Goal: Task Accomplishment & Management: Manage account settings

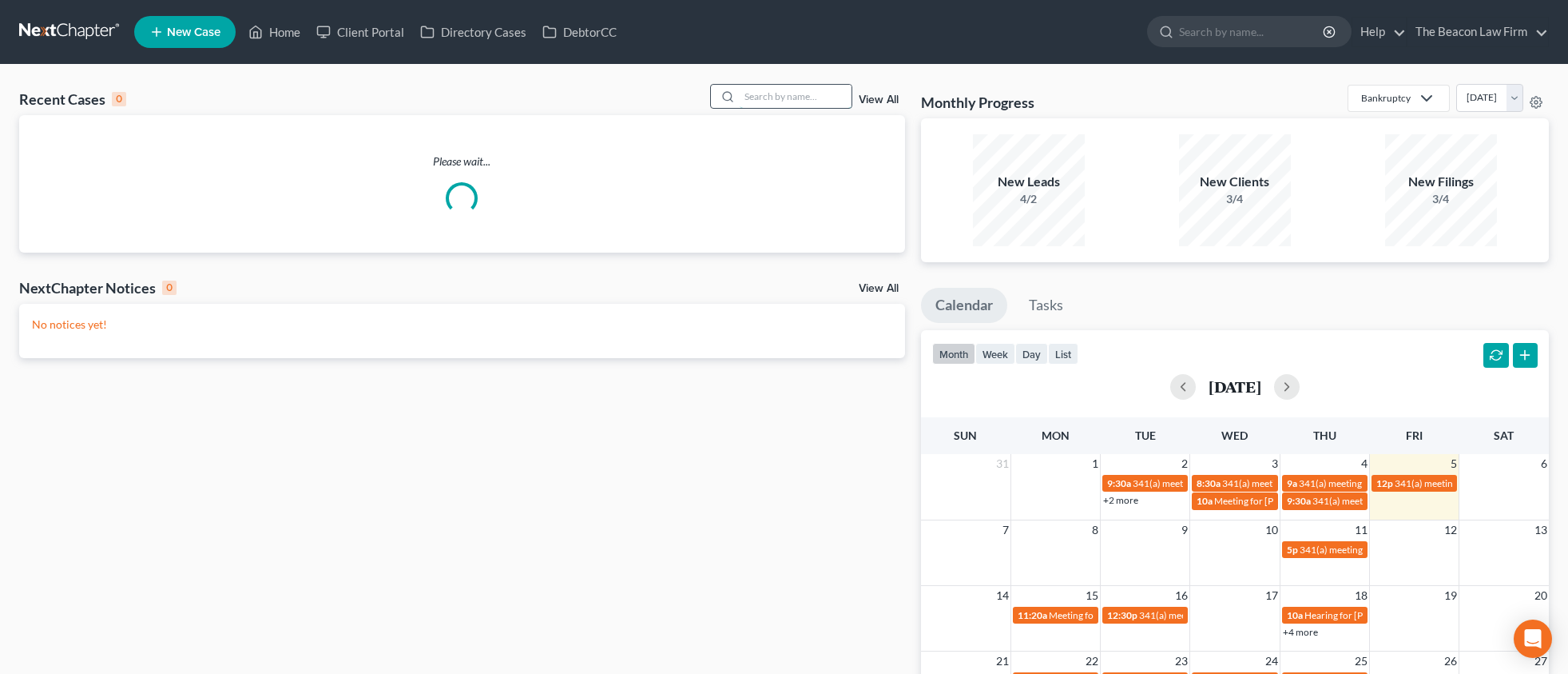
click at [766, 99] on input "search" at bounding box center [796, 97] width 111 height 23
paste input "[PERSON_NAME]"
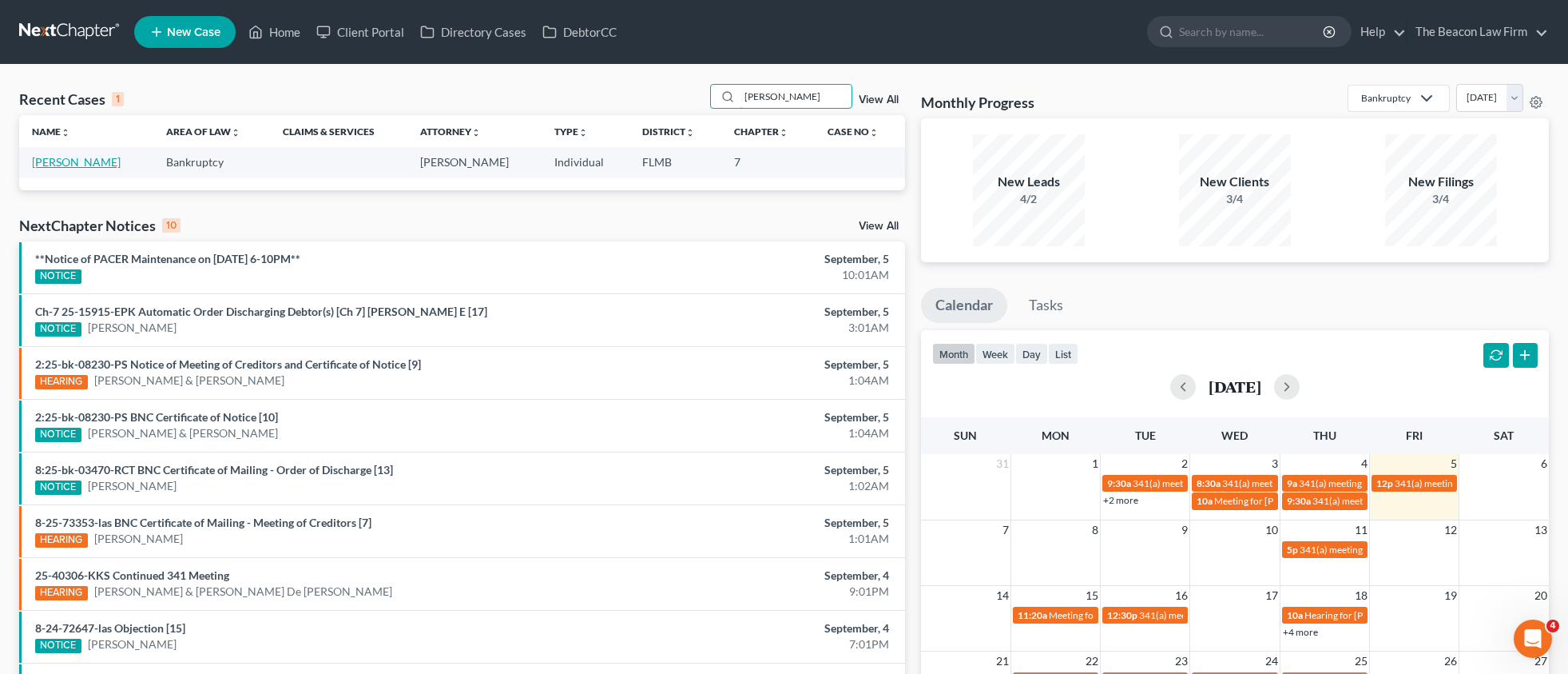
type input "[PERSON_NAME]"
drag, startPoint x: 90, startPoint y: 164, endPoint x: 168, endPoint y: 161, distance: 78.1
click at [90, 164] on link "[PERSON_NAME]" at bounding box center [76, 162] width 89 height 14
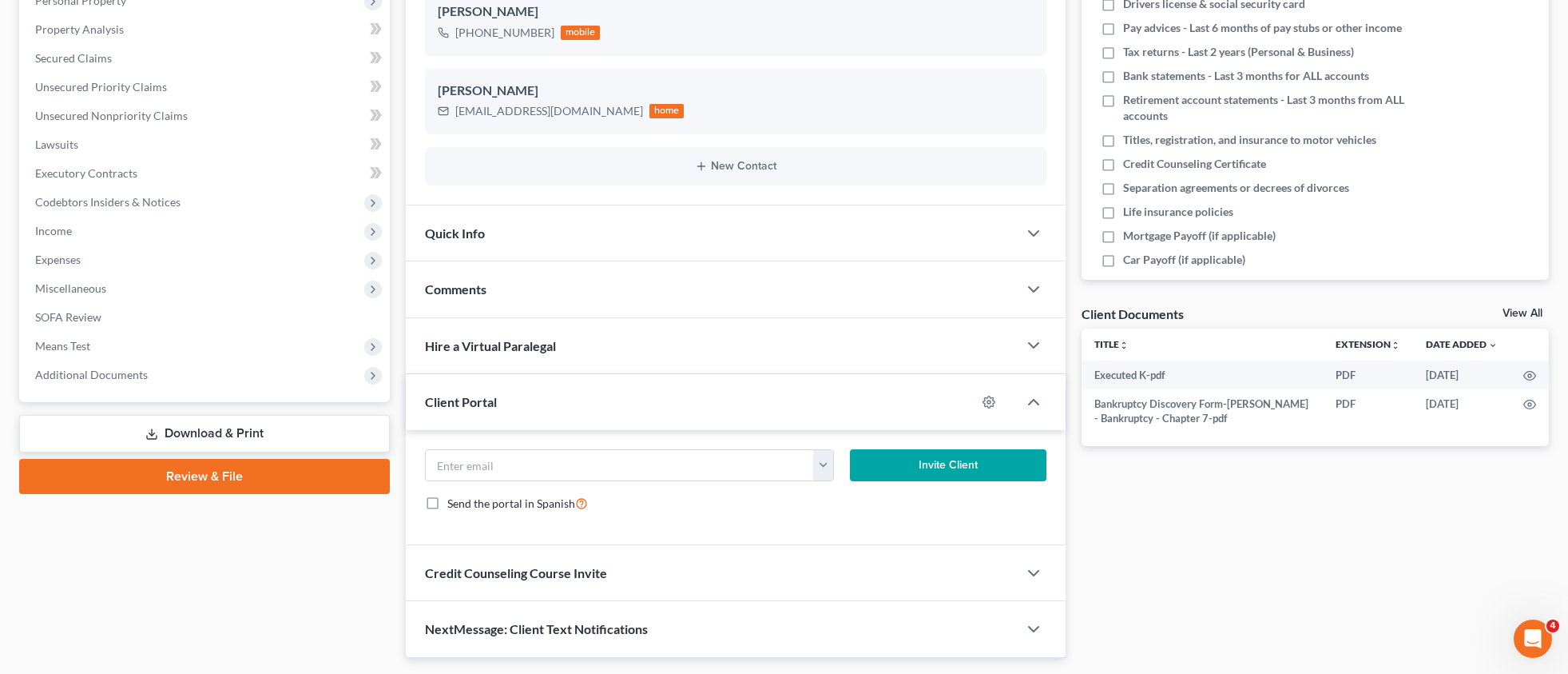
scroll to position [337, 0]
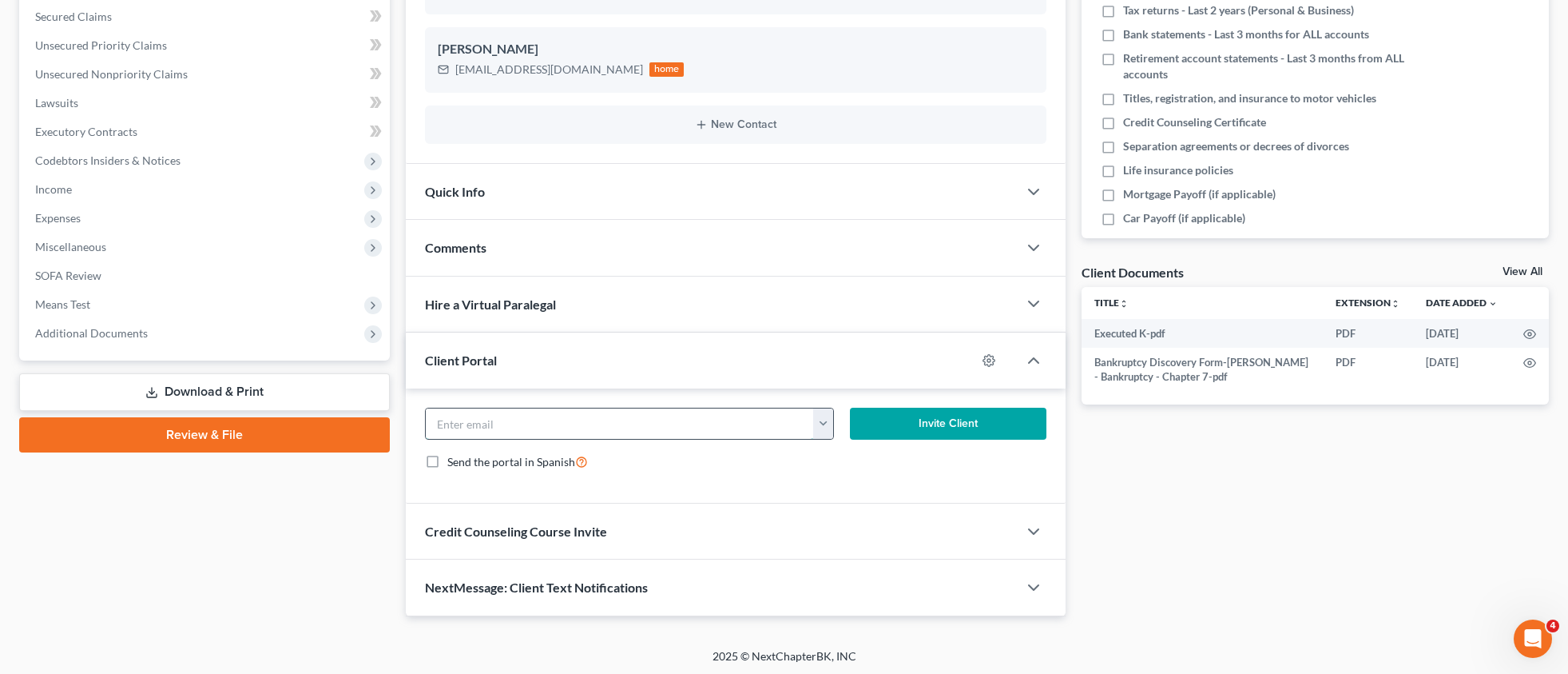
click at [502, 436] on input "email" at bounding box center [621, 424] width 389 height 30
paste input "[EMAIL_ADDRESS][DOMAIN_NAME]"
type input "[EMAIL_ADDRESS][DOMAIN_NAME]"
click at [989, 365] on icon "button" at bounding box center [989, 360] width 12 height 12
select select "2"
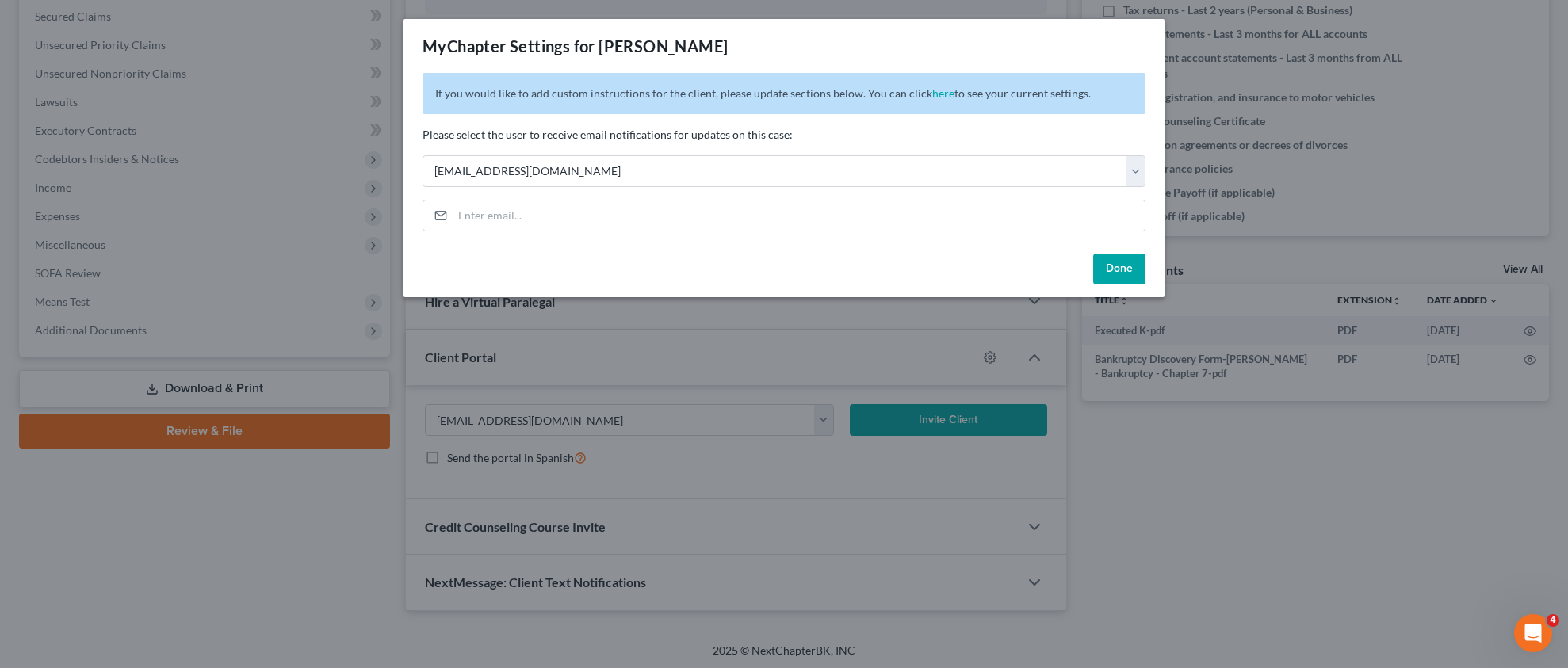
click at [1117, 267] on button "Done" at bounding box center [1119, 270] width 52 height 32
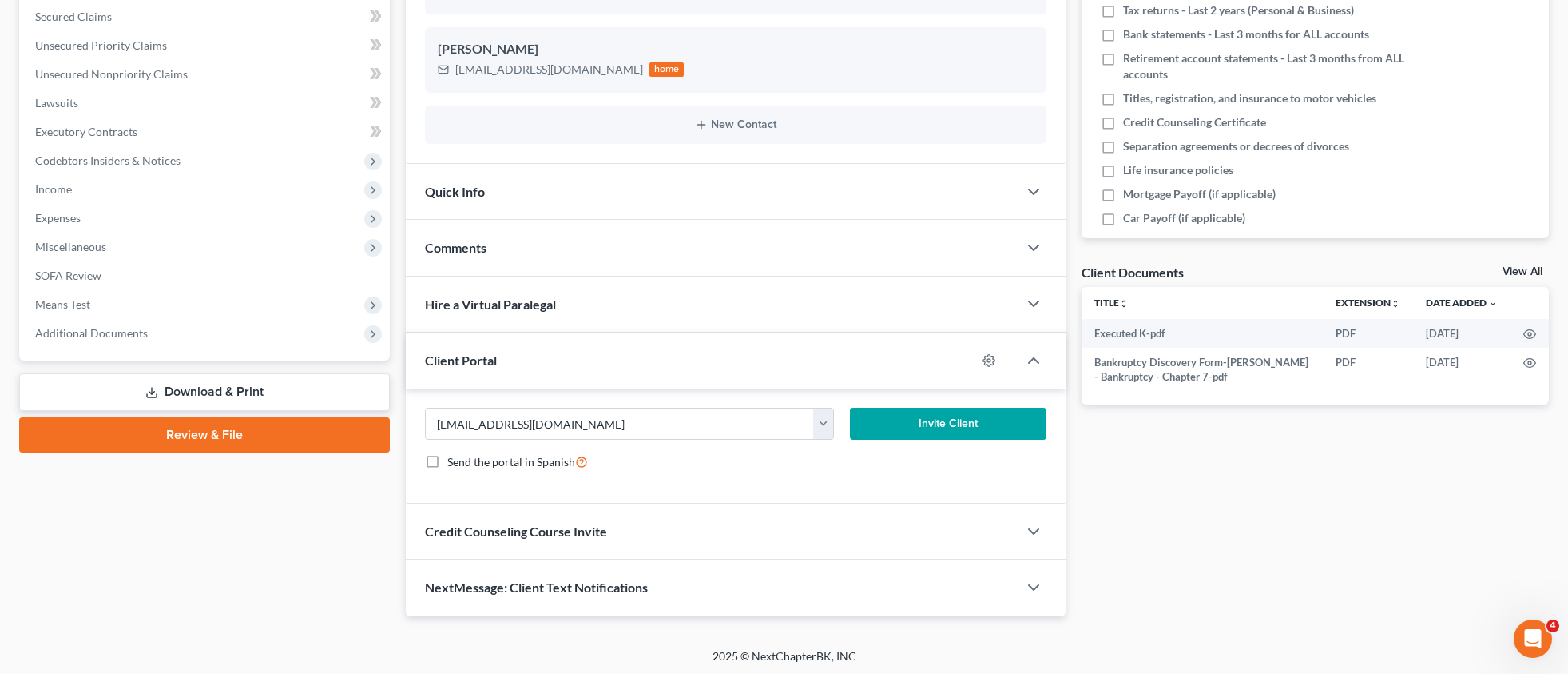
click at [930, 418] on button "Invite Client" at bounding box center [948, 424] width 196 height 32
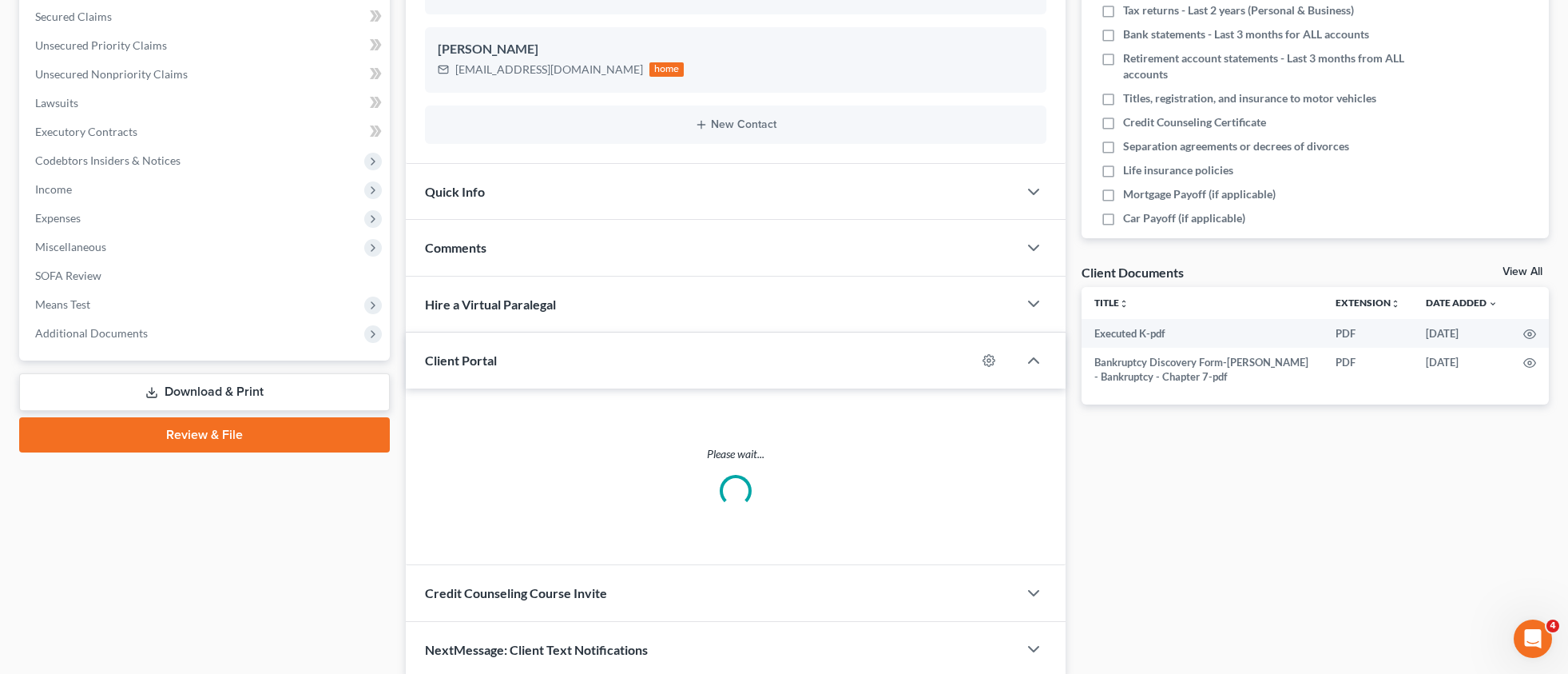
scroll to position [322, 0]
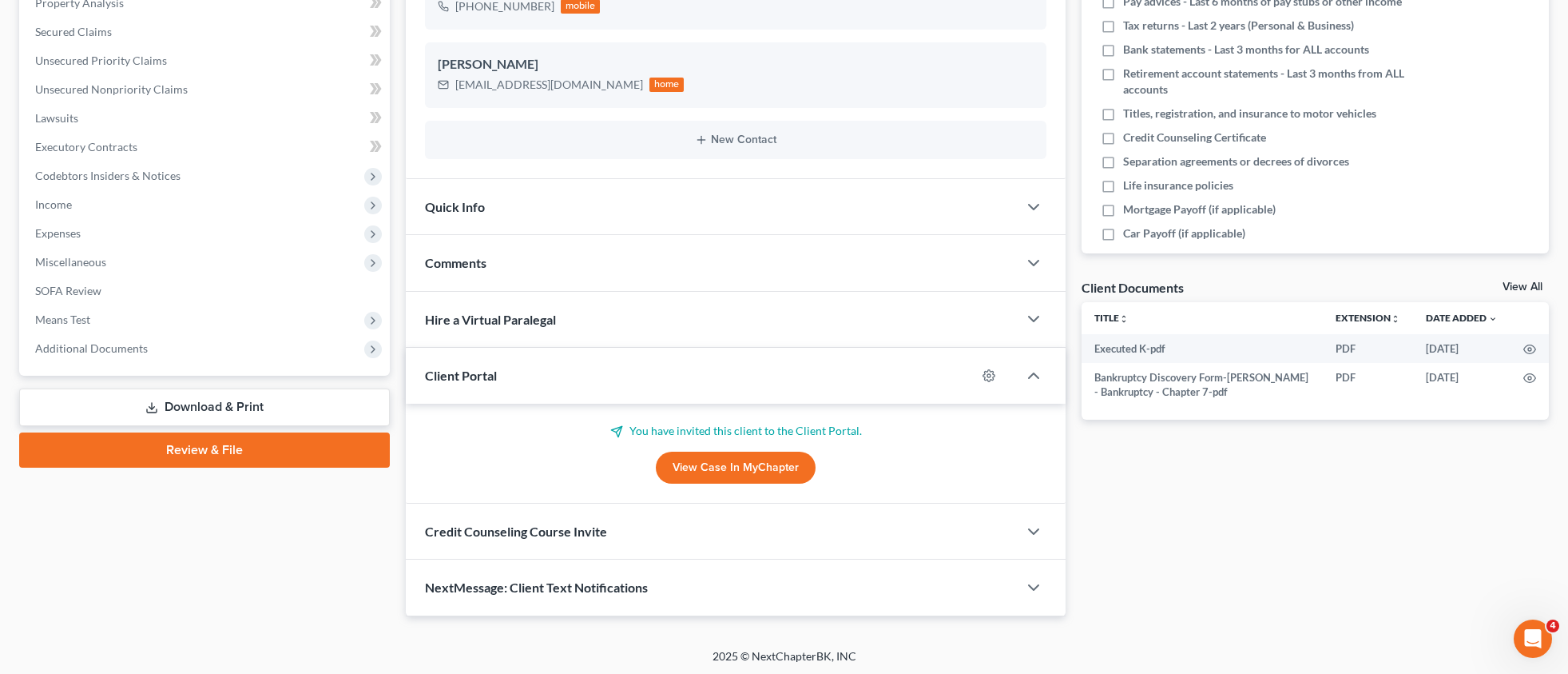
click at [471, 265] on span "Comments" at bounding box center [456, 263] width 62 height 16
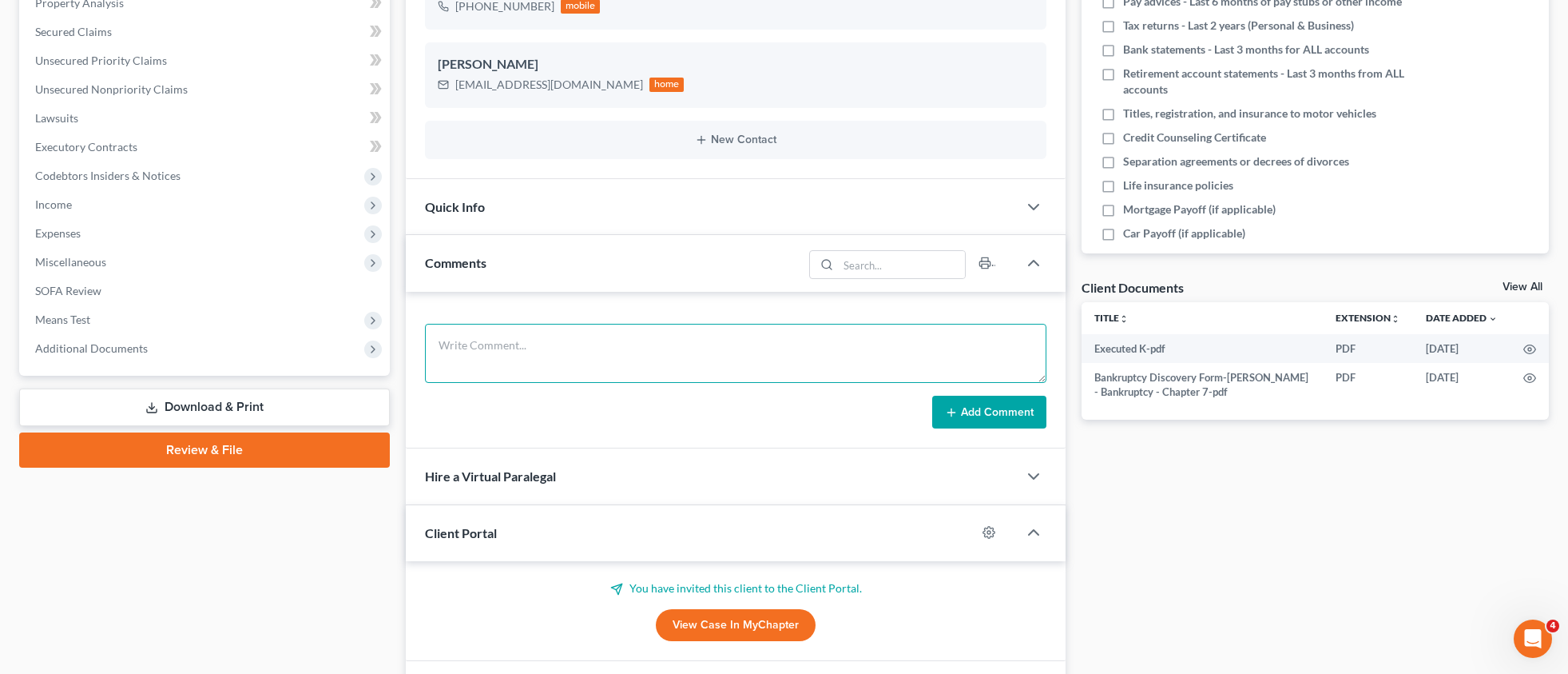
drag, startPoint x: 483, startPoint y: 337, endPoint x: 501, endPoint y: 337, distance: 18.0
click at [487, 337] on textarea at bounding box center [736, 353] width 623 height 59
paste textarea "Sent client NextChapter Debtor Portal invitation."
type textarea "Sent client NextChapter Debtor Portal invitation."
click at [1017, 413] on button "Add Comment" at bounding box center [989, 413] width 114 height 33
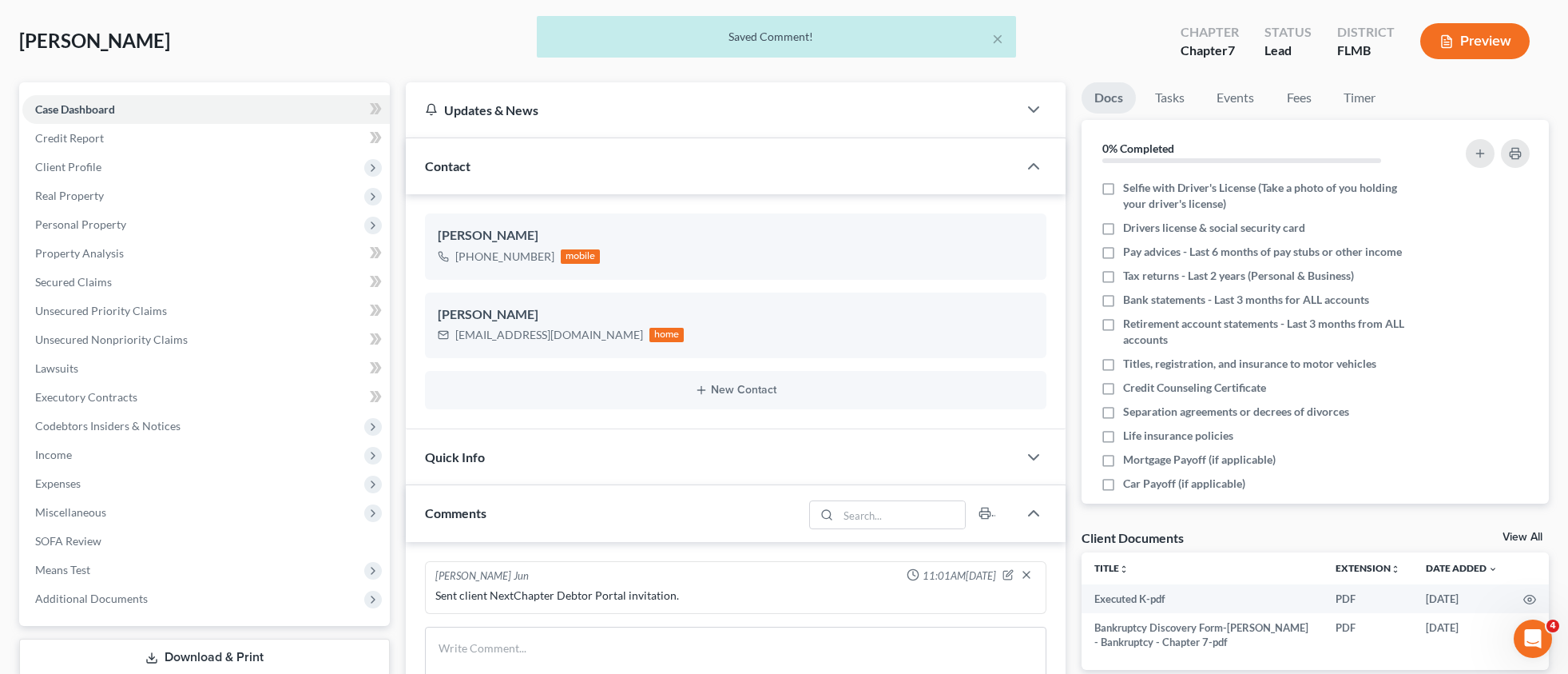
scroll to position [0, 0]
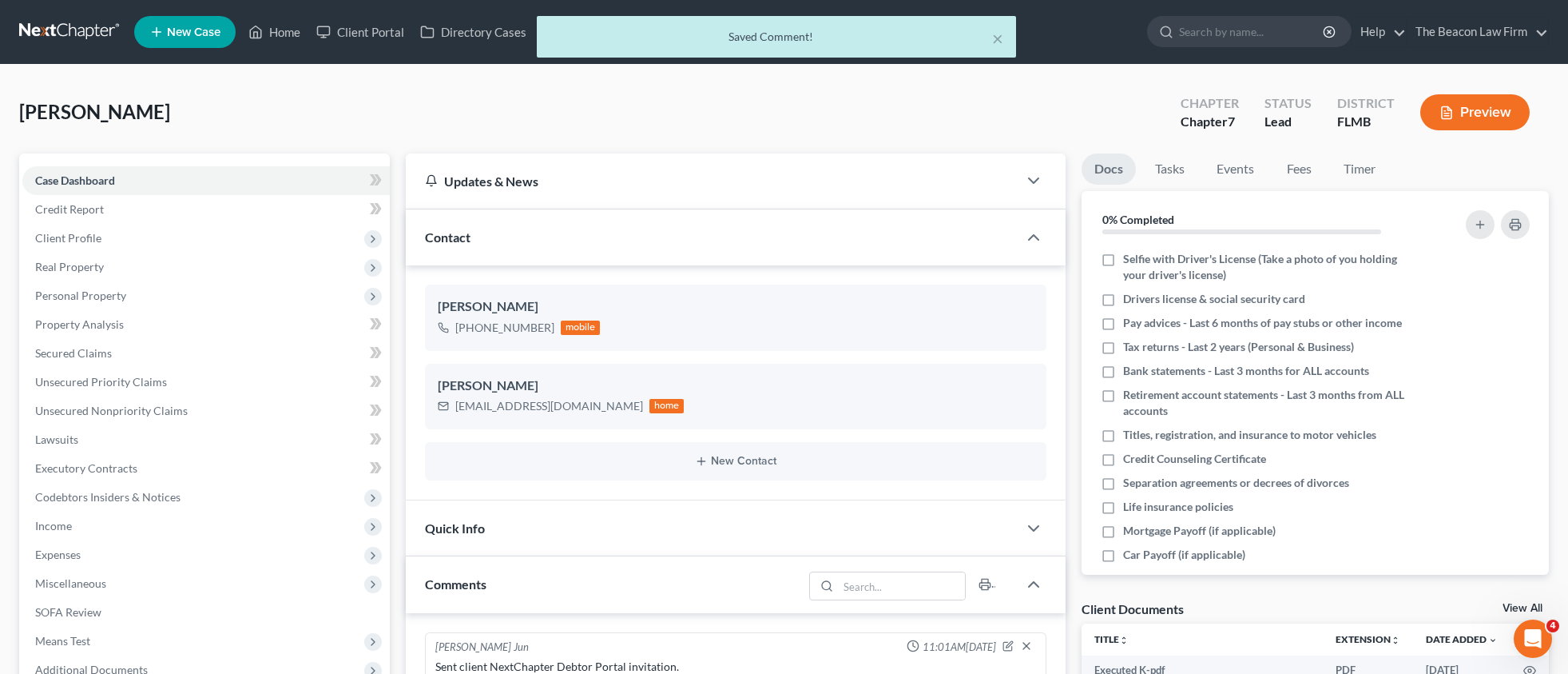
click at [381, 30] on div "× Saved Comment!" at bounding box center [776, 40] width 1568 height 50
click at [382, 28] on div "× Saved Comment!" at bounding box center [776, 40] width 1568 height 50
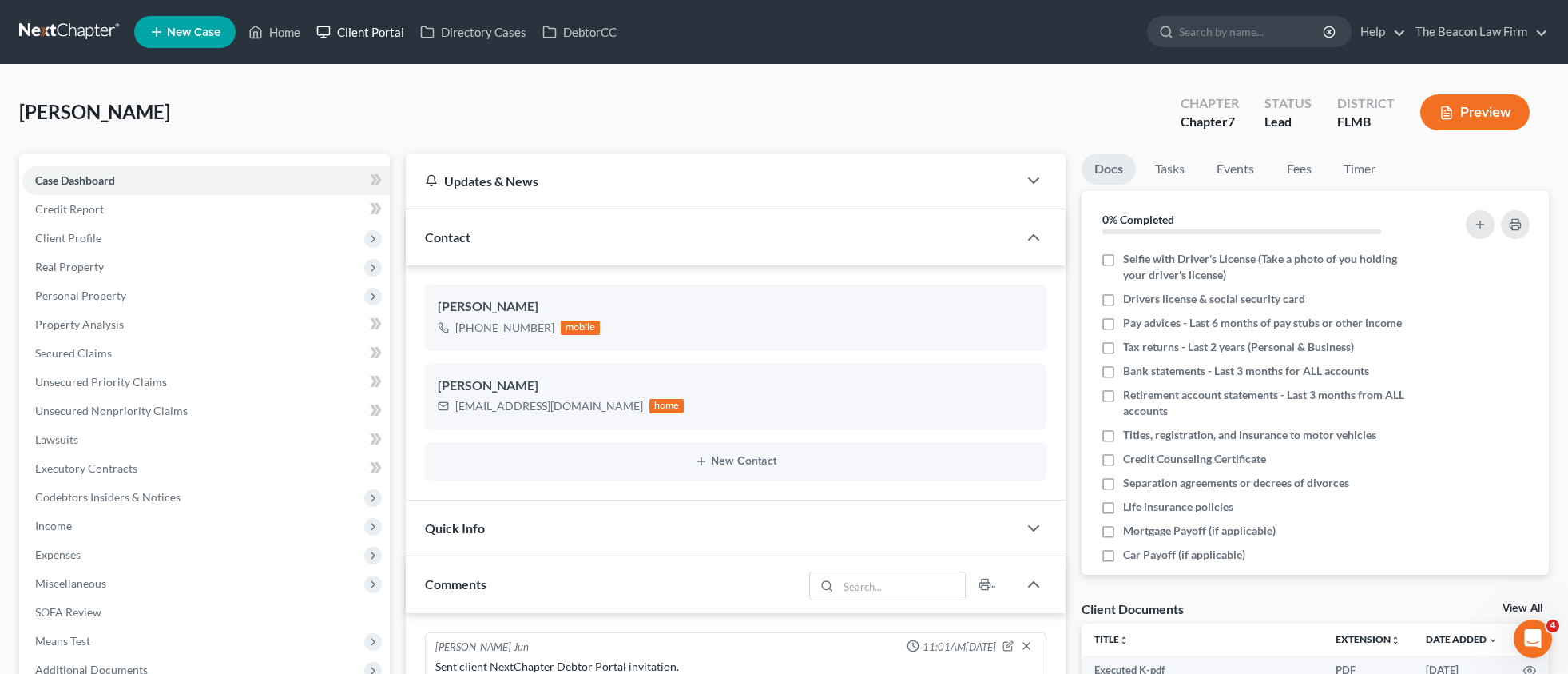
click at [380, 31] on link "Client Portal" at bounding box center [360, 31] width 104 height 28
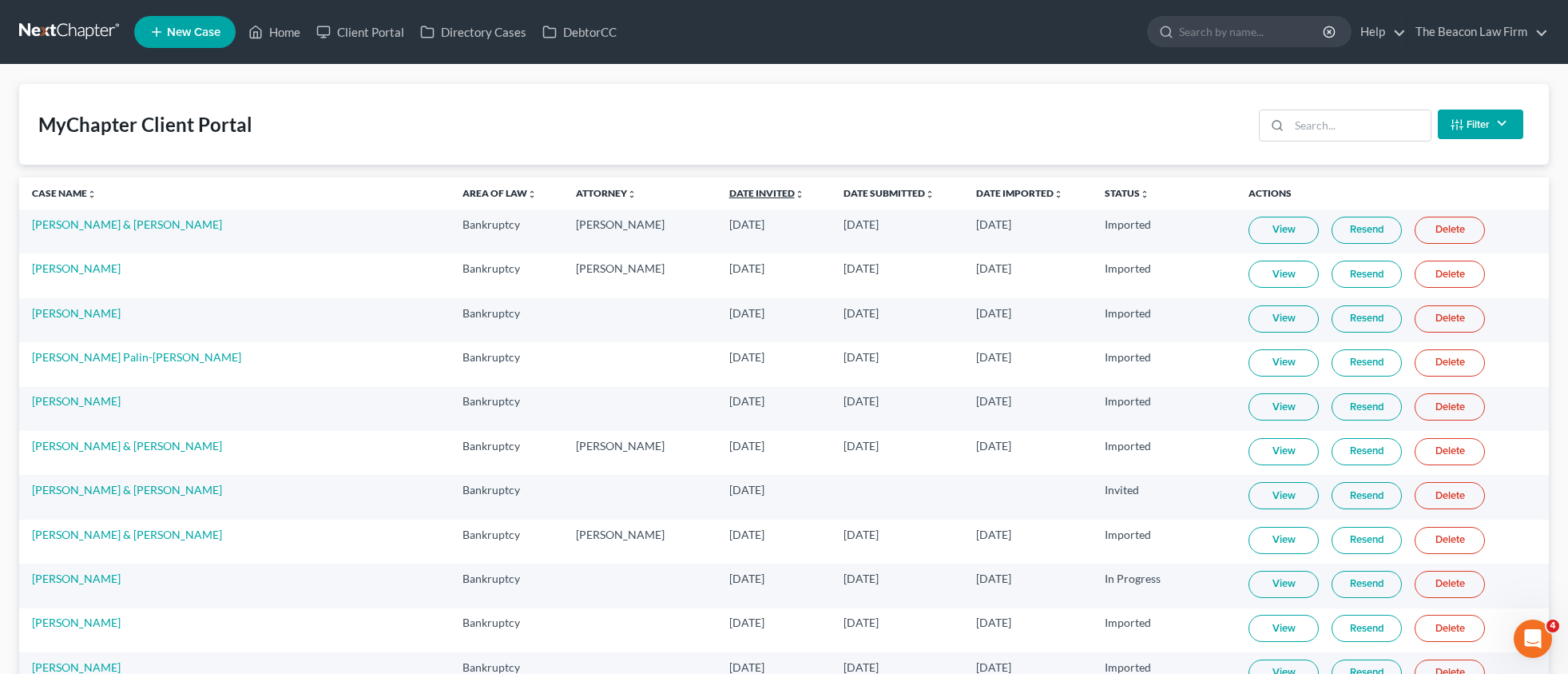
click at [729, 198] on link "Date Invited unfold_more expand_more expand_less" at bounding box center [766, 193] width 75 height 12
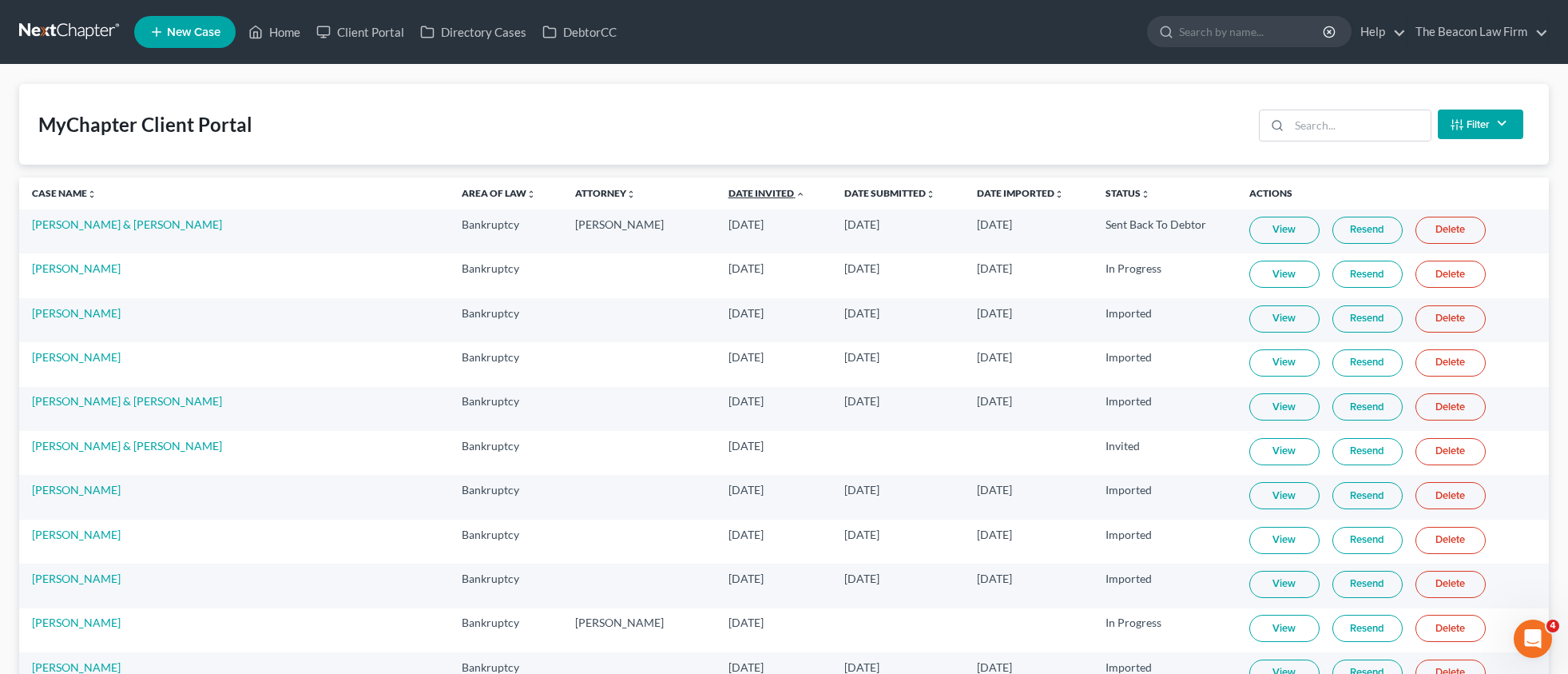
click at [728, 195] on link "Date Invited unfold_more expand_more expand_less" at bounding box center [766, 193] width 76 height 12
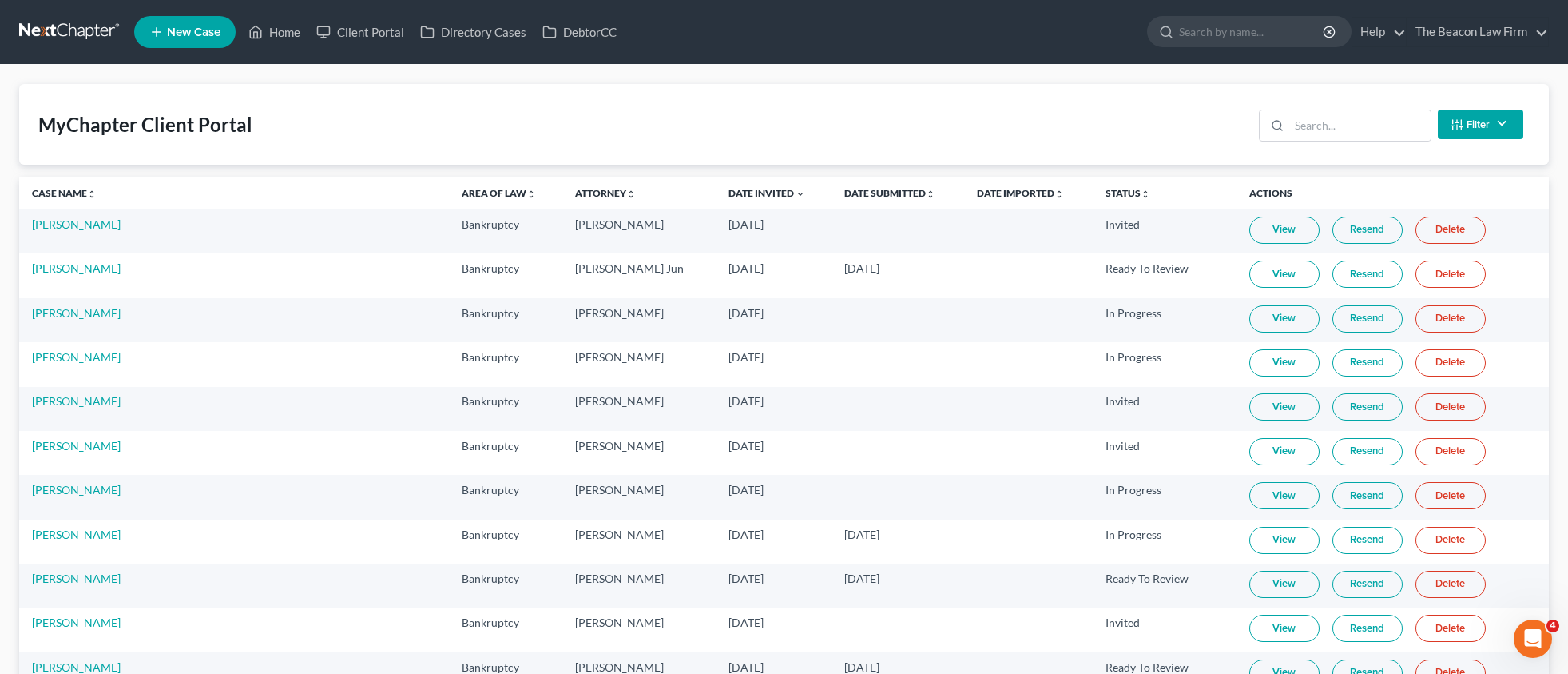
click at [1332, 230] on link "Resend" at bounding box center [1368, 230] width 70 height 27
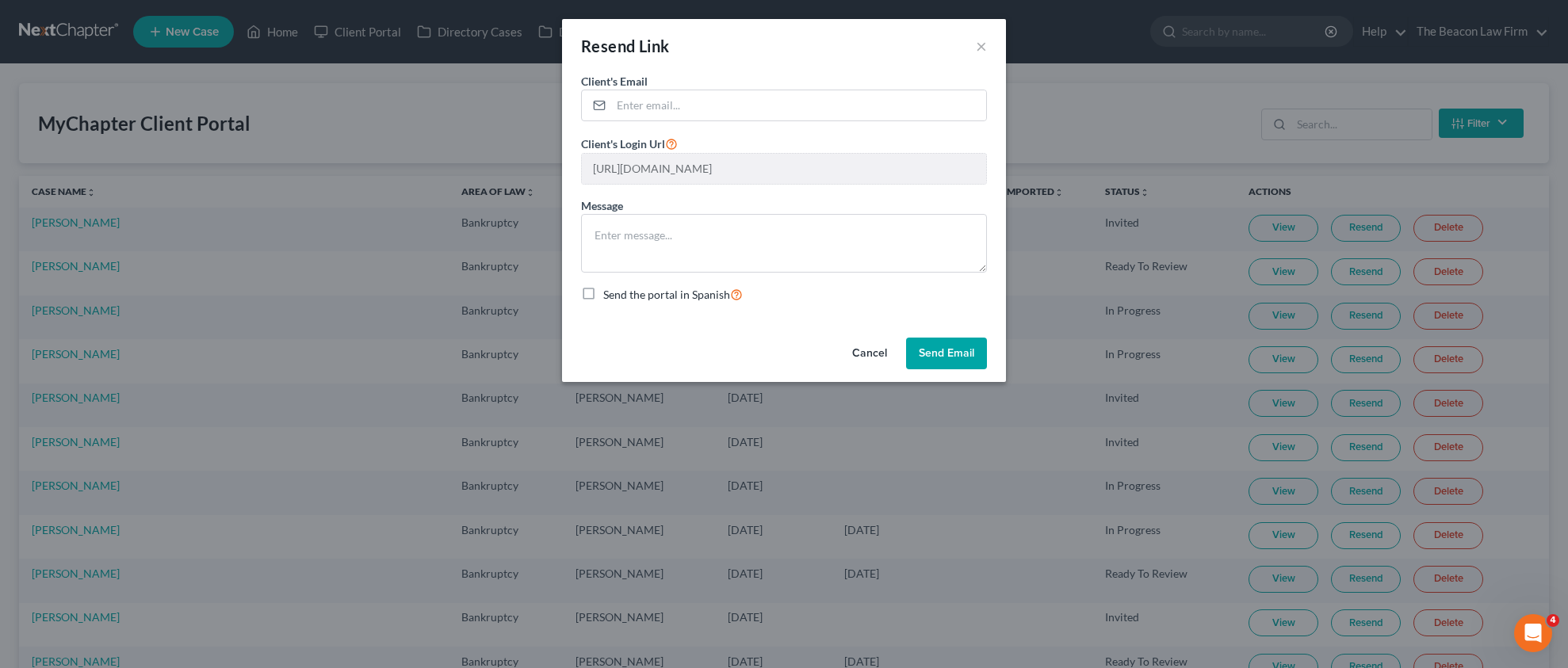
drag, startPoint x: 951, startPoint y: 353, endPoint x: 776, endPoint y: 128, distance: 285.0
click at [776, 128] on div "Resend Link × Client's Email * Client's Login Url [URL][DOMAIN_NAME] Message Se…" at bounding box center [784, 201] width 444 height 363
click at [728, 113] on input "email" at bounding box center [798, 105] width 375 height 30
paste input "[EMAIL_ADDRESS][DOMAIN_NAME]"
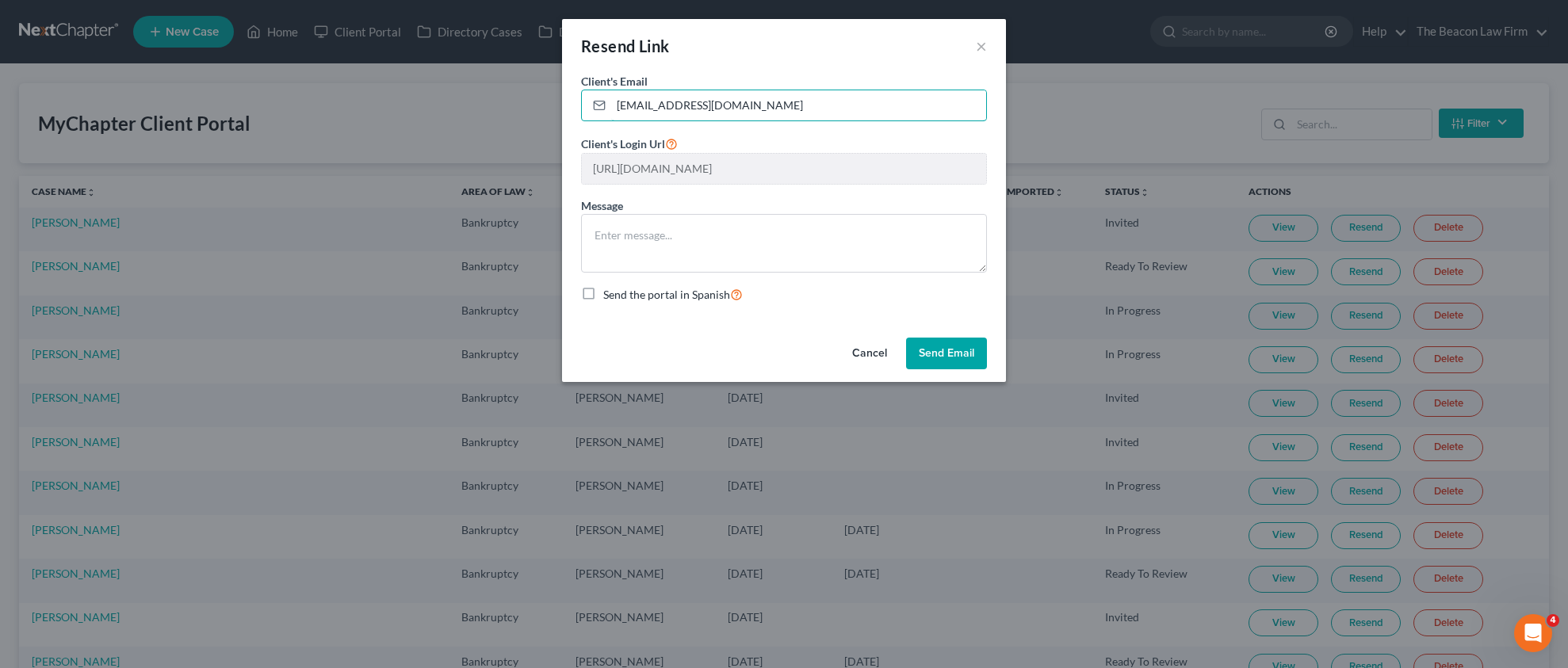
type input "[EMAIL_ADDRESS][DOMAIN_NAME]"
click at [928, 349] on button "Send Email" at bounding box center [945, 353] width 80 height 32
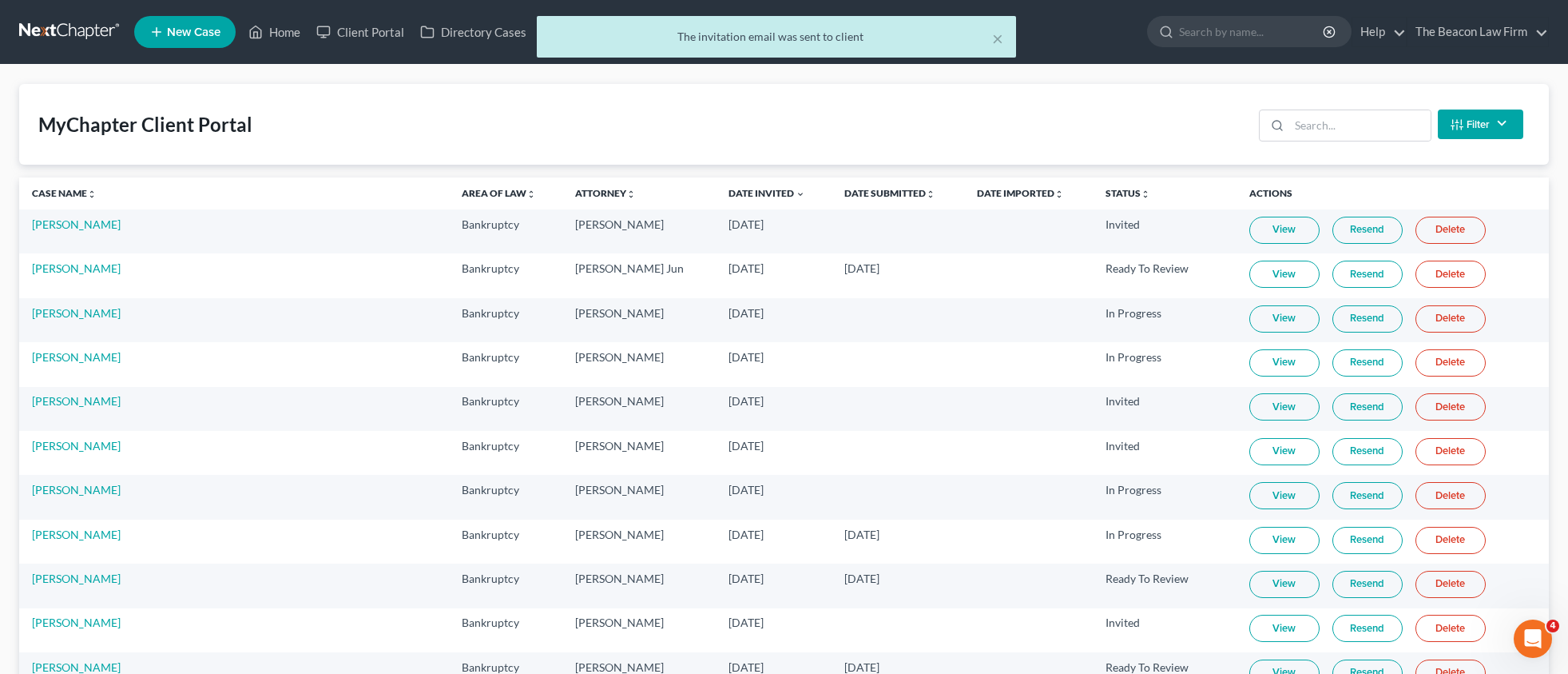
click at [990, 36] on div "The invitation email was sent to client" at bounding box center [776, 36] width 454 height 16
click at [994, 43] on button "×" at bounding box center [997, 38] width 11 height 20
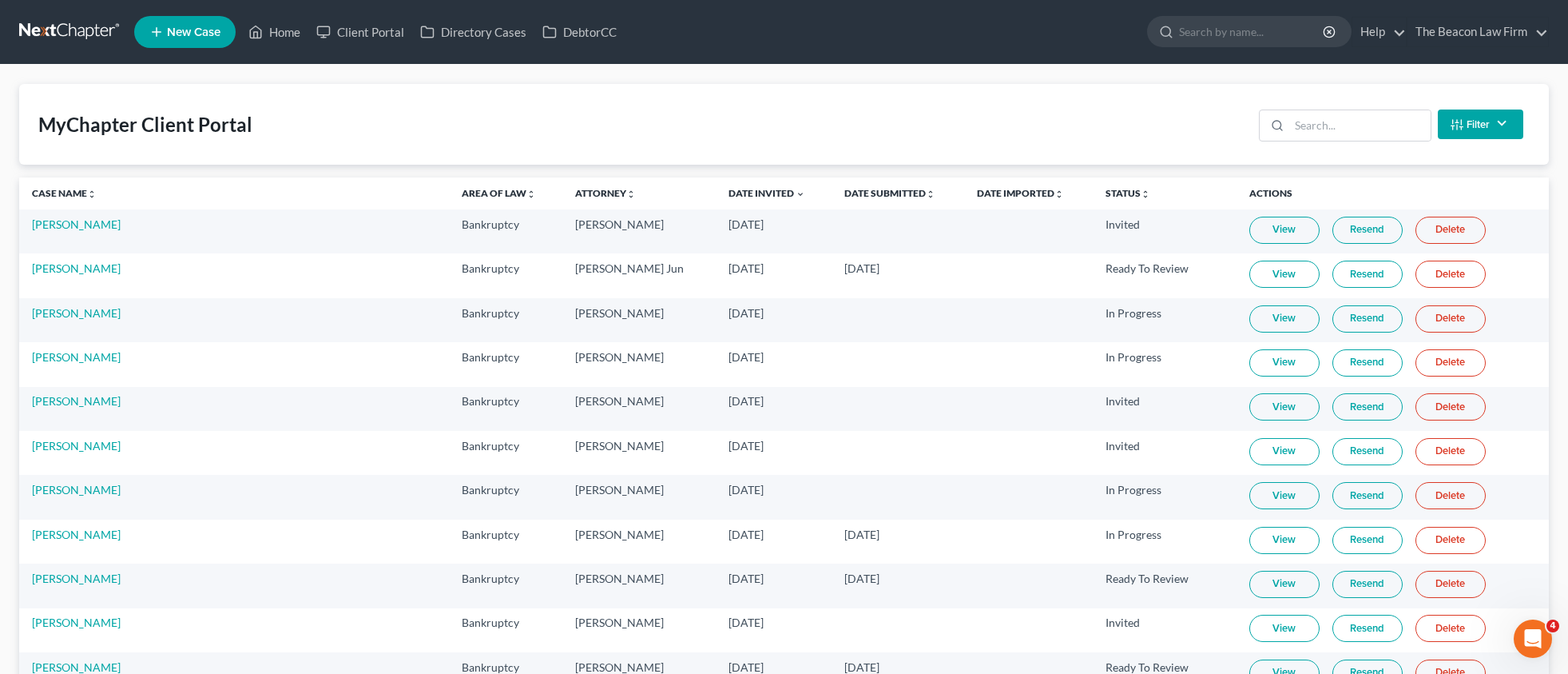
click at [1351, 241] on link "Resend" at bounding box center [1368, 230] width 70 height 27
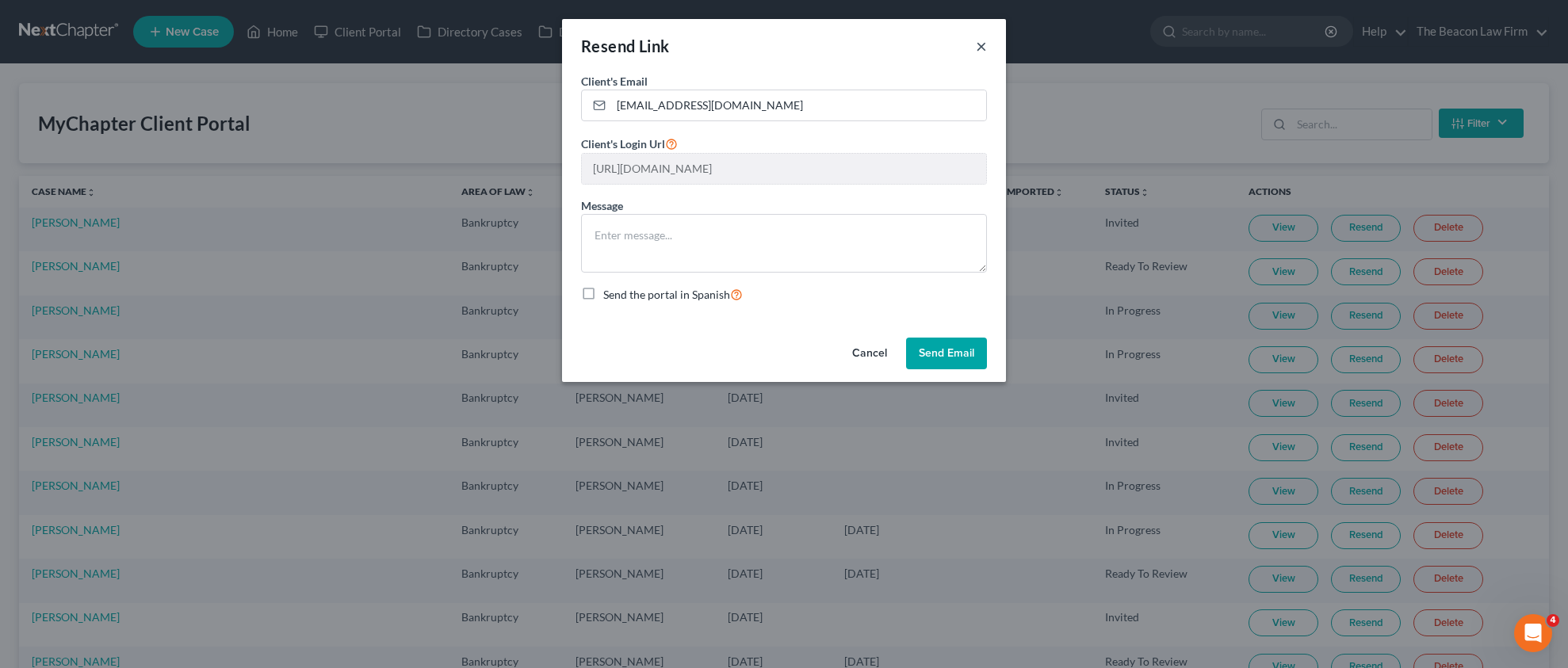
click at [979, 48] on button "×" at bounding box center [980, 47] width 11 height 19
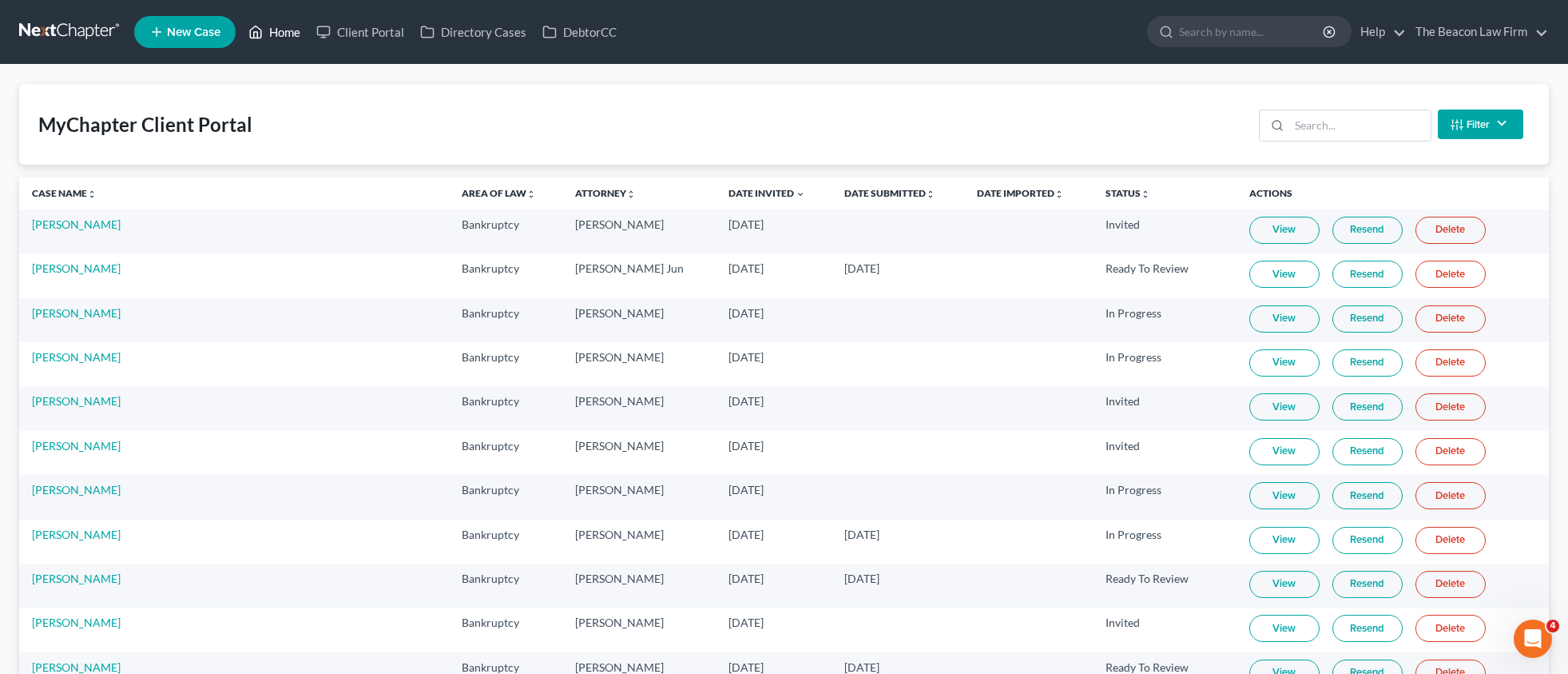
click at [286, 36] on link "Home" at bounding box center [274, 31] width 67 height 28
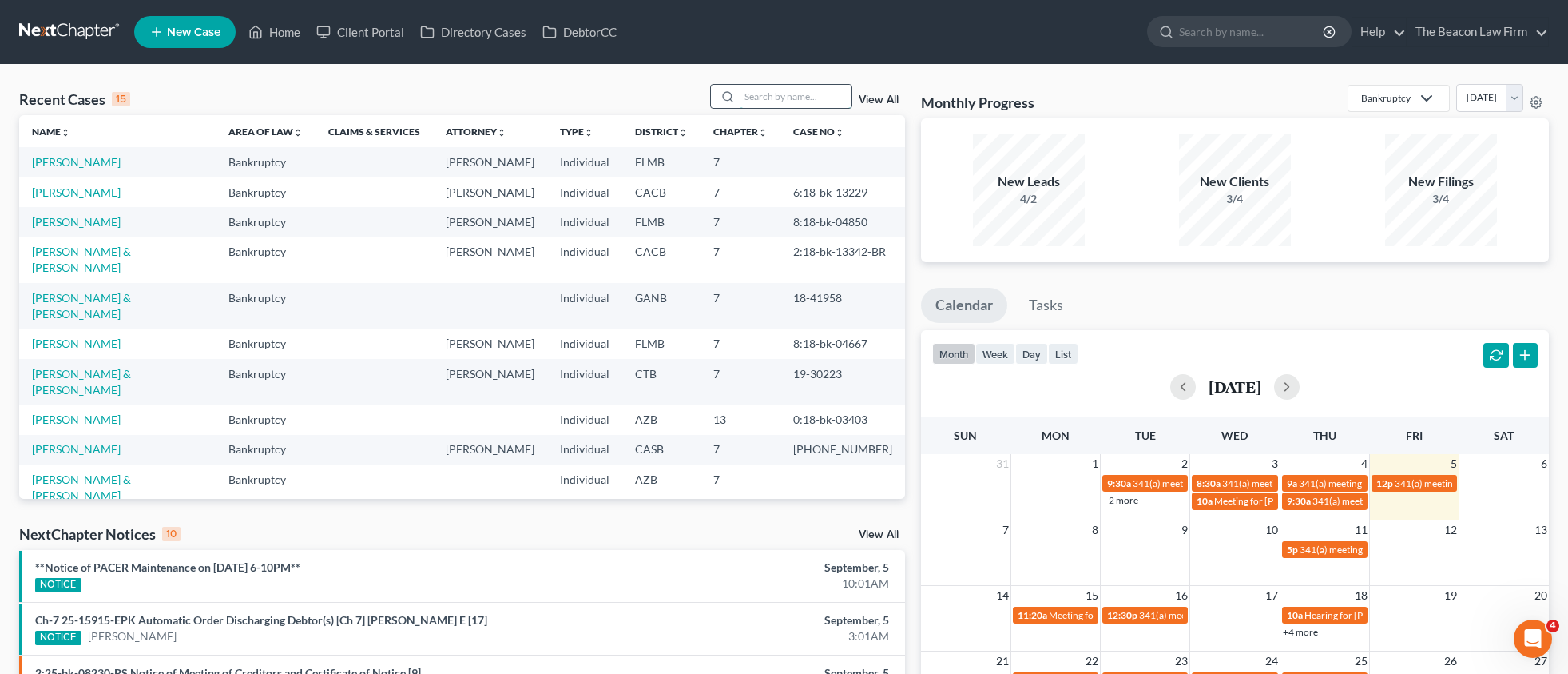
click at [782, 106] on input "search" at bounding box center [796, 97] width 111 height 23
paste input "[PERSON_NAME]"
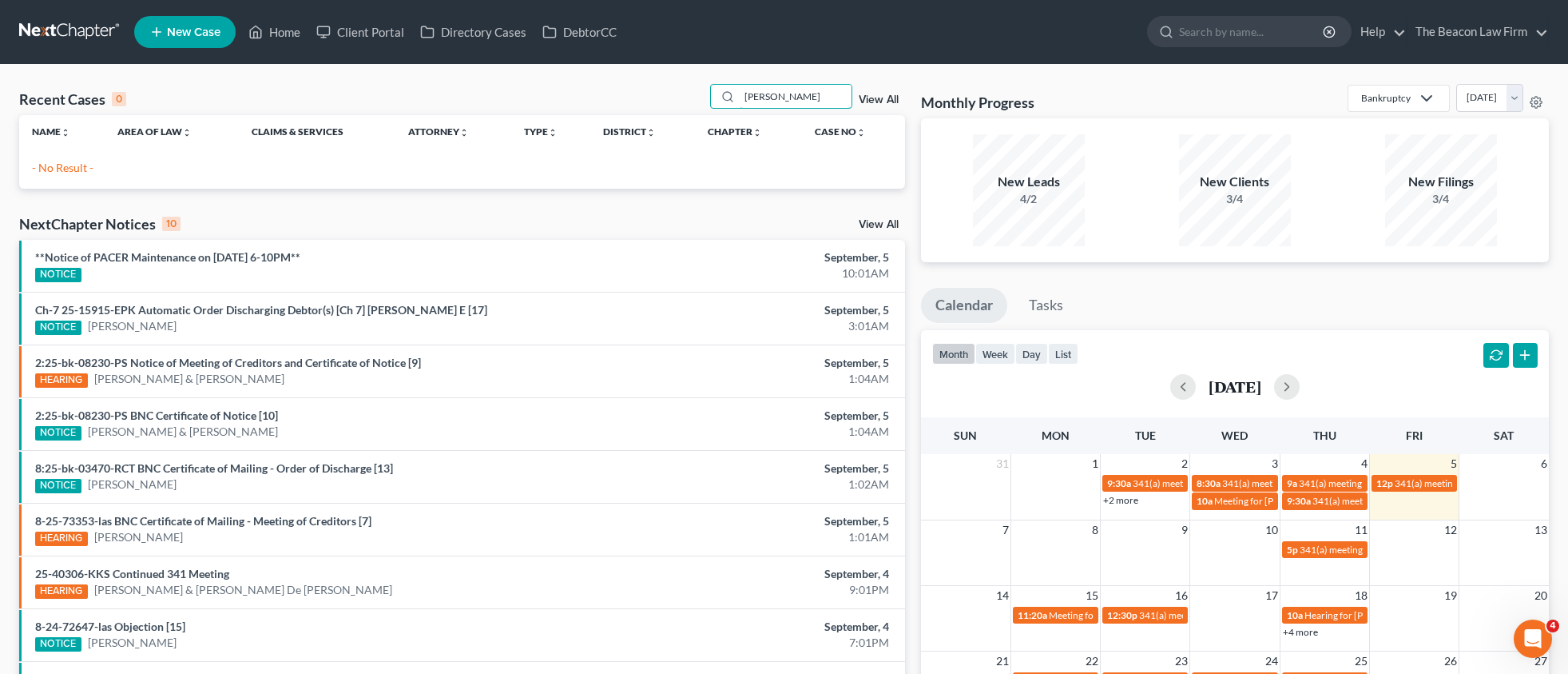
type input "[PERSON_NAME]"
click at [71, 165] on p "- No Result -" at bounding box center [462, 167] width 860 height 16
click at [186, 36] on span "New Case" at bounding box center [194, 32] width 54 height 12
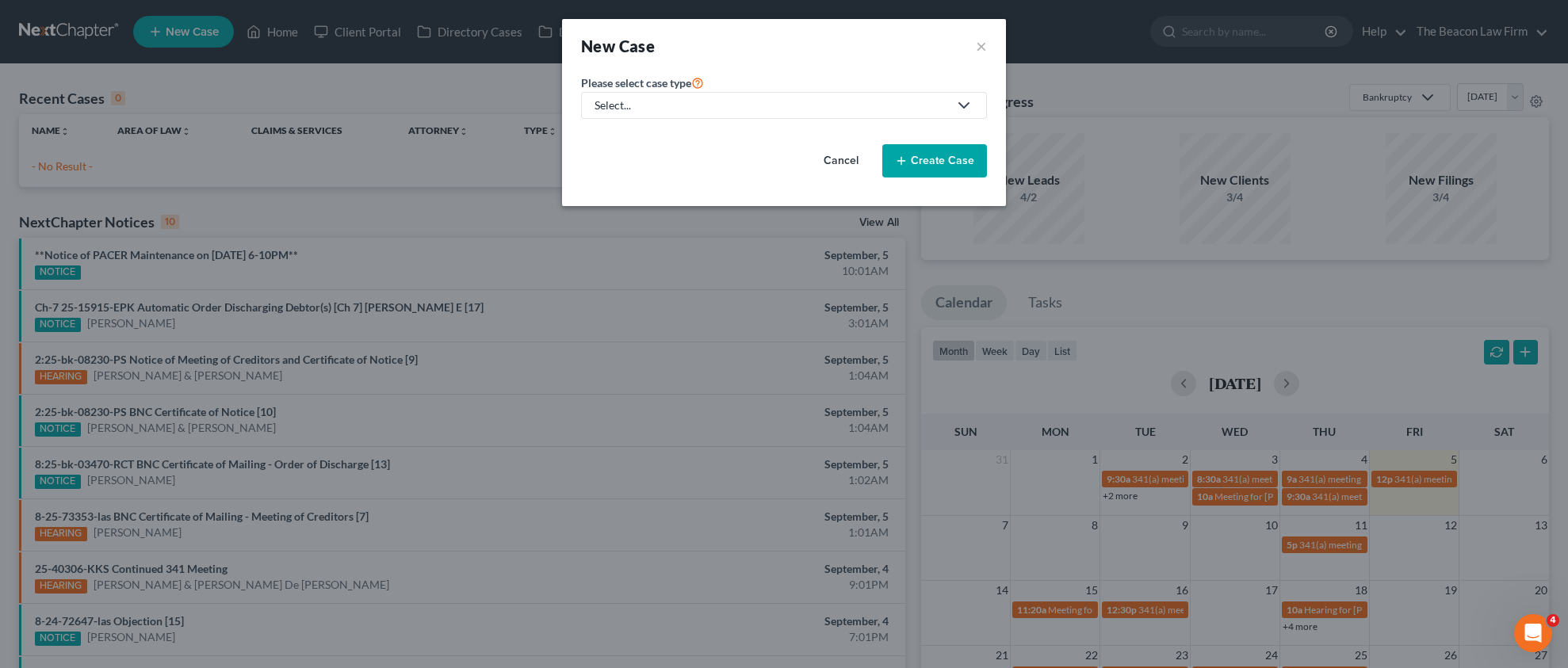
click at [650, 108] on div "Select..." at bounding box center [771, 106] width 353 height 16
click at [642, 135] on div "Bankruptcy" at bounding box center [624, 137] width 57 height 16
select select "15"
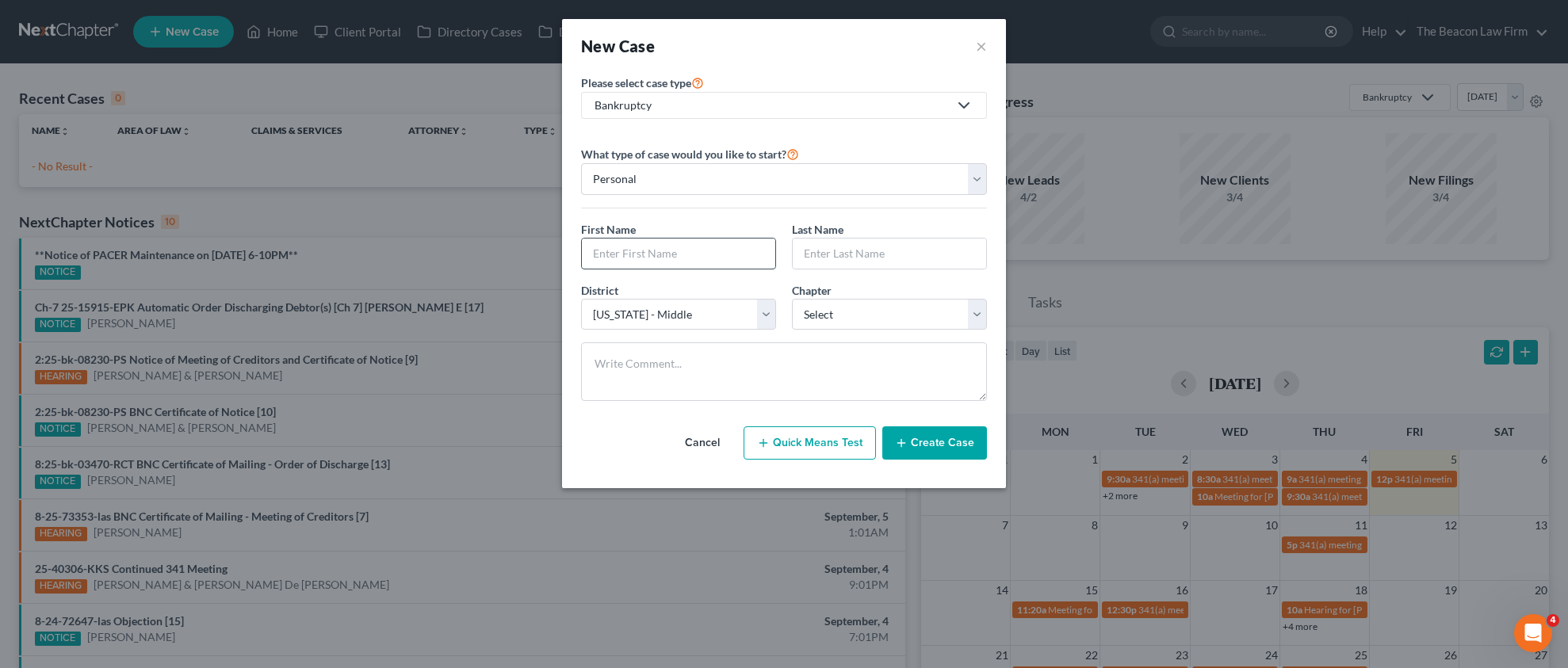
paste input "[PERSON_NAME]"
type input "[PERSON_NAME]"
click at [791, 254] on div "Last Name *" at bounding box center [888, 245] width 210 height 48
paste input "[PERSON_NAME]"
click at [844, 254] on input "[PERSON_NAME]" at bounding box center [888, 253] width 193 height 30
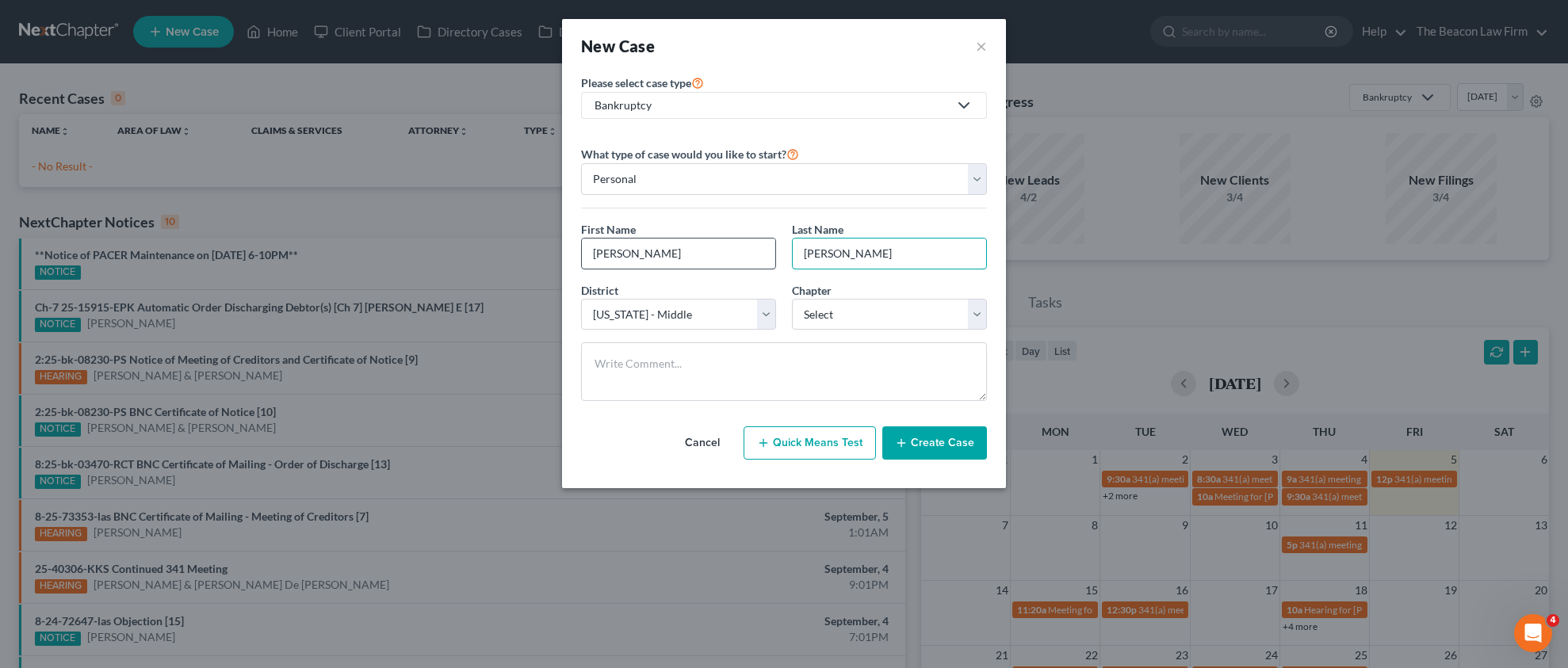
type input "[PERSON_NAME]"
drag, startPoint x: 694, startPoint y: 247, endPoint x: 678, endPoint y: 249, distance: 16.1
click at [677, 249] on input "[PERSON_NAME]" at bounding box center [678, 253] width 193 height 30
click at [679, 249] on input "[PERSON_NAME]" at bounding box center [678, 253] width 193 height 30
drag, startPoint x: 674, startPoint y: 253, endPoint x: 637, endPoint y: 254, distance: 37.0
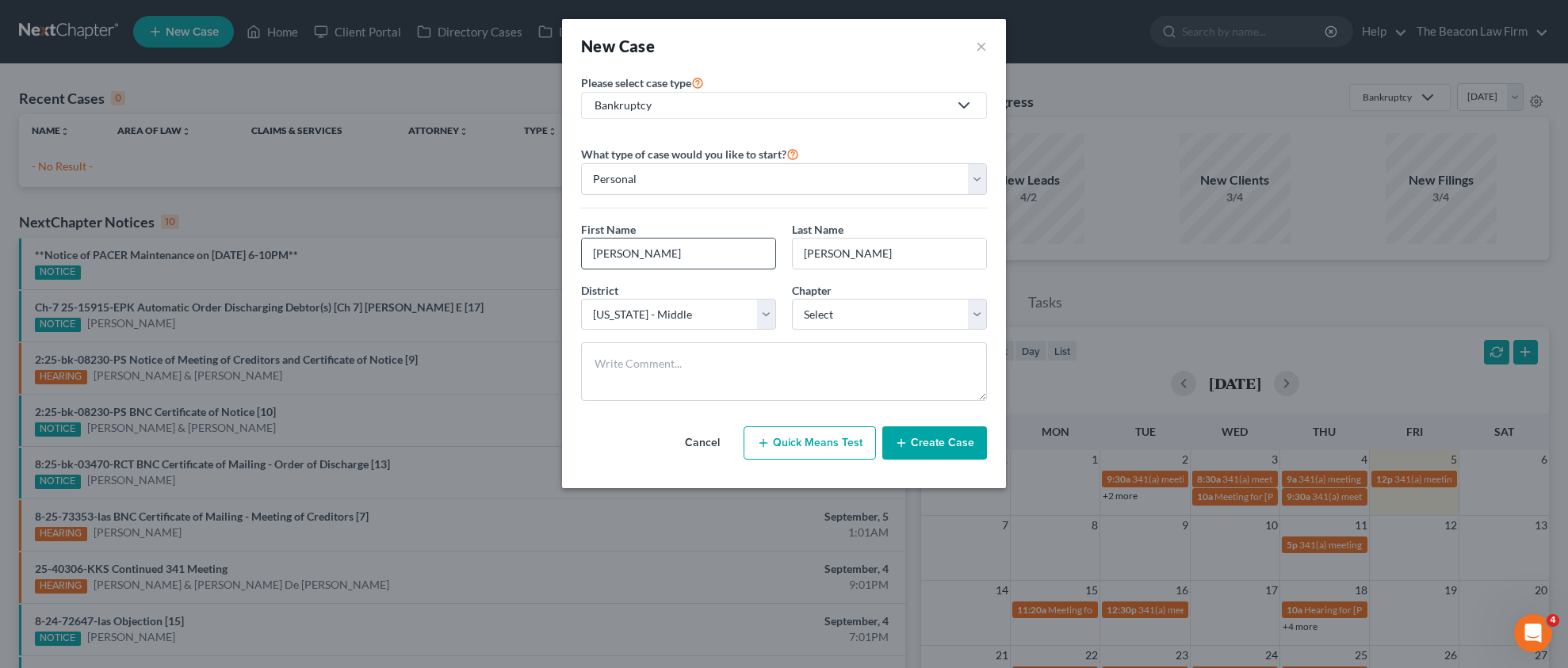
click at [637, 254] on input "[PERSON_NAME]" at bounding box center [678, 253] width 193 height 30
type input "[PERSON_NAME]"
select select "38"
select select "3"
click at [926, 447] on button "Create Case" at bounding box center [935, 443] width 105 height 33
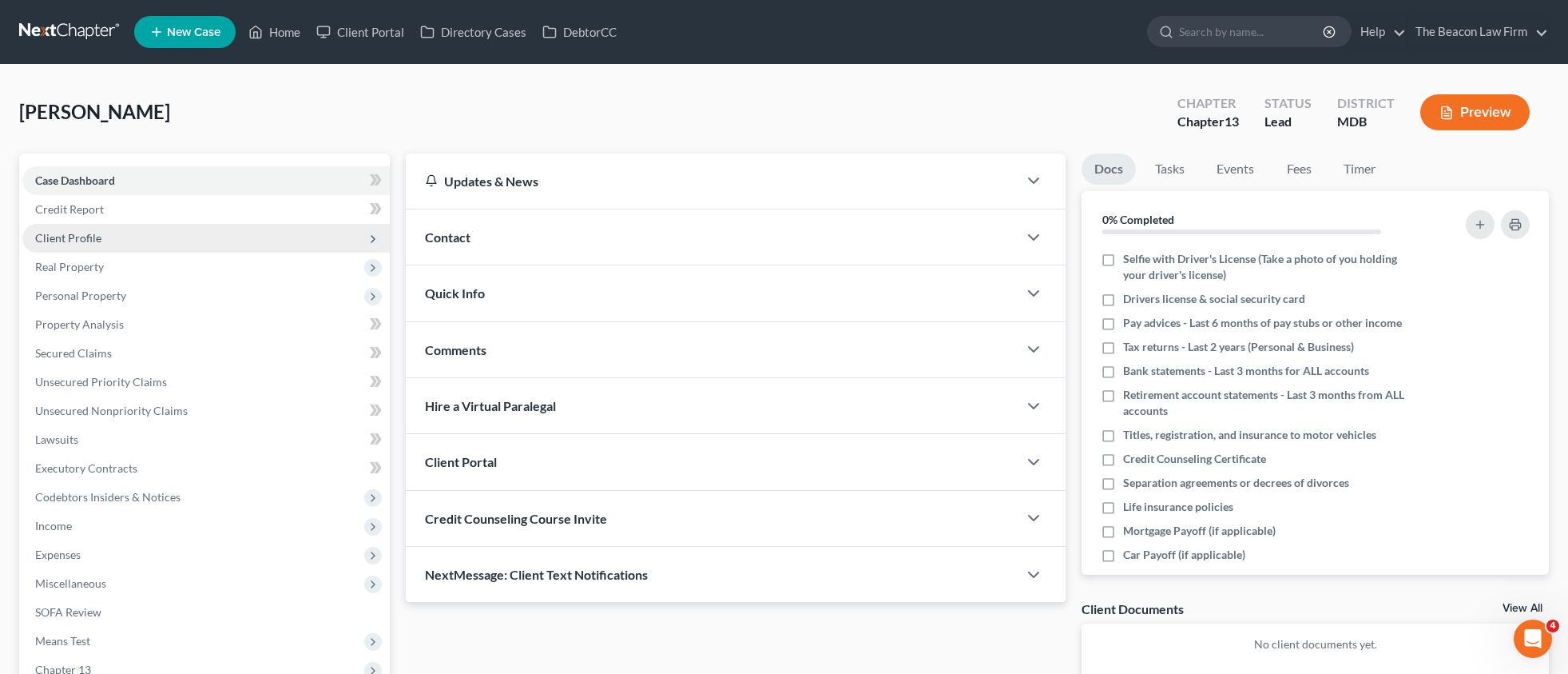
click at [77, 241] on span "Client Profile" at bounding box center [68, 238] width 66 height 14
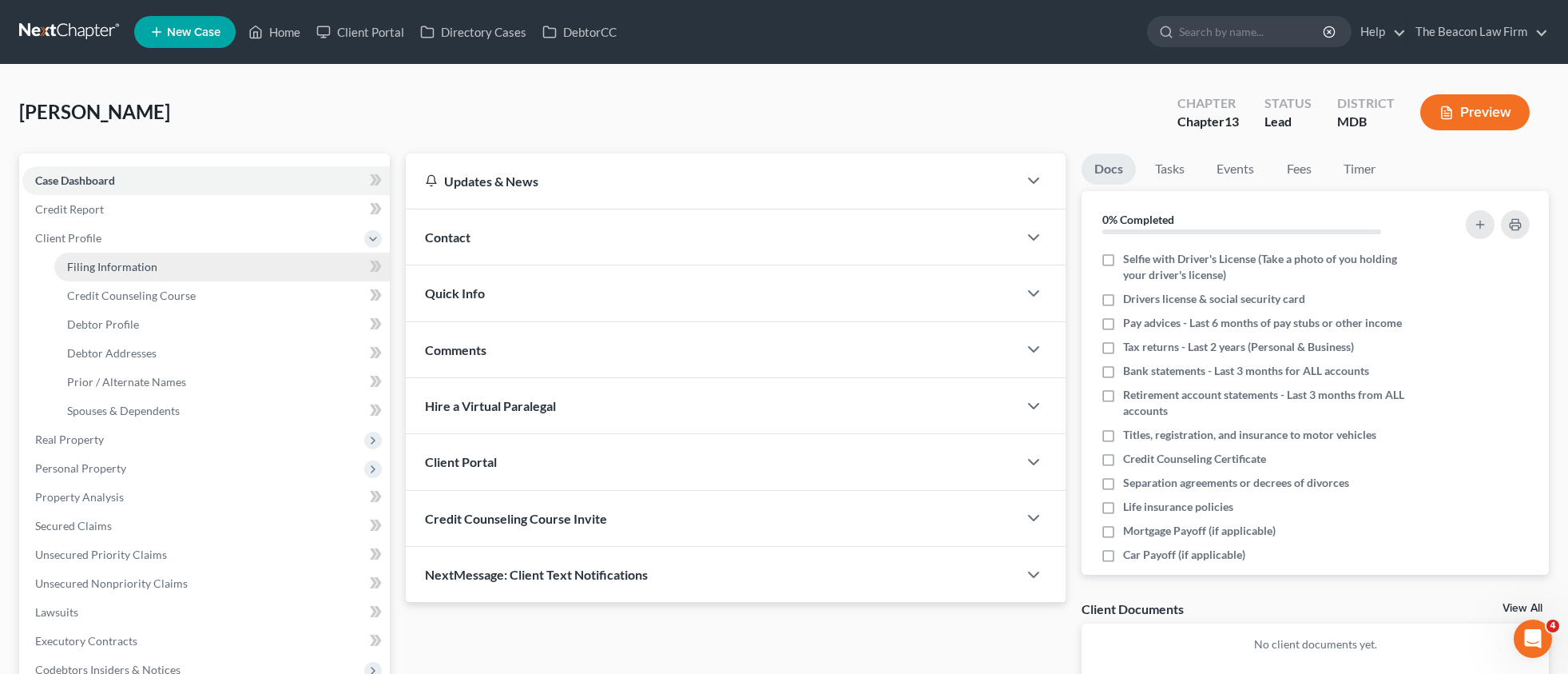
click at [128, 263] on span "Filing Information" at bounding box center [112, 267] width 90 height 14
select select "1"
select select "0"
select select "3"
select select "38"
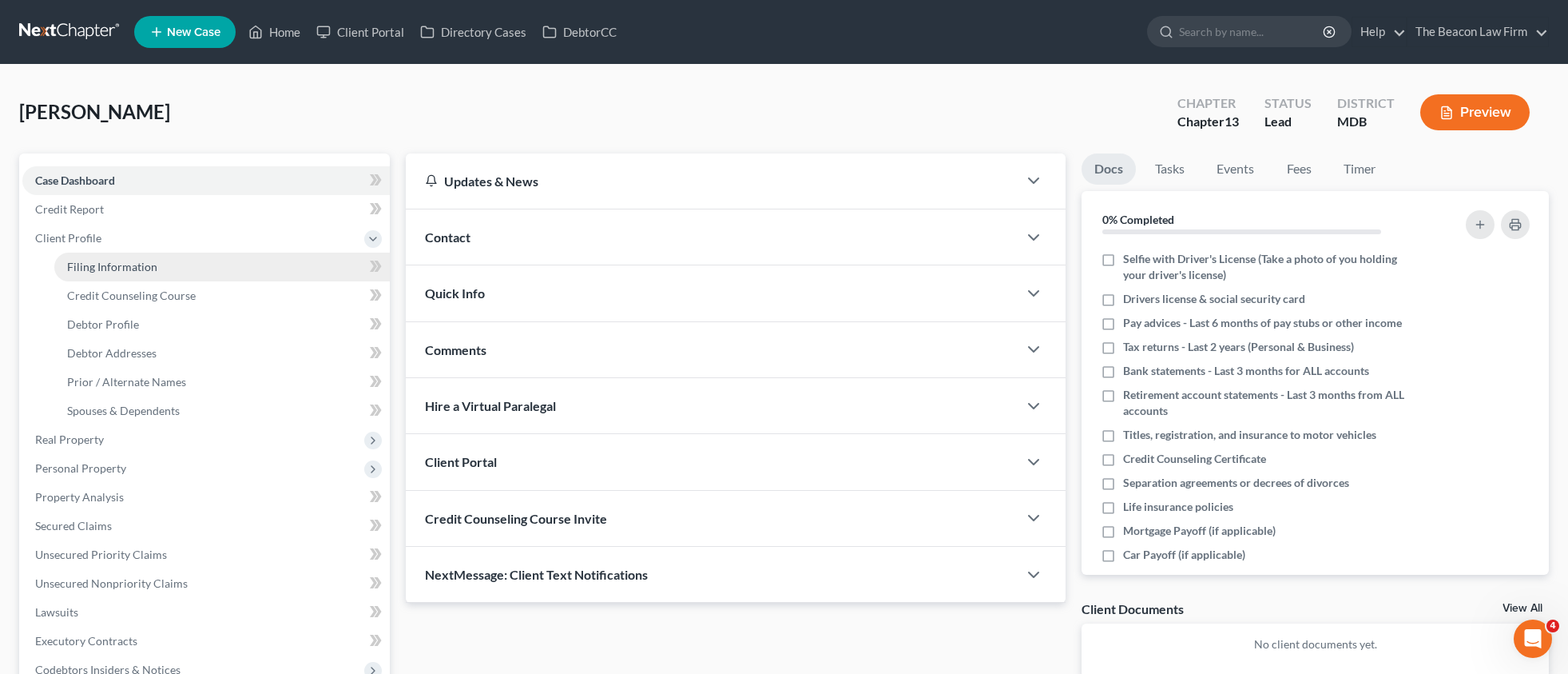
select select "21"
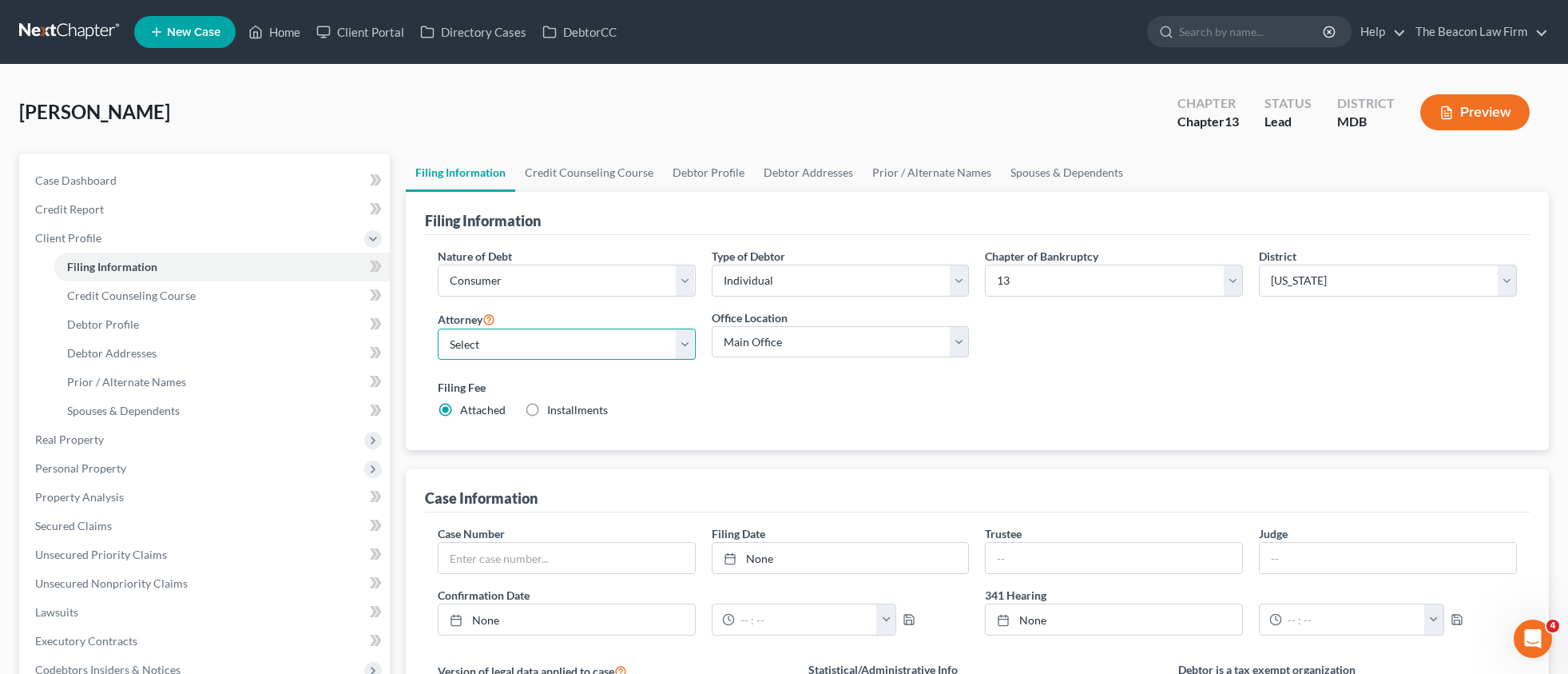
select select "5"
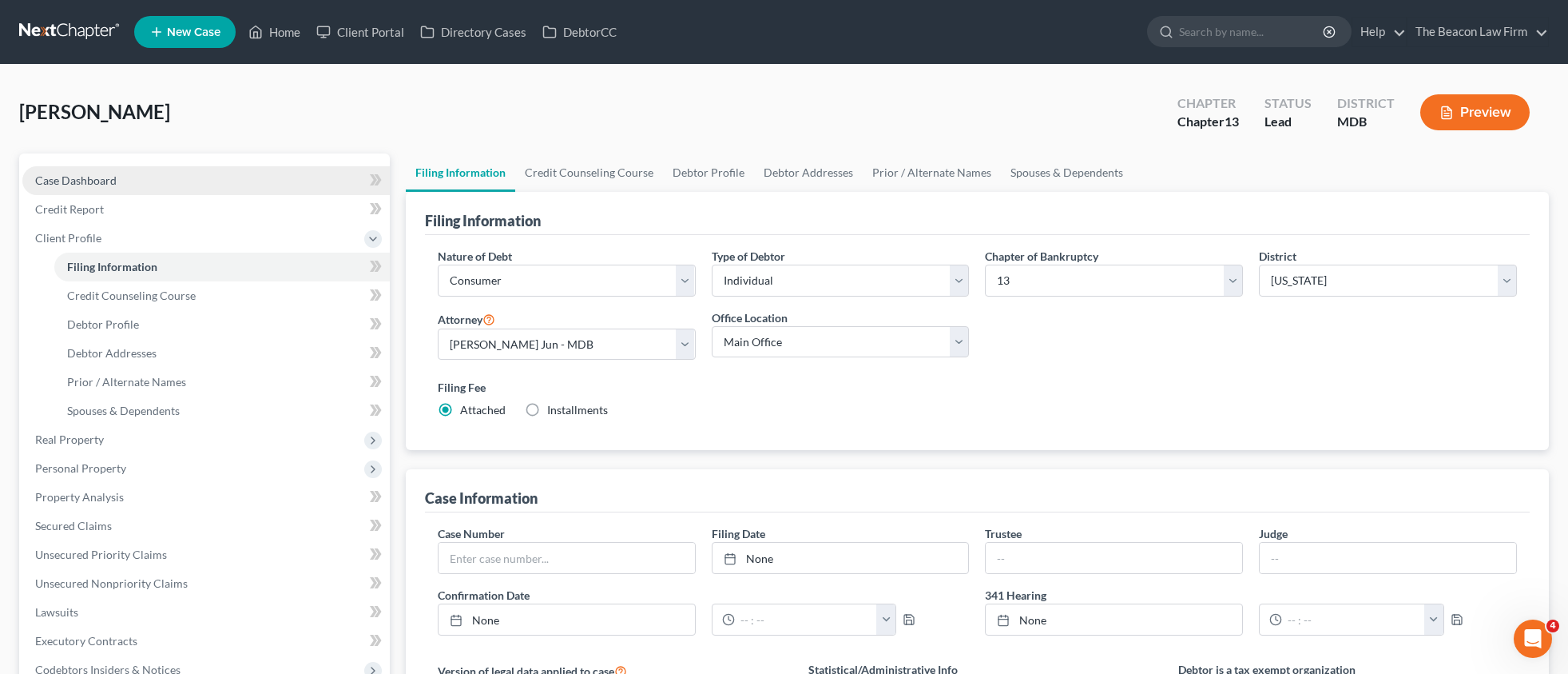
click at [101, 172] on link "Case Dashboard" at bounding box center [206, 180] width 368 height 28
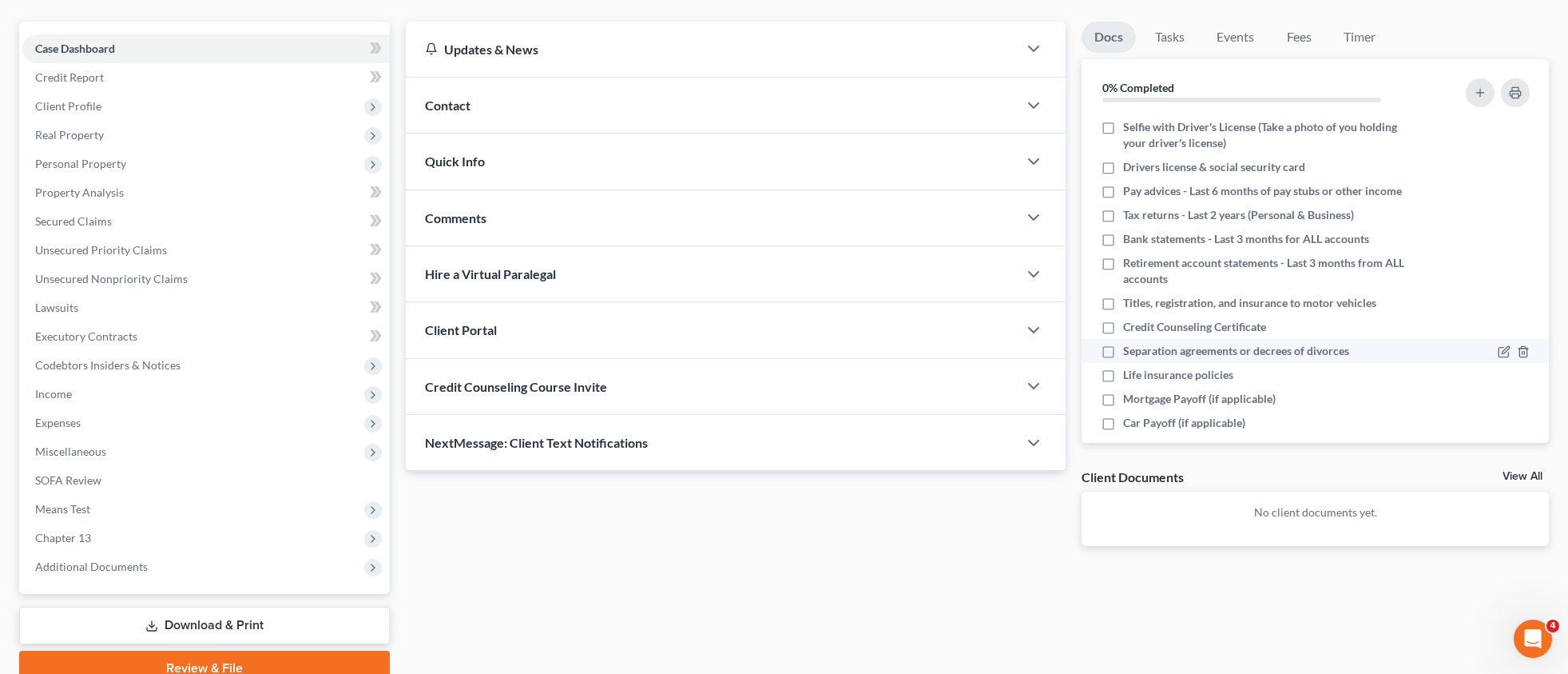
scroll to position [133, 0]
drag, startPoint x: 1028, startPoint y: 327, endPoint x: 1021, endPoint y: 331, distance: 8.1
click at [1027, 327] on icon "button" at bounding box center [1034, 329] width 20 height 20
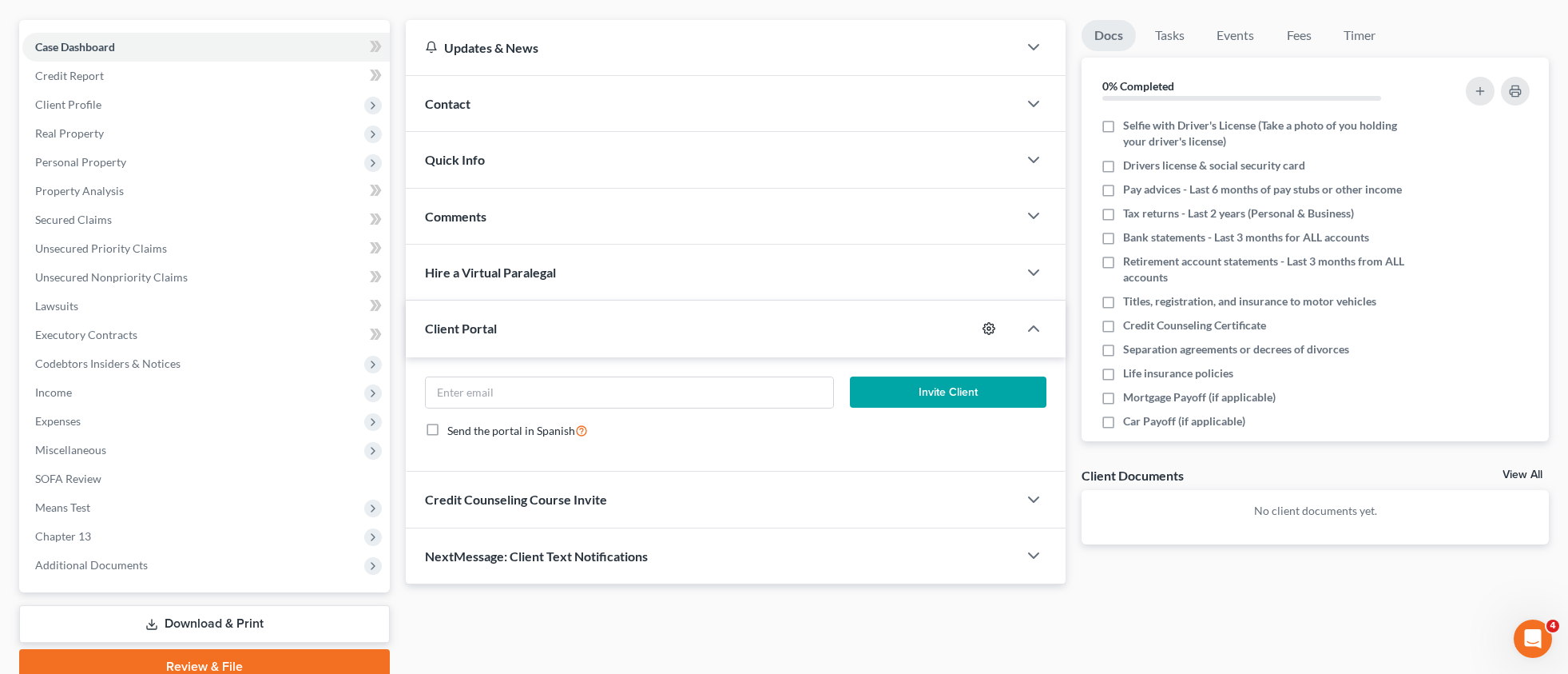
click at [982, 331] on icon "button" at bounding box center [988, 328] width 13 height 13
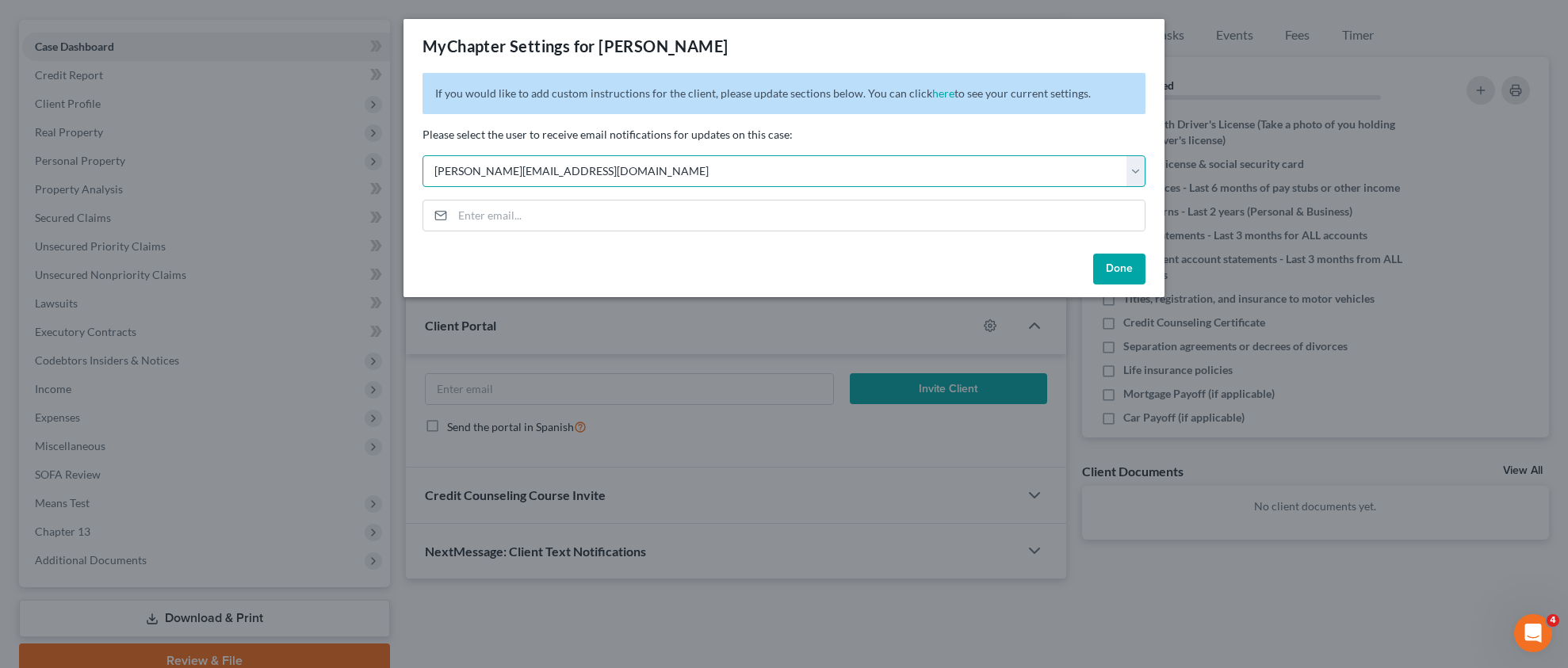
select select "5"
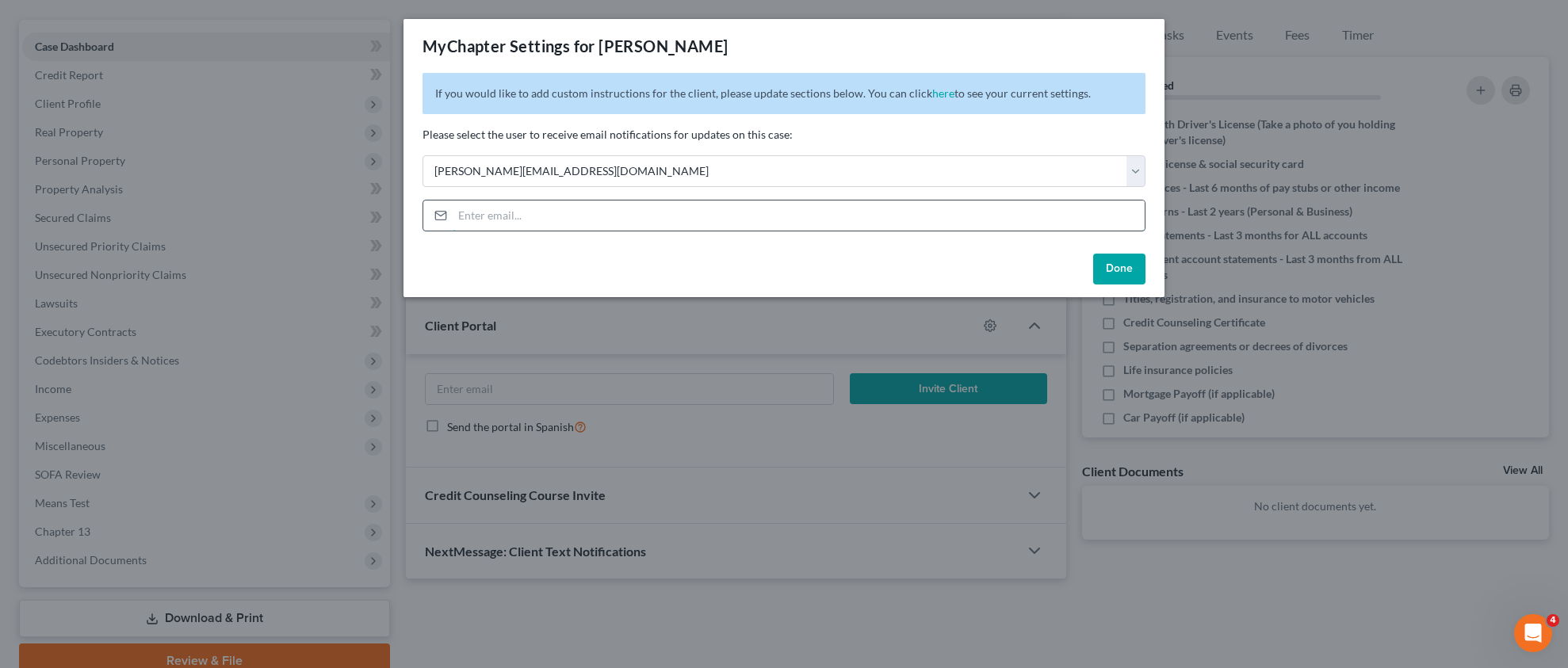
click at [580, 214] on input "email" at bounding box center [798, 215] width 691 height 30
paste input "[EMAIL_ADDRESS][DOMAIN_NAME]"
type input "[EMAIL_ADDRESS][DOMAIN_NAME]"
click at [1111, 269] on button "Done" at bounding box center [1119, 270] width 52 height 32
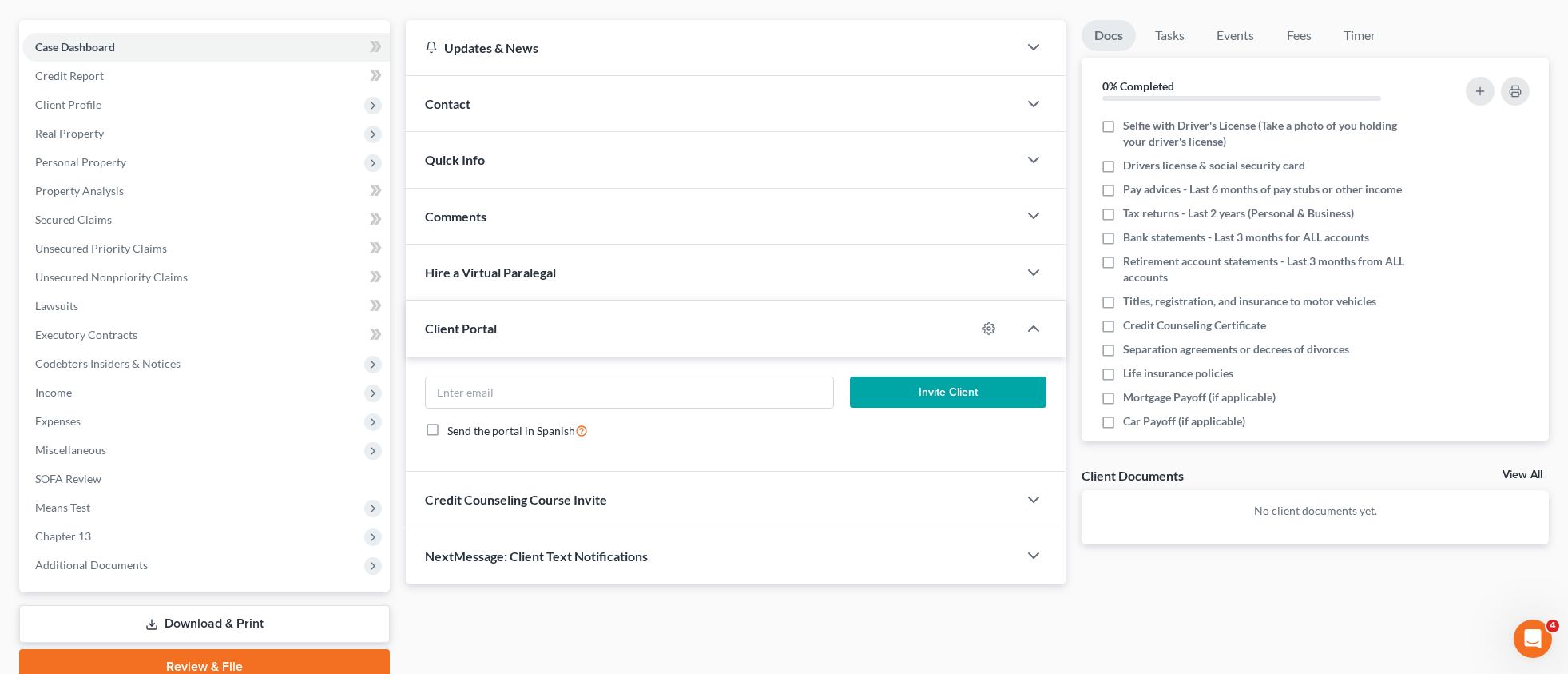
click at [488, 225] on div "Comments" at bounding box center [712, 216] width 613 height 55
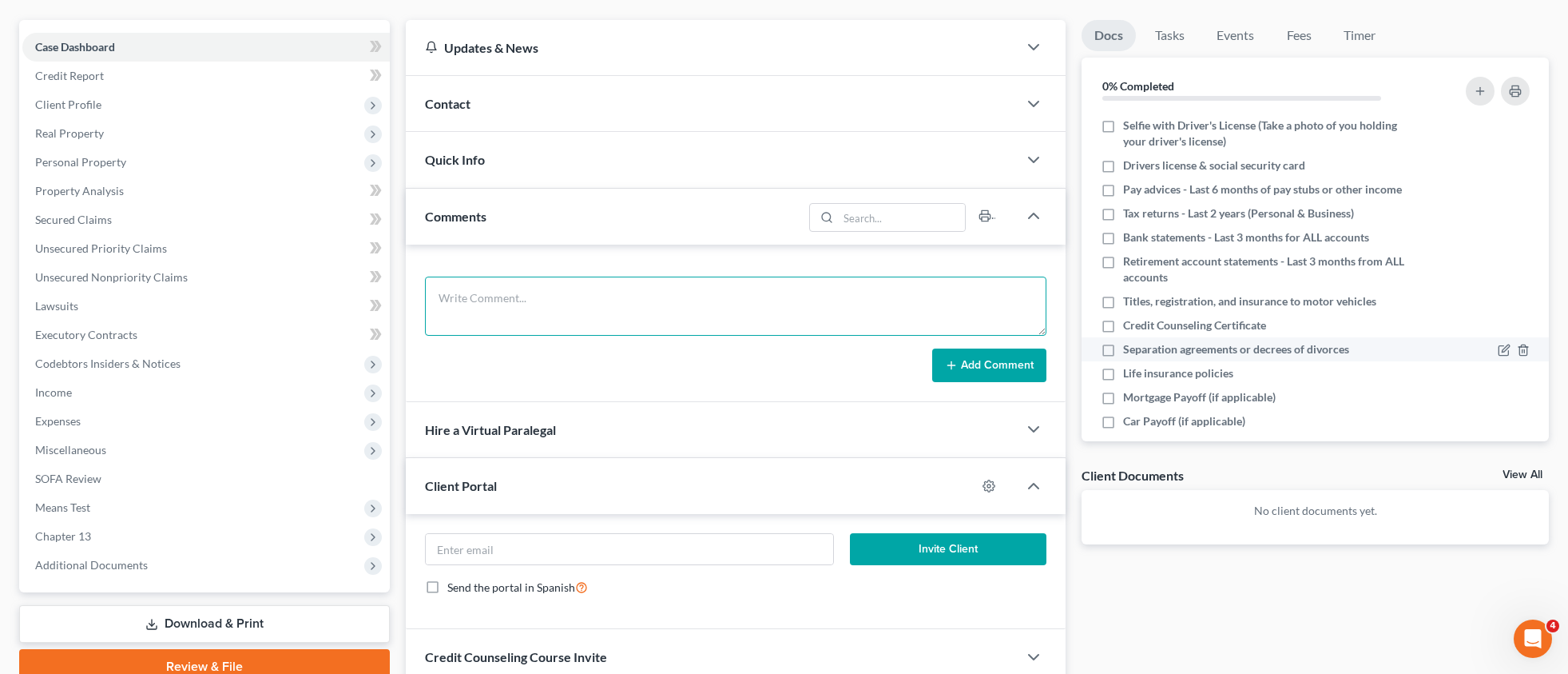
drag, startPoint x: 486, startPoint y: 298, endPoint x: 1150, endPoint y: 353, distance: 666.3
click at [489, 297] on textarea at bounding box center [736, 306] width 623 height 59
paste textarea "Sent client NextChapter Debtor Portal invitation."
type textarea "Sent client NextChapter Debtor Portal invitation."
click at [958, 355] on button "Add Comment" at bounding box center [989, 365] width 114 height 33
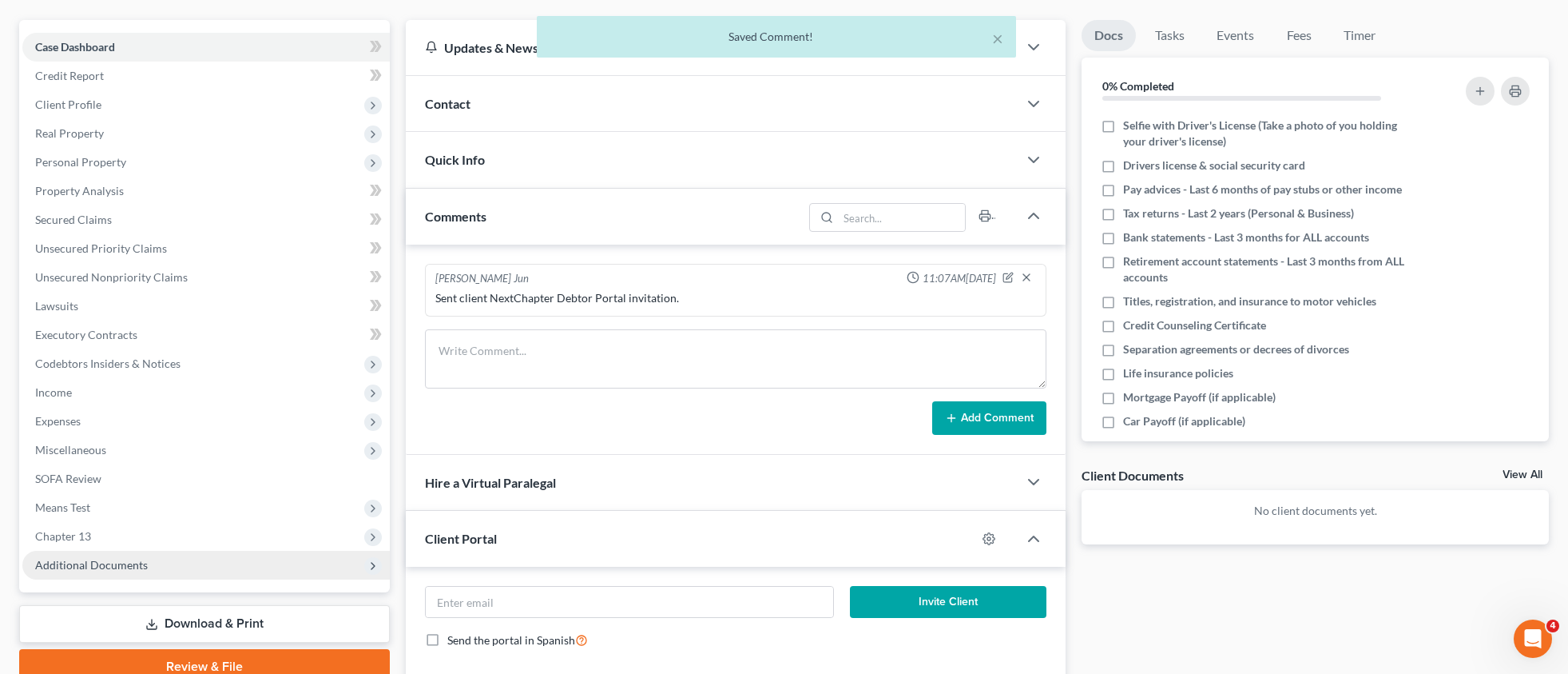
click at [148, 566] on span "Additional Documents" at bounding box center [206, 564] width 368 height 28
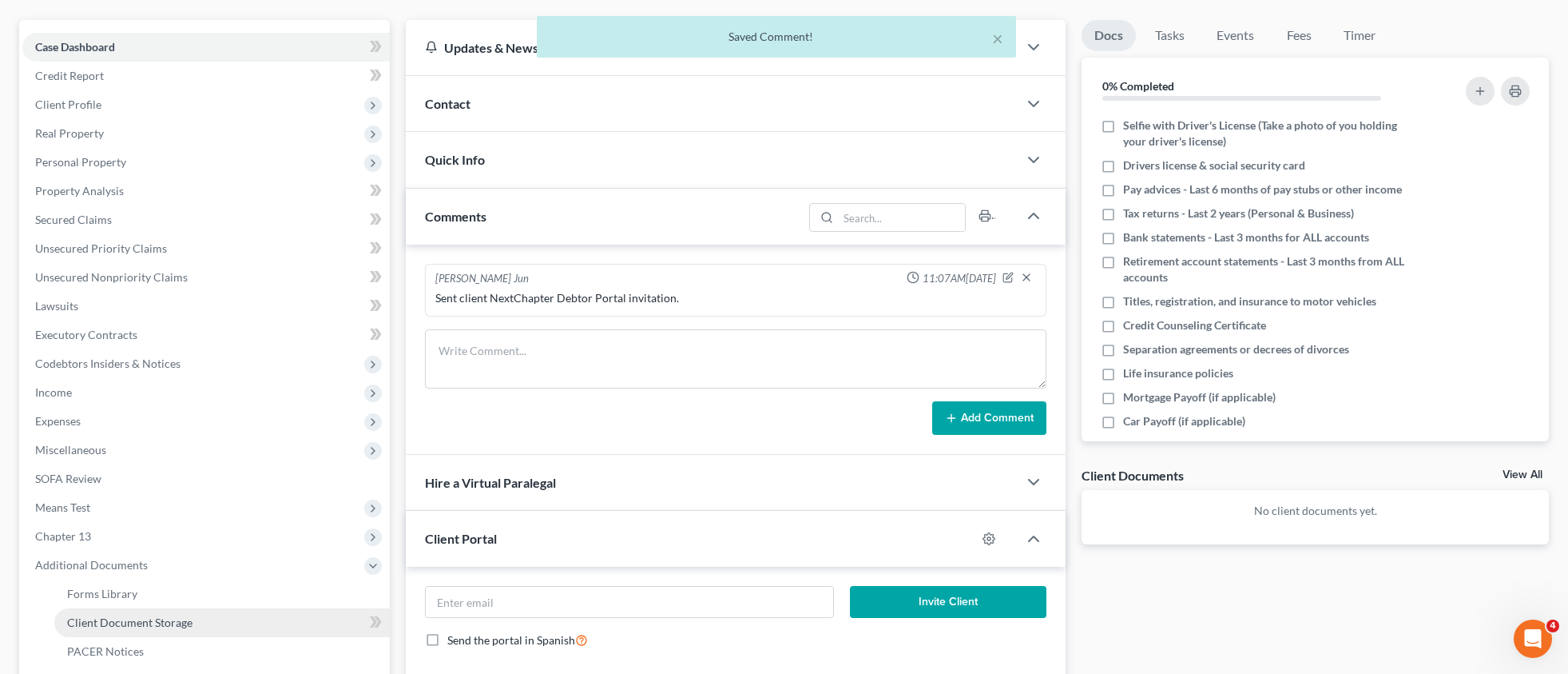
click at [145, 625] on span "Client Document Storage" at bounding box center [130, 622] width 125 height 14
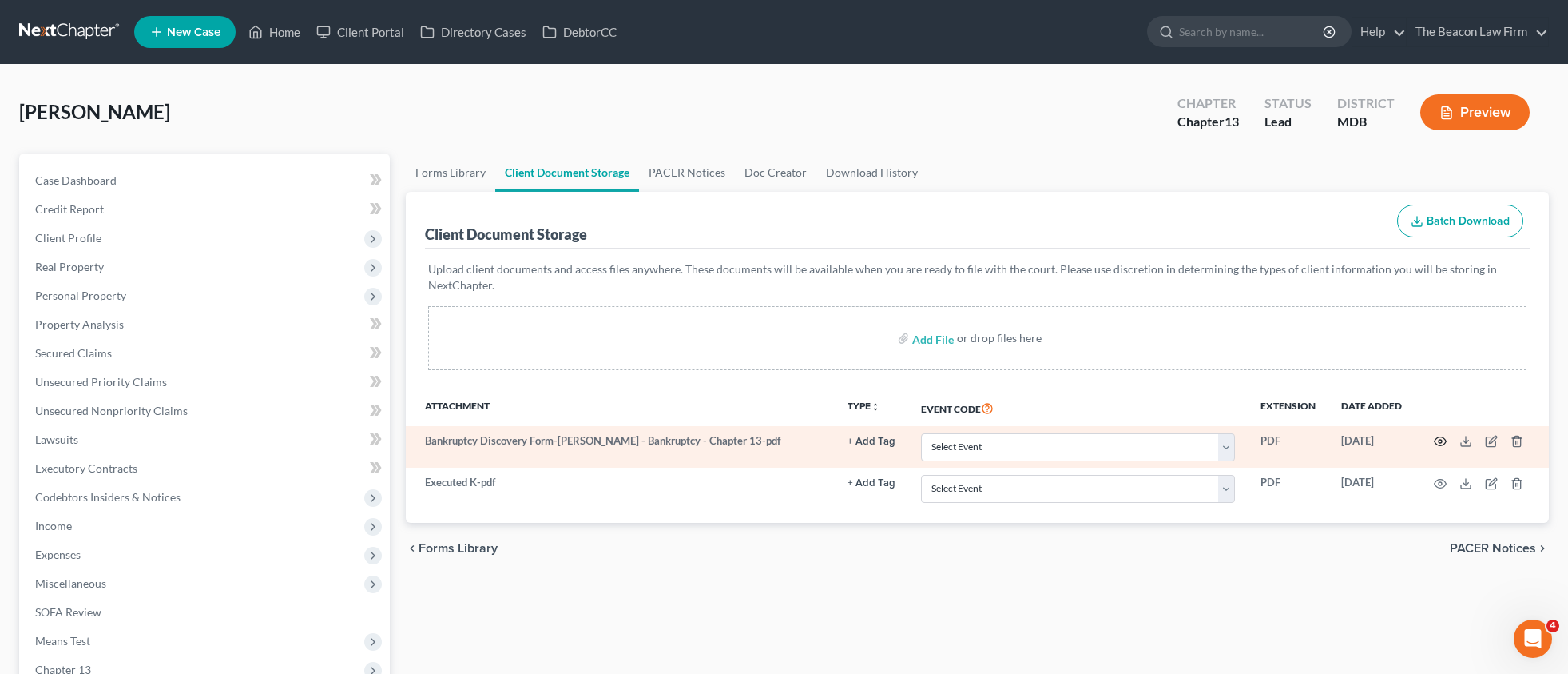
click at [1441, 439] on icon "button" at bounding box center [1440, 441] width 13 height 13
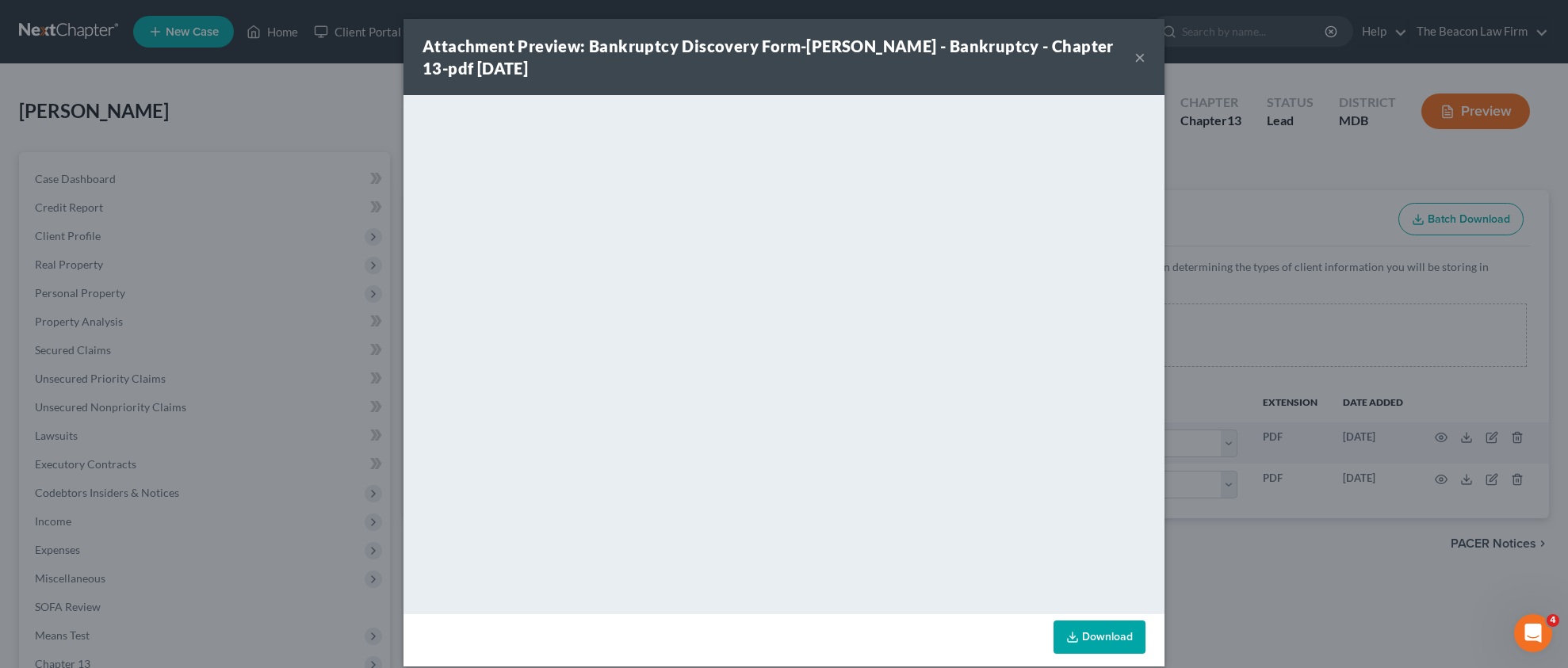
click at [1136, 55] on button "×" at bounding box center [1138, 57] width 11 height 19
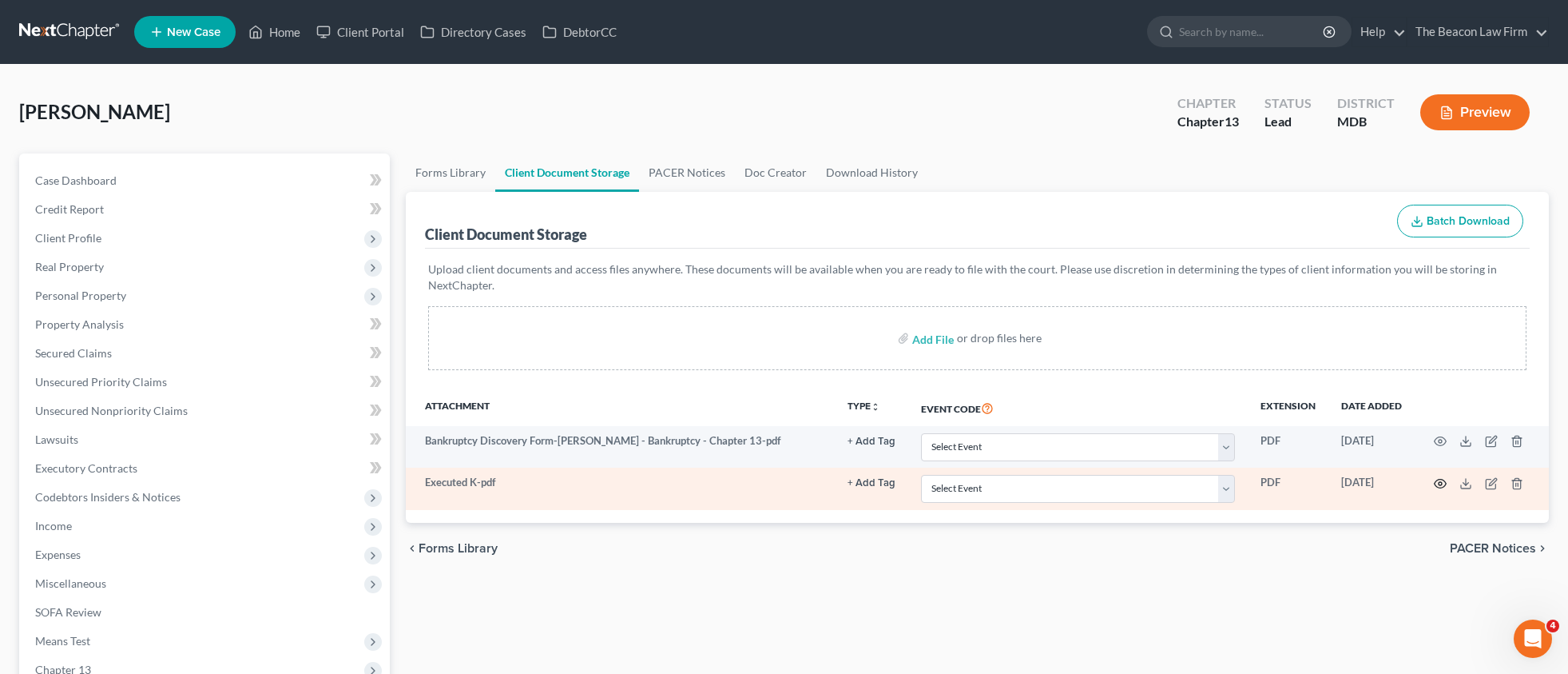
click at [1441, 480] on icon "button" at bounding box center [1440, 483] width 13 height 13
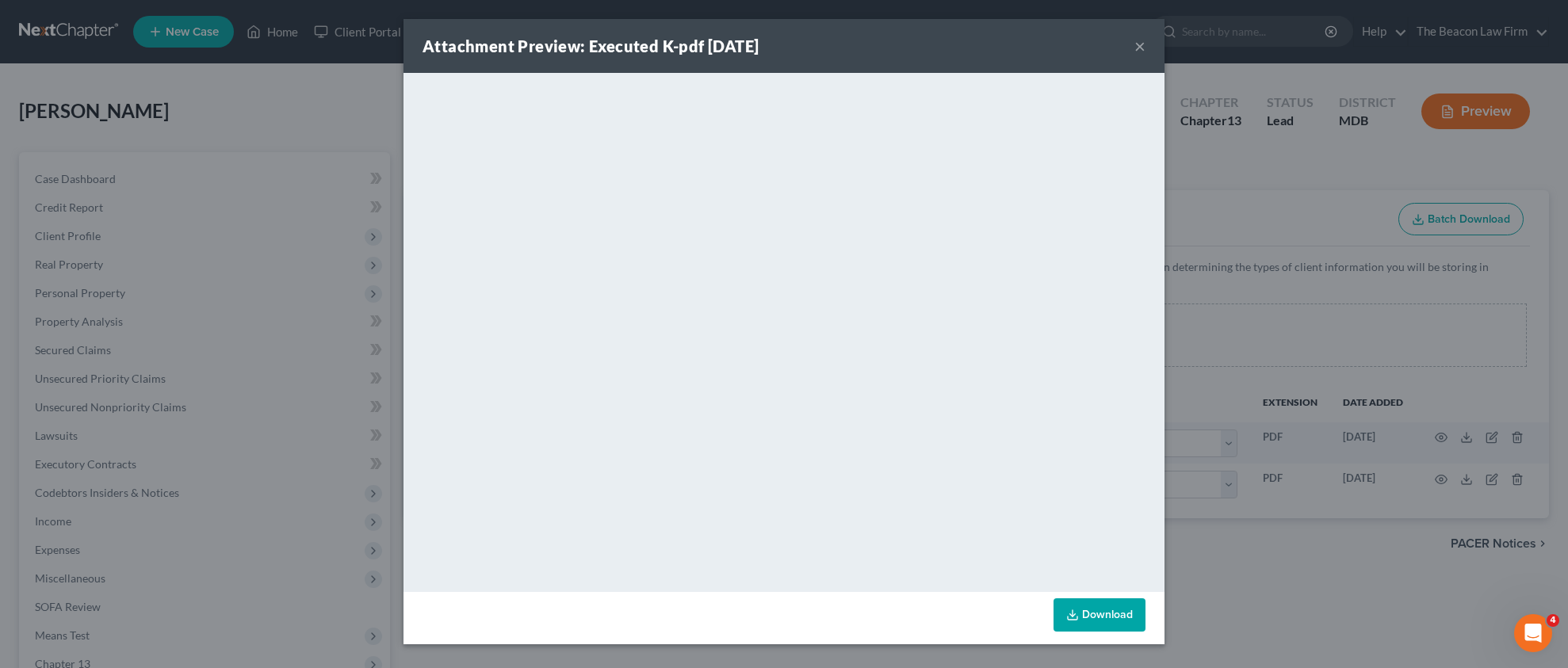
click at [1140, 48] on button "×" at bounding box center [1138, 47] width 11 height 19
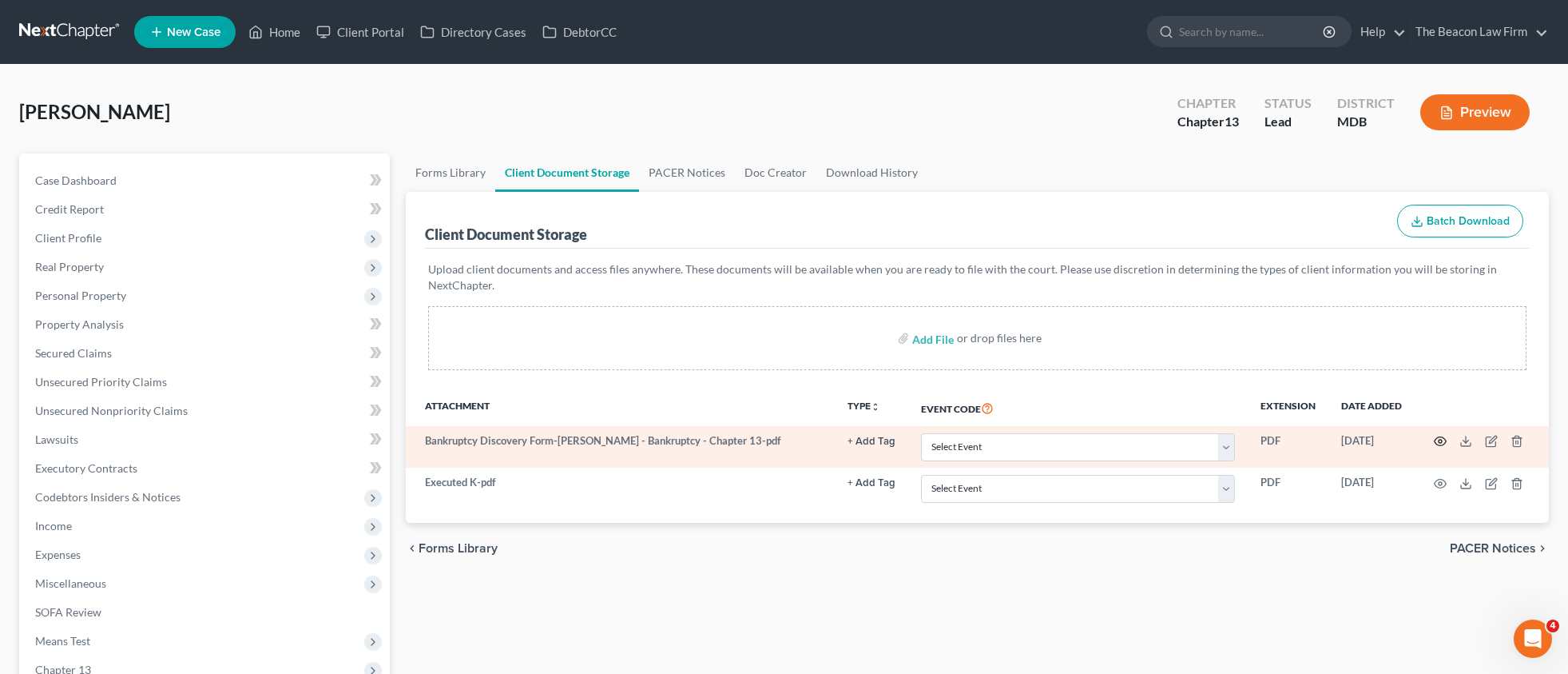
click at [1440, 443] on circle "button" at bounding box center [1440, 440] width 3 height 3
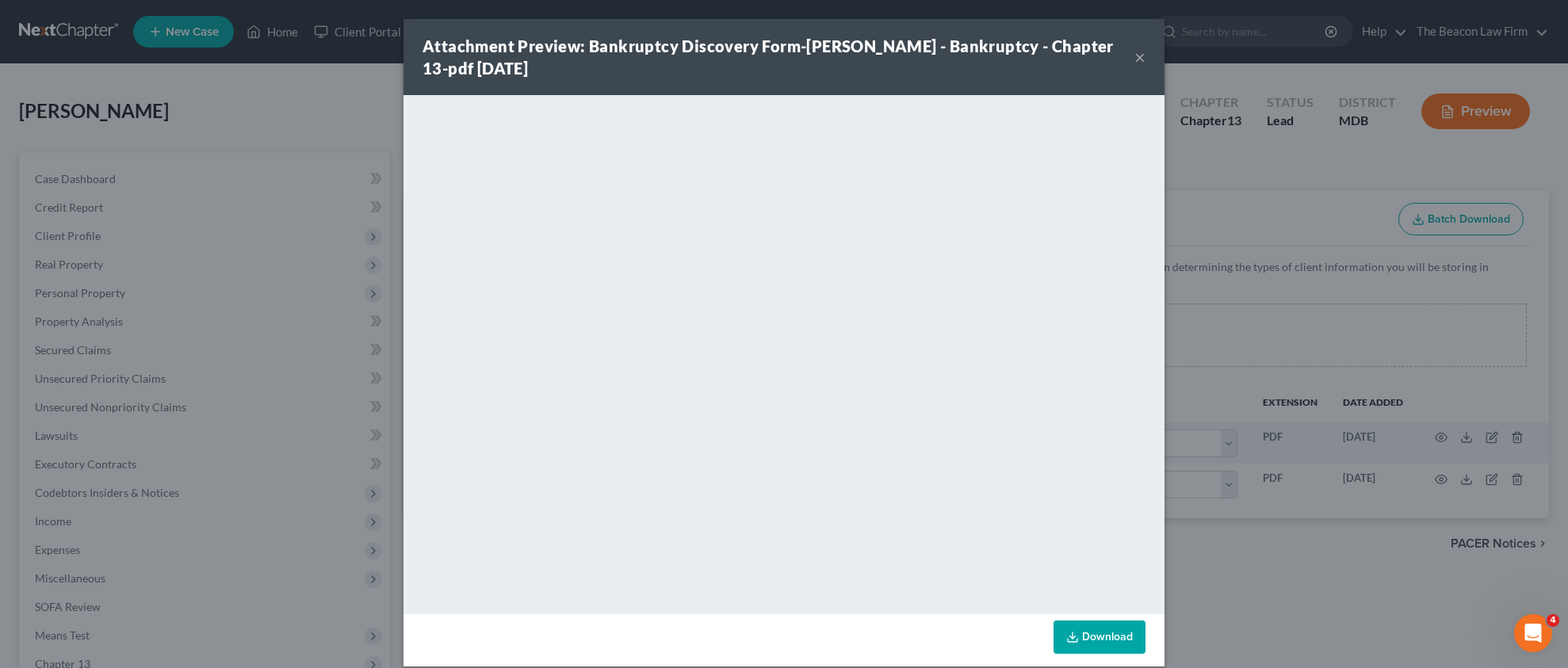
click at [1135, 58] on button "×" at bounding box center [1138, 57] width 11 height 19
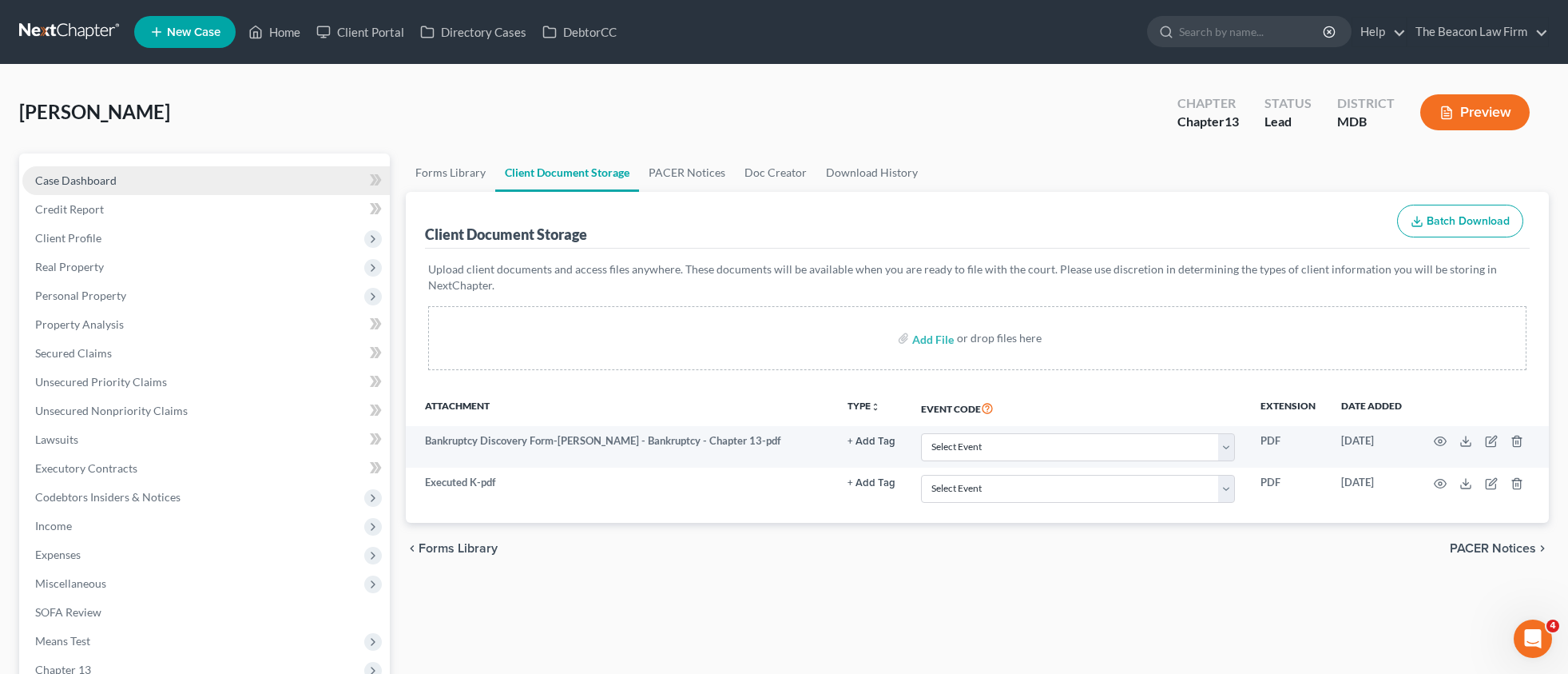
click at [96, 183] on span "Case Dashboard" at bounding box center [75, 180] width 81 height 14
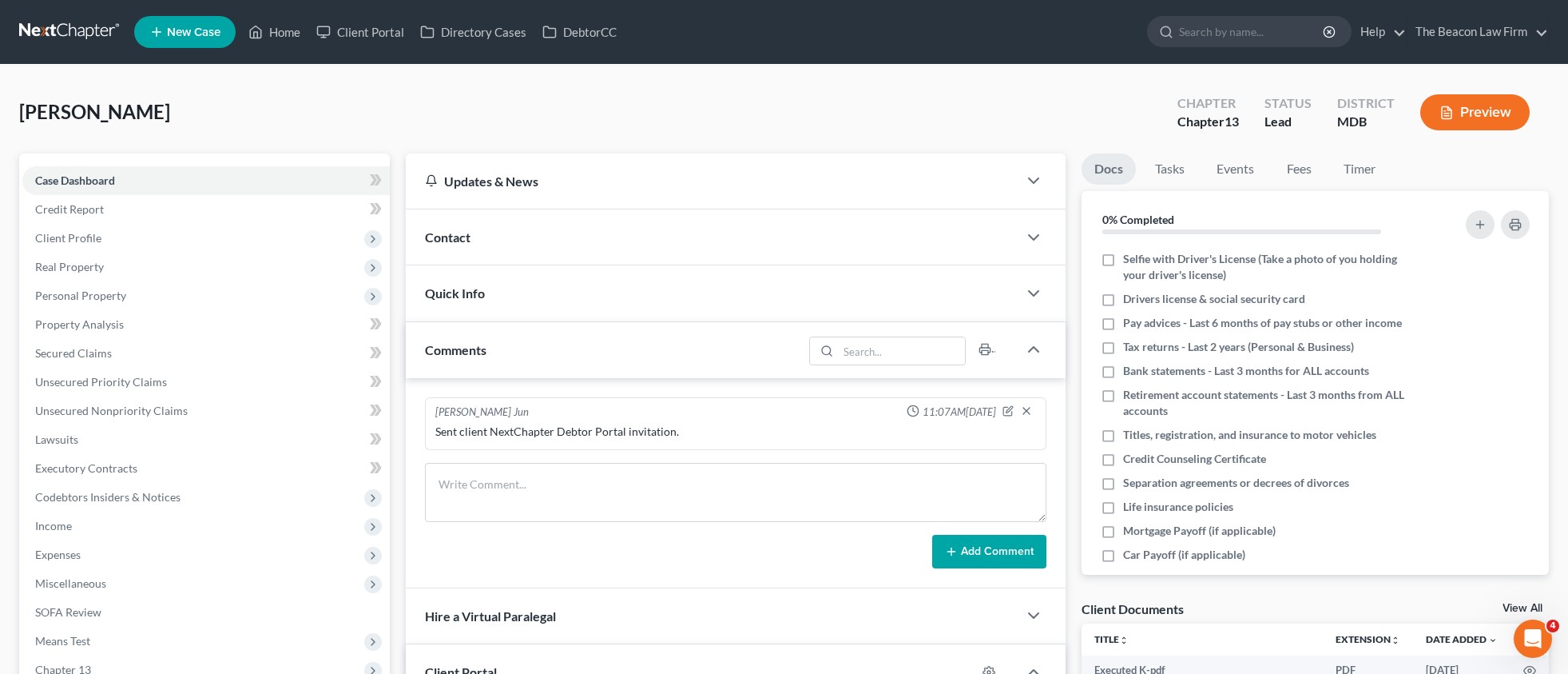
click at [531, 237] on div "Contact" at bounding box center [712, 237] width 613 height 55
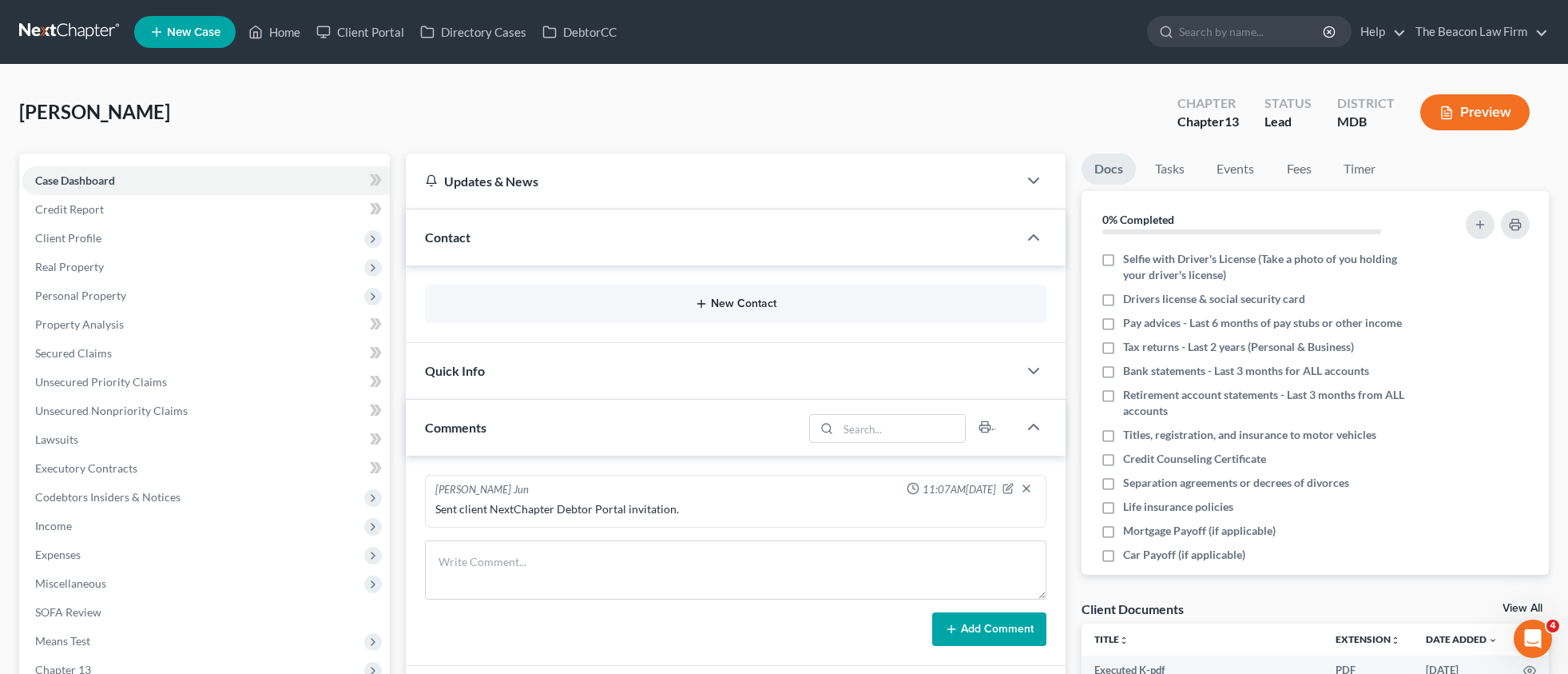
click at [721, 305] on button "New Contact" at bounding box center [736, 303] width 596 height 13
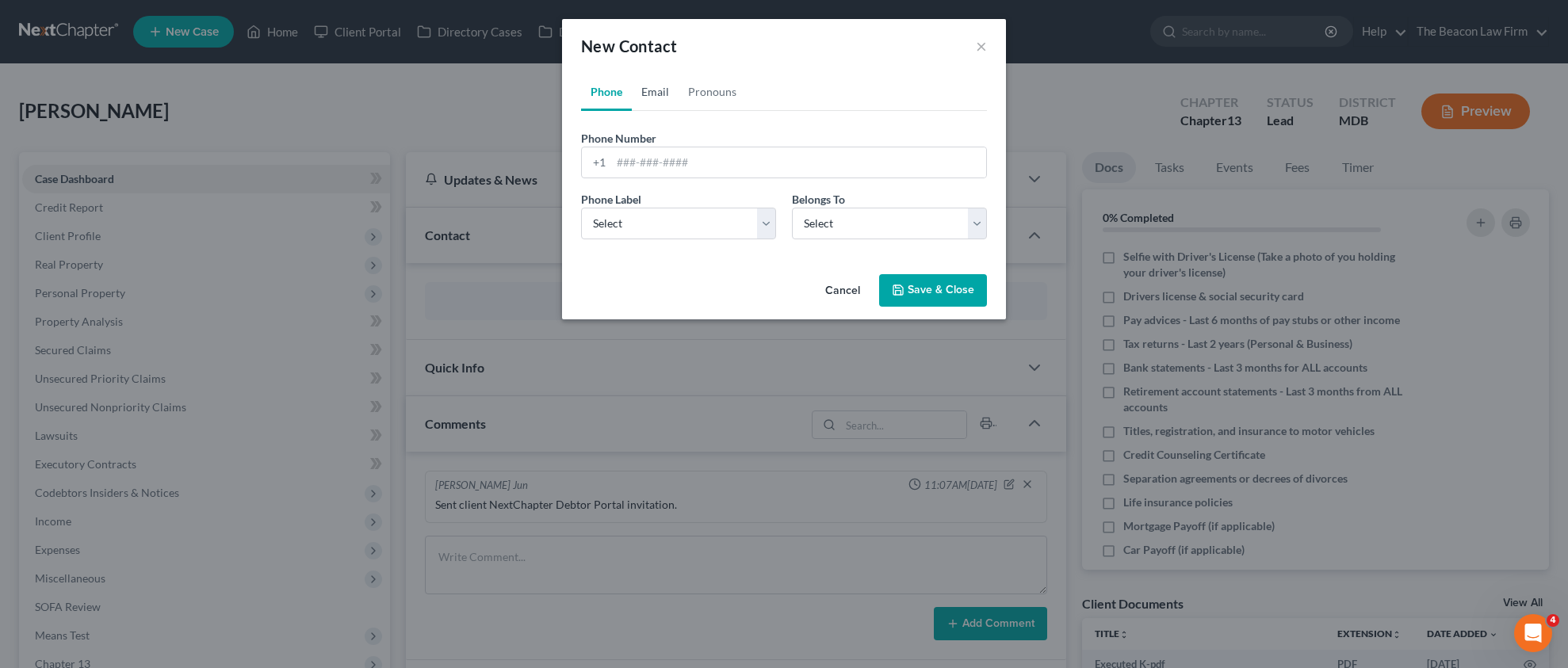
click at [656, 93] on link "Email" at bounding box center [655, 91] width 47 height 38
paste input "[EMAIL_ADDRESS][DOMAIN_NAME]"
type input "[EMAIL_ADDRESS][DOMAIN_NAME]"
select select "0"
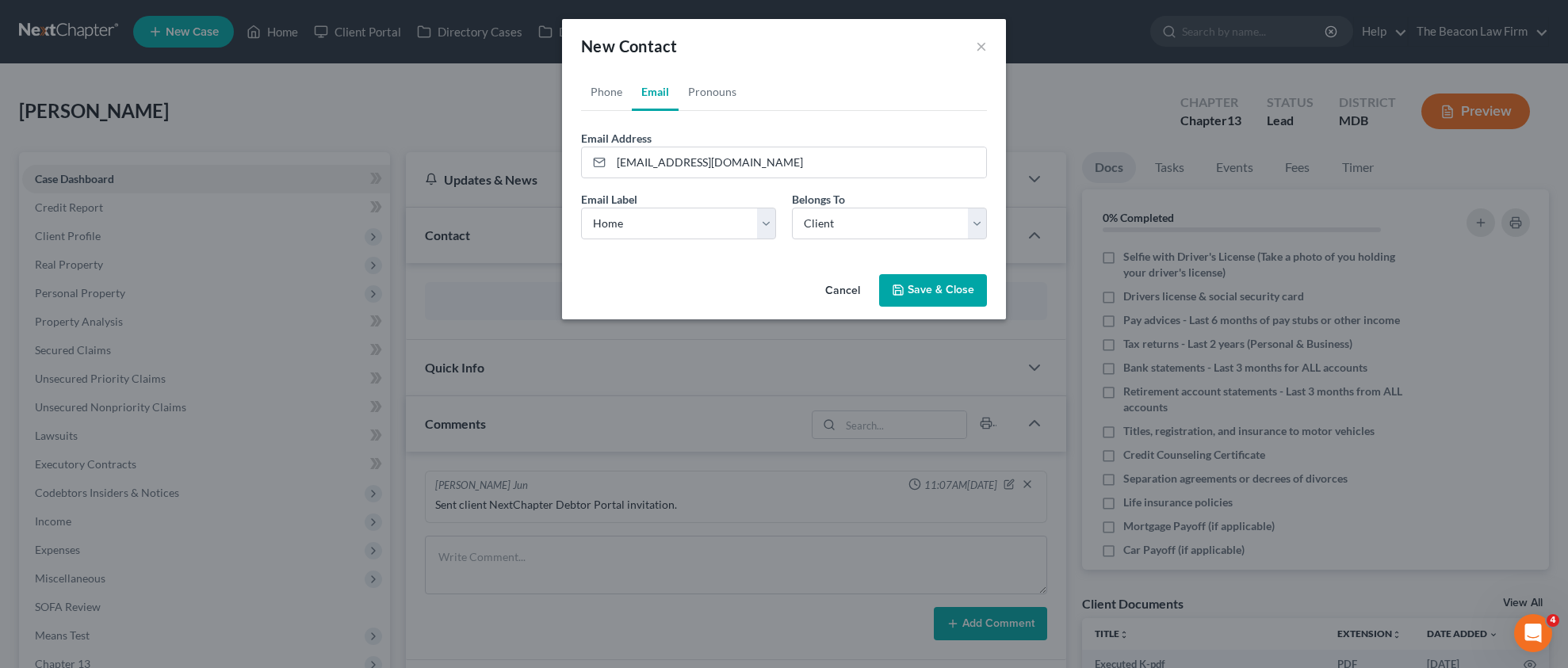
click at [935, 286] on button "Save & Close" at bounding box center [932, 291] width 108 height 33
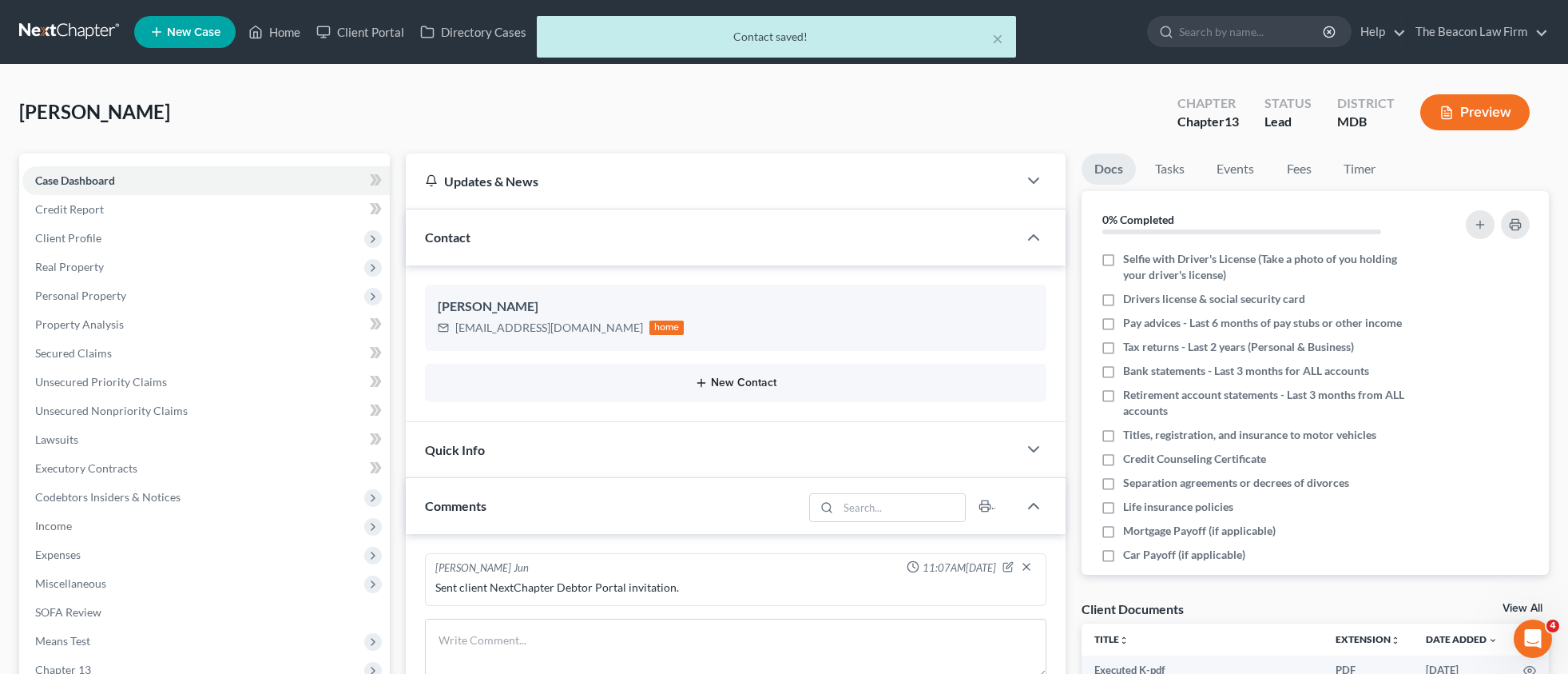
click at [744, 379] on button "New Contact" at bounding box center [736, 382] width 596 height 13
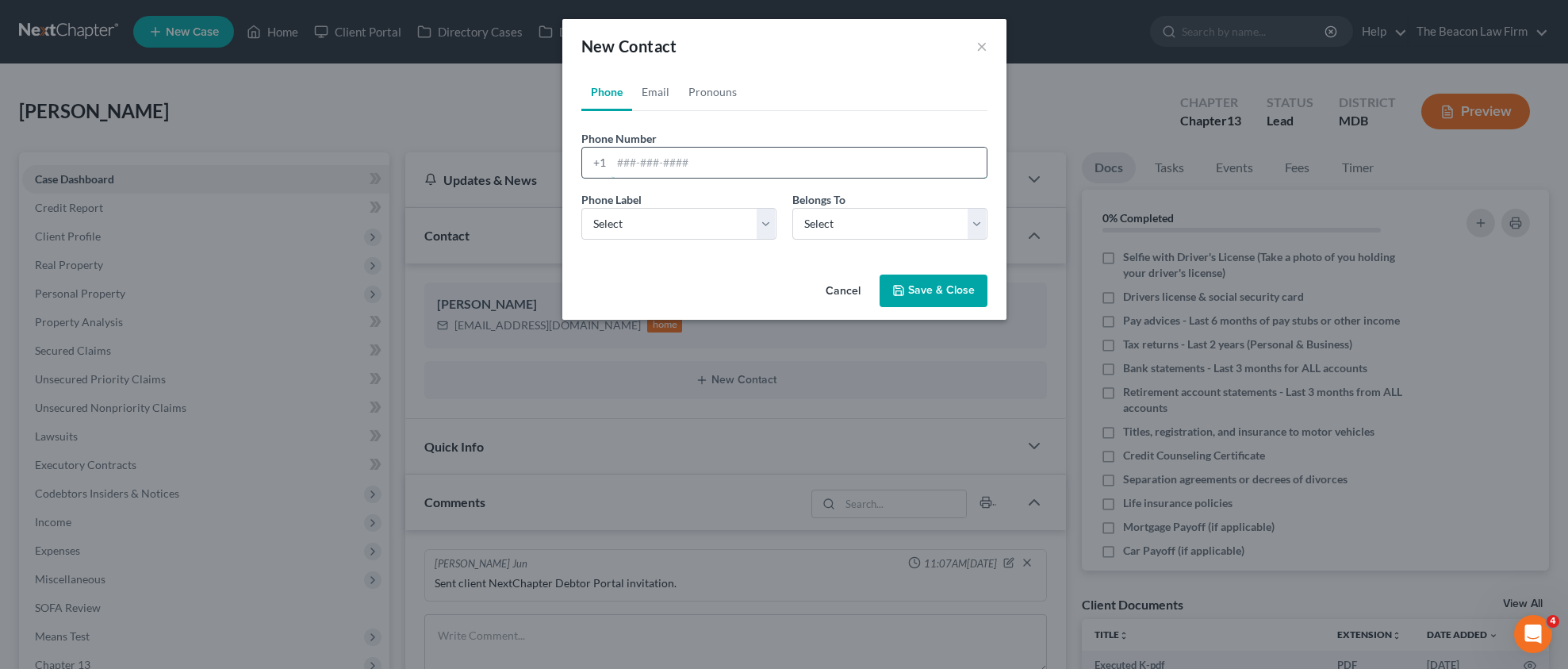
paste input "[PHONE_NUMBER]"
type input "[PHONE_NUMBER]"
select select "0"
click at [939, 288] on button "Save & Close" at bounding box center [932, 291] width 108 height 33
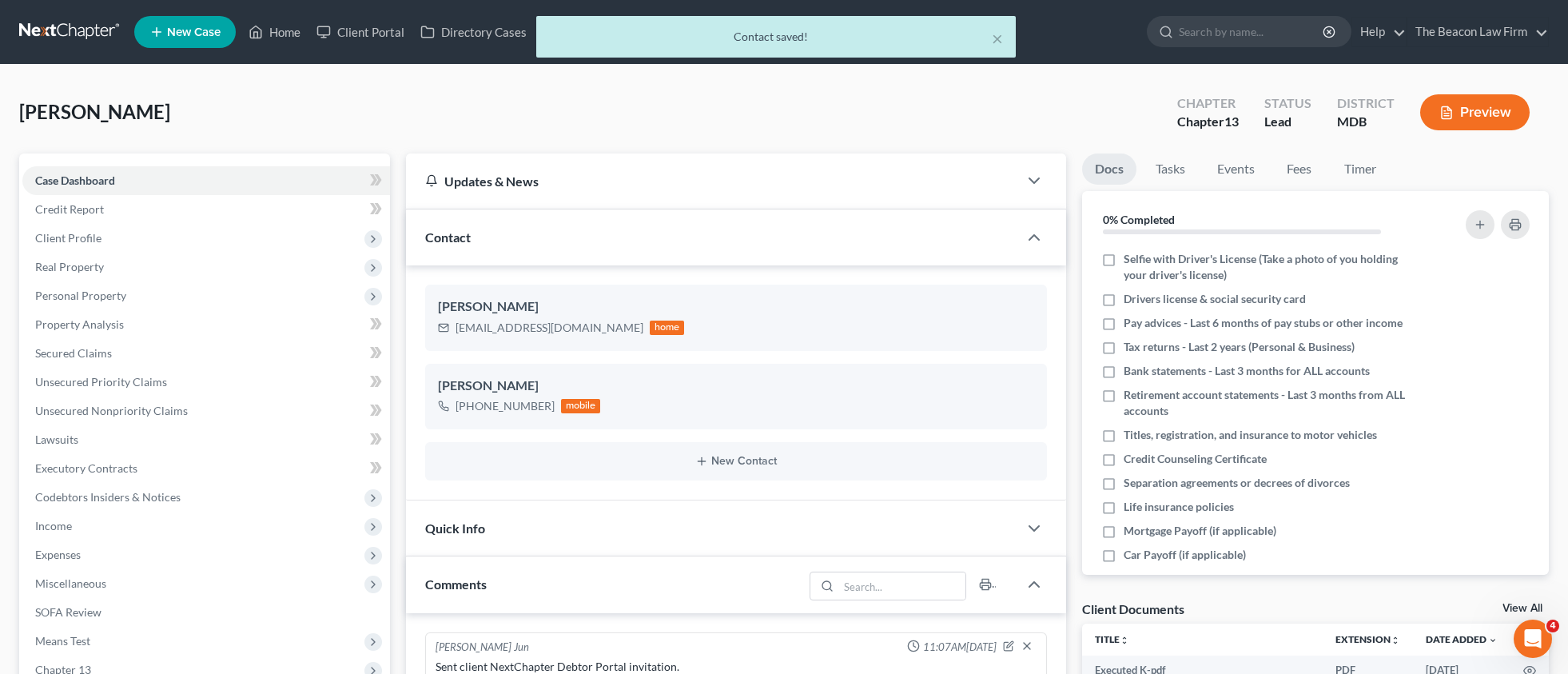
click at [291, 34] on div "× Contact saved!" at bounding box center [776, 40] width 1568 height 50
click at [291, 34] on div "× Contact saved!" at bounding box center [776, 40] width 1568 height 50
click at [291, 35] on div "× Contact saved!" at bounding box center [776, 40] width 1568 height 50
click at [288, 37] on div "× Contact saved!" at bounding box center [776, 40] width 1568 height 50
click at [733, 103] on div "[PERSON_NAME] Upgraded Chapter Chapter 13 Status Lead District MDB Preview" at bounding box center [784, 118] width 1530 height 69
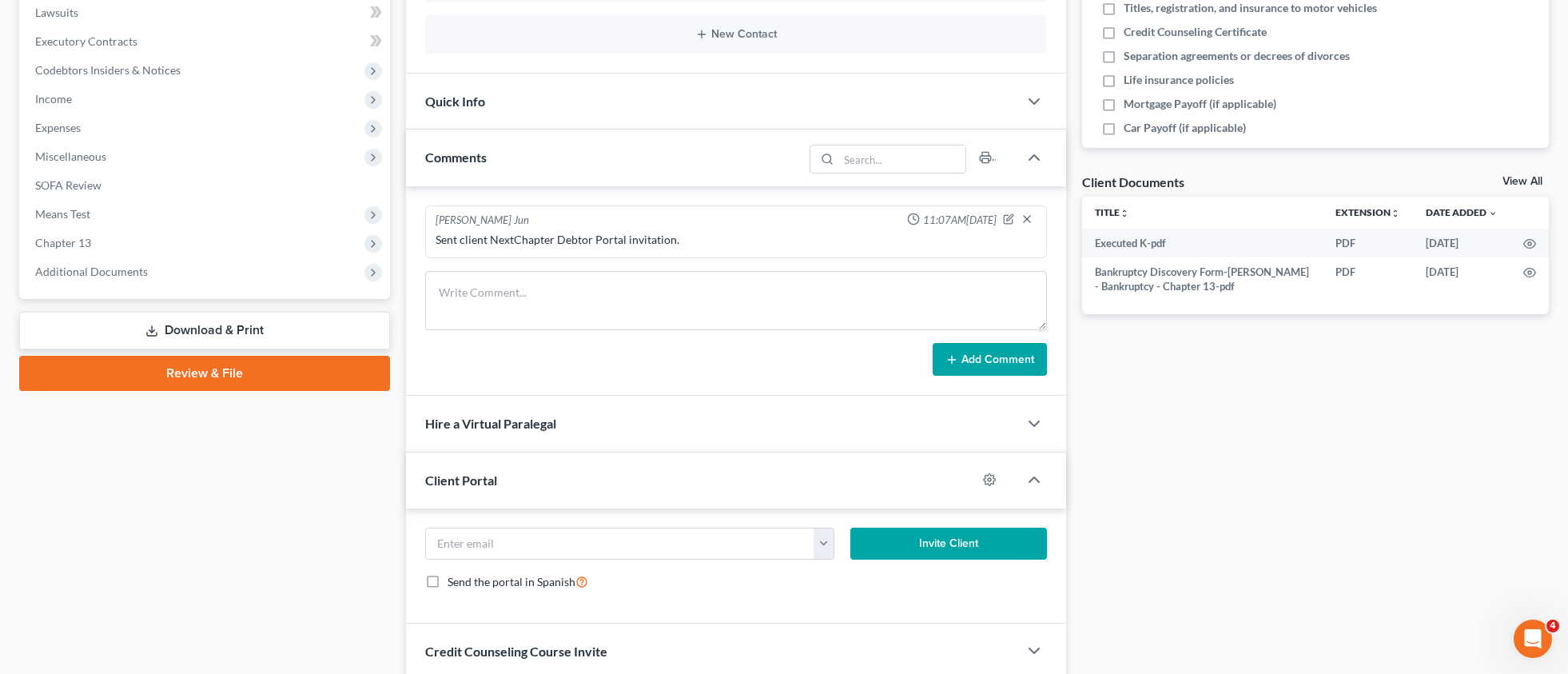
scroll to position [517, 0]
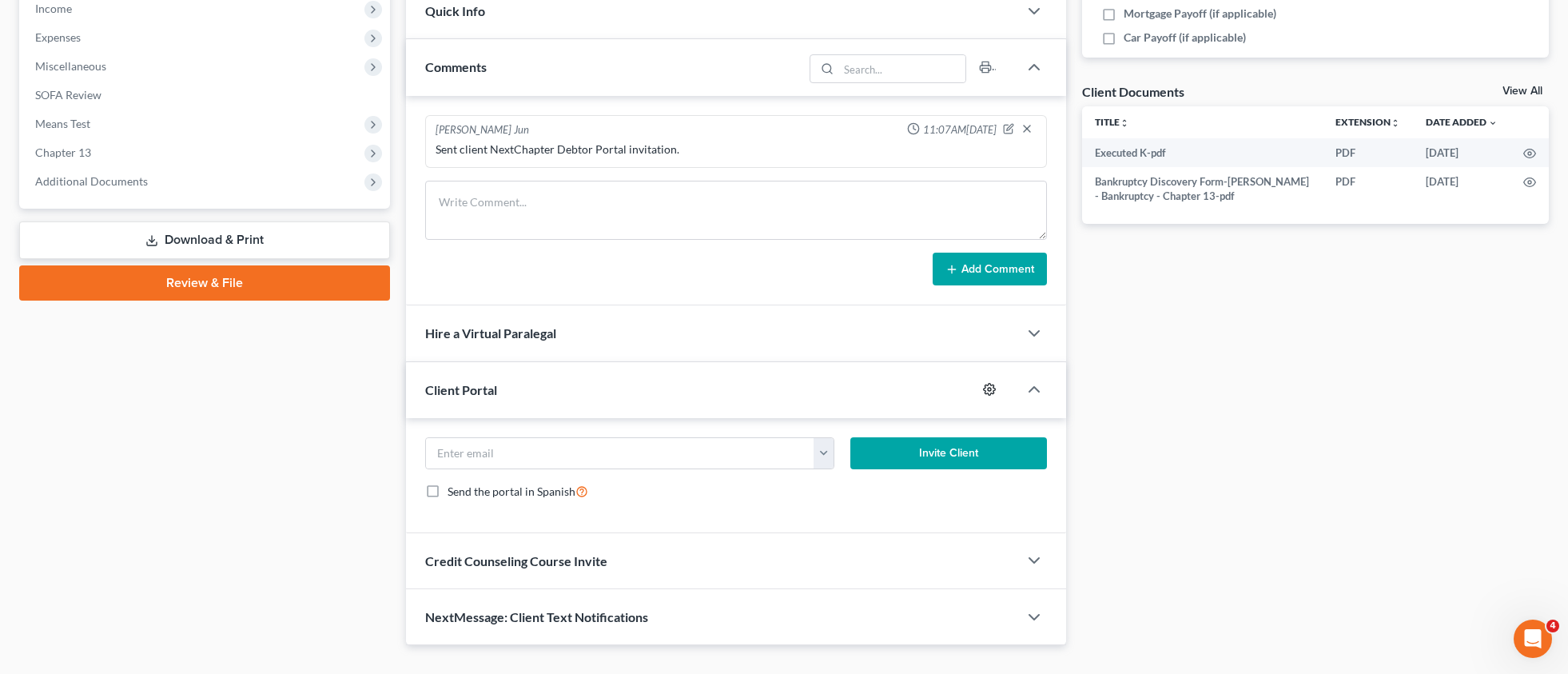
click at [991, 391] on icon "button" at bounding box center [989, 389] width 12 height 12
select select "5"
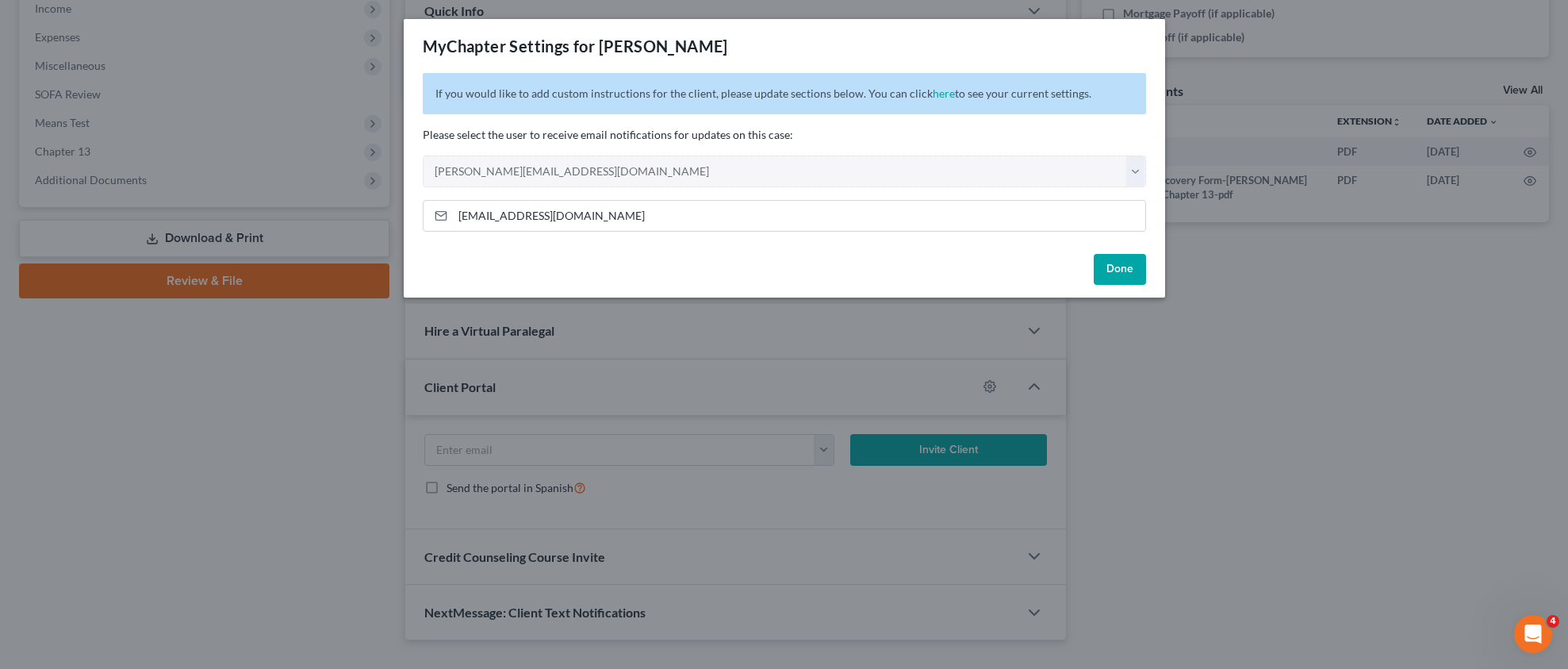
click at [1118, 266] on button "Done" at bounding box center [1120, 270] width 52 height 32
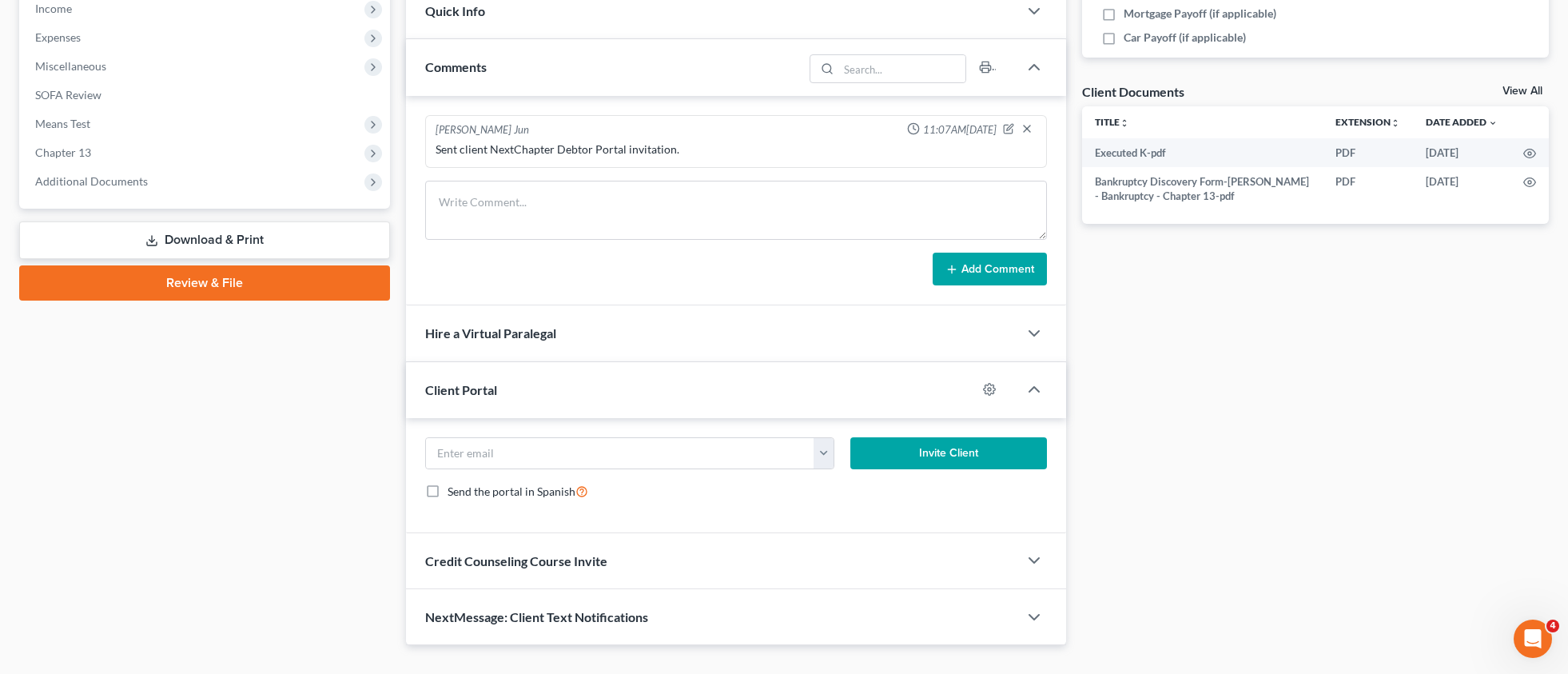
scroll to position [0, 0]
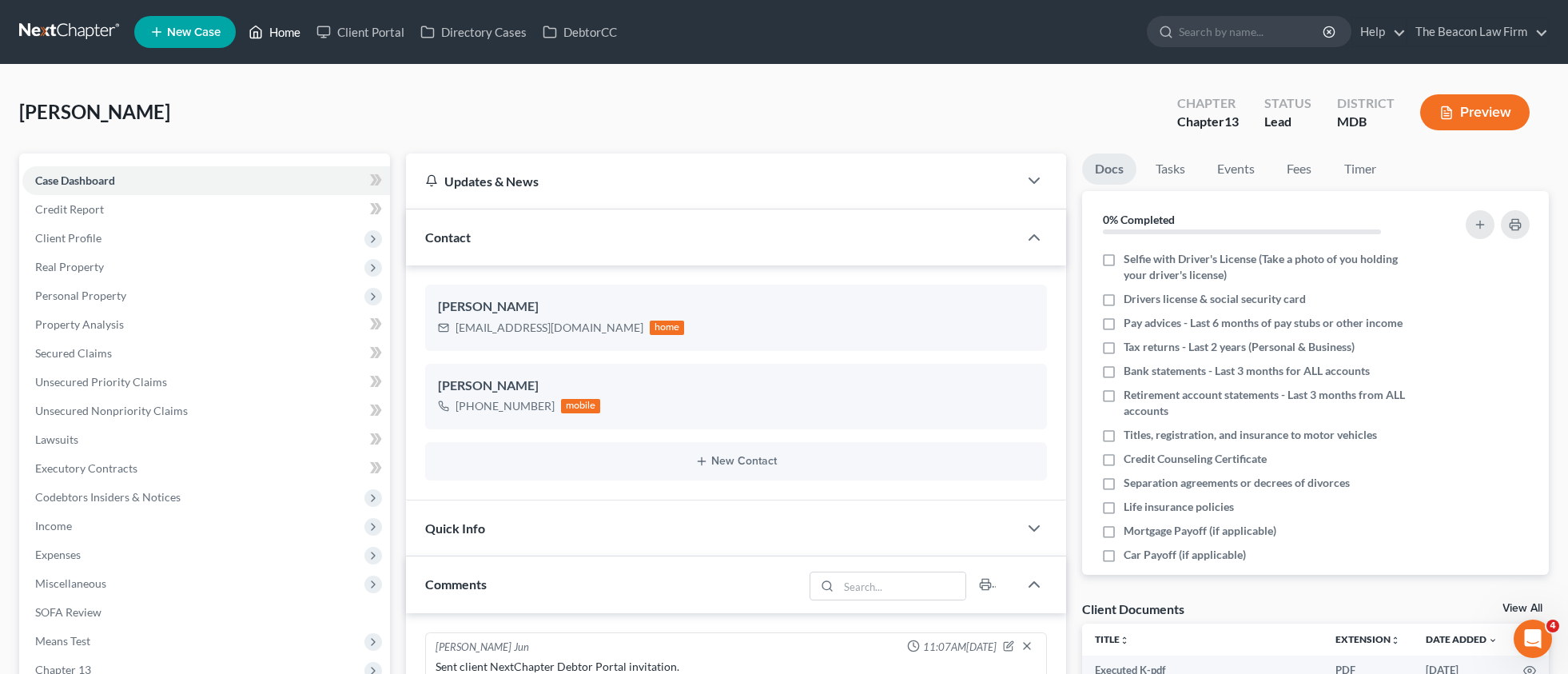
click at [284, 37] on link "Home" at bounding box center [274, 31] width 67 height 28
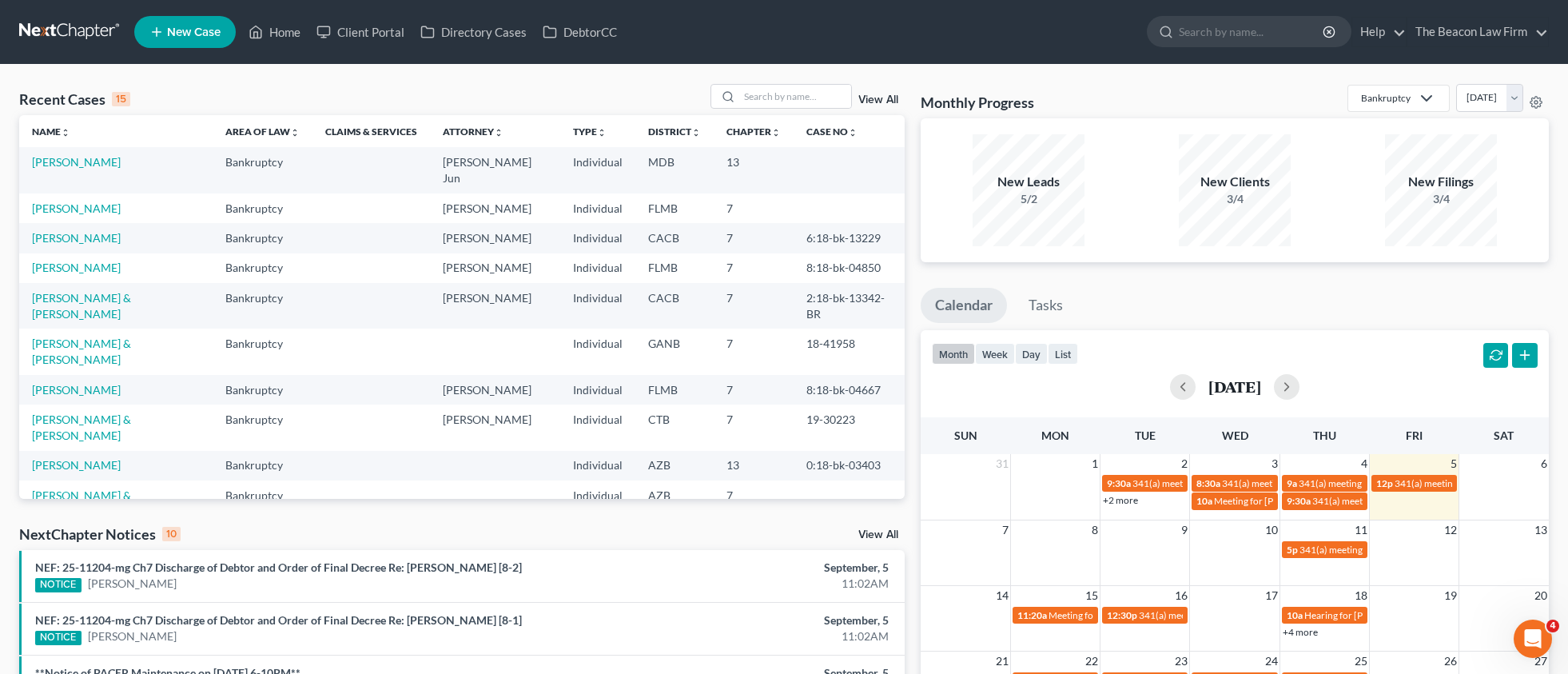
click at [182, 44] on link "New Case" at bounding box center [185, 31] width 102 height 32
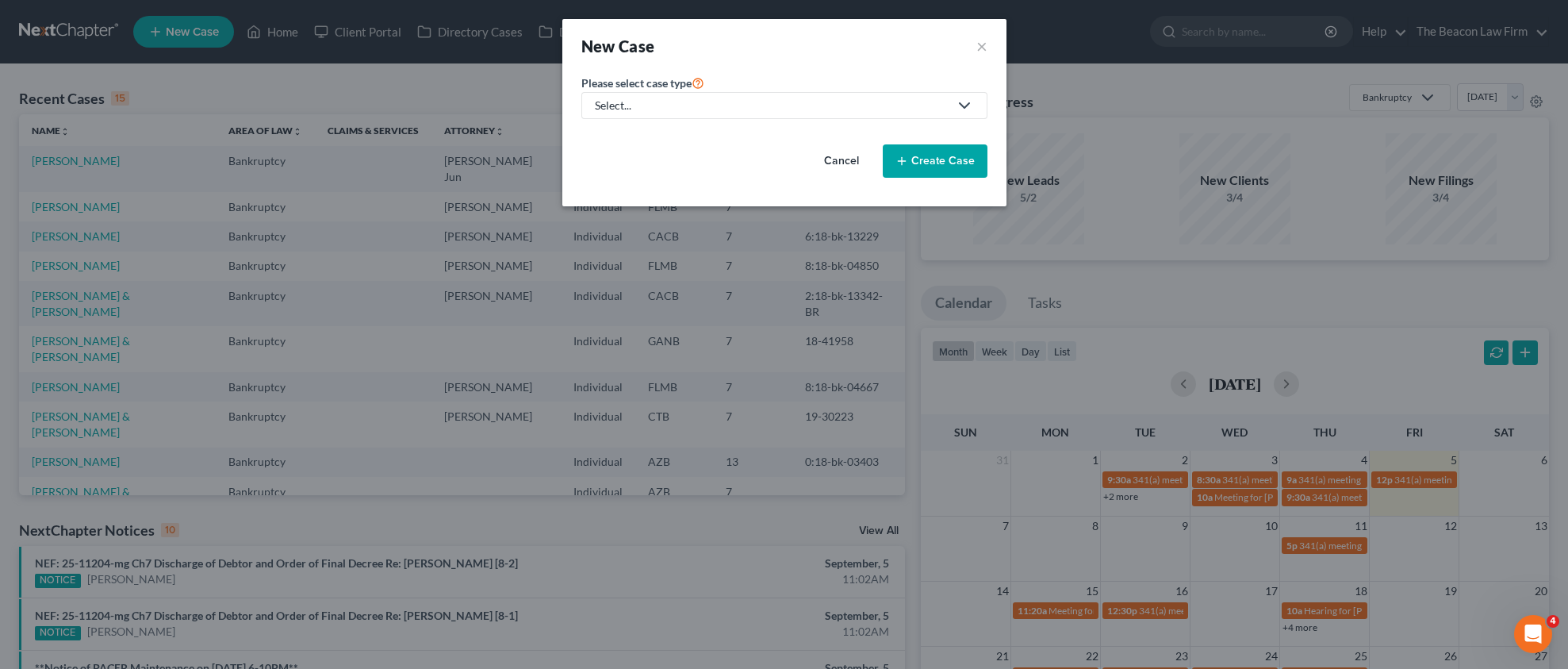
click at [640, 111] on div "Select..." at bounding box center [771, 106] width 353 height 16
click at [636, 141] on div "Bankruptcy" at bounding box center [625, 137] width 57 height 16
select select "15"
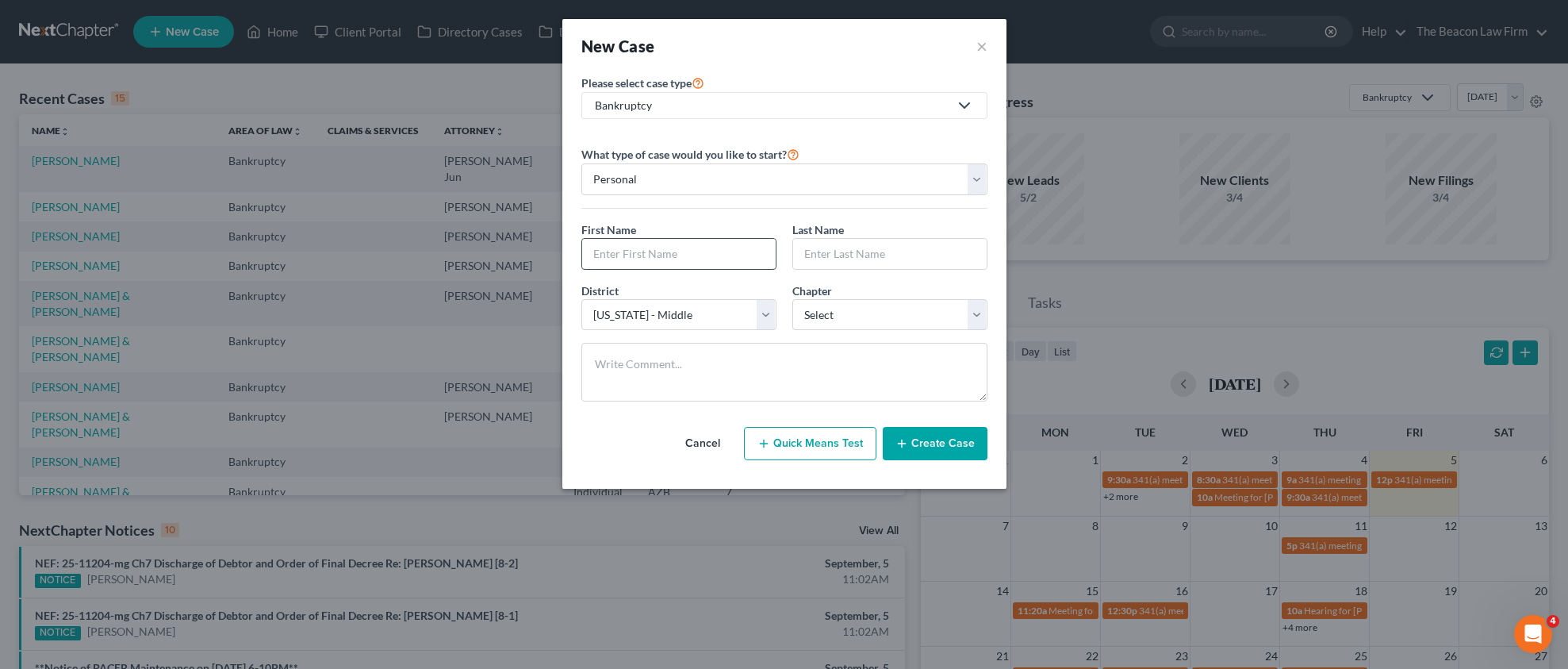
paste input "[PERSON_NAME]"
type input "[PERSON_NAME]"
paste input "[PERSON_NAME]"
drag, startPoint x: 857, startPoint y: 251, endPoint x: 745, endPoint y: 254, distance: 112.0
click at [747, 254] on div "First Name * [PERSON_NAME] Last Name * [PERSON_NAME]" at bounding box center [784, 251] width 422 height 61
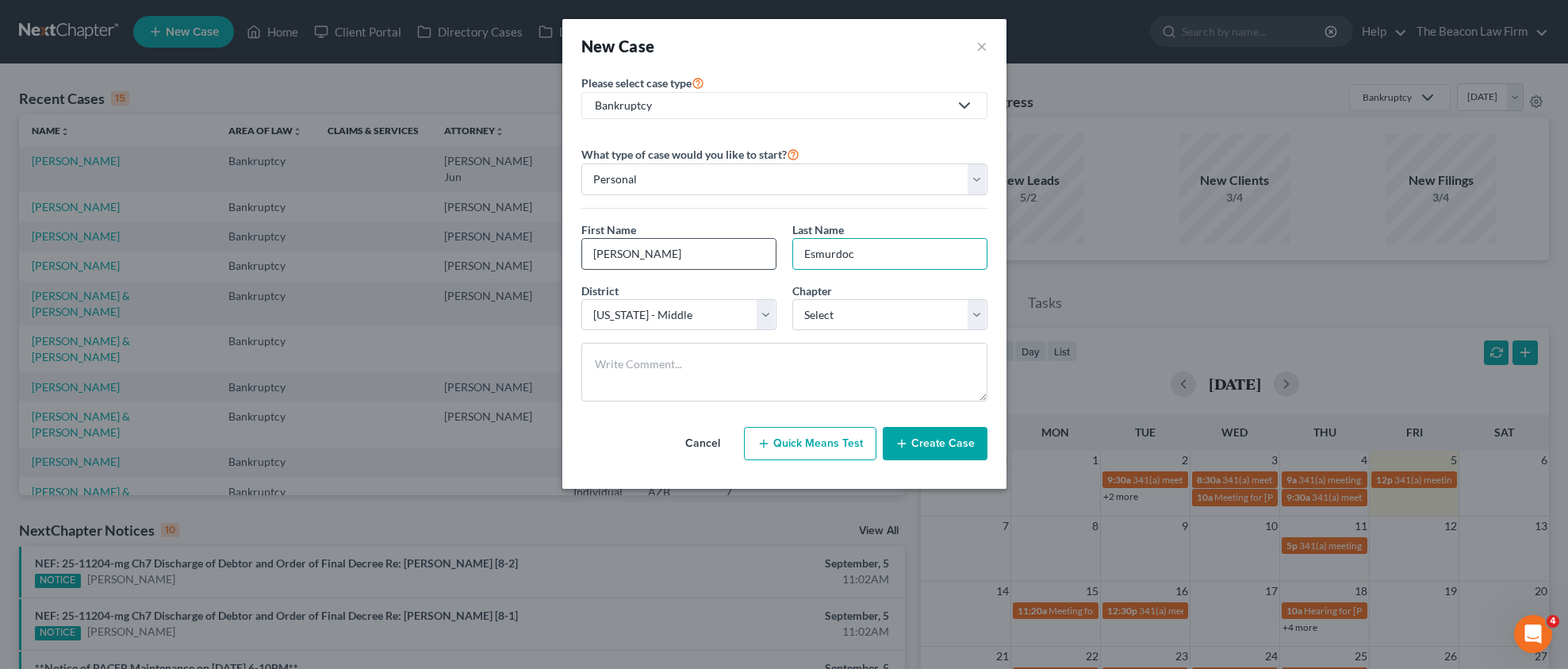
type input "Esmurdoc"
drag, startPoint x: 698, startPoint y: 251, endPoint x: 632, endPoint y: 253, distance: 66.0
click at [632, 252] on input "[PERSON_NAME]" at bounding box center [678, 253] width 193 height 30
type input "[PERSON_NAME]"
select select "16"
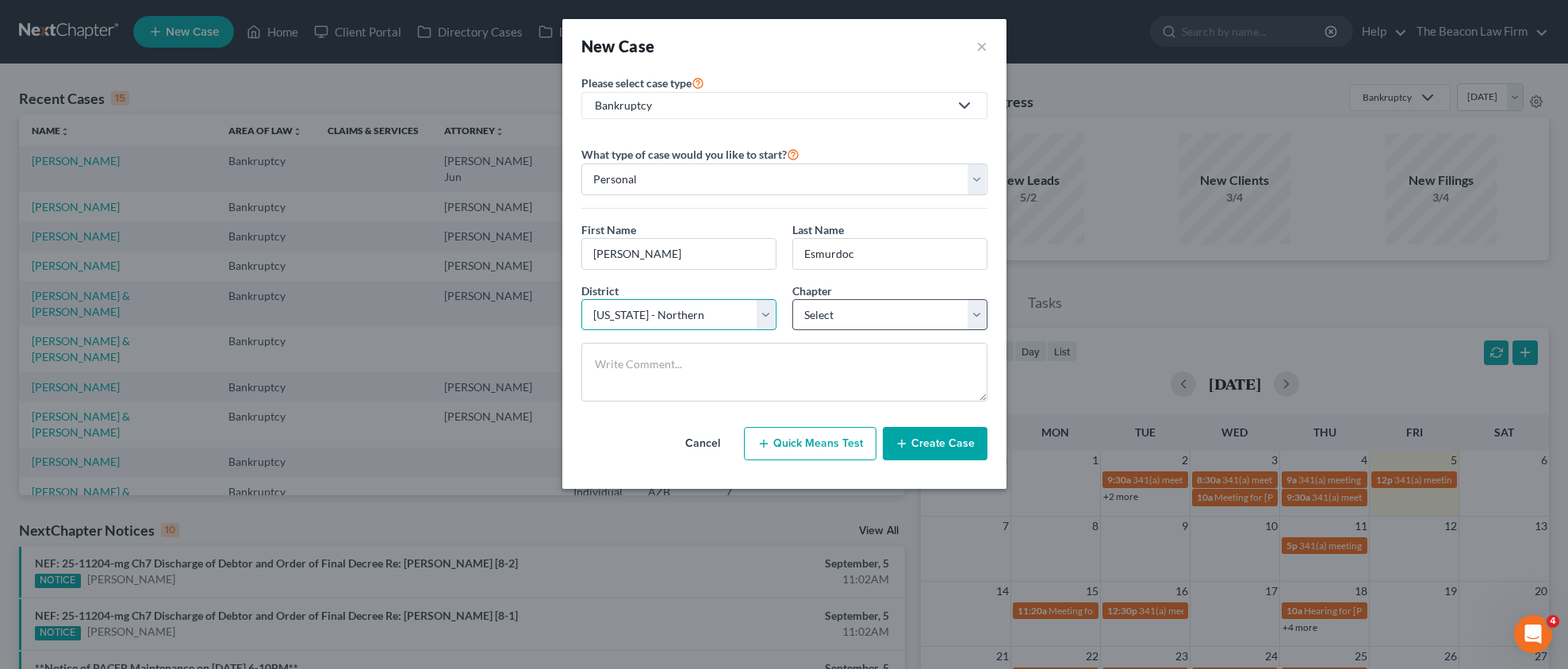
drag, startPoint x: 657, startPoint y: 323, endPoint x: 815, endPoint y: 321, distance: 158.0
click at [811, 324] on div "District * Select [US_STATE] - [GEOGRAPHIC_DATA] [US_STATE] - [GEOGRAPHIC_DATA]…" at bounding box center [784, 313] width 422 height 61
select select "3"
click at [921, 433] on button "Create Case" at bounding box center [935, 444] width 105 height 33
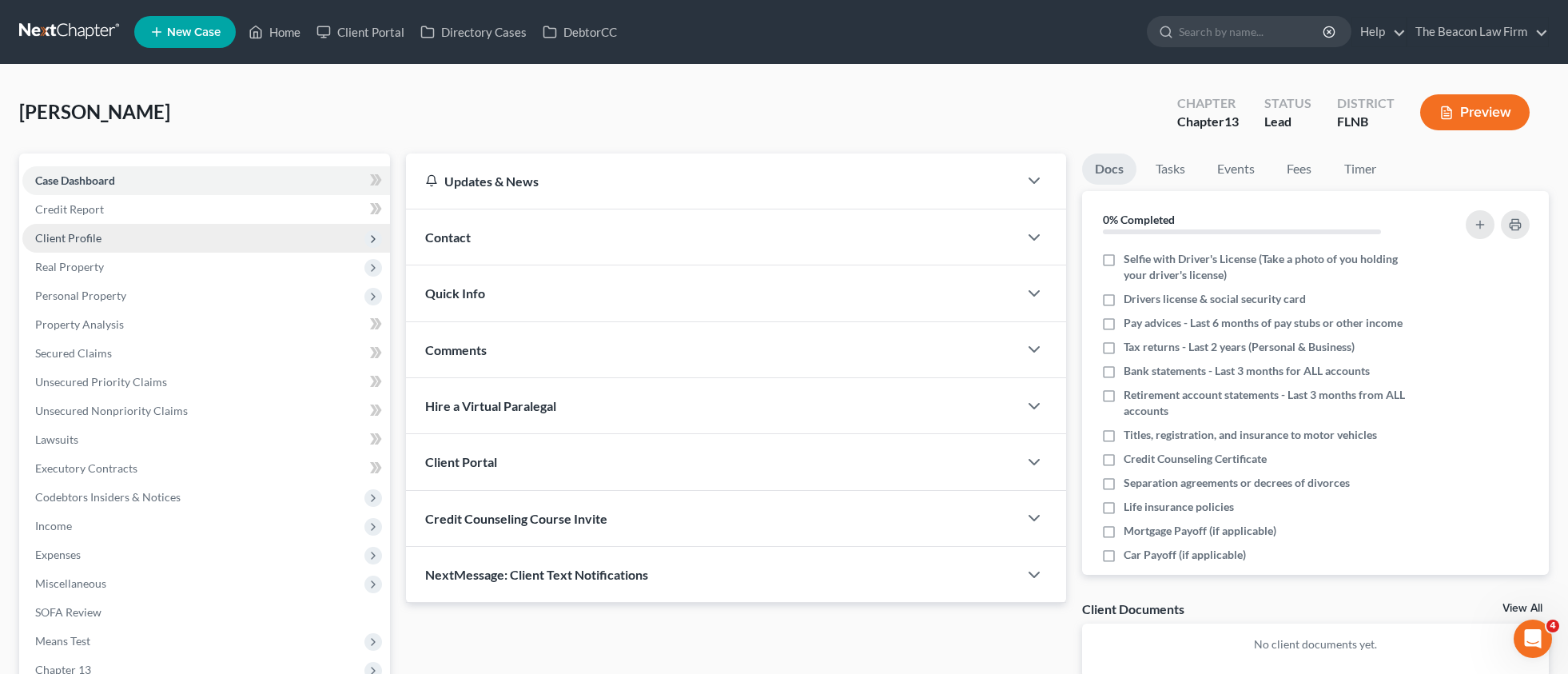
click at [72, 235] on span "Client Profile" at bounding box center [68, 238] width 67 height 14
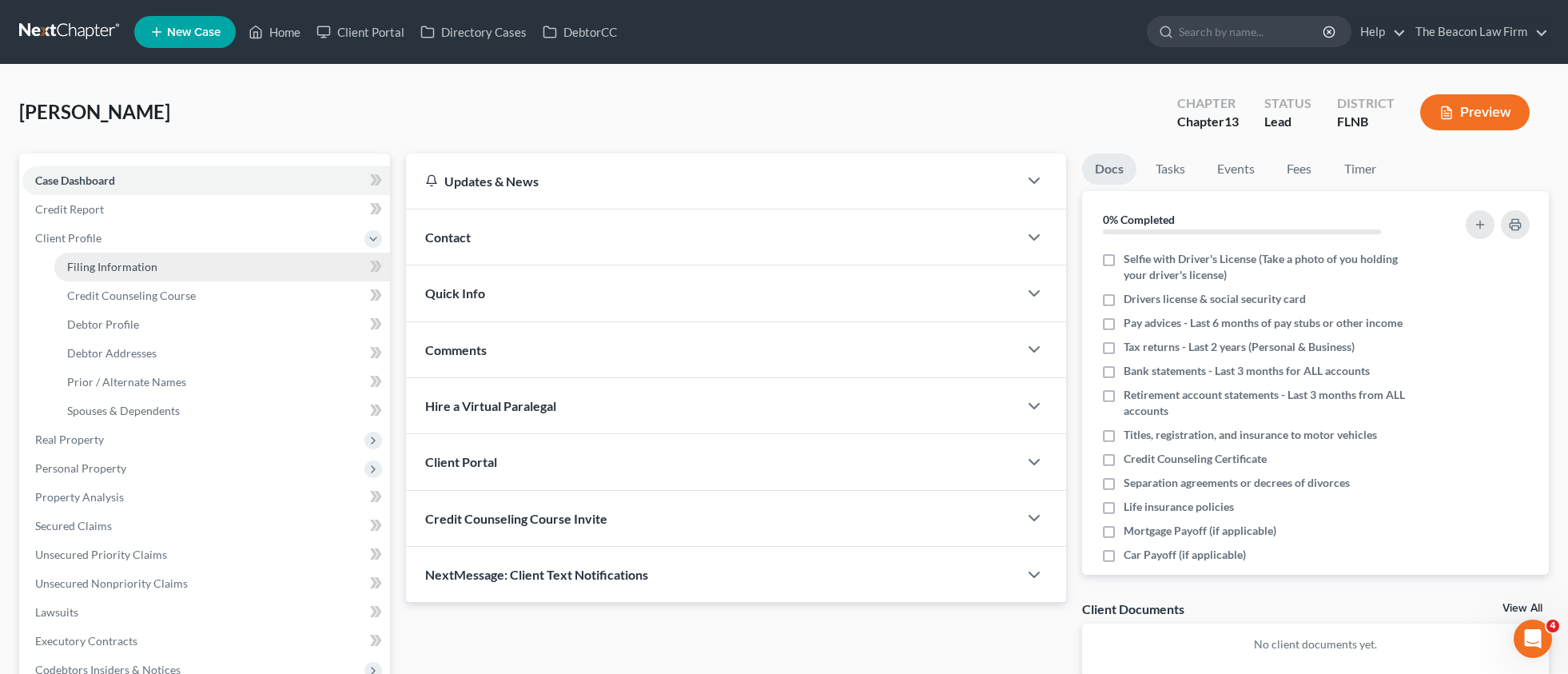
click at [103, 265] on span "Filing Information" at bounding box center [112, 267] width 90 height 14
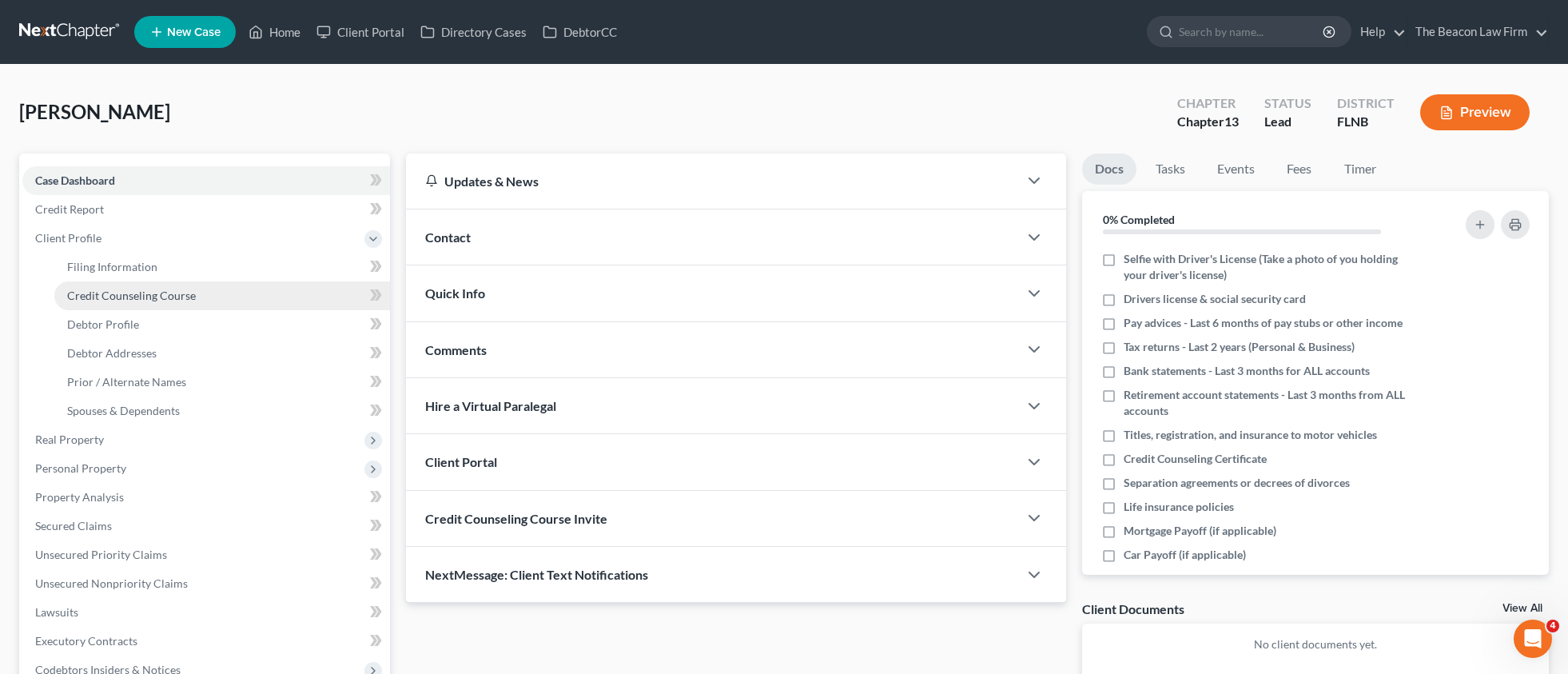
select select "1"
select select "0"
select select "3"
select select "16"
select select "9"
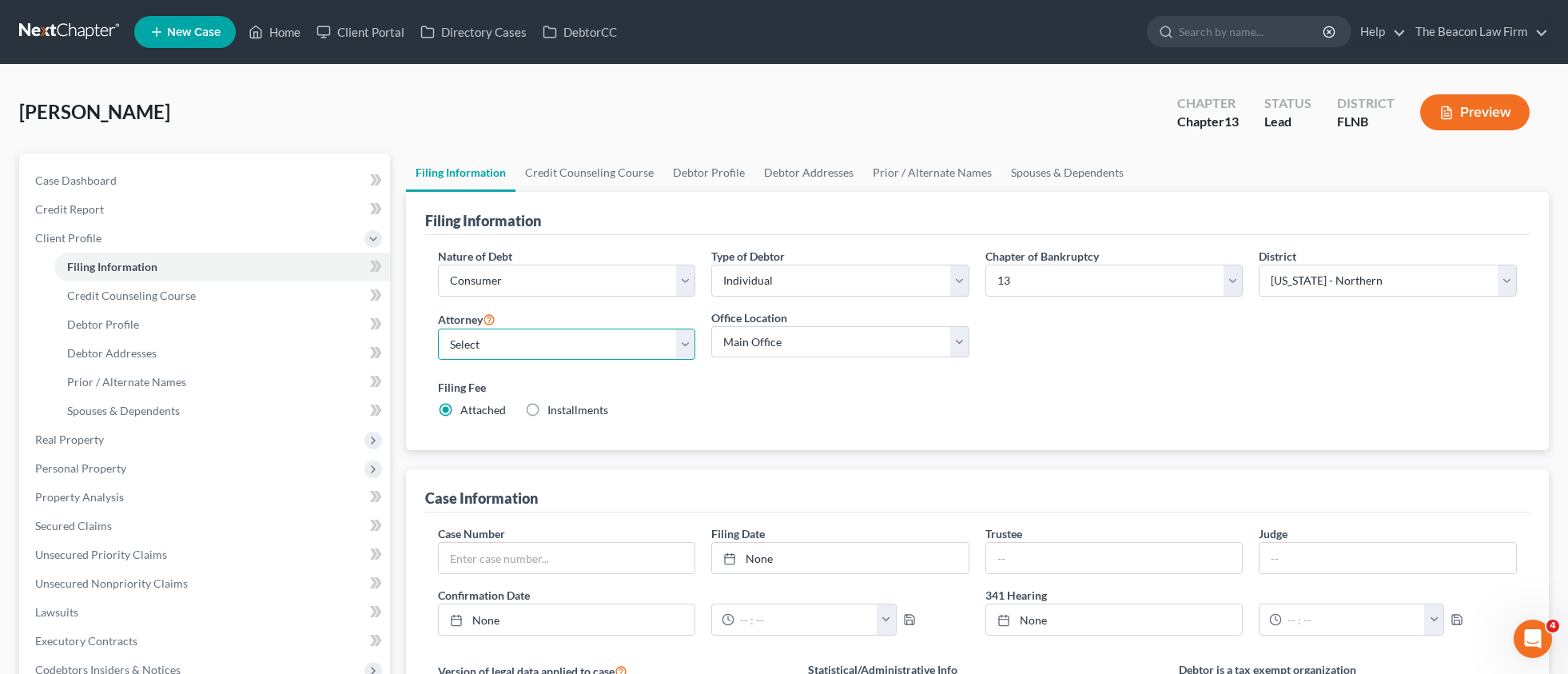
select select "7"
select select "1"
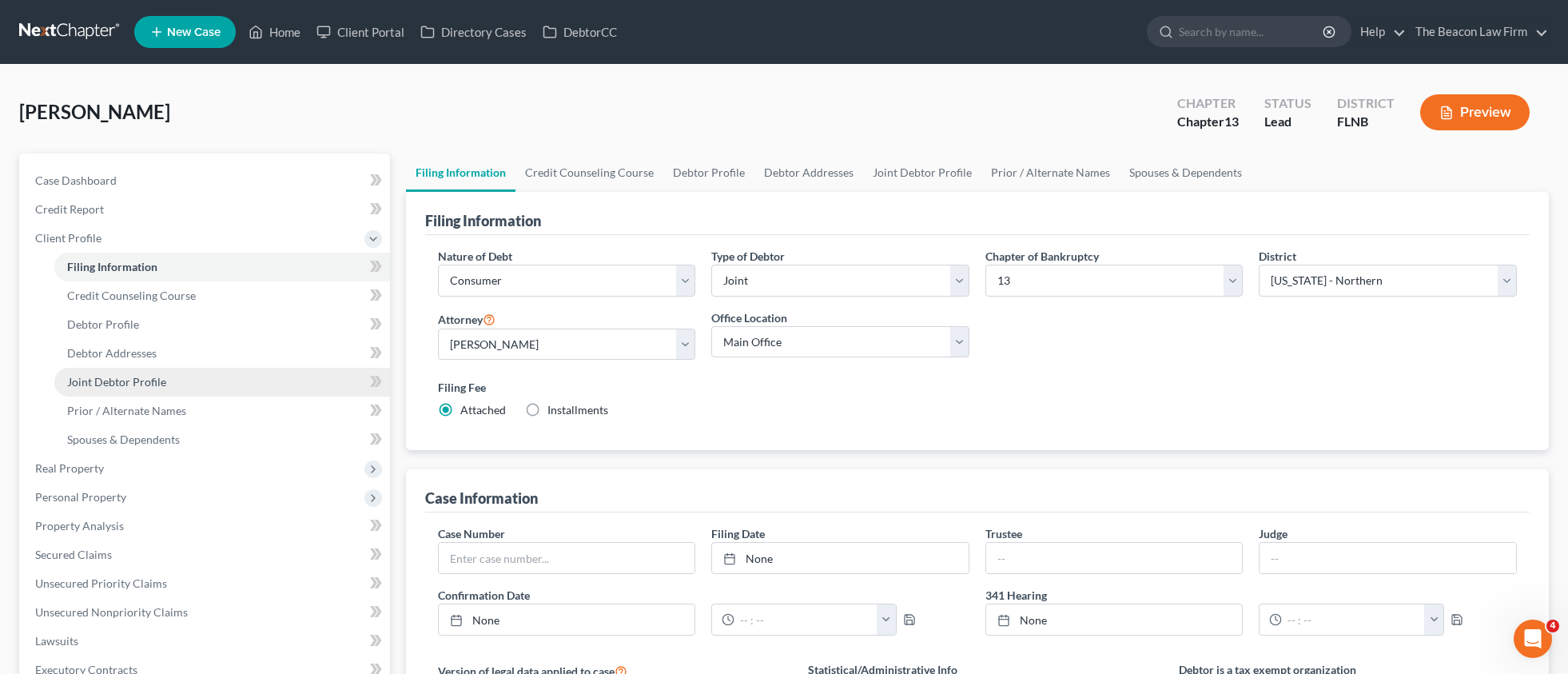
click at [107, 382] on span "Joint Debtor Profile" at bounding box center [116, 382] width 99 height 14
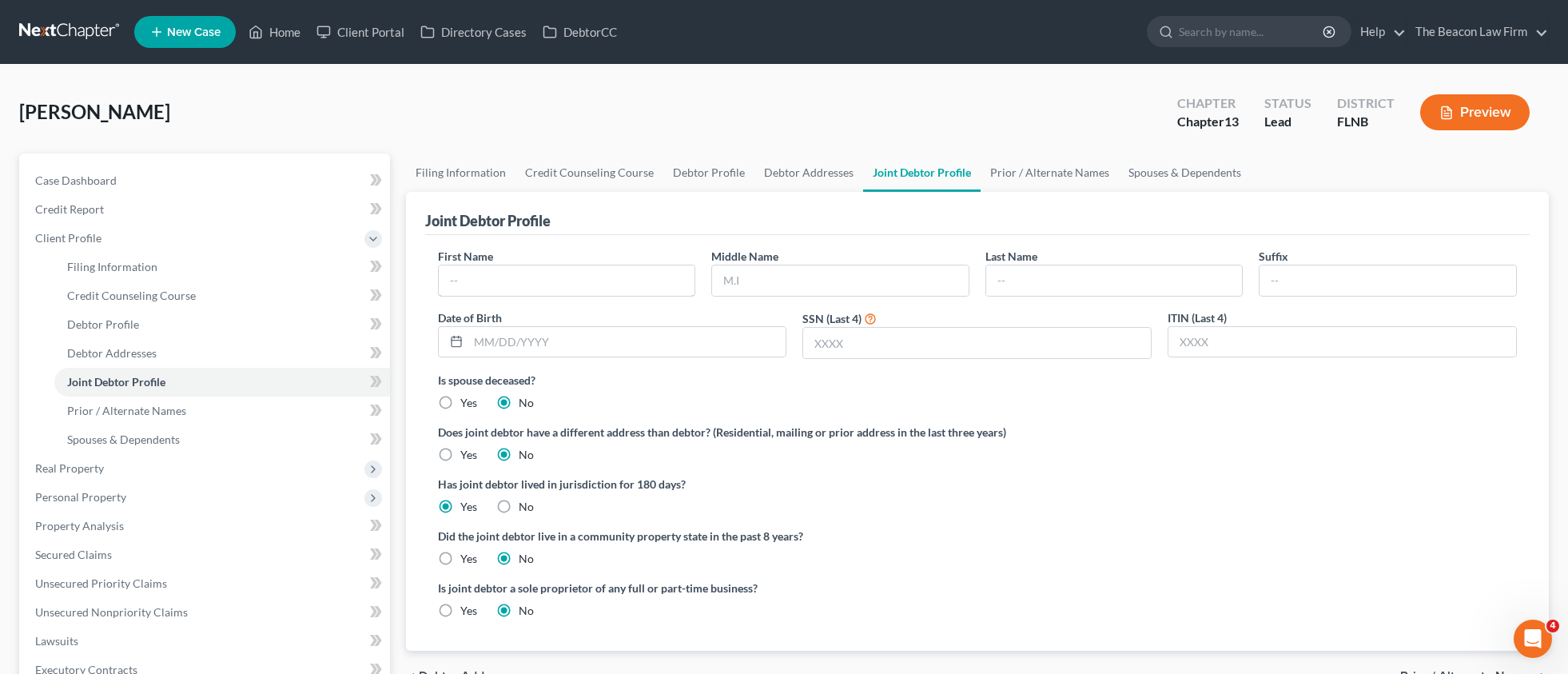
click at [514, 278] on input "text" at bounding box center [567, 280] width 256 height 30
paste input "[PERSON_NAME]"
type input "[PERSON_NAME]"
paste input "[PERSON_NAME]"
drag, startPoint x: 1040, startPoint y: 278, endPoint x: 912, endPoint y: 282, distance: 128.1
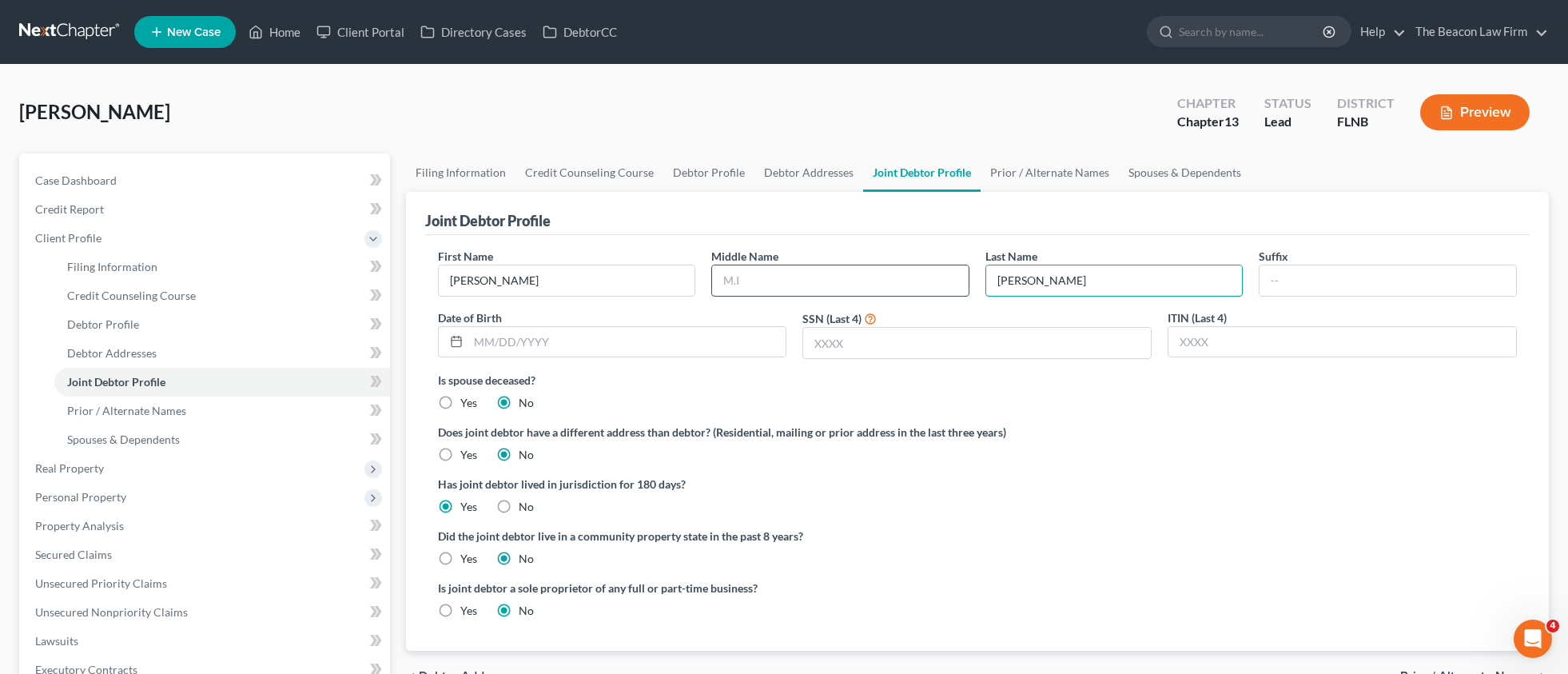
click at [912, 282] on div "First Name [PERSON_NAME] Middle Name Last Name [PERSON_NAME] Date of Birth SSN …" at bounding box center [978, 309] width 1096 height 124
type input "[PERSON_NAME]"
drag, startPoint x: 566, startPoint y: 283, endPoint x: 485, endPoint y: 284, distance: 81.0
click at [485, 284] on input "[PERSON_NAME]" at bounding box center [567, 280] width 256 height 30
type input "[PERSON_NAME]"
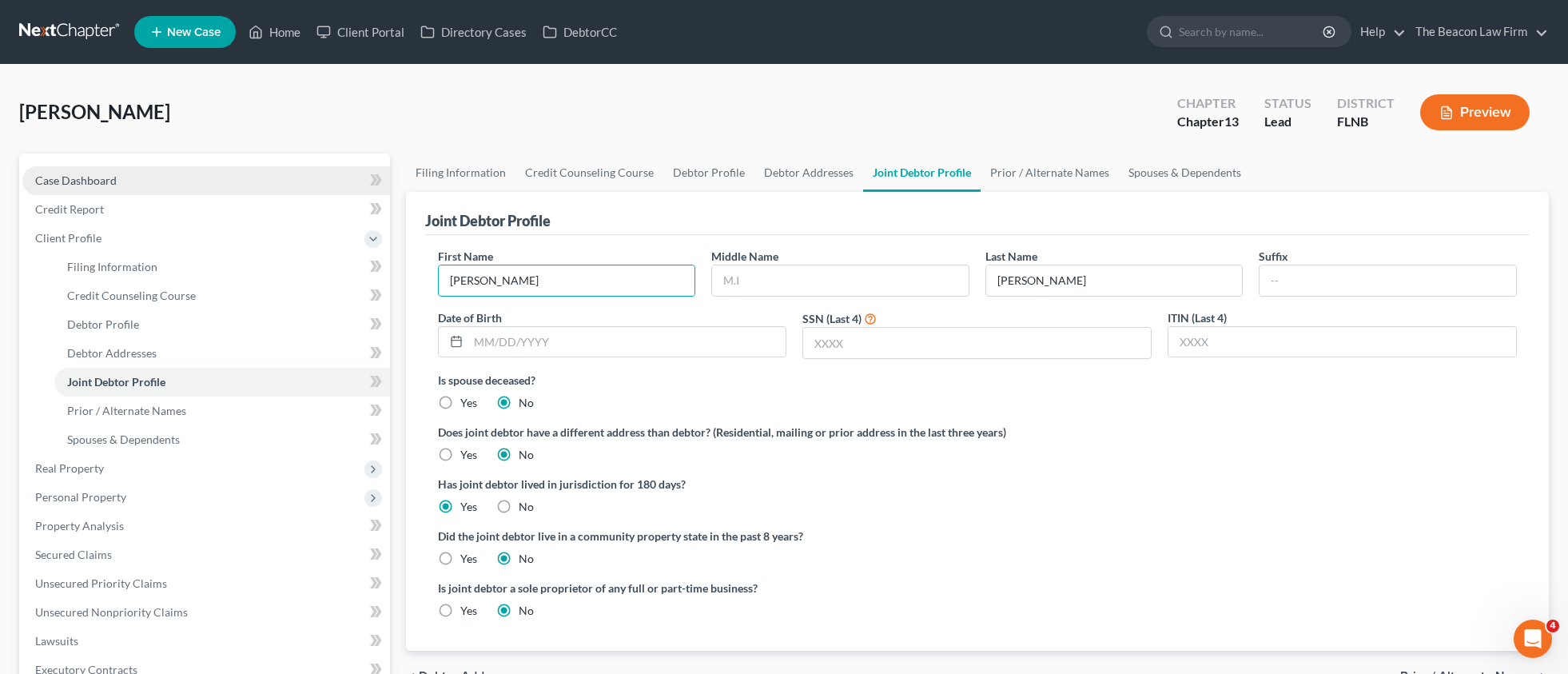
click at [79, 177] on span "Case Dashboard" at bounding box center [75, 180] width 81 height 14
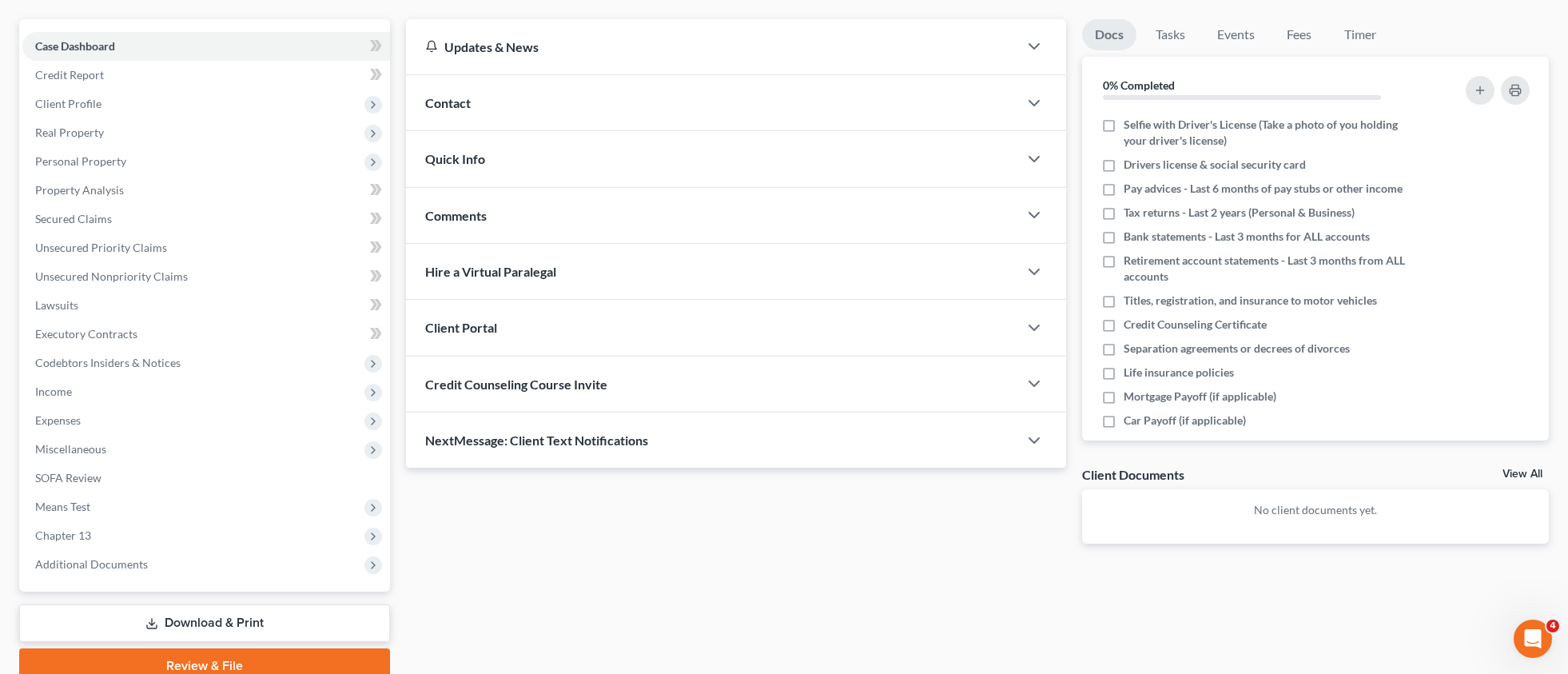
scroll to position [137, 0]
click at [1043, 323] on icon "button" at bounding box center [1035, 326] width 20 height 20
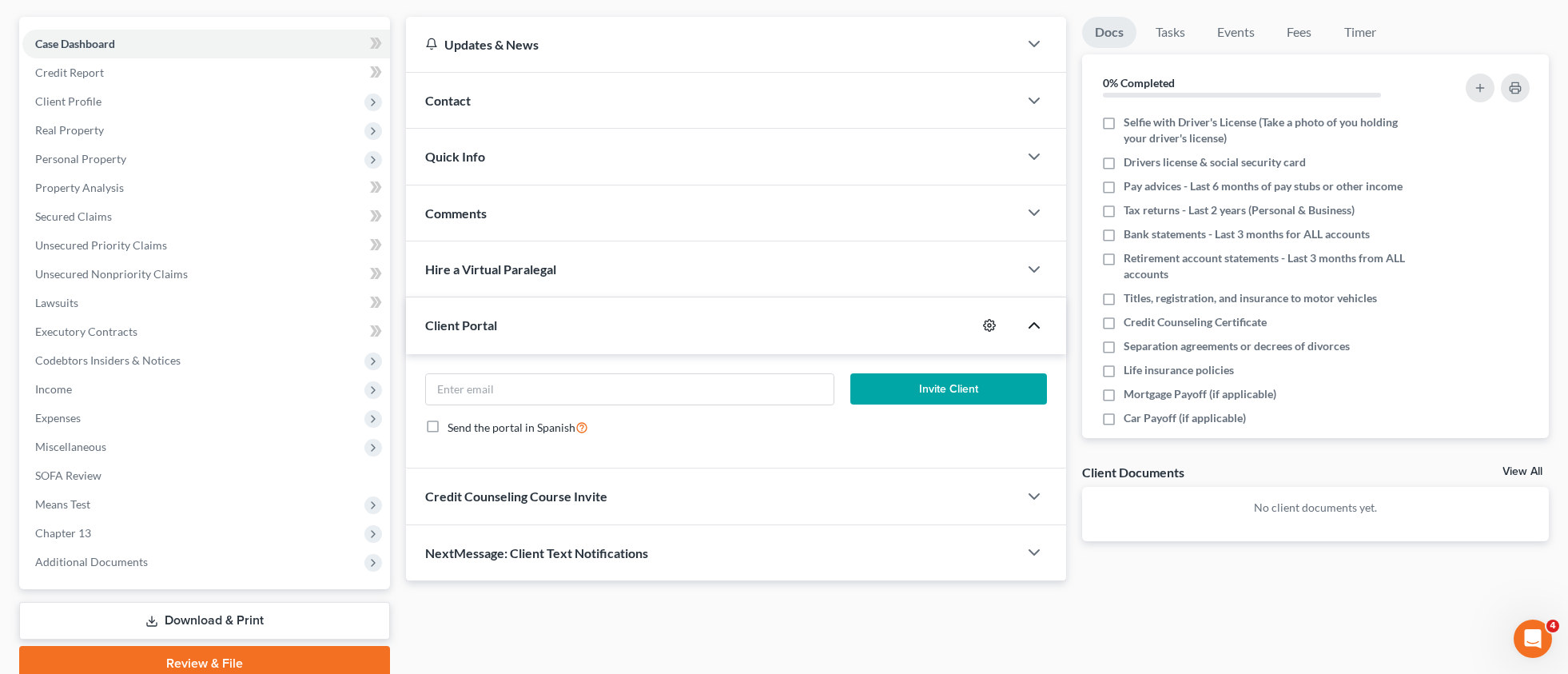
click at [983, 323] on icon "button" at bounding box center [989, 325] width 13 height 13
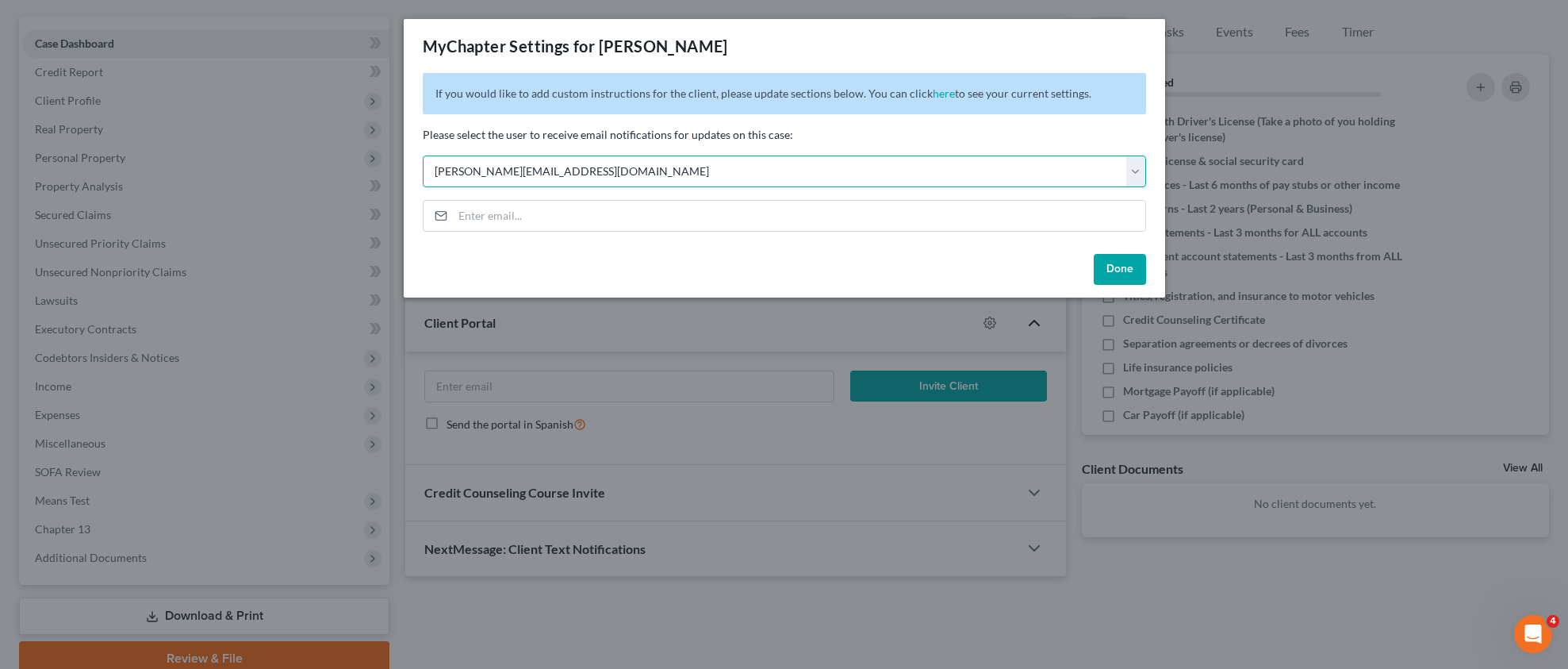
select select "2"
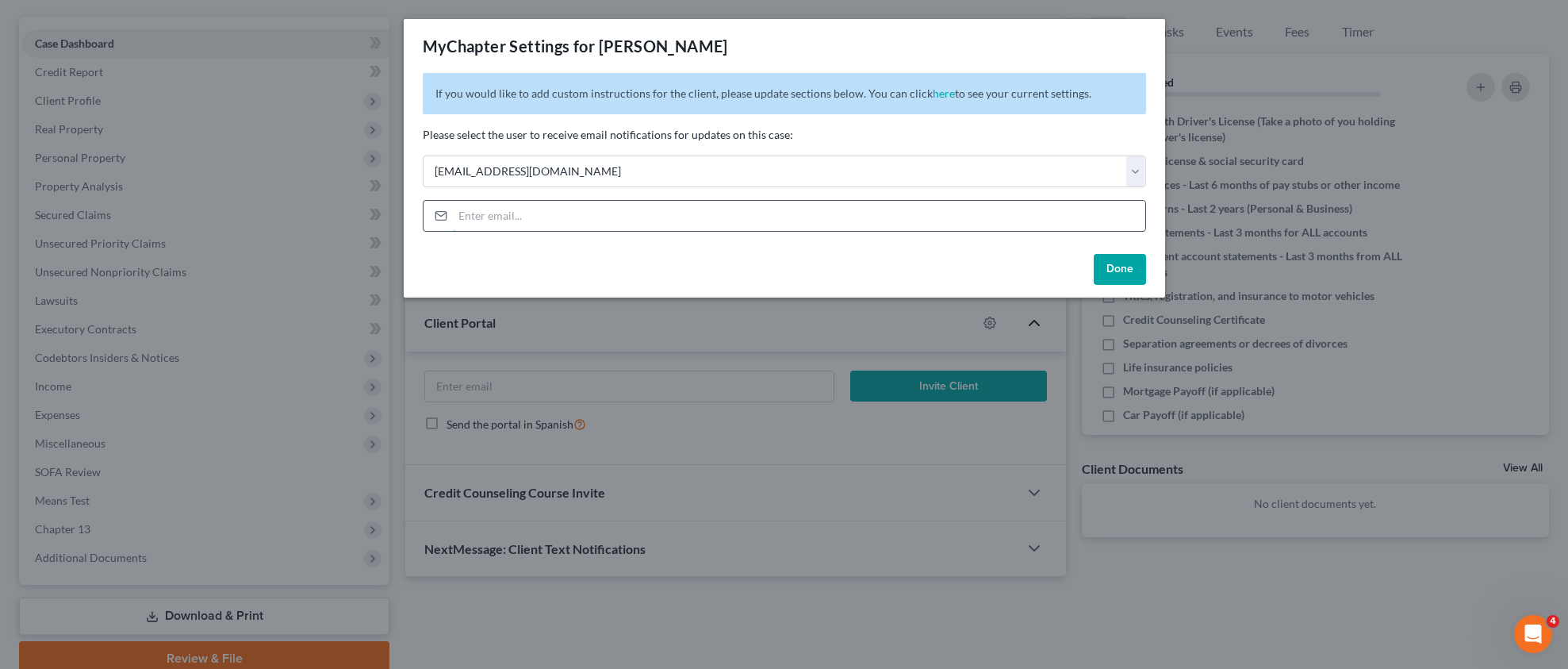
click at [537, 212] on input "email" at bounding box center [799, 216] width 692 height 30
paste input "[PERSON_NAME][EMAIL_ADDRESS][DOMAIN_NAME]"
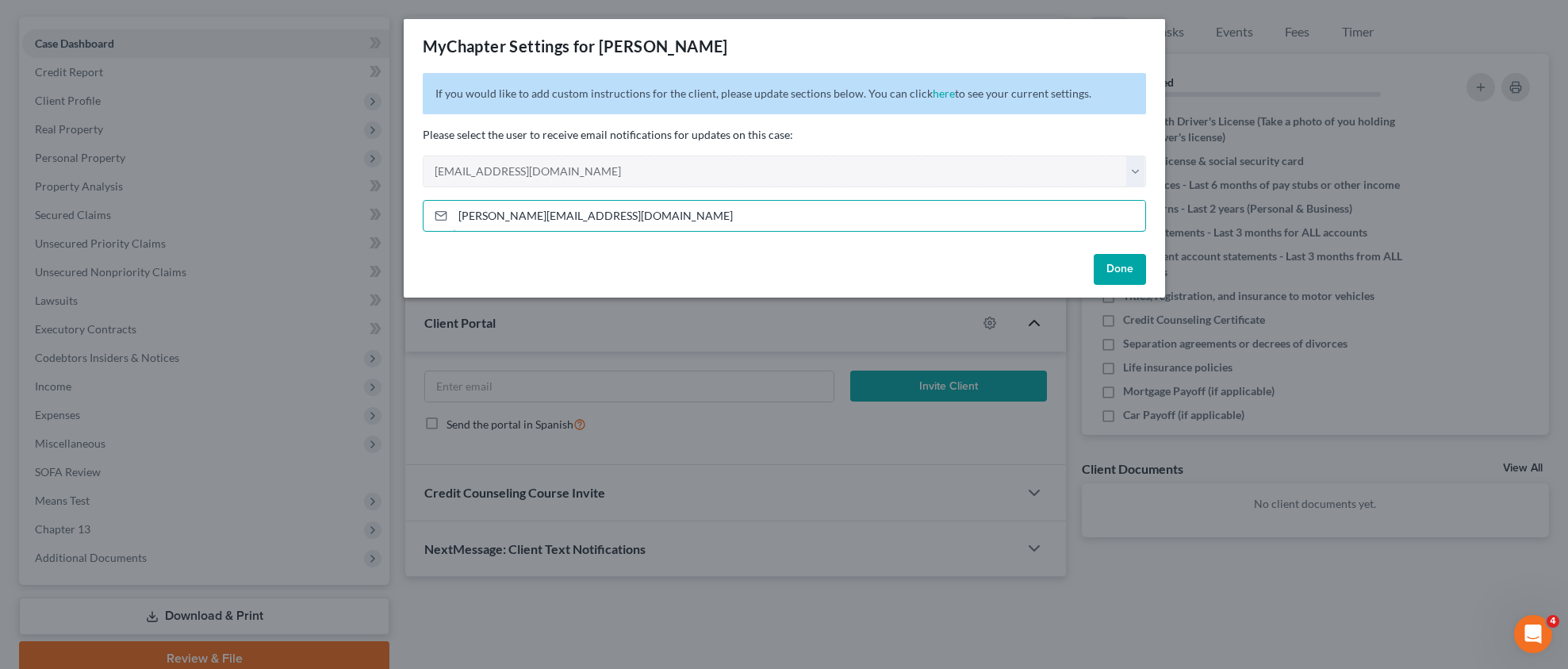
type input "[PERSON_NAME][EMAIL_ADDRESS][DOMAIN_NAME]"
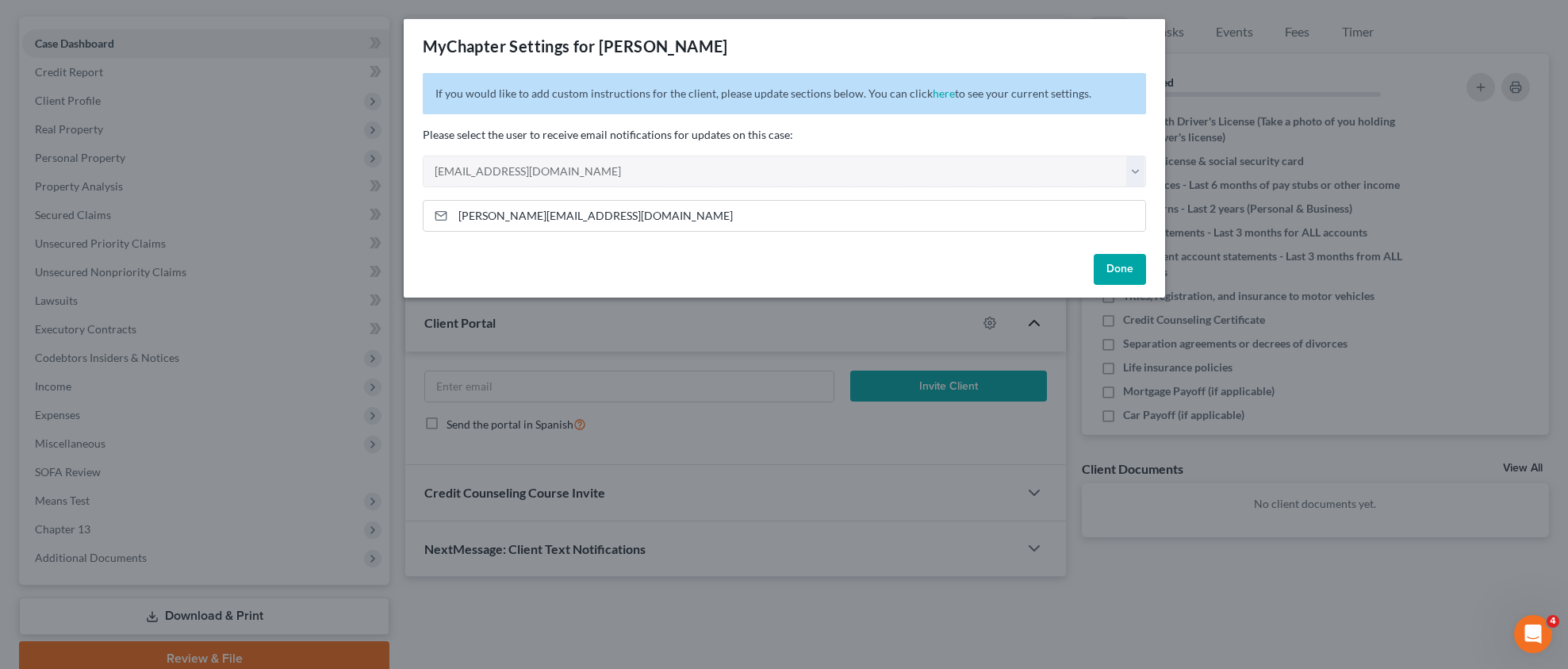
click at [1158, 282] on div "Done" at bounding box center [784, 273] width 762 height 50
click at [1114, 267] on button "Done" at bounding box center [1120, 270] width 52 height 32
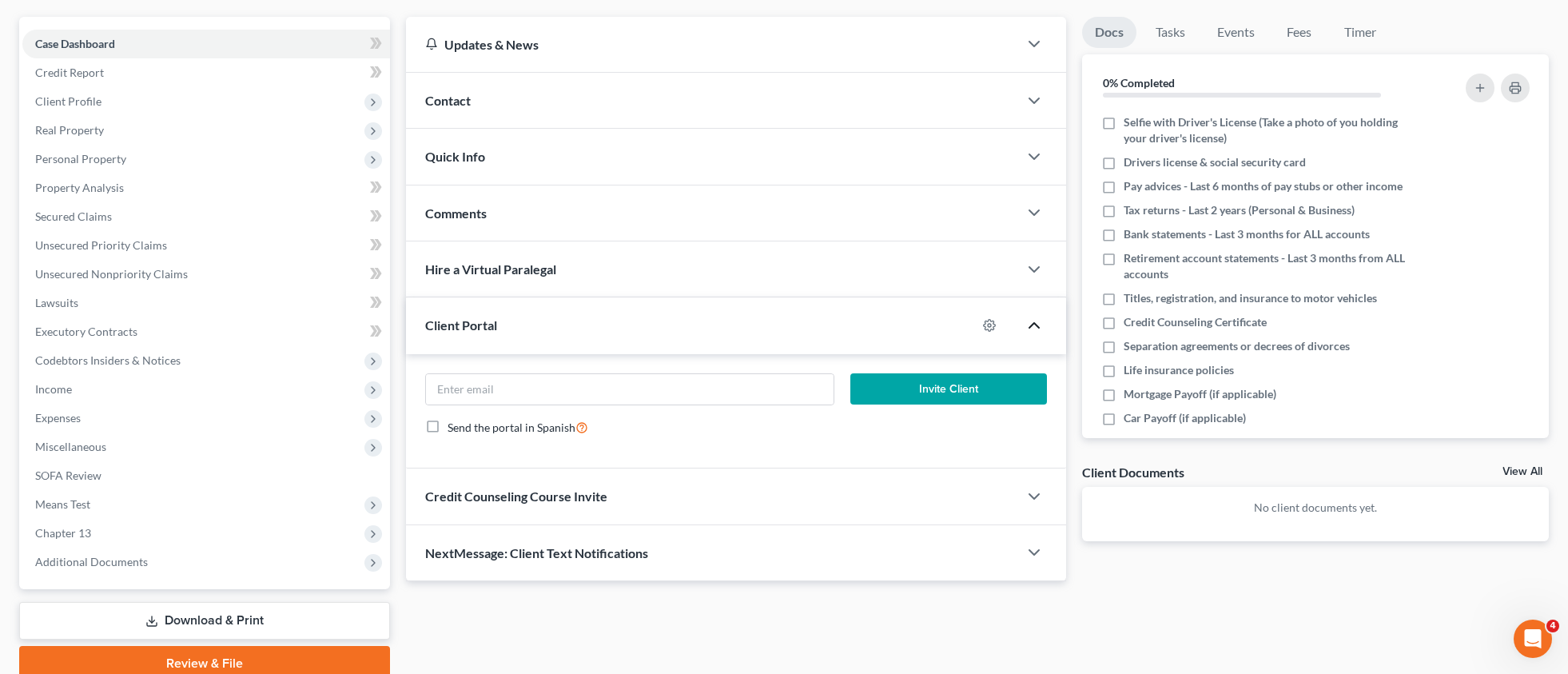
click at [478, 216] on span "Comments" at bounding box center [456, 213] width 62 height 16
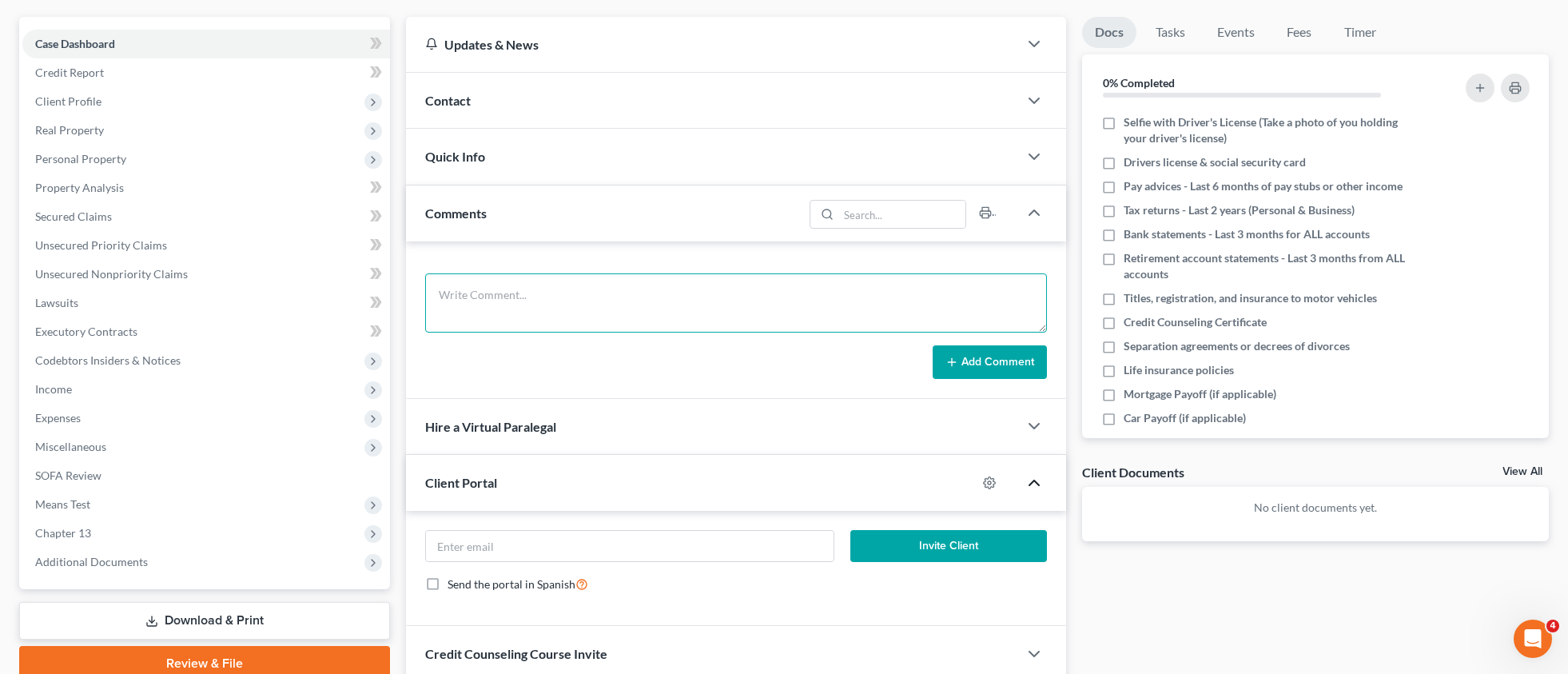
click at [494, 301] on textarea at bounding box center [737, 302] width 622 height 59
click at [687, 298] on textarea at bounding box center [737, 302] width 622 height 59
paste textarea "Sent client NextChapter Debtor Portal invitation."
type textarea "Sent client NextChapter Debtor Portal invitation."
click at [1001, 360] on button "Add Comment" at bounding box center [990, 362] width 114 height 33
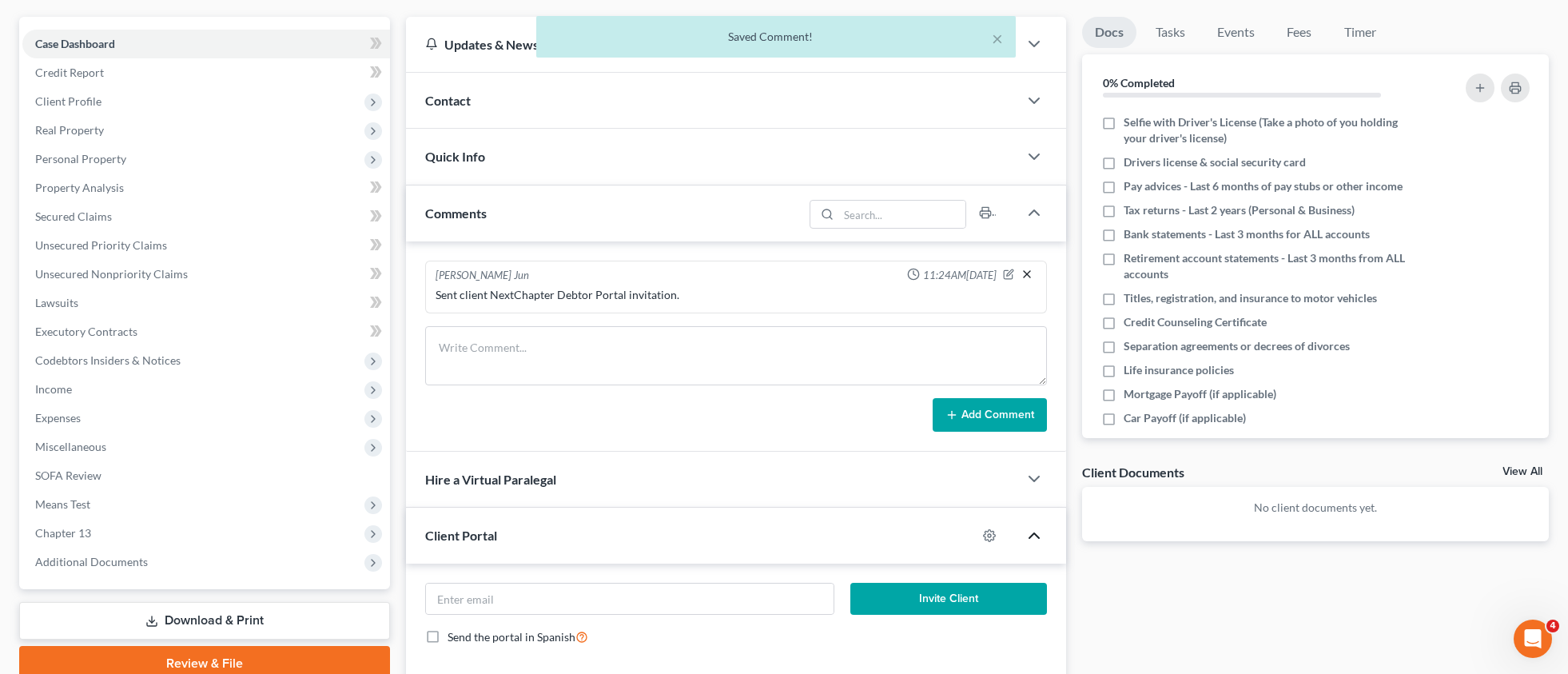
click at [1024, 273] on icon "button" at bounding box center [1027, 274] width 13 height 13
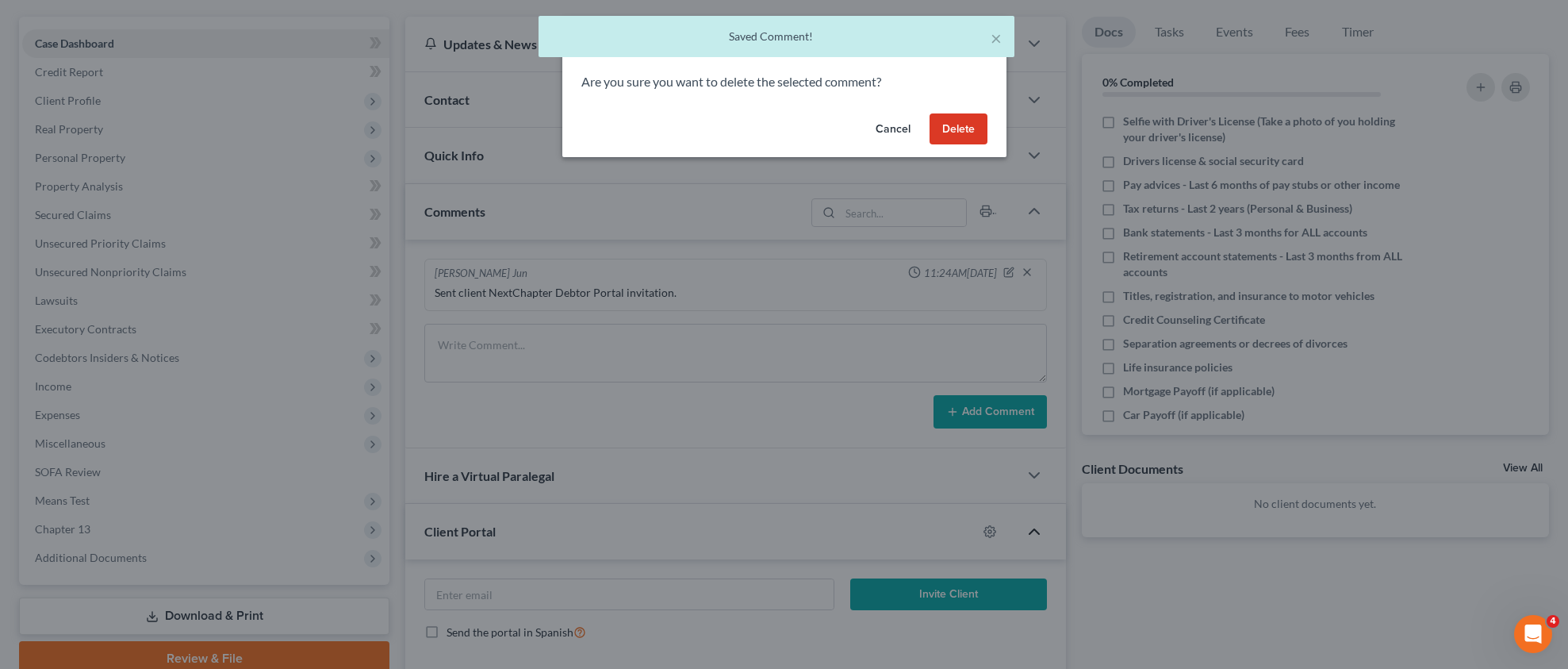
click at [970, 134] on button "Delete" at bounding box center [959, 129] width 58 height 32
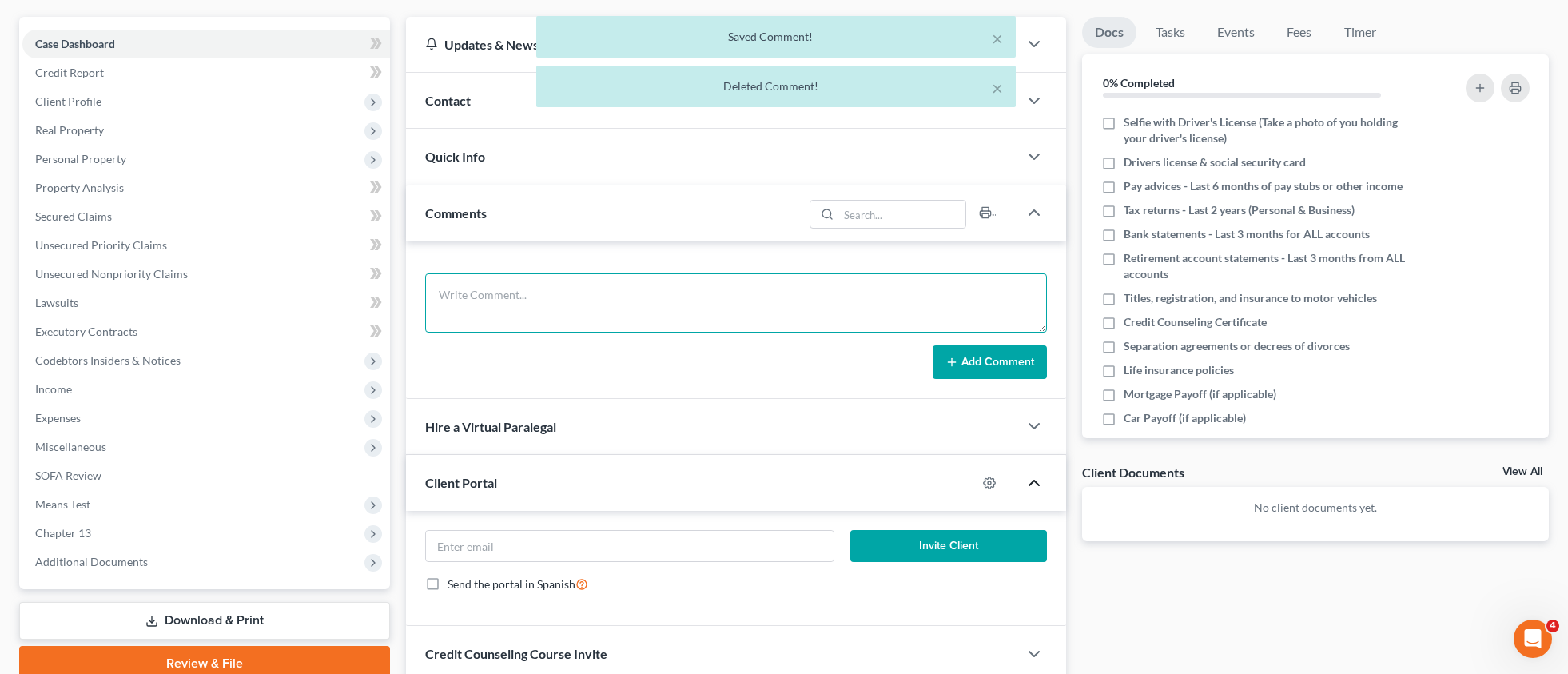
click at [550, 304] on textarea at bounding box center [737, 302] width 622 height 59
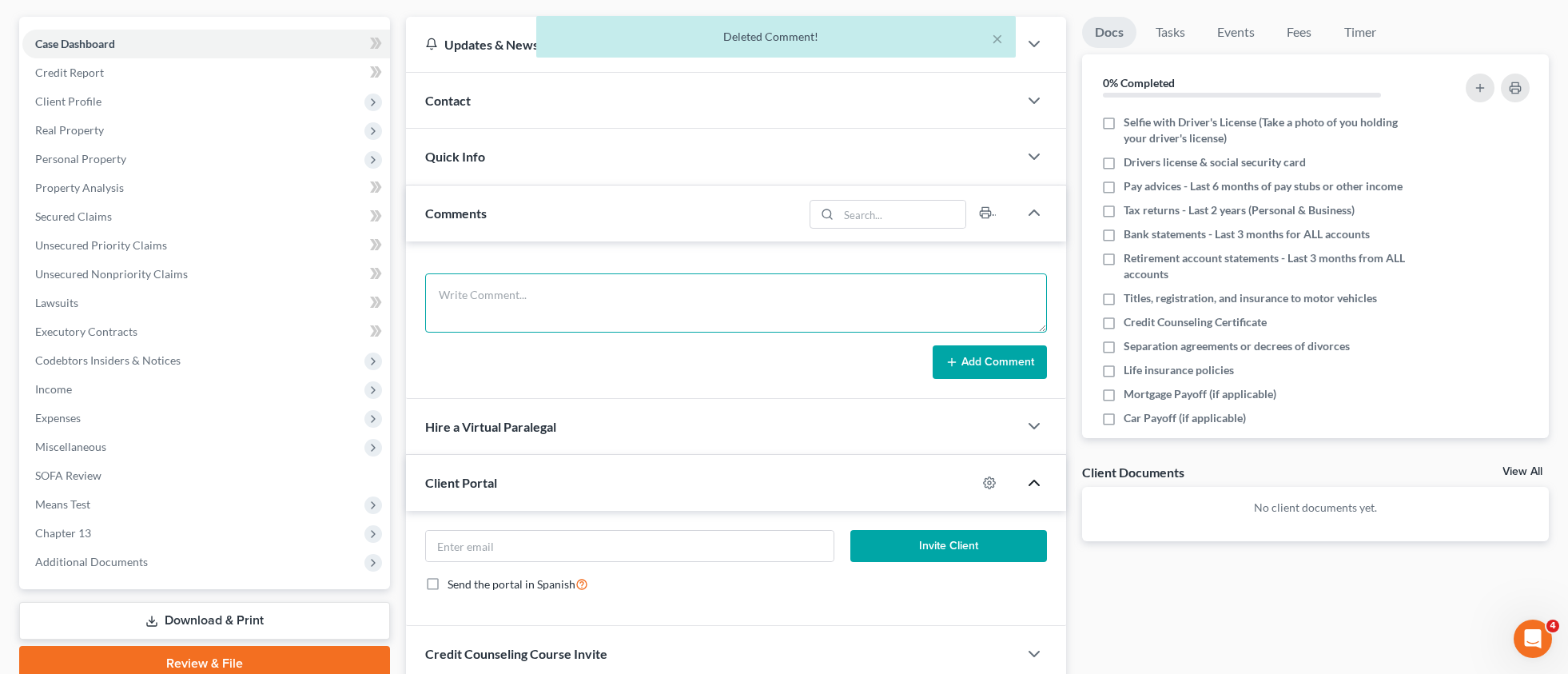
paste textarea "Sent client NextChapter Debtor Portal invitation."
click at [489, 294] on textarea "Sent client NextChapter Debtor Portal invitation." at bounding box center [737, 302] width 622 height 59
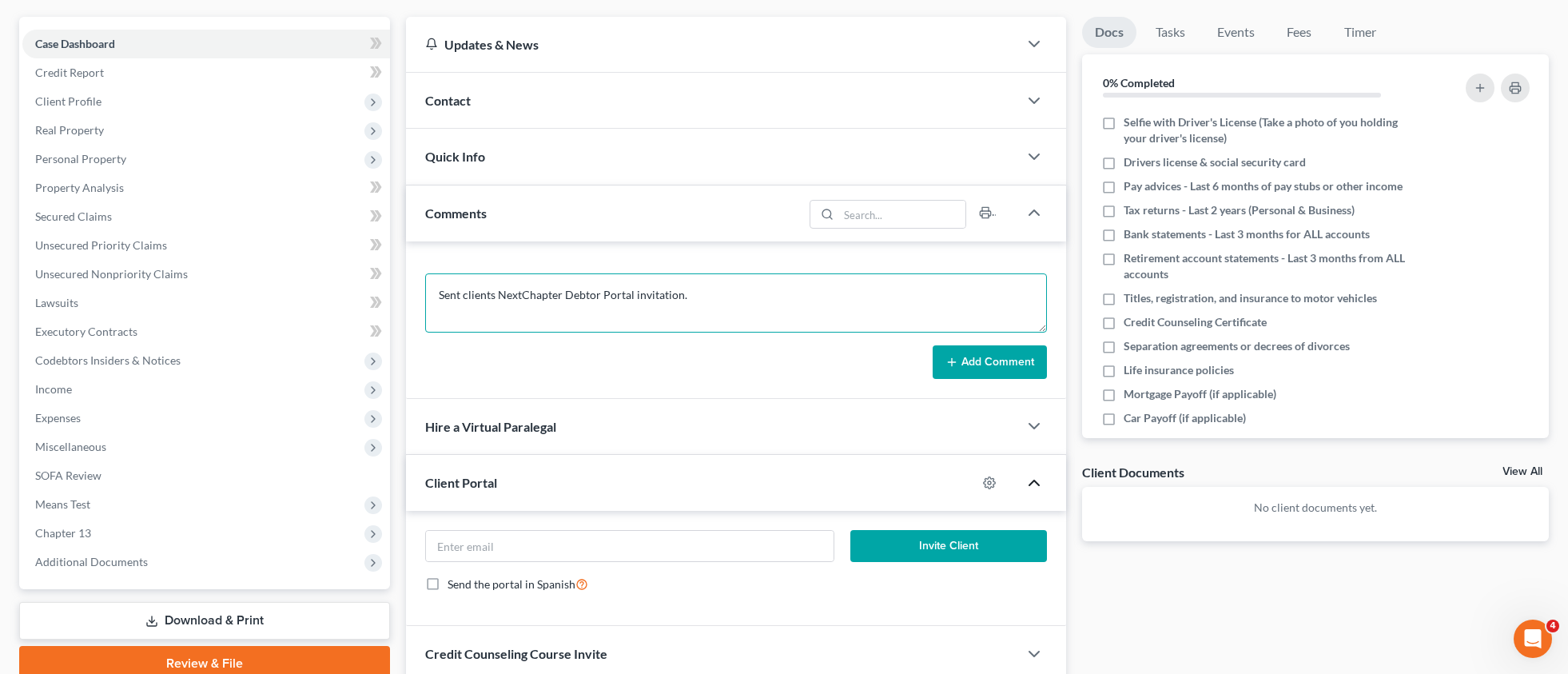
type textarea "Sent clients NextChapter Debtor Portal invitation."
click at [1012, 352] on button "Add Comment" at bounding box center [990, 362] width 114 height 33
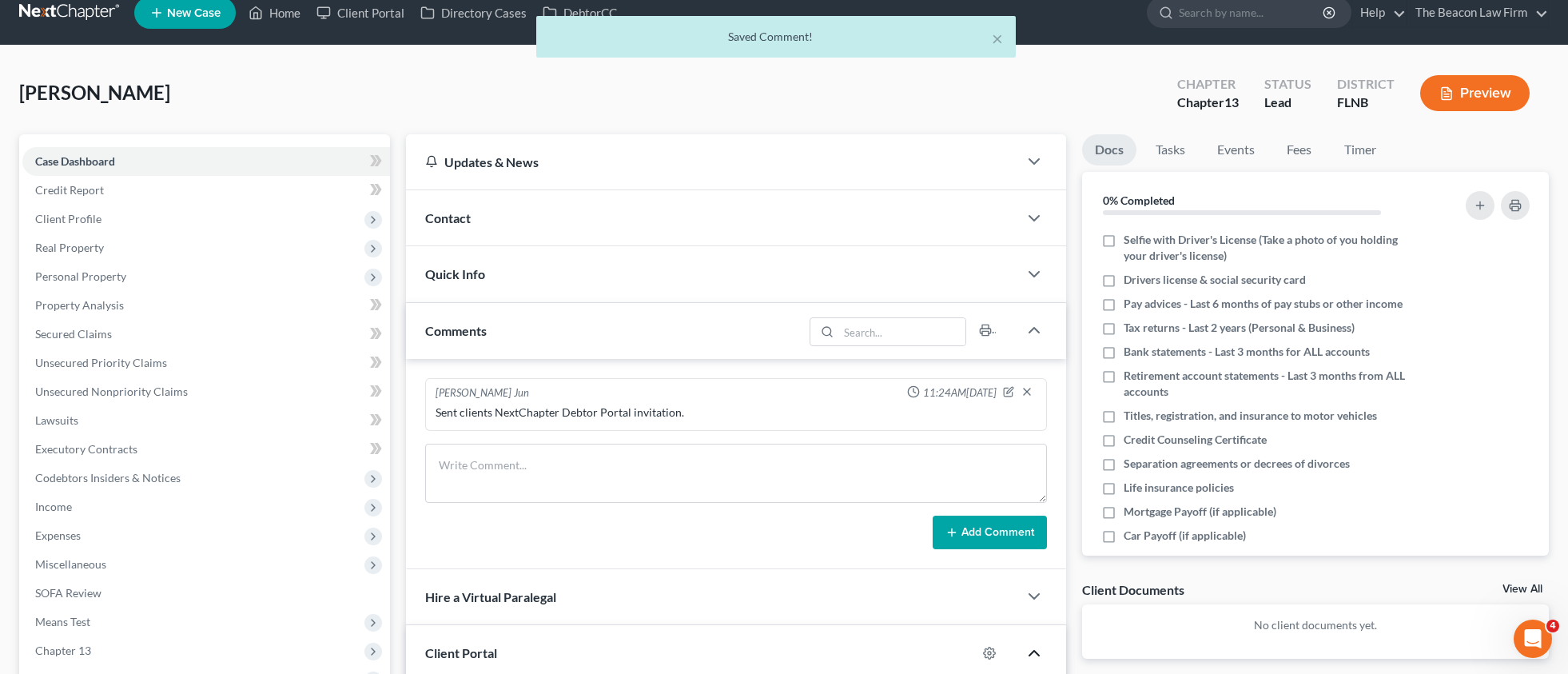
scroll to position [0, 0]
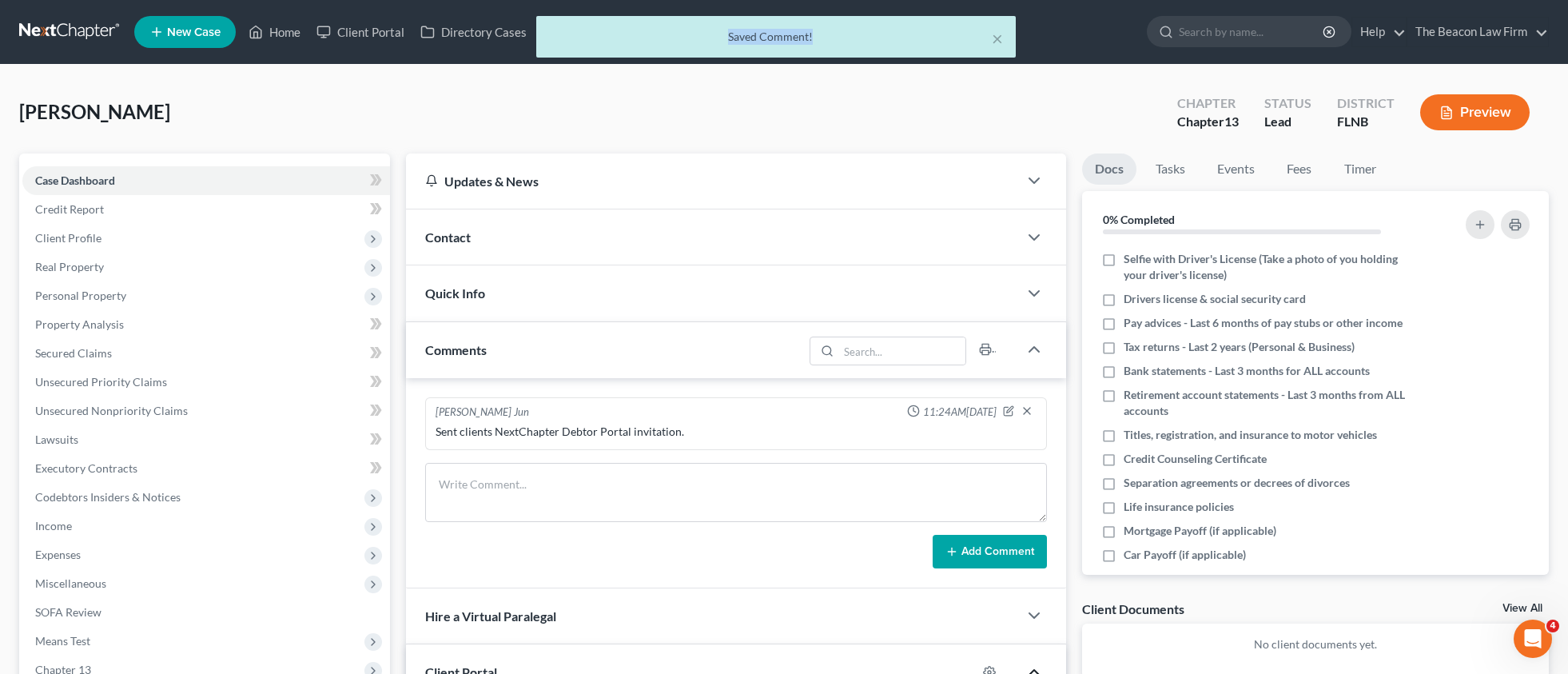
click at [374, 41] on div "× Saved Comment!" at bounding box center [776, 40] width 1568 height 50
click at [381, 37] on div "× Saved Comment!" at bounding box center [776, 40] width 1568 height 50
click at [385, 36] on div "× Saved Comment!" at bounding box center [776, 40] width 1568 height 50
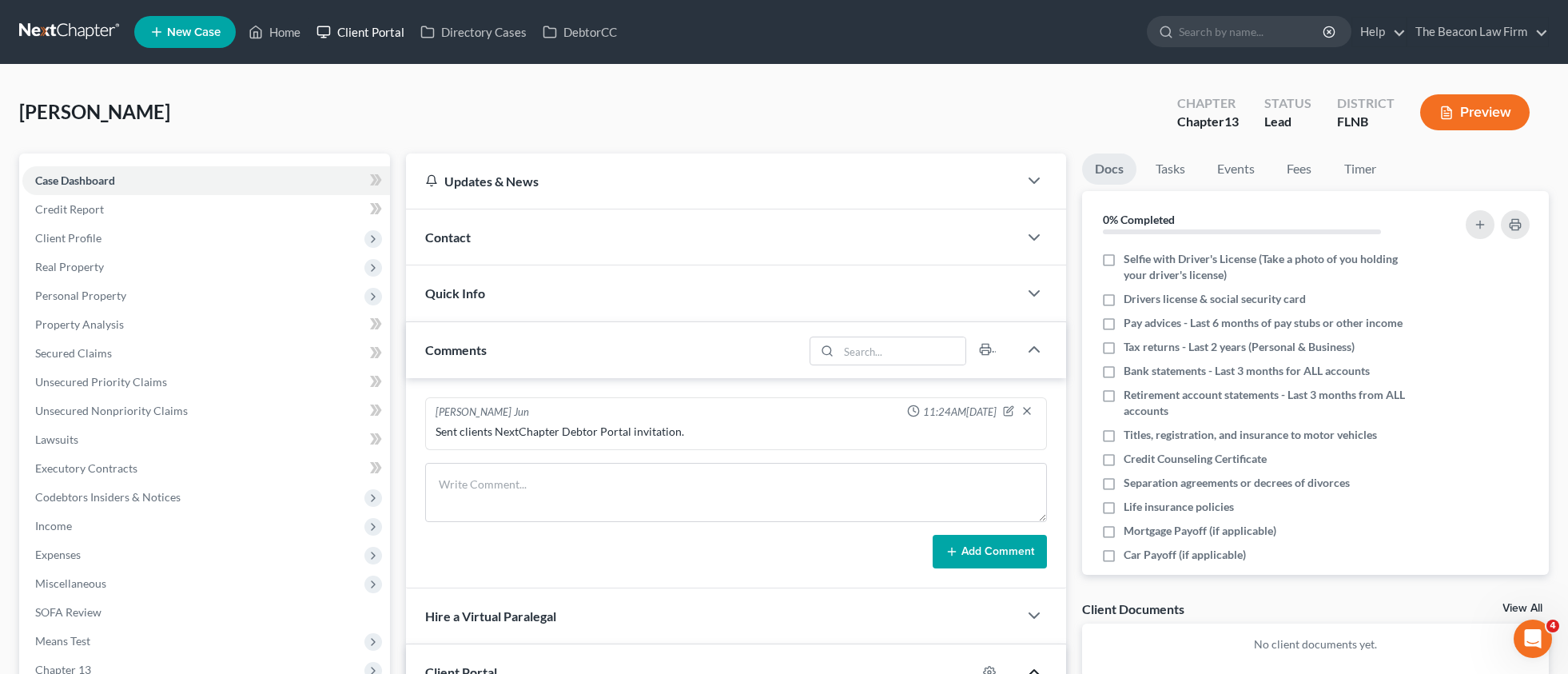
click at [382, 35] on link "Client Portal" at bounding box center [360, 31] width 104 height 28
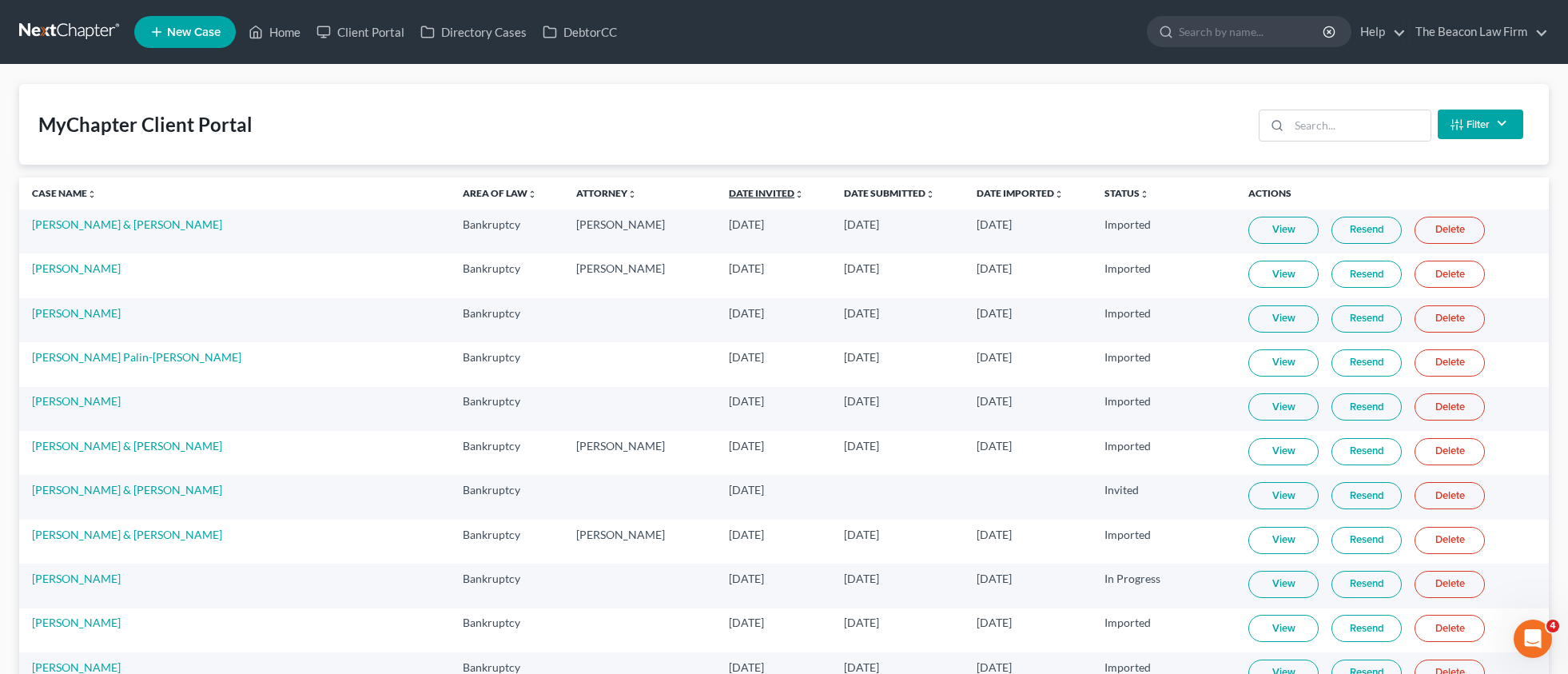
click at [729, 194] on link "Date Invited unfold_more expand_more expand_less" at bounding box center [766, 193] width 75 height 12
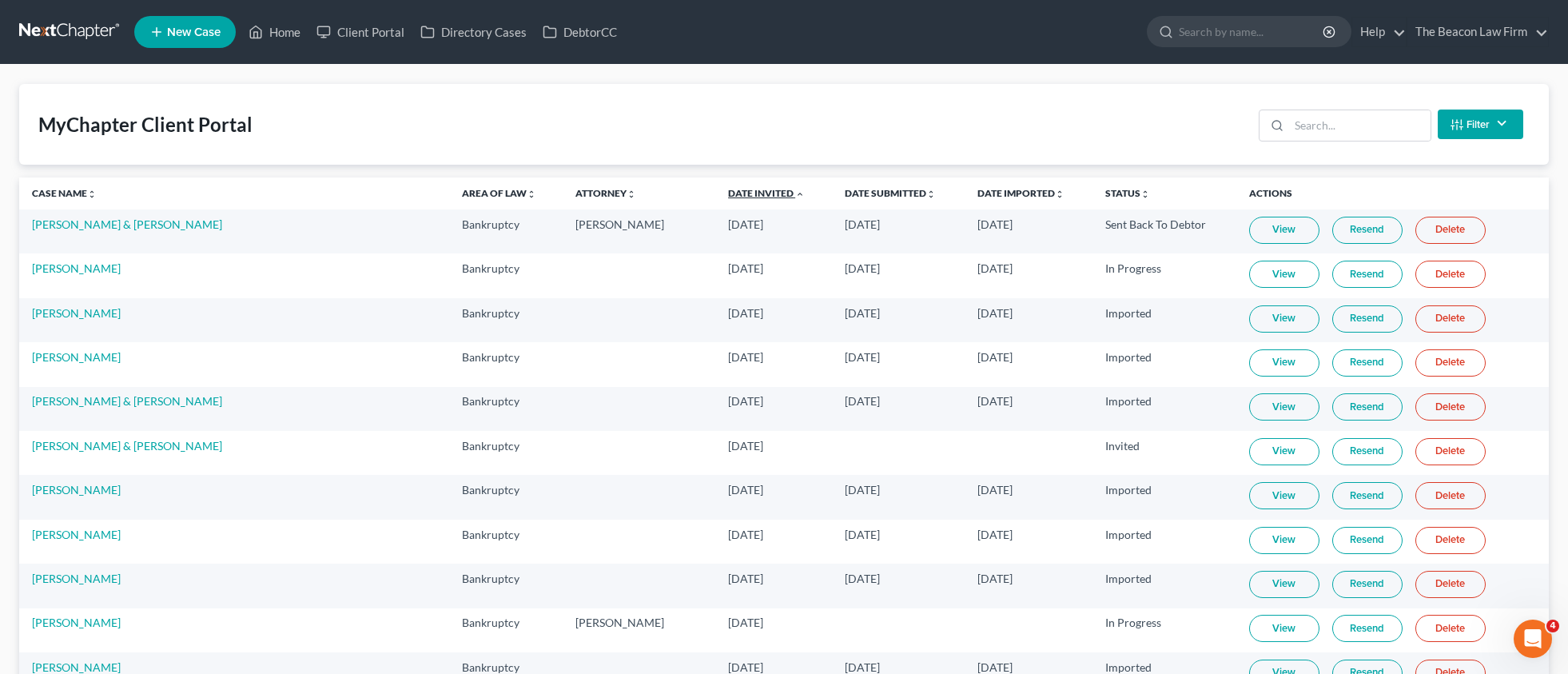
click at [729, 194] on link "Date Invited unfold_more expand_more expand_less" at bounding box center [767, 193] width 76 height 12
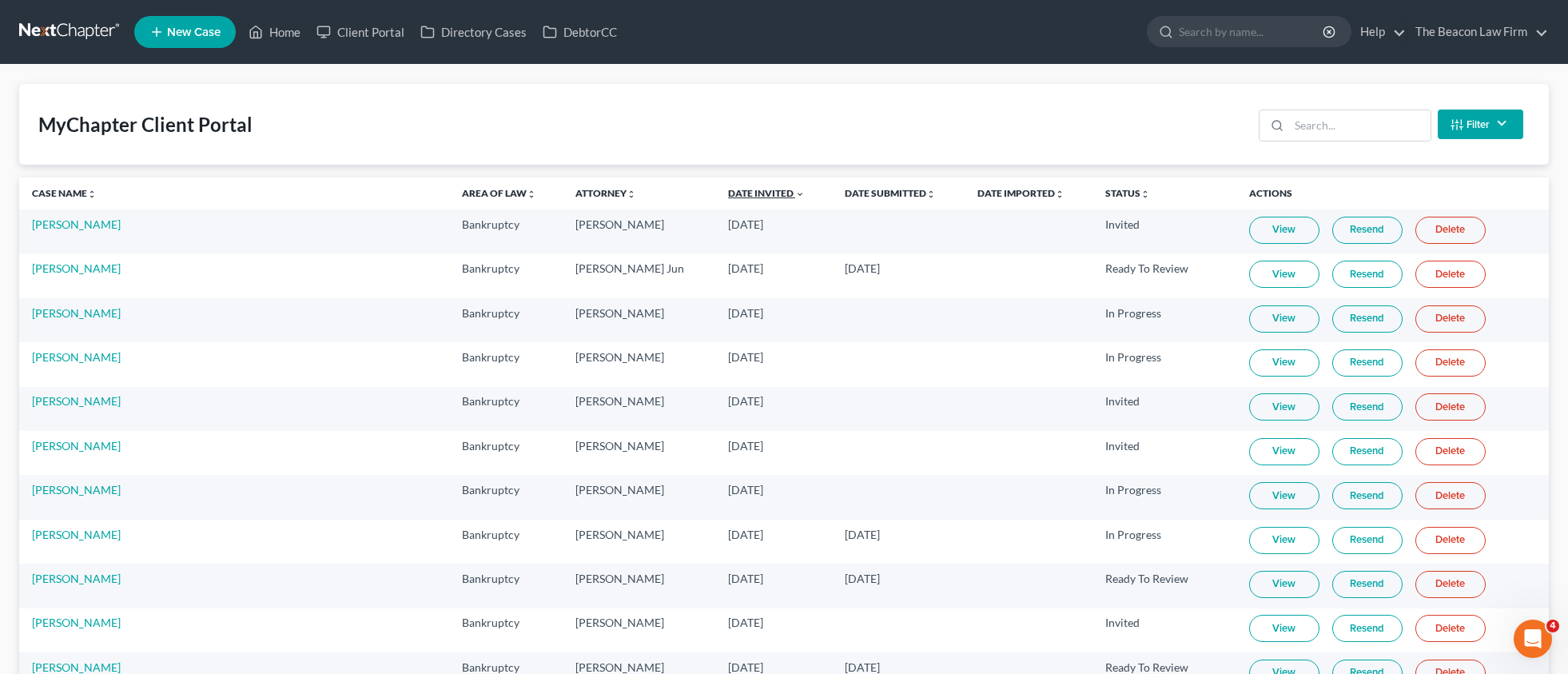
click at [729, 194] on link "Date Invited unfold_more expand_more expand_less" at bounding box center [767, 193] width 76 height 12
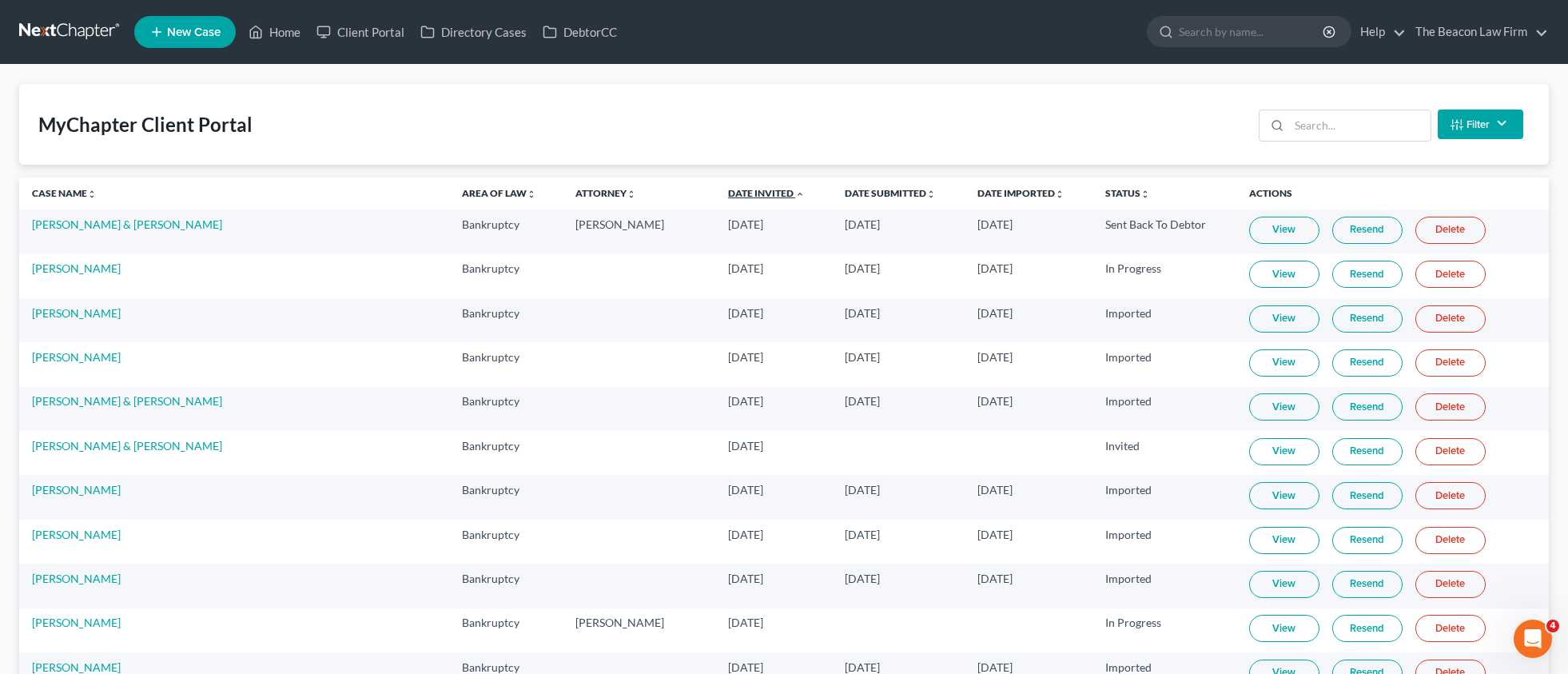
click at [729, 194] on link "Date Invited unfold_more expand_more expand_less" at bounding box center [767, 193] width 76 height 12
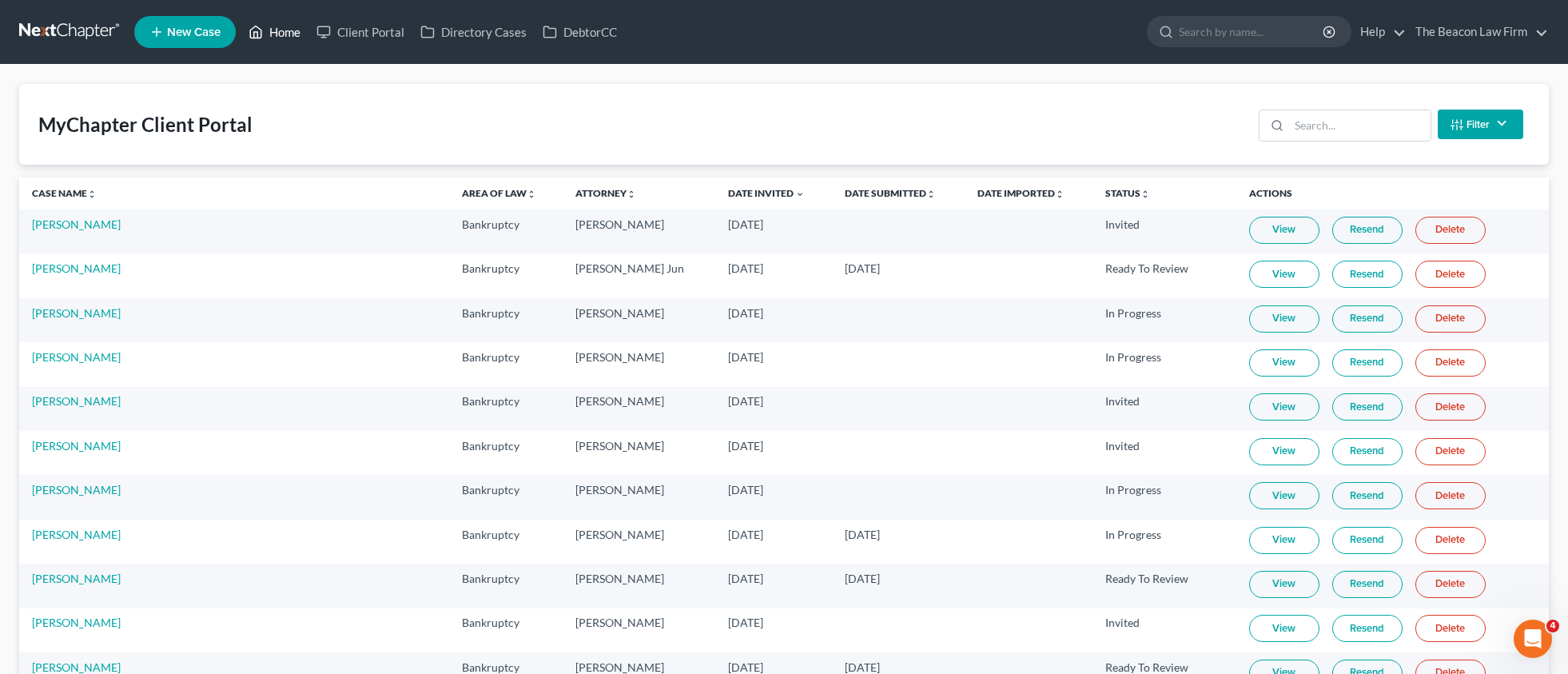
click at [290, 38] on link "Home" at bounding box center [274, 31] width 67 height 28
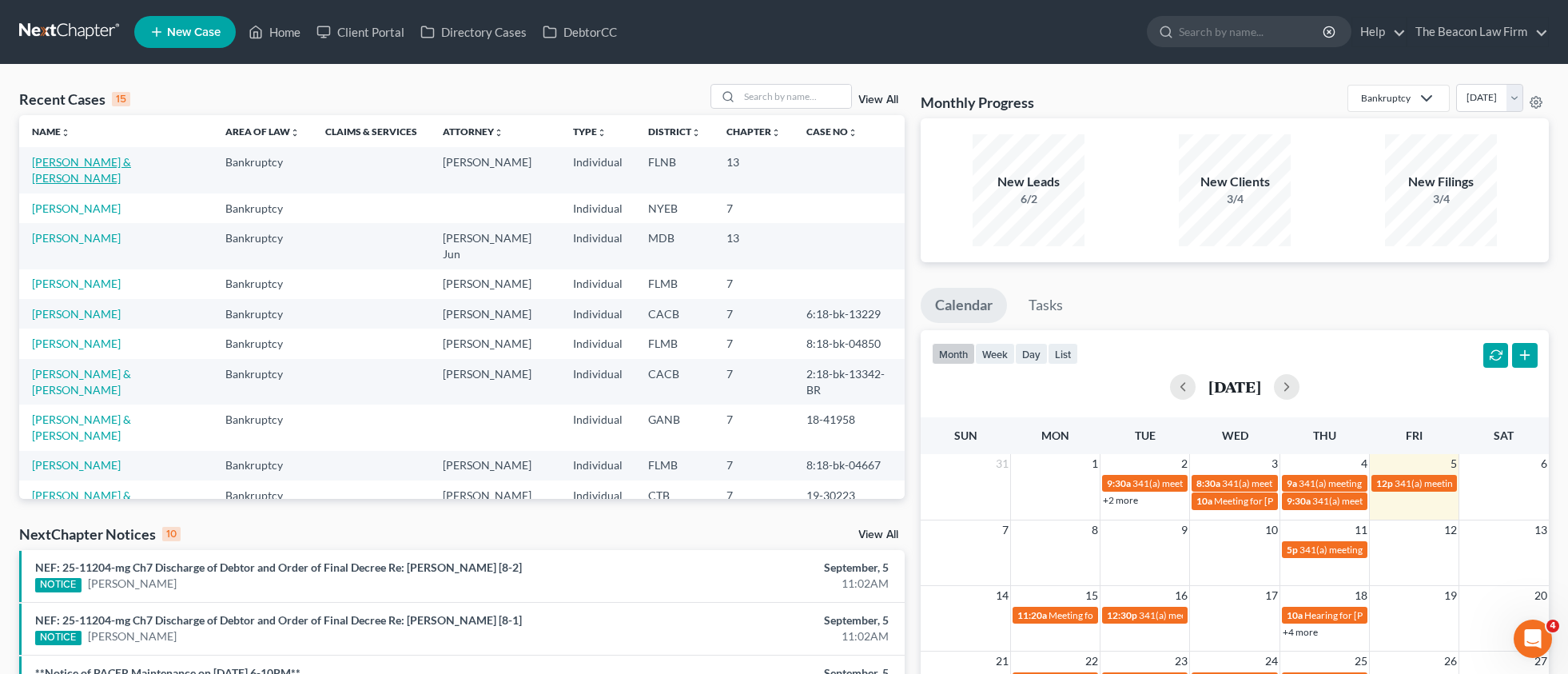
click at [94, 167] on link "[PERSON_NAME] & [PERSON_NAME]" at bounding box center [81, 170] width 99 height 29
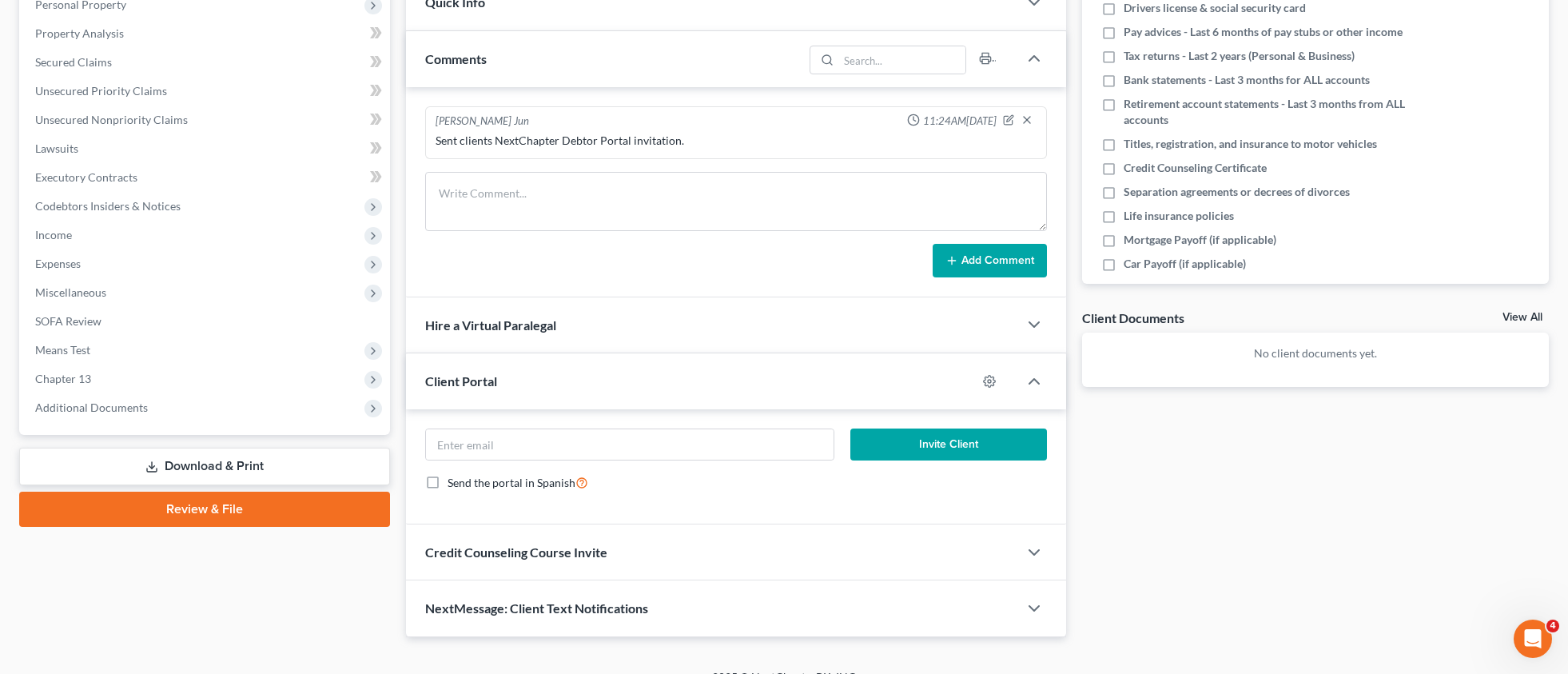
scroll to position [308, 0]
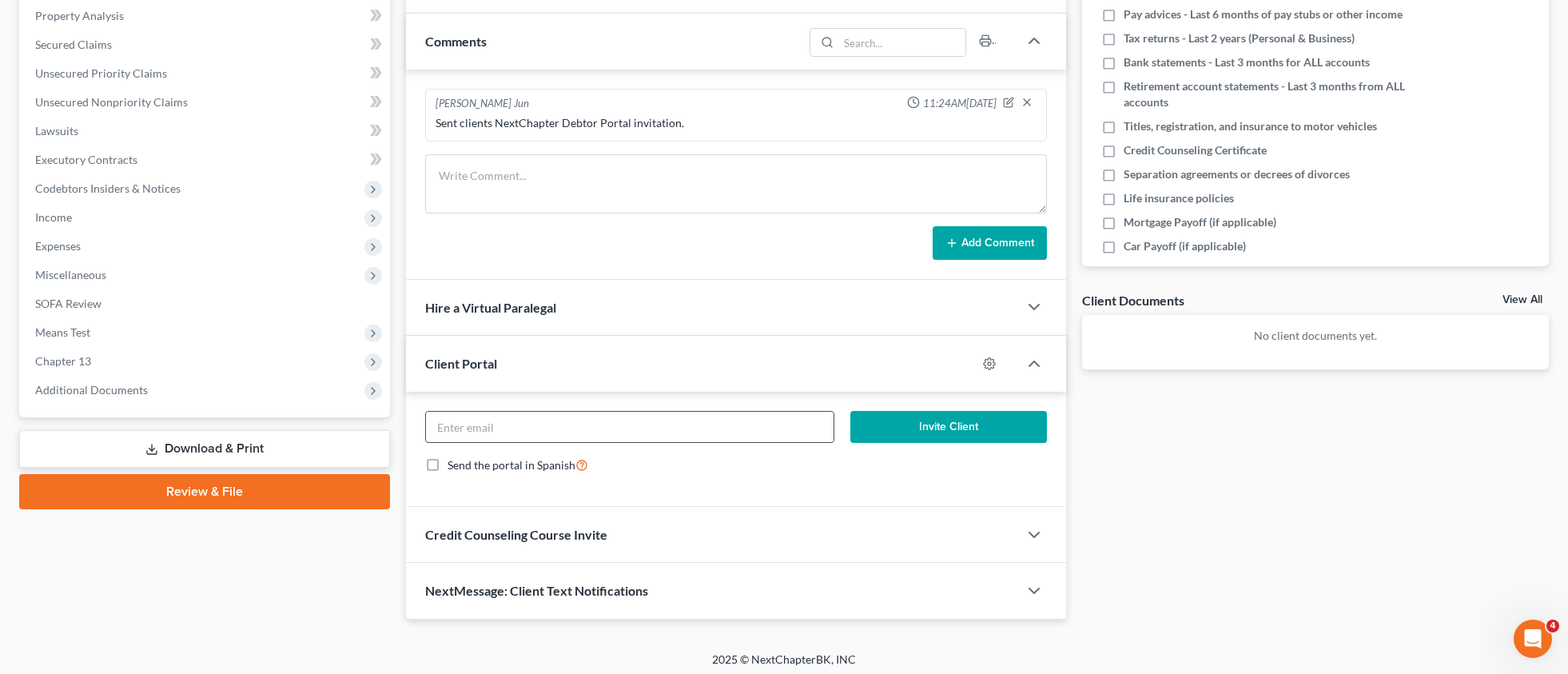
click at [602, 423] on input "email" at bounding box center [630, 427] width 408 height 30
click at [534, 438] on input "email" at bounding box center [630, 427] width 408 height 30
paste input "[PERSON_NAME][EMAIL_ADDRESS][DOMAIN_NAME]"
type input "[PERSON_NAME][EMAIL_ADDRESS][DOMAIN_NAME]"
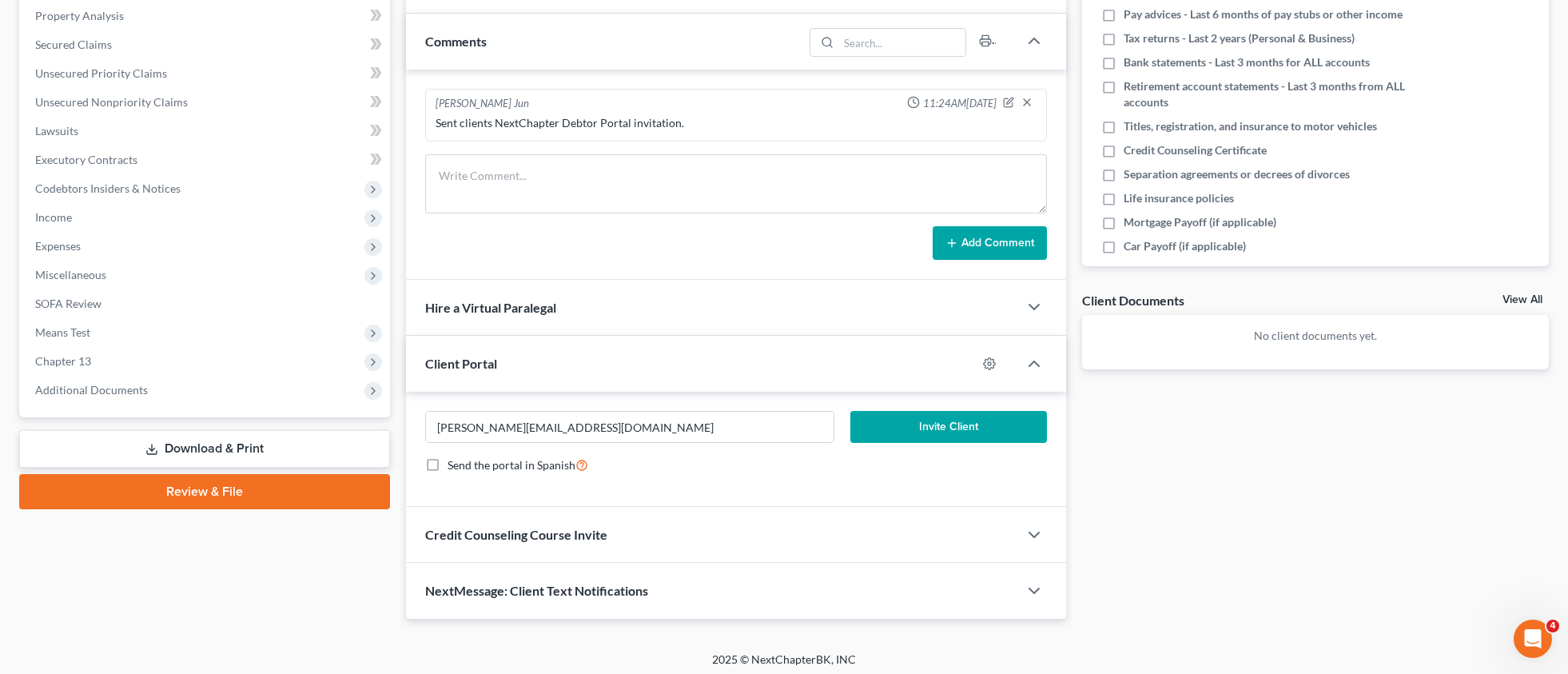
click at [956, 423] on button "Invite Client" at bounding box center [949, 427] width 197 height 32
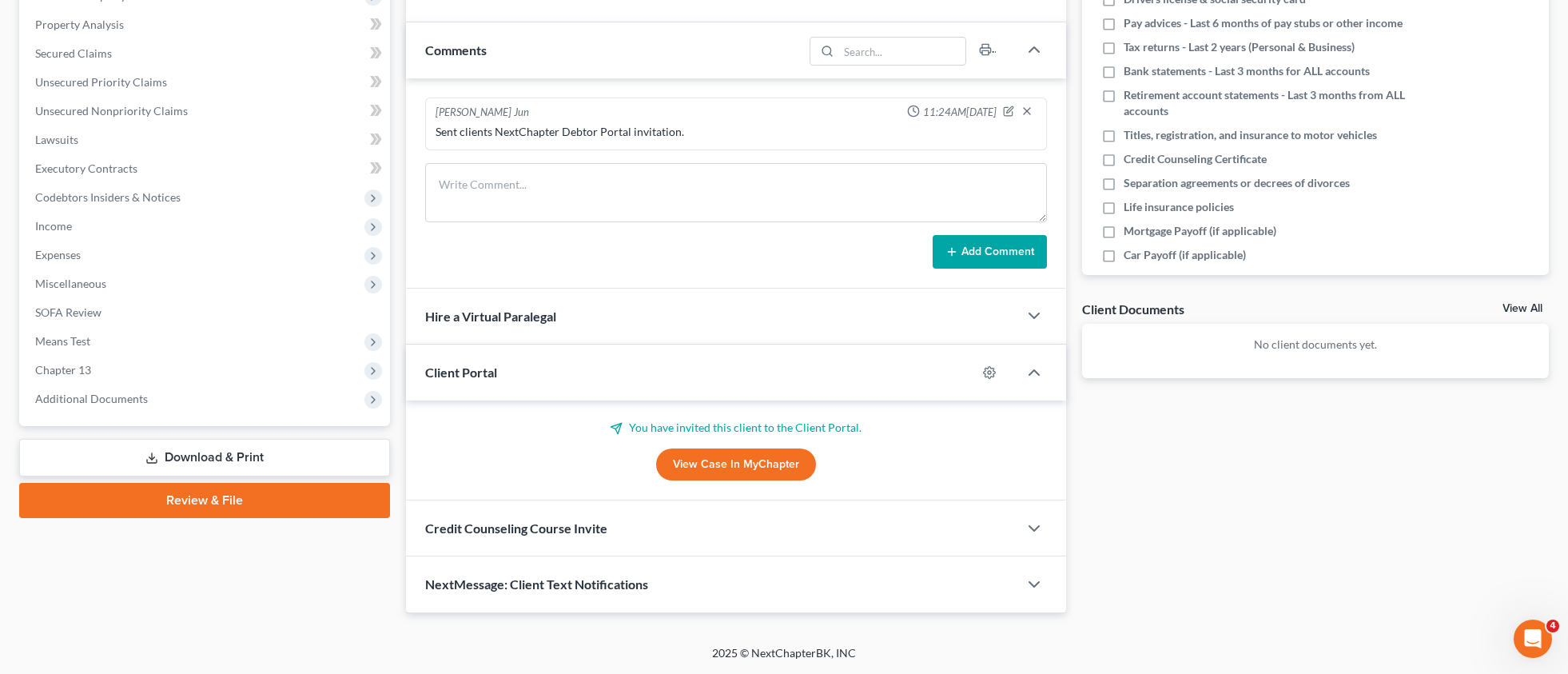
scroll to position [297, 0]
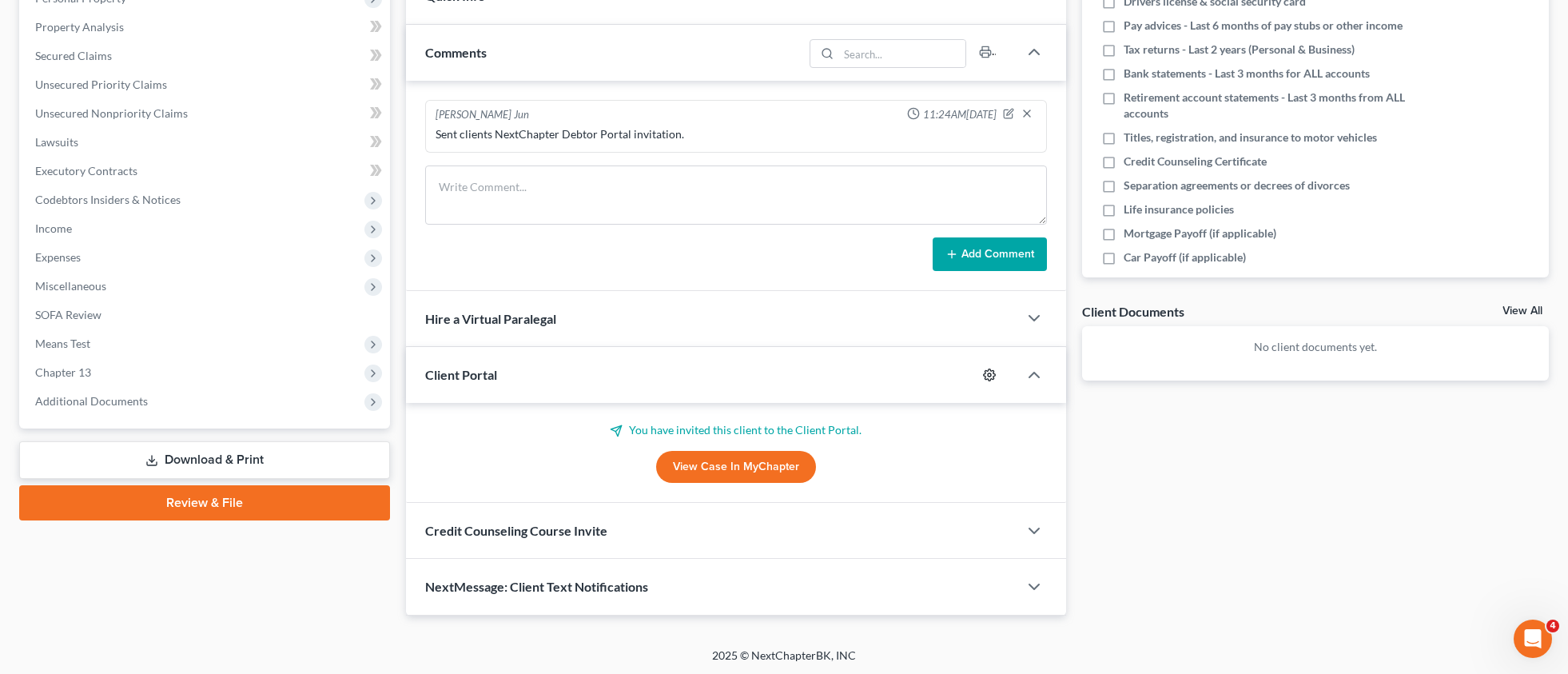
click at [985, 373] on icon "button" at bounding box center [989, 375] width 12 height 12
select select "2"
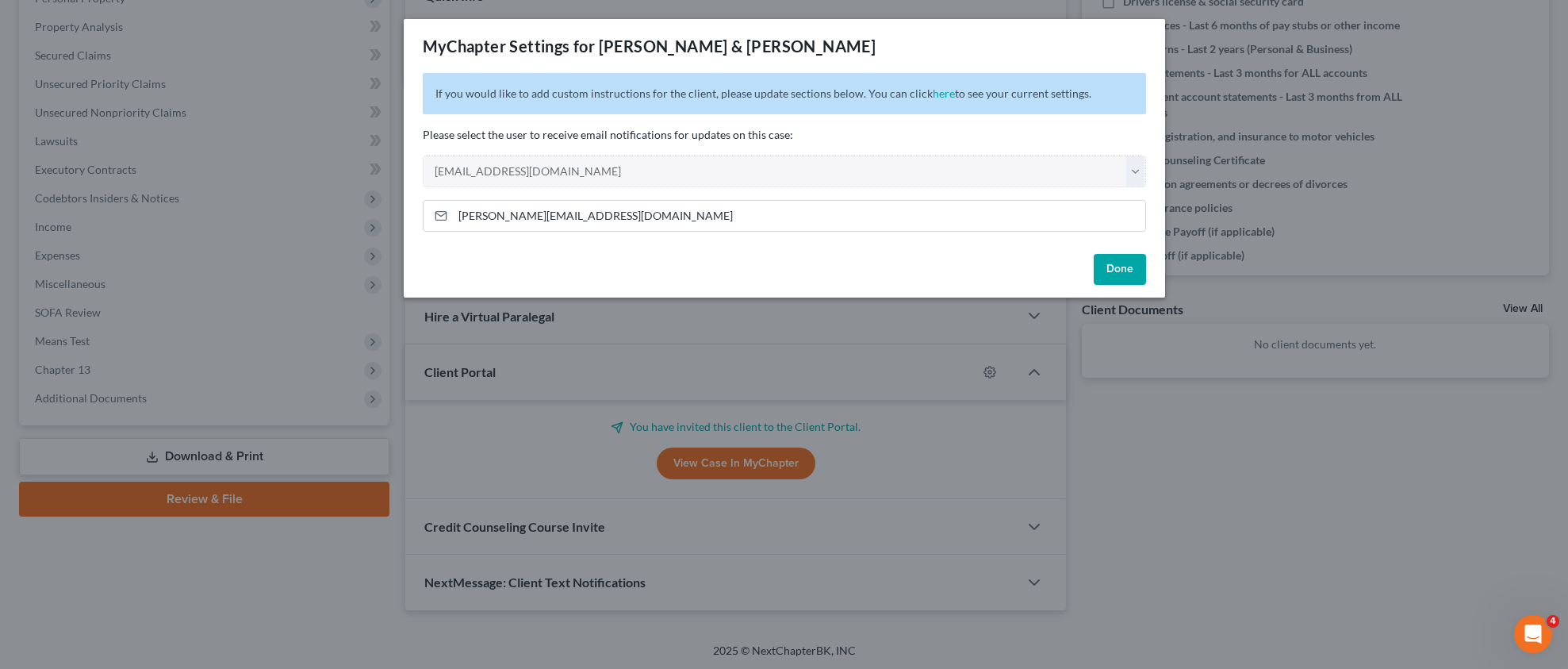
click at [1133, 275] on button "Done" at bounding box center [1120, 270] width 52 height 32
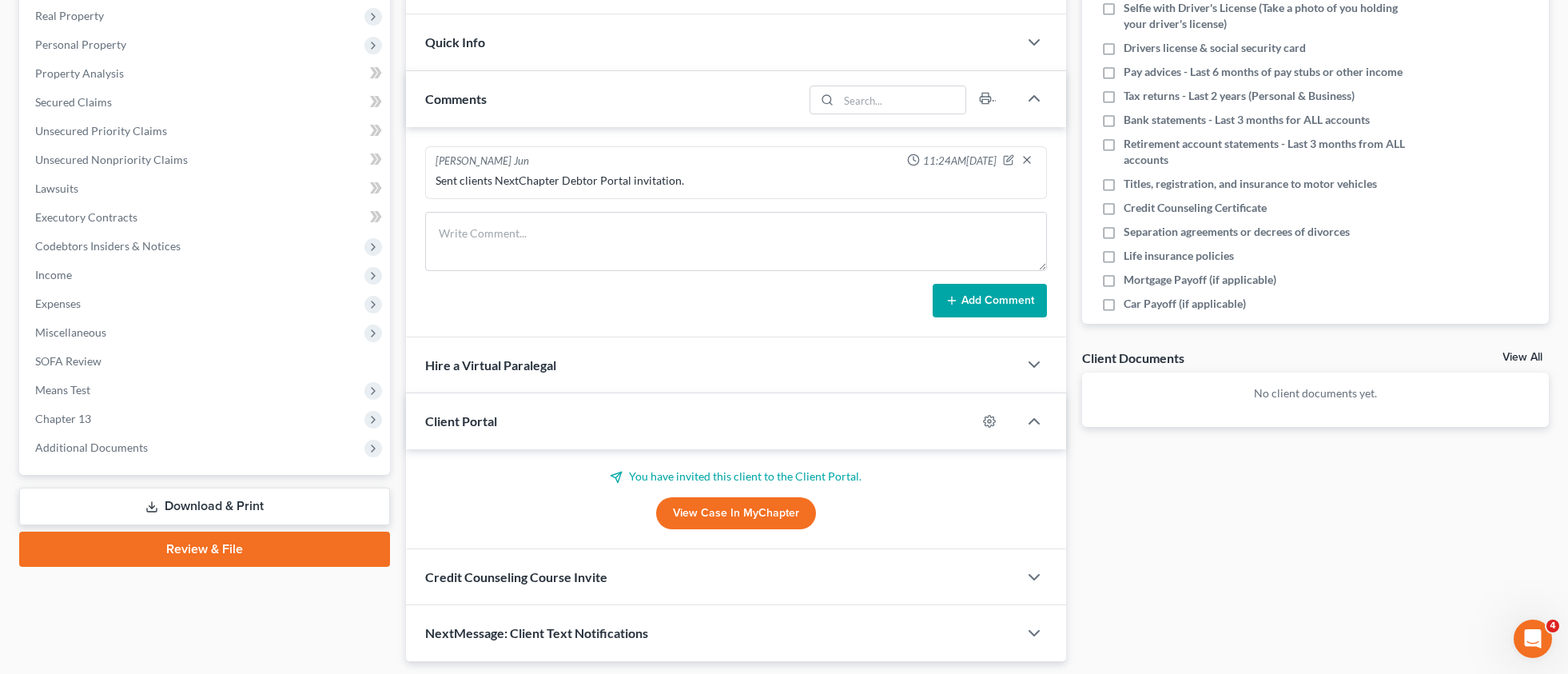
scroll to position [0, 0]
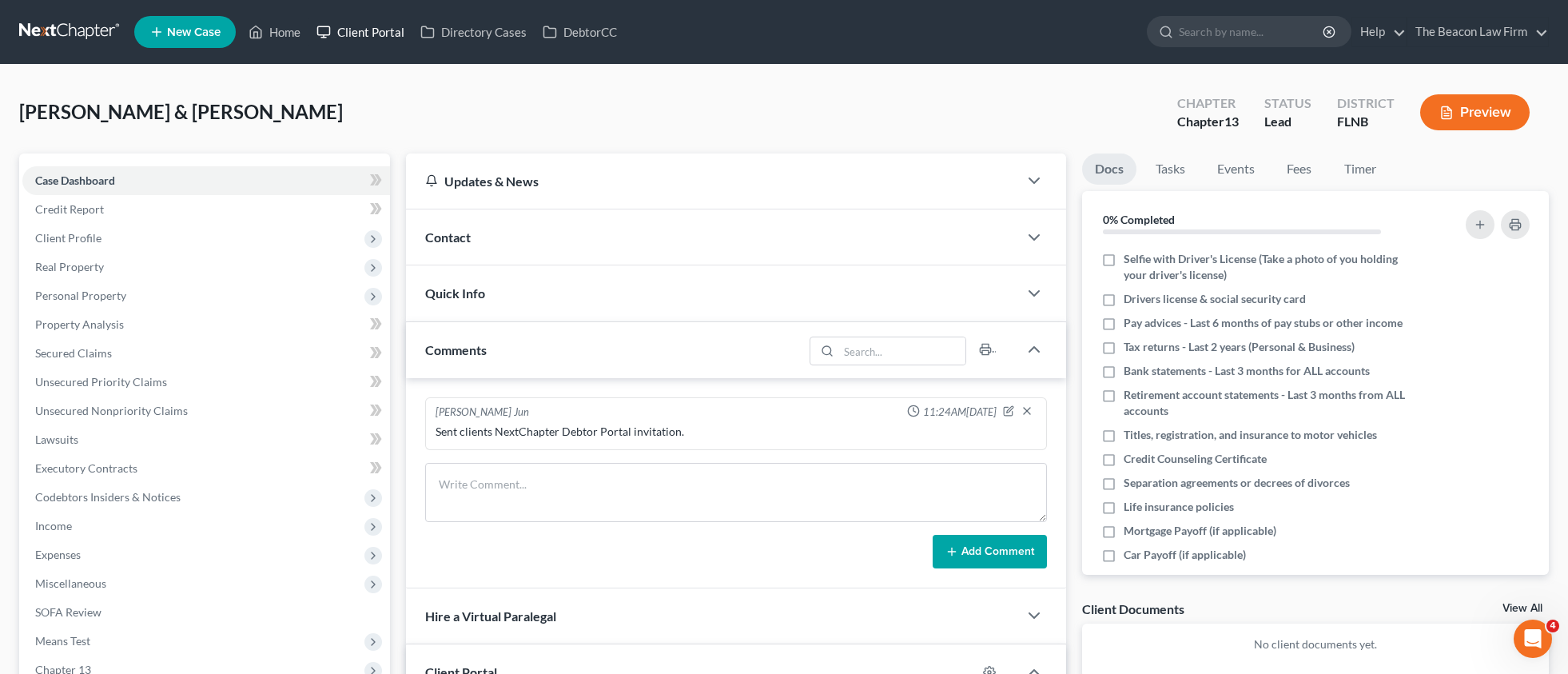
click at [386, 40] on link "Client Portal" at bounding box center [360, 31] width 104 height 28
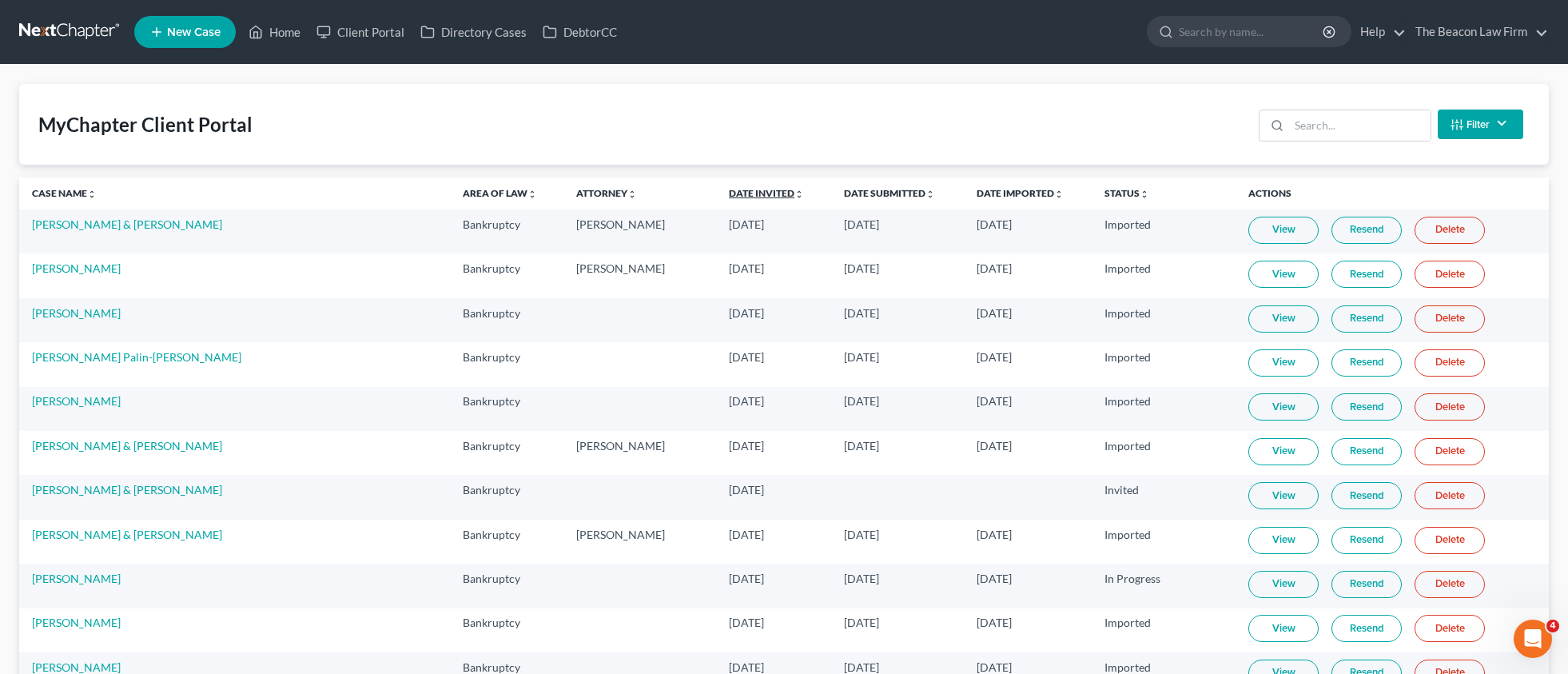
click at [729, 192] on link "Date Invited unfold_more expand_more expand_less" at bounding box center [766, 193] width 75 height 12
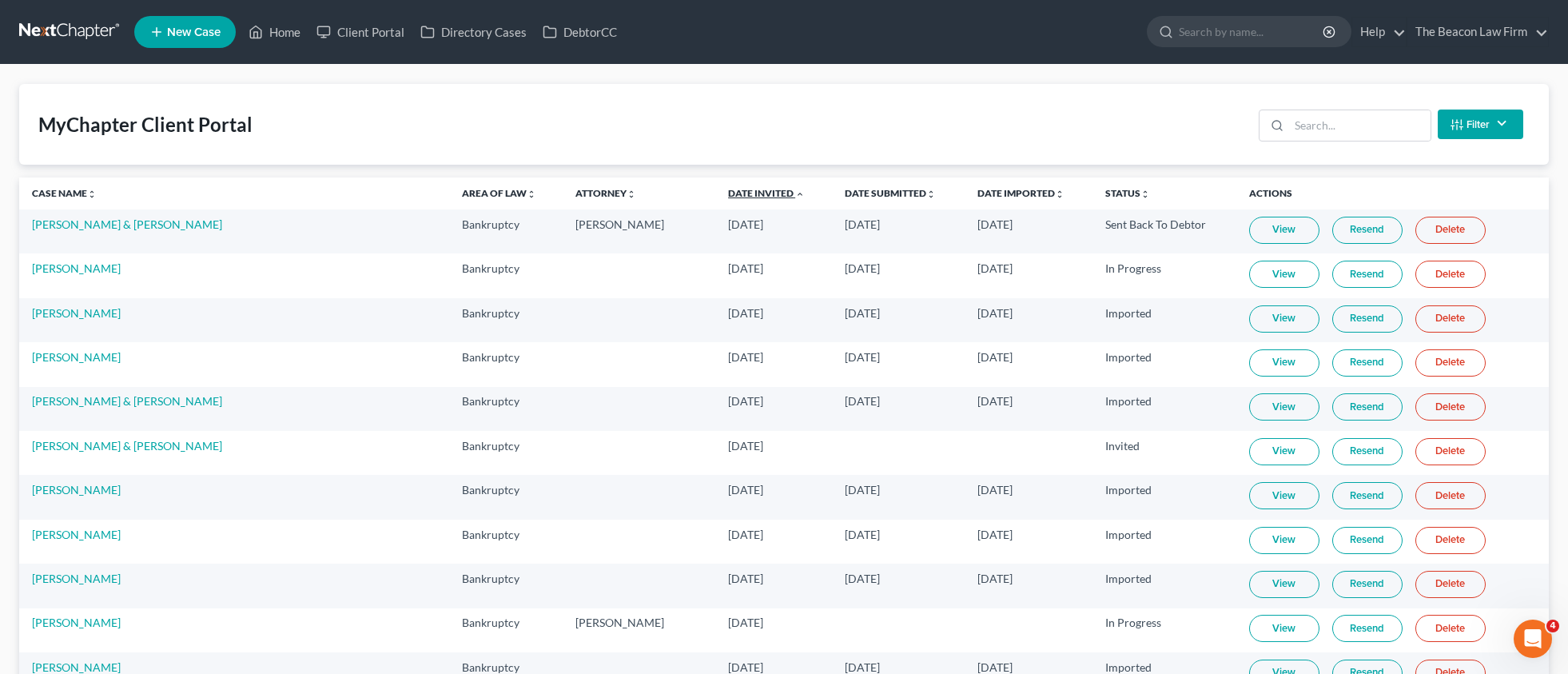
click at [729, 192] on link "Date Invited unfold_more expand_more expand_less" at bounding box center [767, 193] width 76 height 12
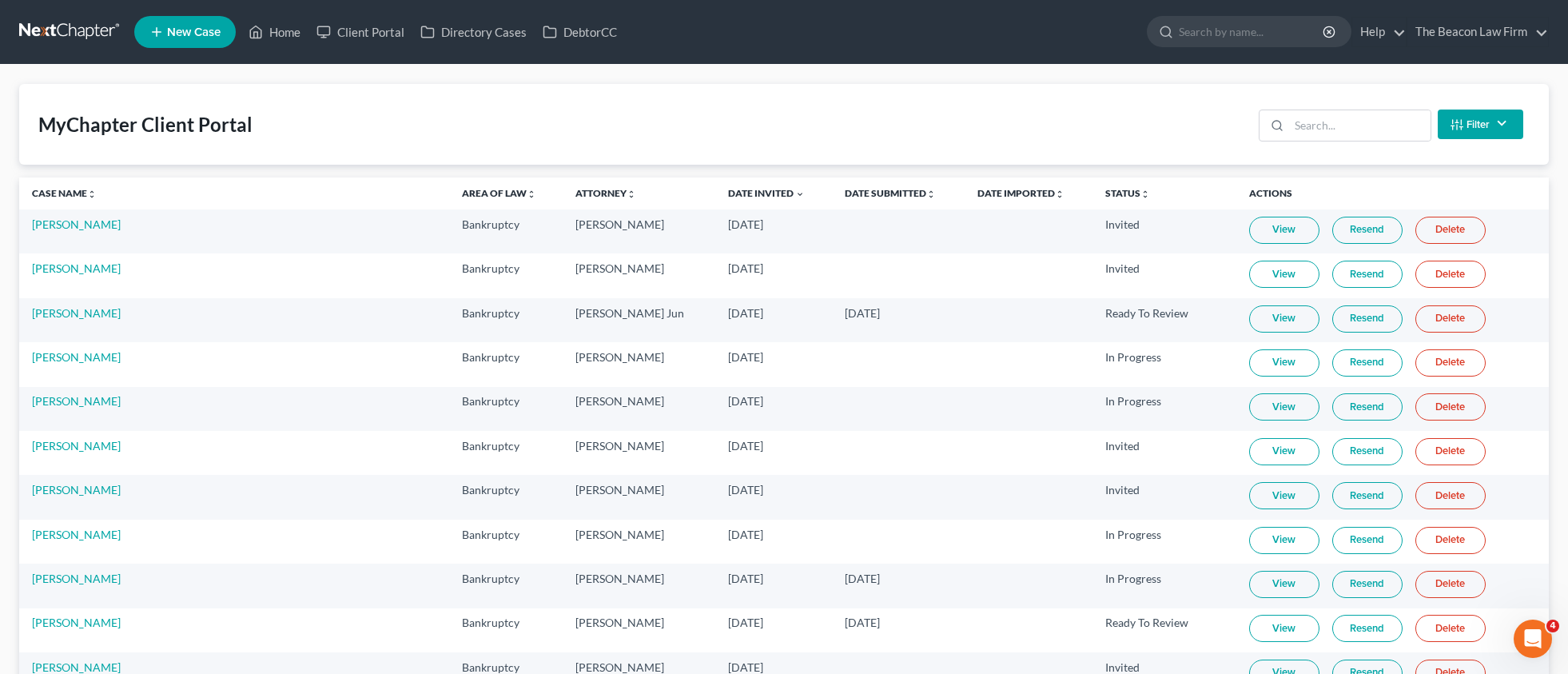
click at [1347, 236] on link "Resend" at bounding box center [1367, 230] width 70 height 27
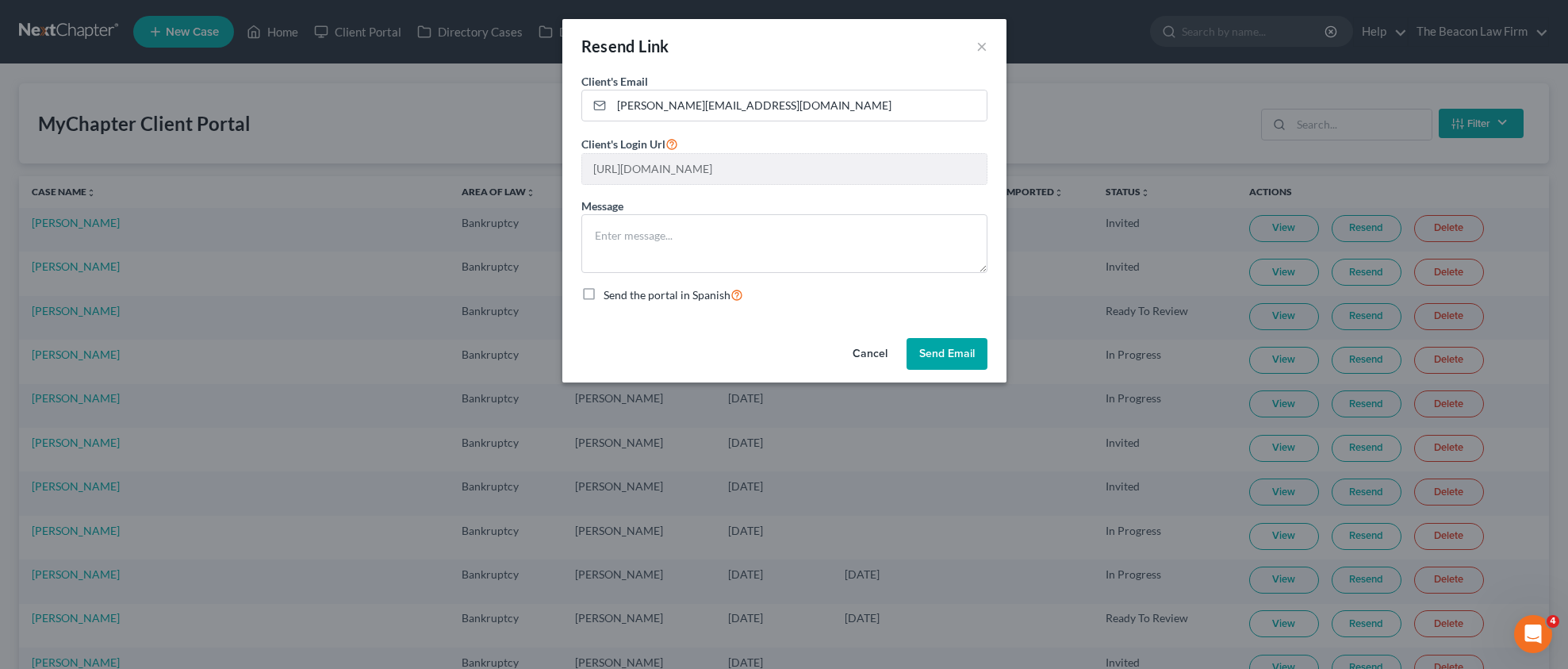
click at [955, 348] on button "Send Email" at bounding box center [946, 353] width 81 height 32
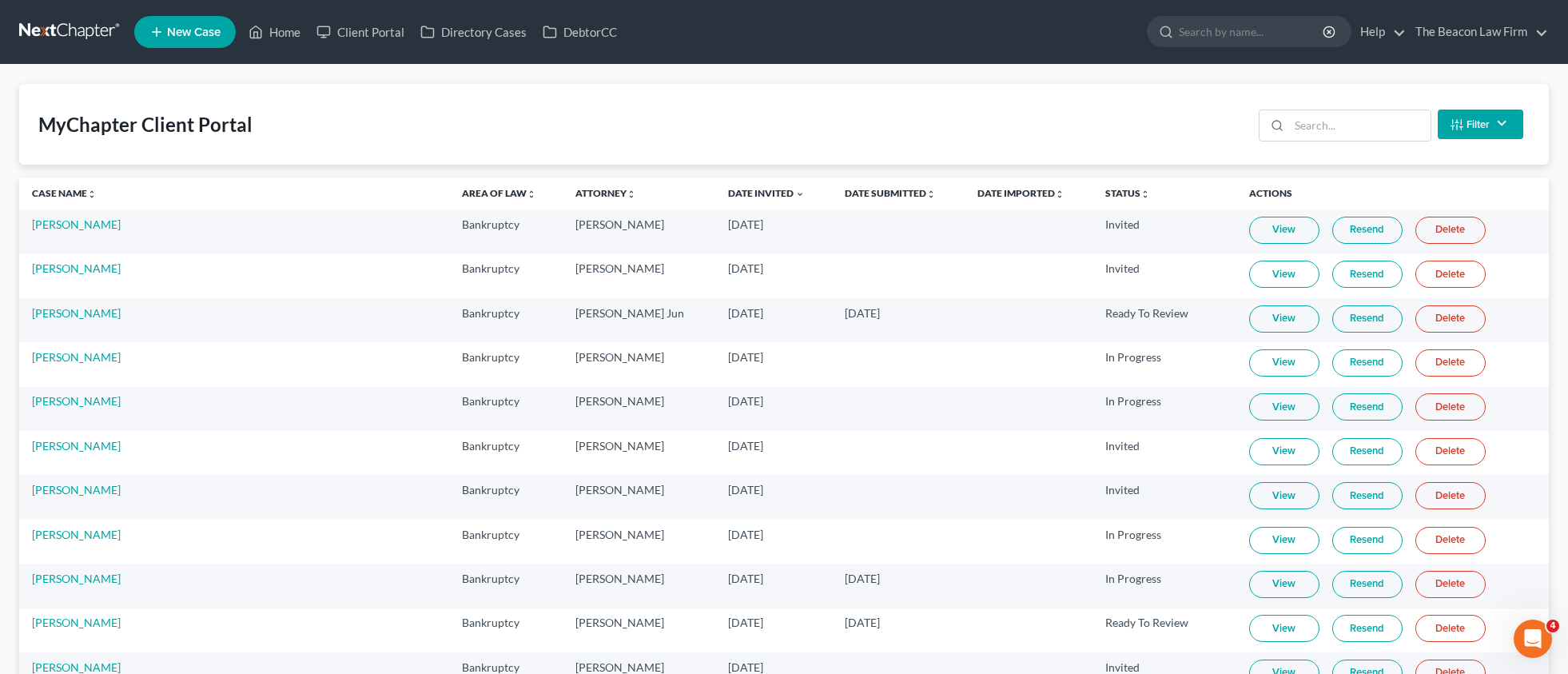
click at [287, 35] on link "Home" at bounding box center [274, 31] width 67 height 28
click at [287, 34] on link "Home" at bounding box center [274, 31] width 67 height 28
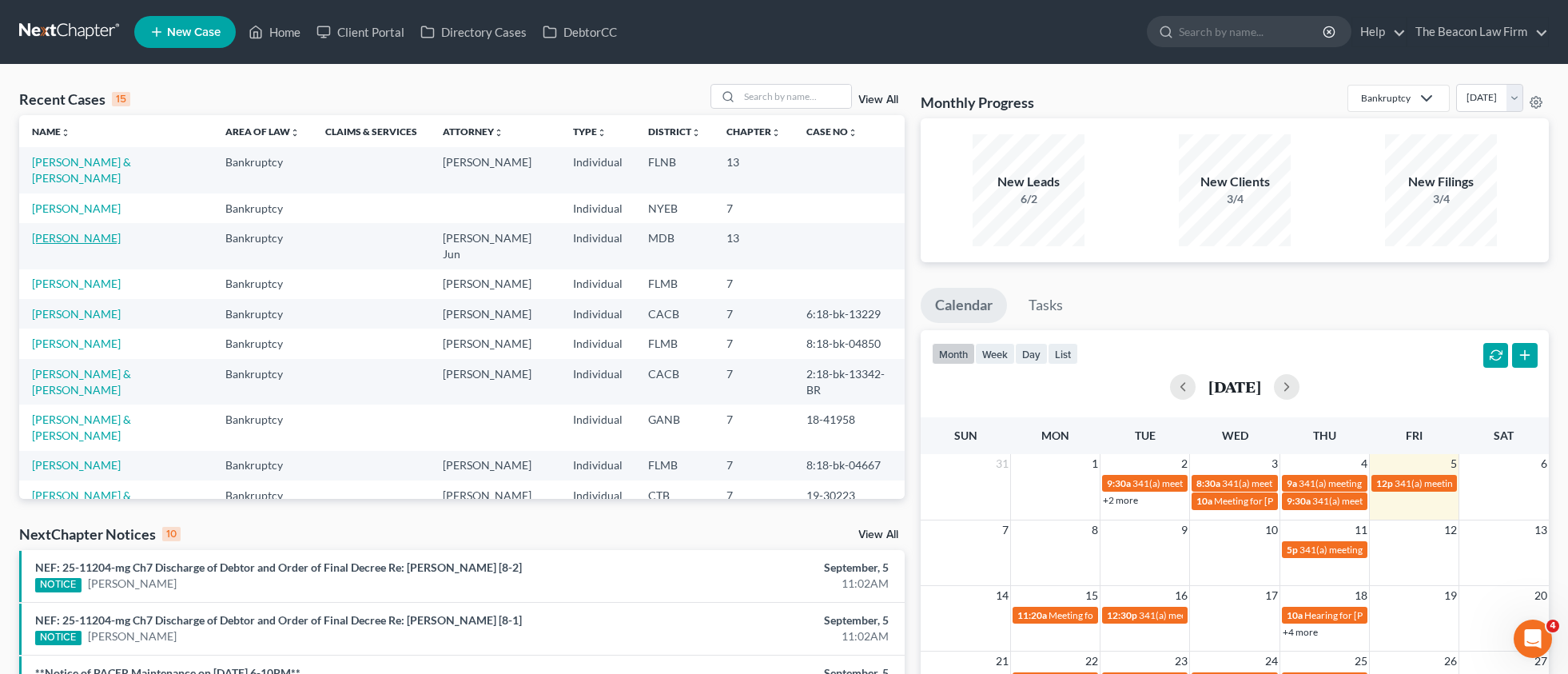
click at [67, 231] on link "[PERSON_NAME]" at bounding box center [76, 238] width 89 height 14
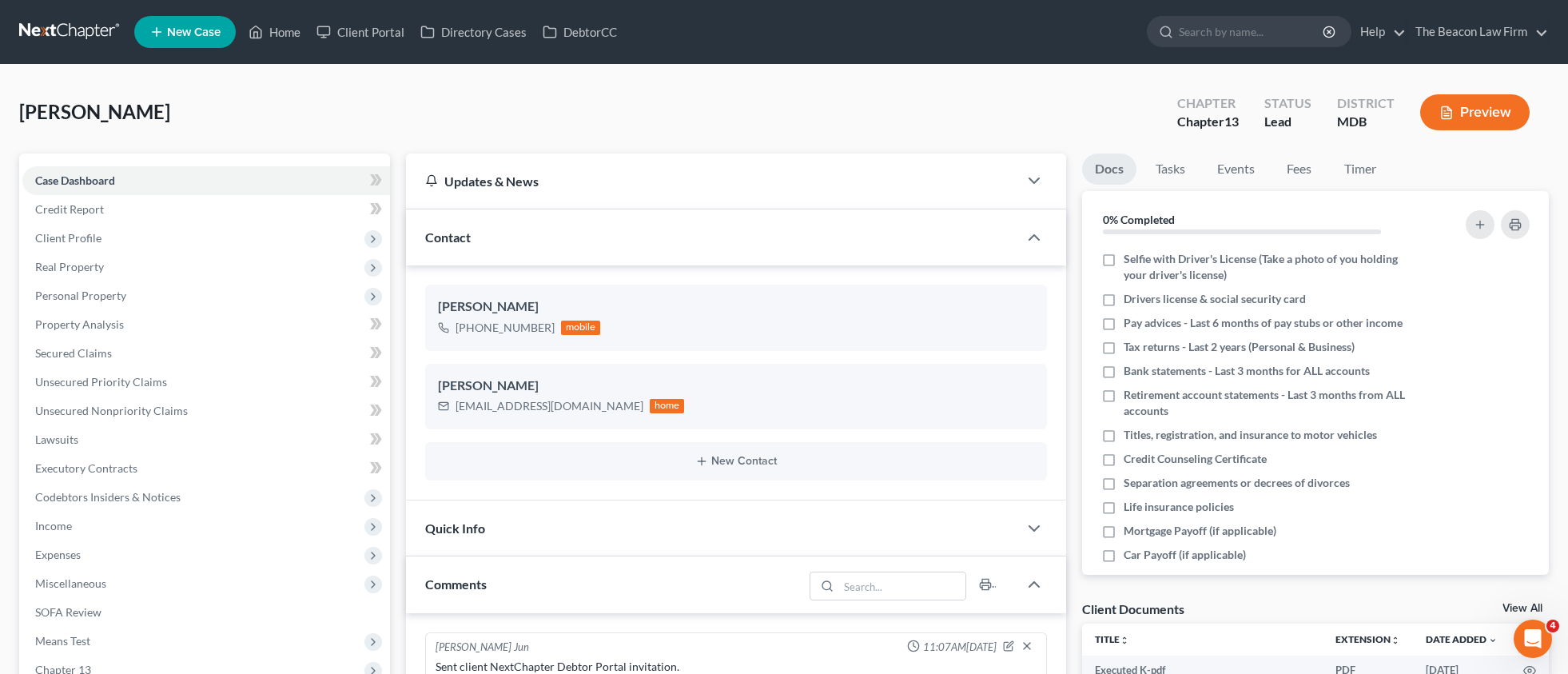
scroll to position [323, 0]
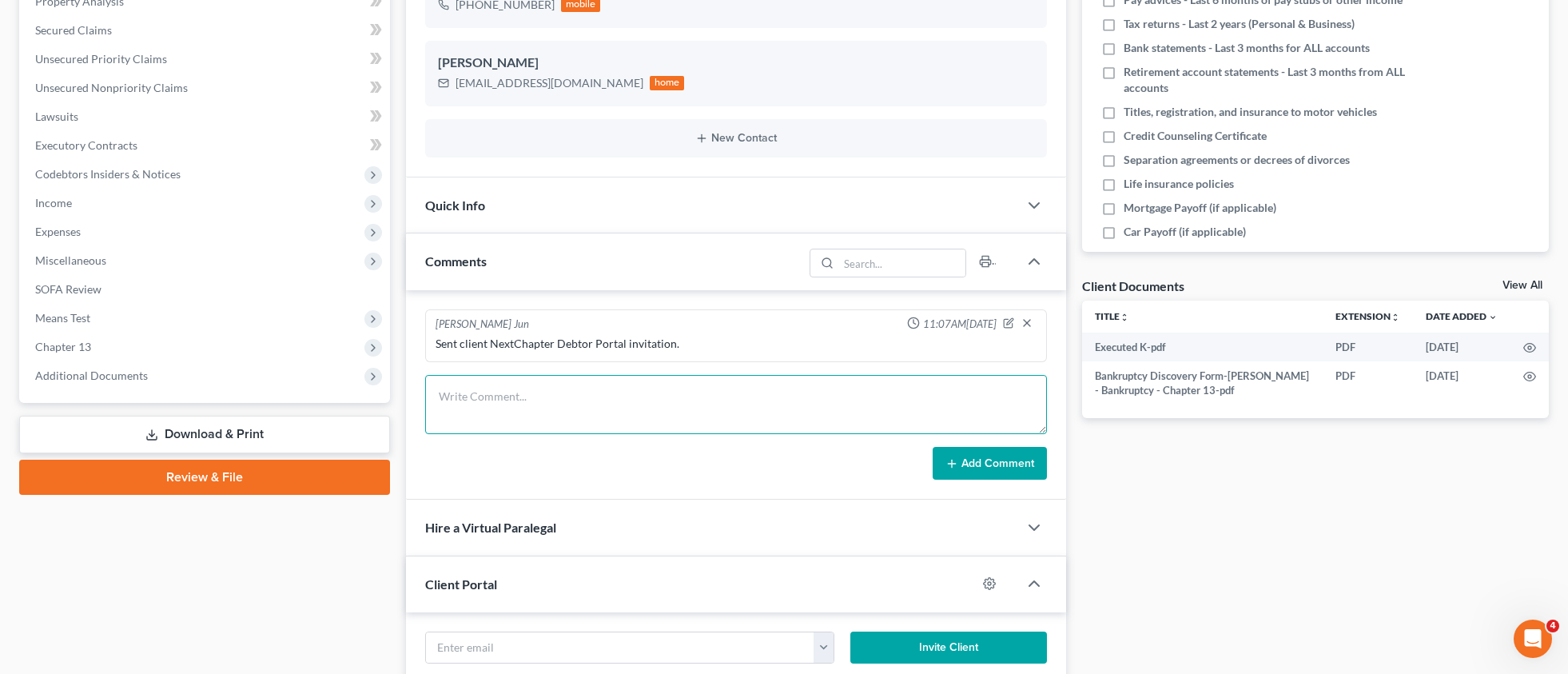
click at [539, 396] on textarea at bounding box center [737, 404] width 622 height 59
paste textarea "She states in her email "my credit is frozen with all three bureaus. Will I be …"
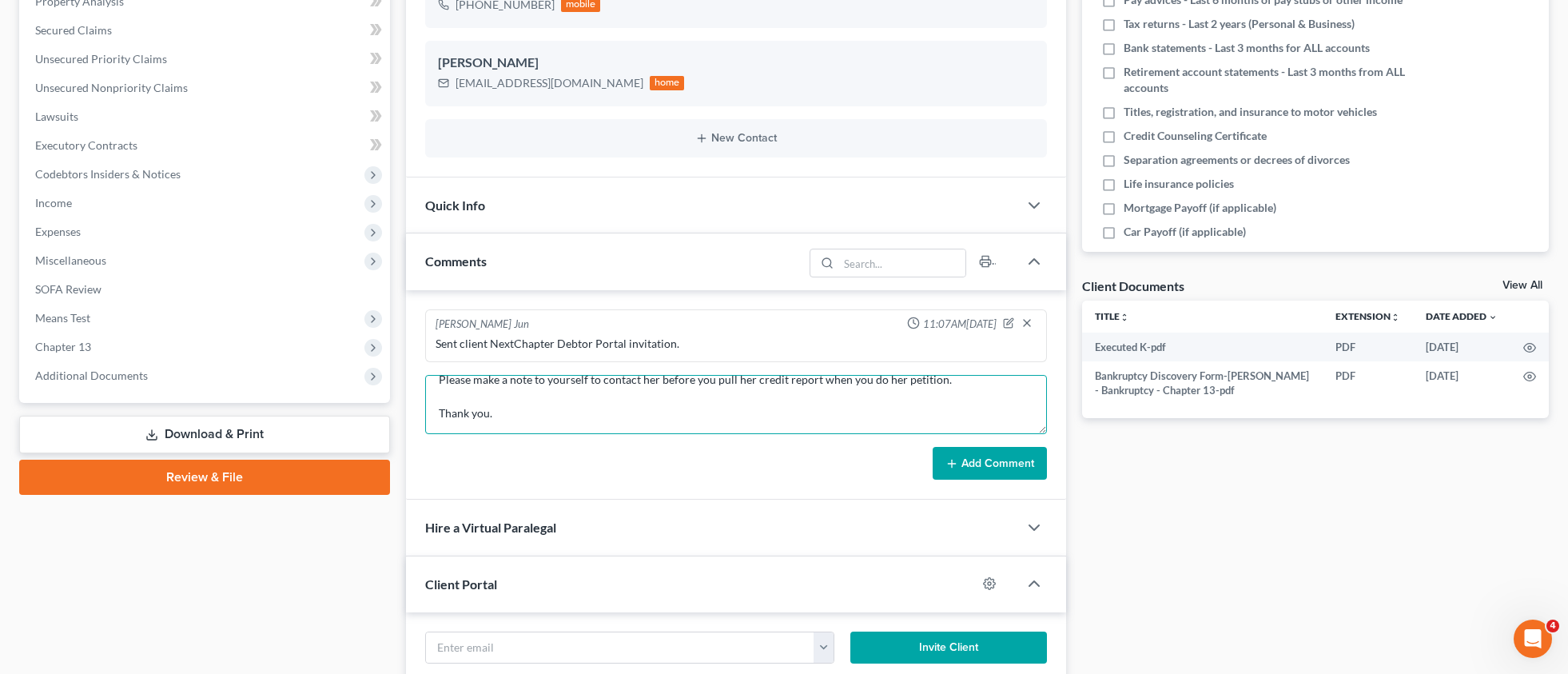
scroll to position [0, 0]
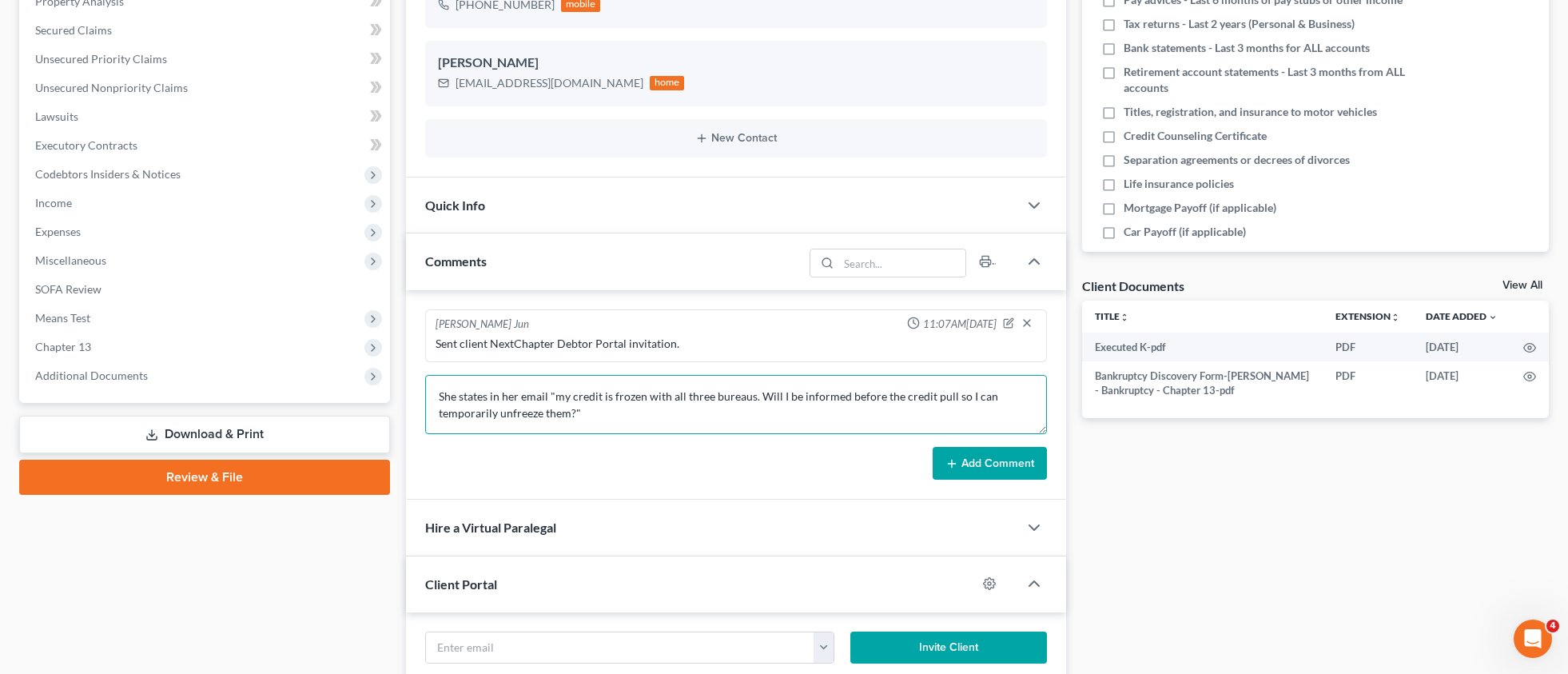
click at [441, 394] on textarea "She states in her email "my credit is frozen with all three bureaus. Will I be …" at bounding box center [737, 404] width 622 height 59
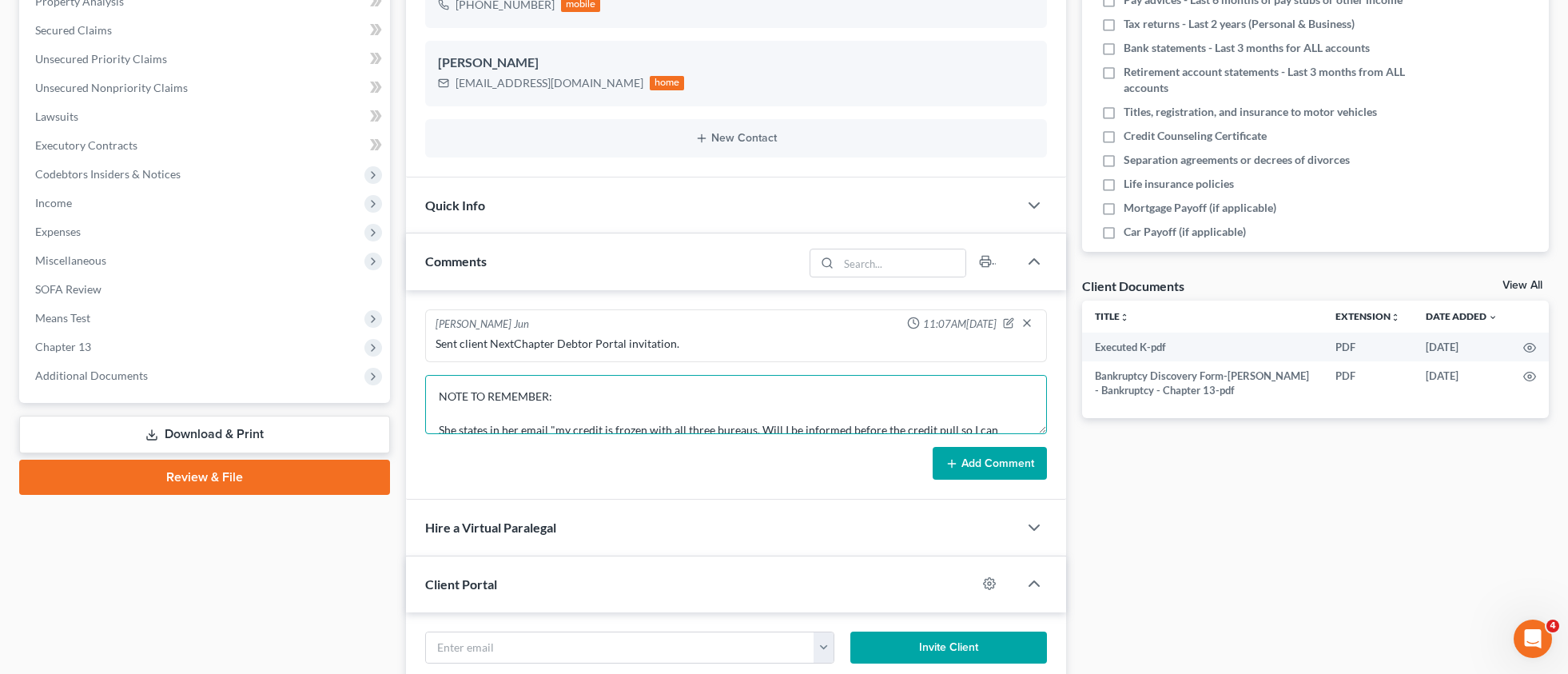
scroll to position [3, 0]
type textarea "NOTE TO REMEMBER: She states in her email "my credit is frozen with all three b…"
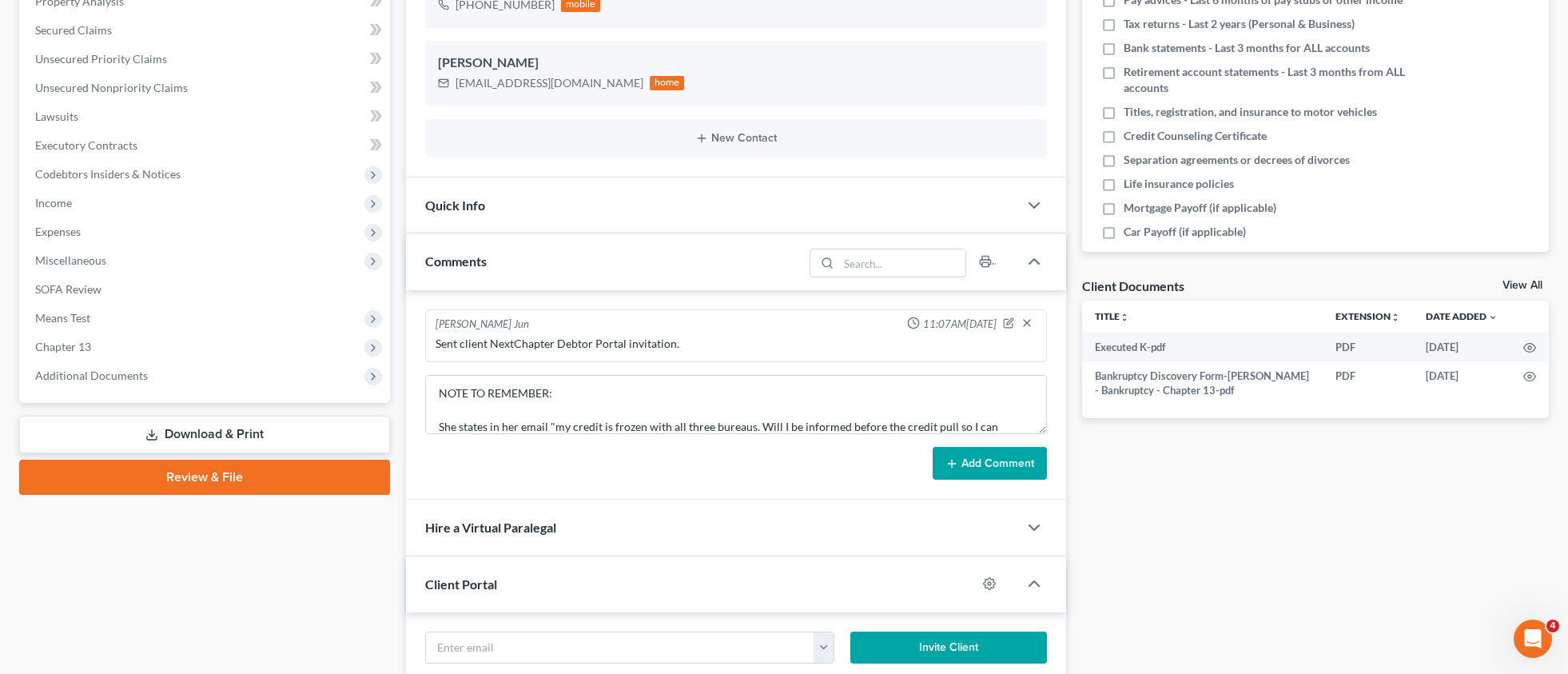
click at [991, 468] on button "Add Comment" at bounding box center [990, 464] width 114 height 33
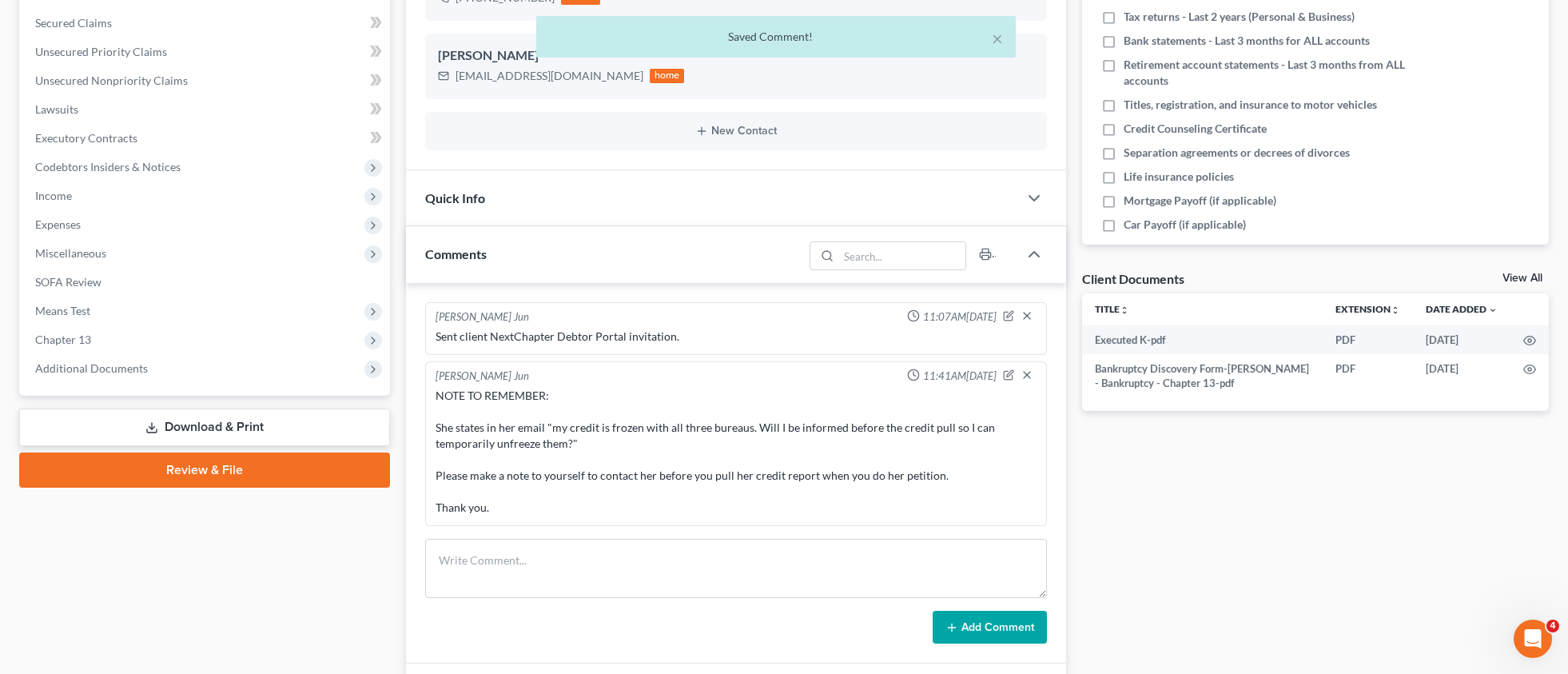
click at [1035, 409] on div "Myoung Jun 11:41AM, 09/05/2025 NOTE TO REMEMBER: She states in her email "my cr…" at bounding box center [737, 443] width 622 height 164
click at [881, 442] on div "NOTE TO REMEMBER: She states in her email "my credit is frozen with all three b…" at bounding box center [736, 451] width 602 height 128
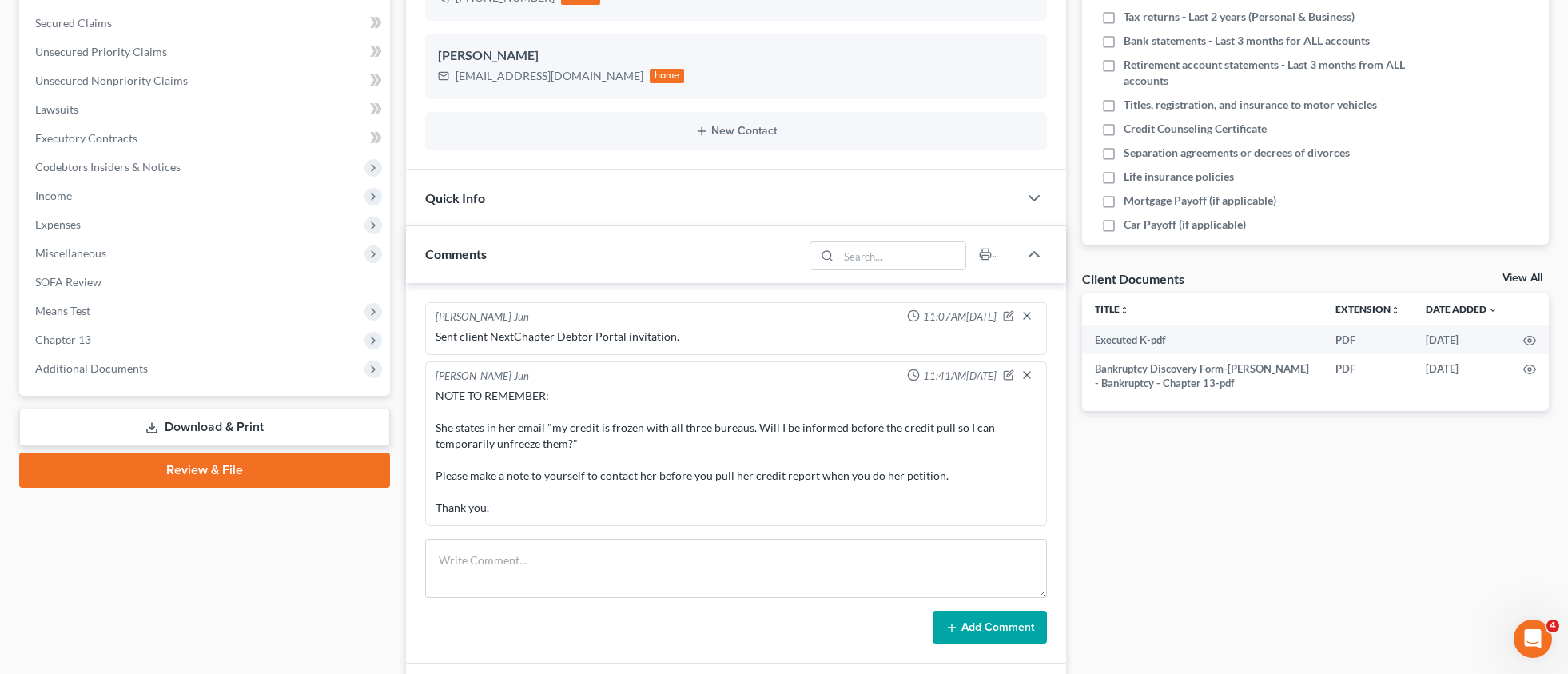
drag, startPoint x: 1028, startPoint y: 374, endPoint x: 950, endPoint y: 466, distance: 120.6
click at [950, 466] on div "Myoung Jun 11:41AM, 09/05/2025 NOTE TO REMEMBER: She states in her email "my cr…" at bounding box center [737, 443] width 622 height 164
click at [610, 553] on textarea at bounding box center [737, 568] width 622 height 59
paste textarea "She states in her email "my credit is frozen with all three bureaus. Will I be …"
drag, startPoint x: 549, startPoint y: 391, endPoint x: 419, endPoint y: 389, distance: 130.0
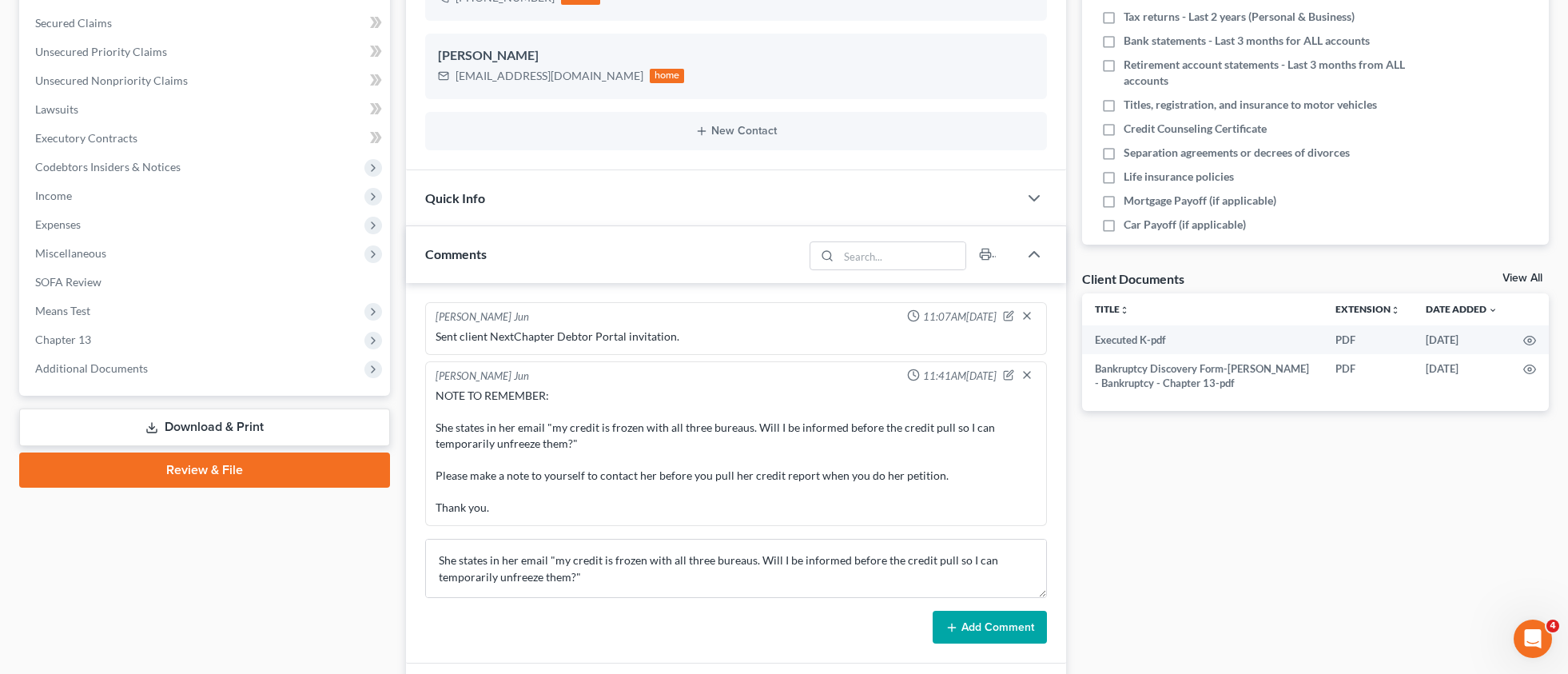
click at [419, 389] on div "Myoung Jun 11:07AM, 09/05/2025 Sent client NextChapter Debtor Portal invitation…" at bounding box center [736, 473] width 660 height 382
click at [474, 400] on div "NOTE TO REMEMBER: She states in her email "my credit is frozen with all three b…" at bounding box center [736, 451] width 602 height 128
drag, startPoint x: 438, startPoint y: 389, endPoint x: 565, endPoint y: 390, distance: 127.0
click at [565, 390] on div "NOTE TO REMEMBER: She states in her email "my credit is frozen with all three b…" at bounding box center [736, 451] width 602 height 128
click at [443, 558] on textarea "She states in her email "my credit is frozen with all three bureaus. Will I be …" at bounding box center [737, 568] width 622 height 59
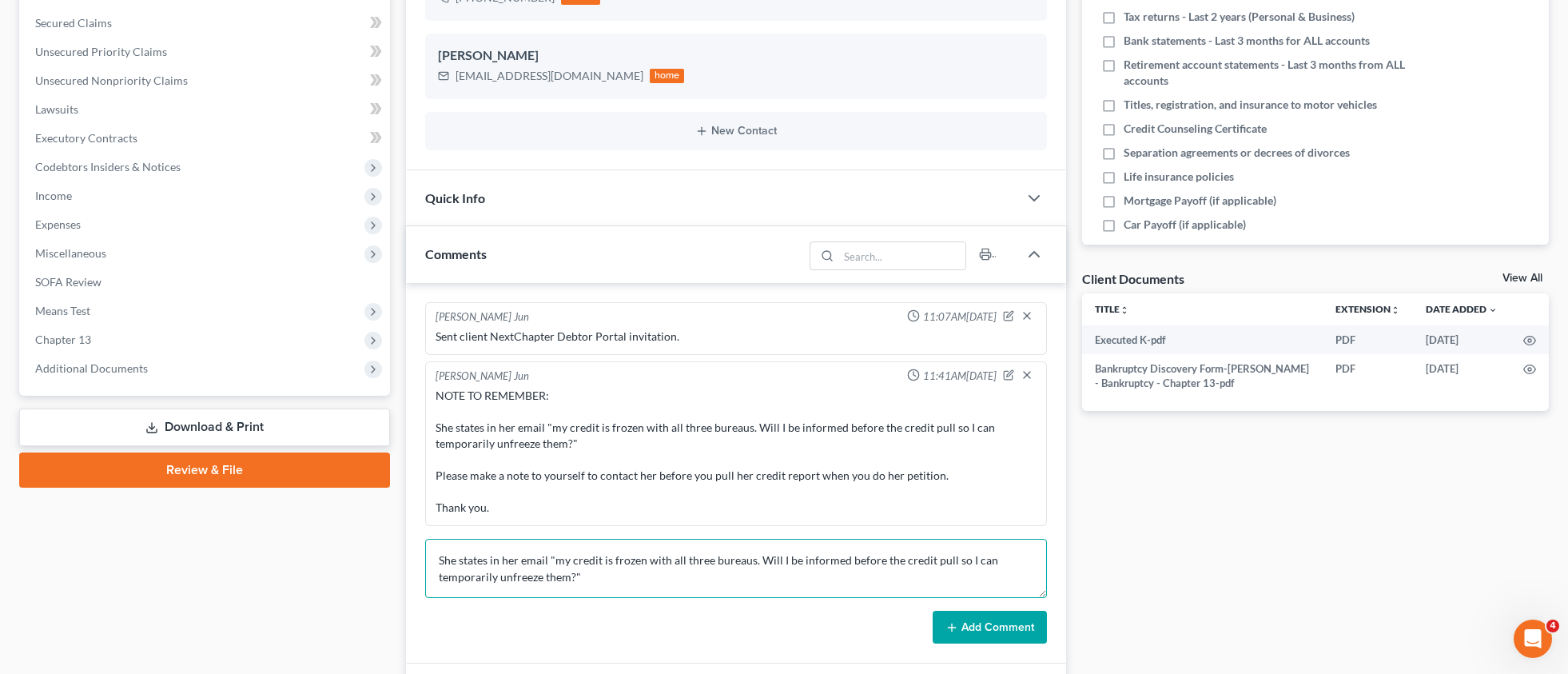
click at [439, 559] on textarea "She states in her email "my credit is frozen with all three bureaus. Will I be …" at bounding box center [737, 568] width 622 height 59
paste textarea "NOTE TO REMEMBER:"
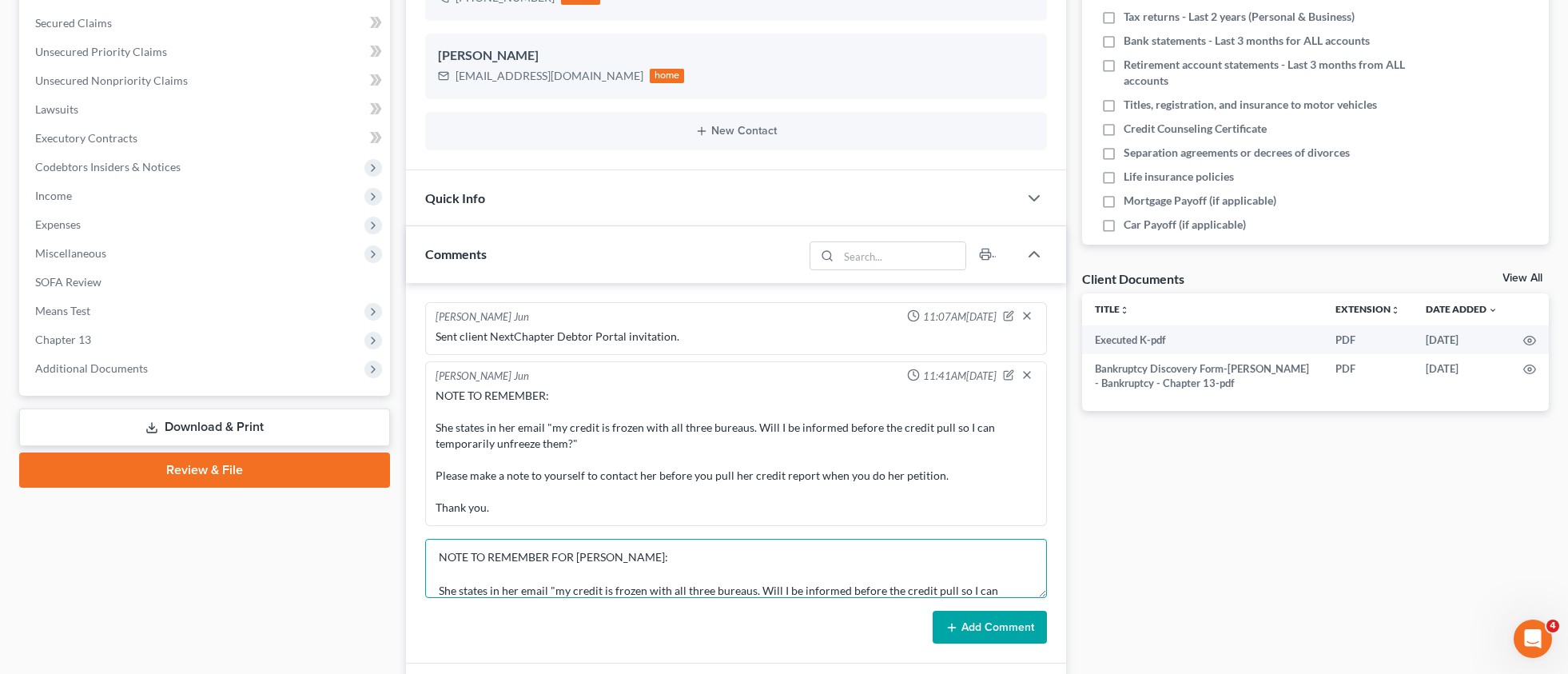
scroll to position [101, 0]
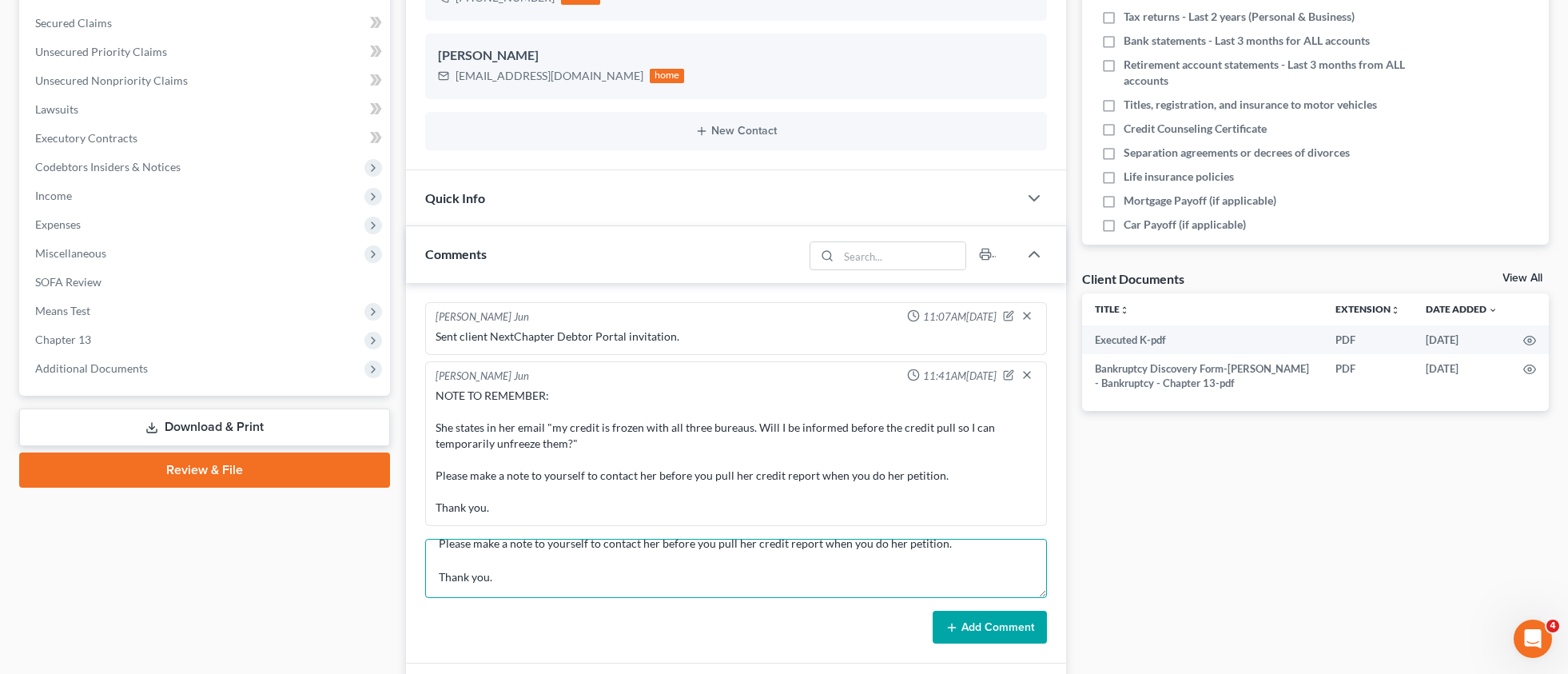
type textarea "NOTE TO REMEMBER FOR AARON: She states in her email "my credit is frozen with a…"
click at [997, 625] on button "Add Comment" at bounding box center [990, 627] width 114 height 33
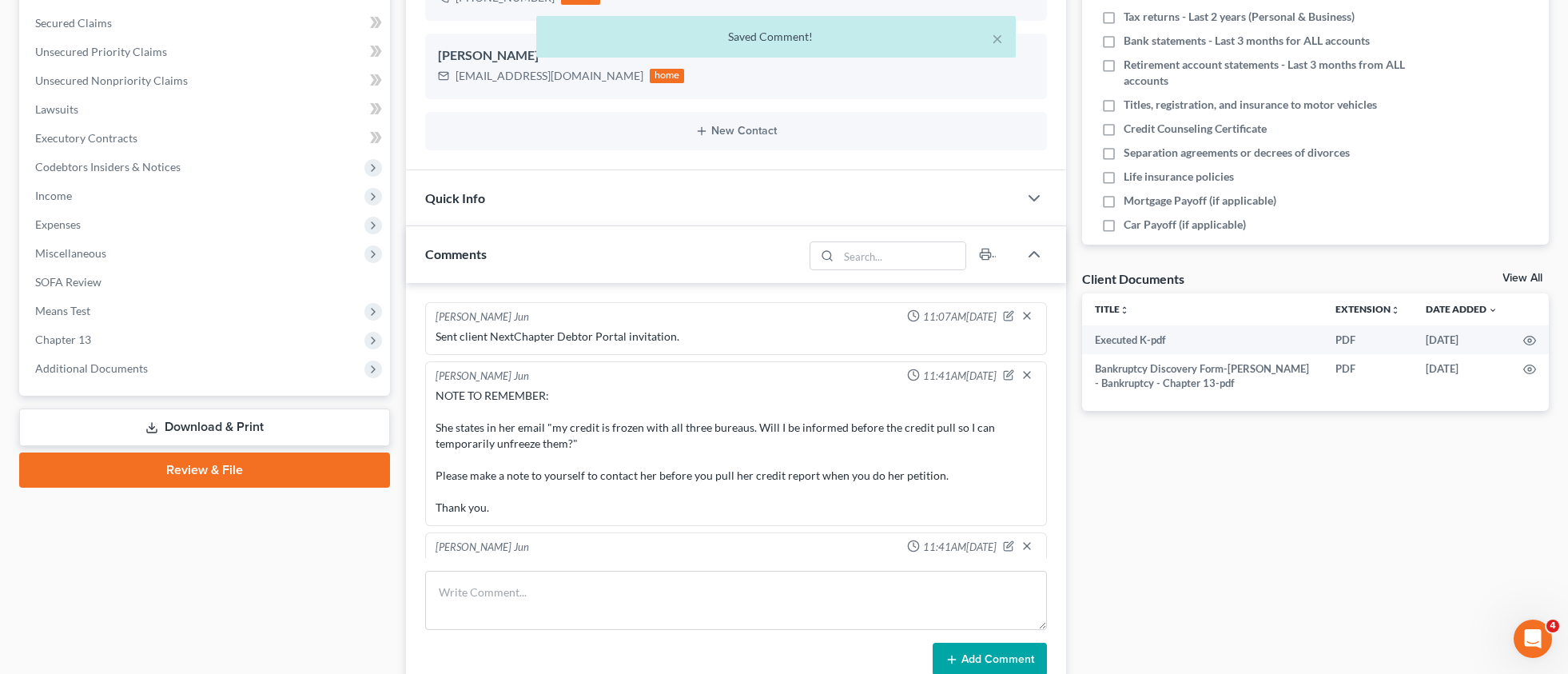
scroll to position [0, 0]
click at [1021, 369] on icon "button" at bounding box center [1027, 375] width 13 height 13
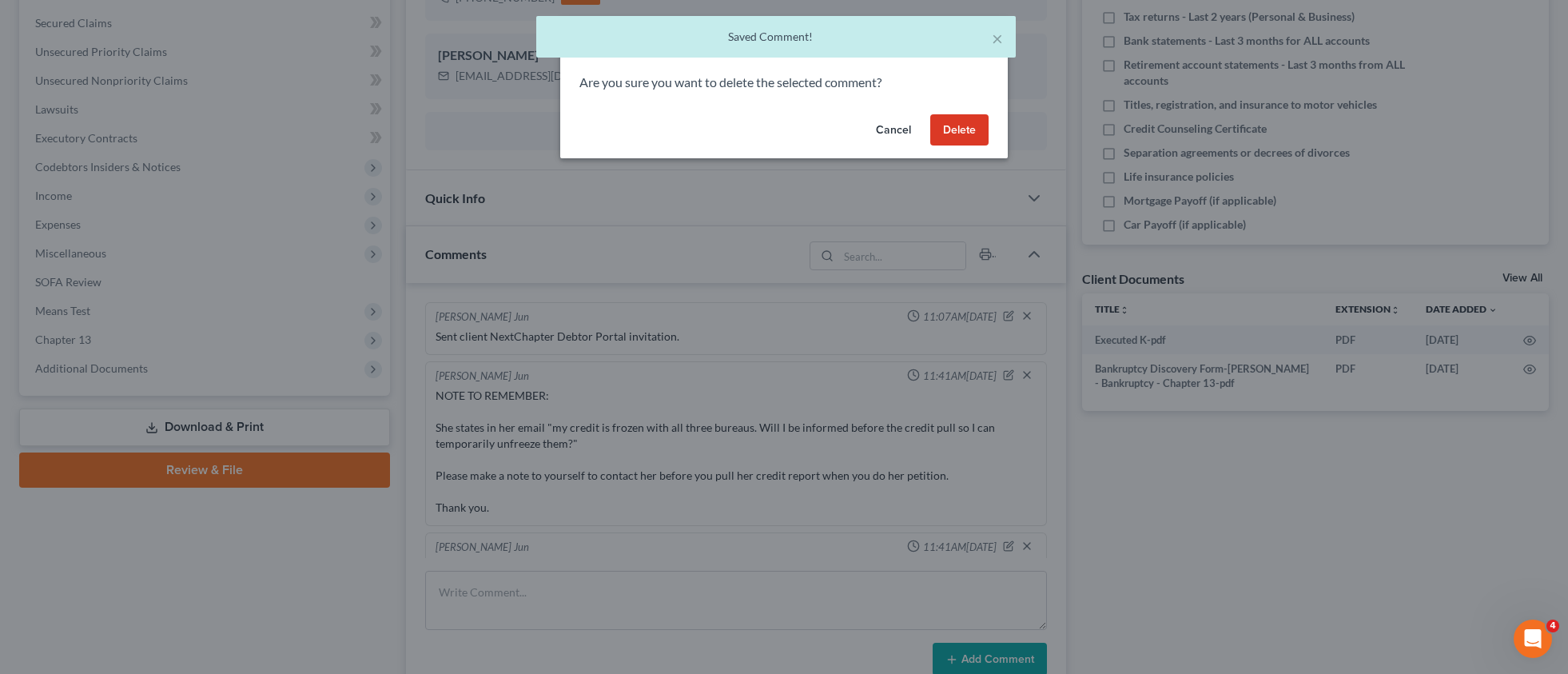
scroll to position [22, 0]
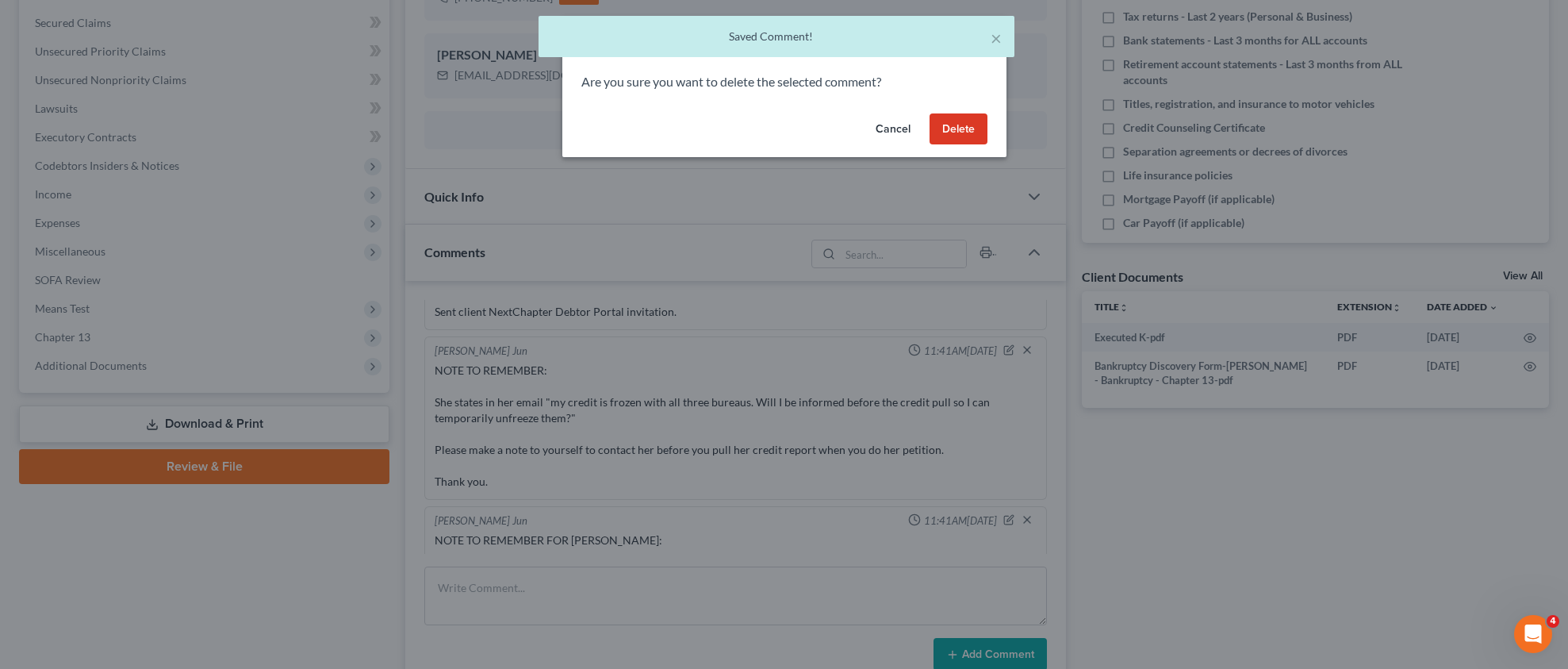
click at [962, 125] on button "Delete" at bounding box center [959, 129] width 58 height 32
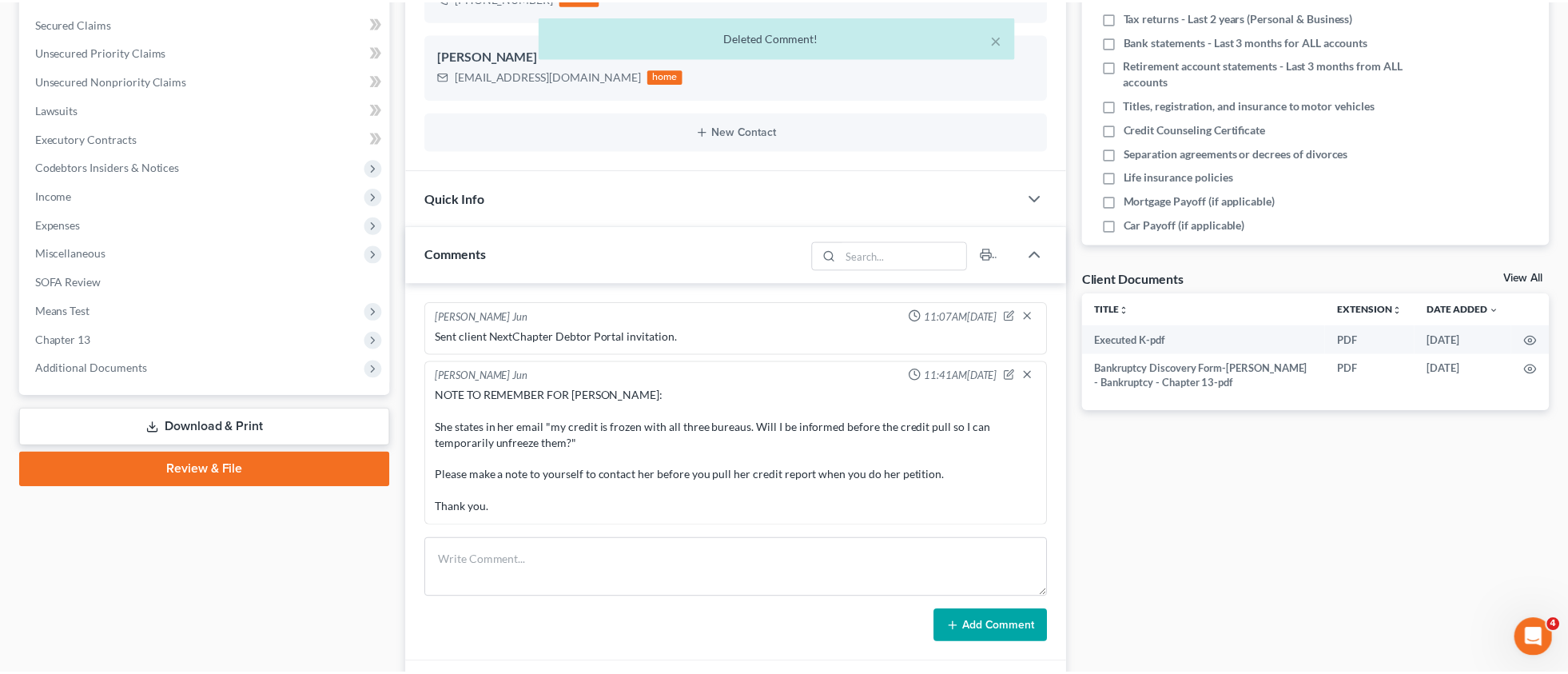
scroll to position [0, 0]
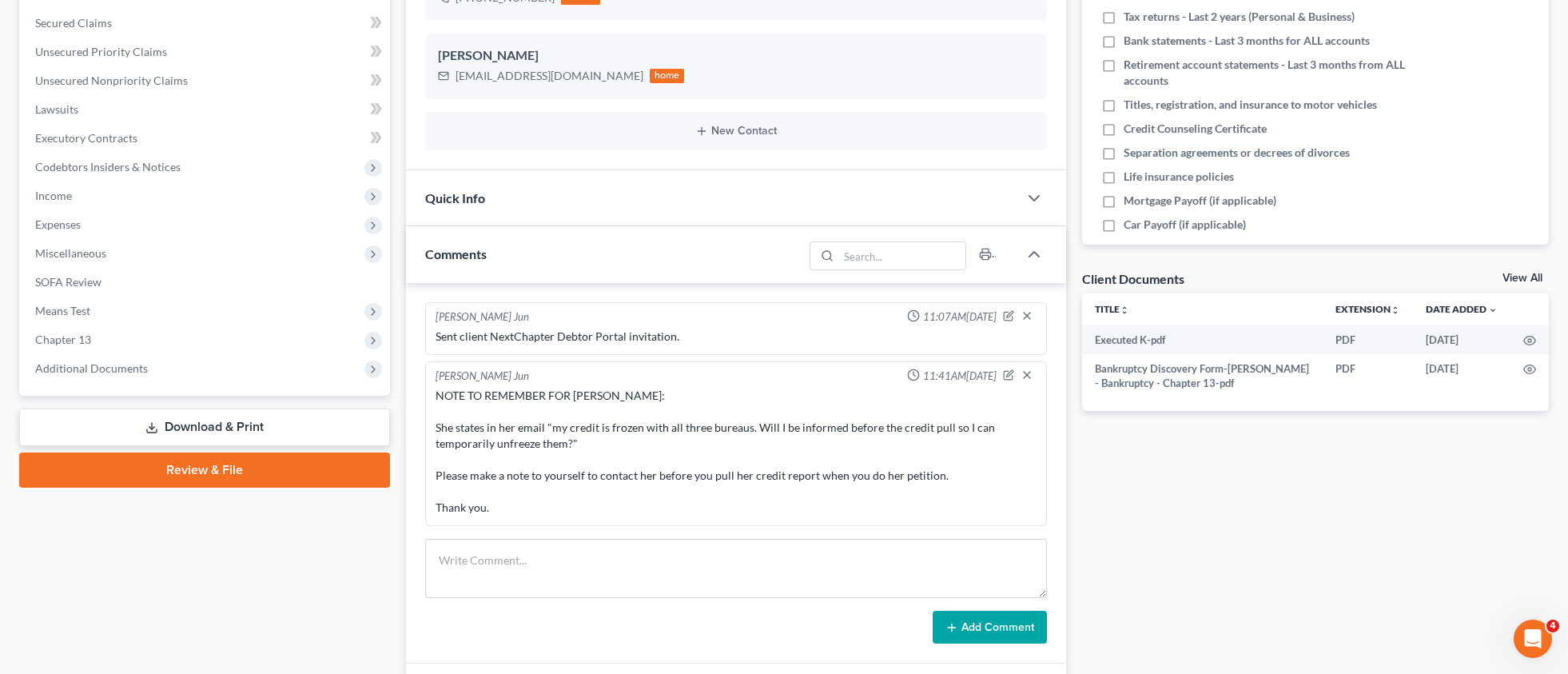
click at [508, 506] on div "NOTE TO REMEMBER FOR AARON: She states in her email "my credit is frozen with a…" at bounding box center [736, 451] width 602 height 128
click at [577, 508] on div "NOTE TO REMEMBER FOR AARON: She states in her email "my credit is frozen with a…" at bounding box center [736, 451] width 602 height 128
click at [545, 508] on div "NOTE TO REMEMBER FOR AARON: She states in her email "my credit is frozen with a…" at bounding box center [736, 451] width 602 height 128
click at [521, 502] on div "NOTE TO REMEMBER FOR AARON: She states in her email "my credit is frozen with a…" at bounding box center [736, 451] width 602 height 128
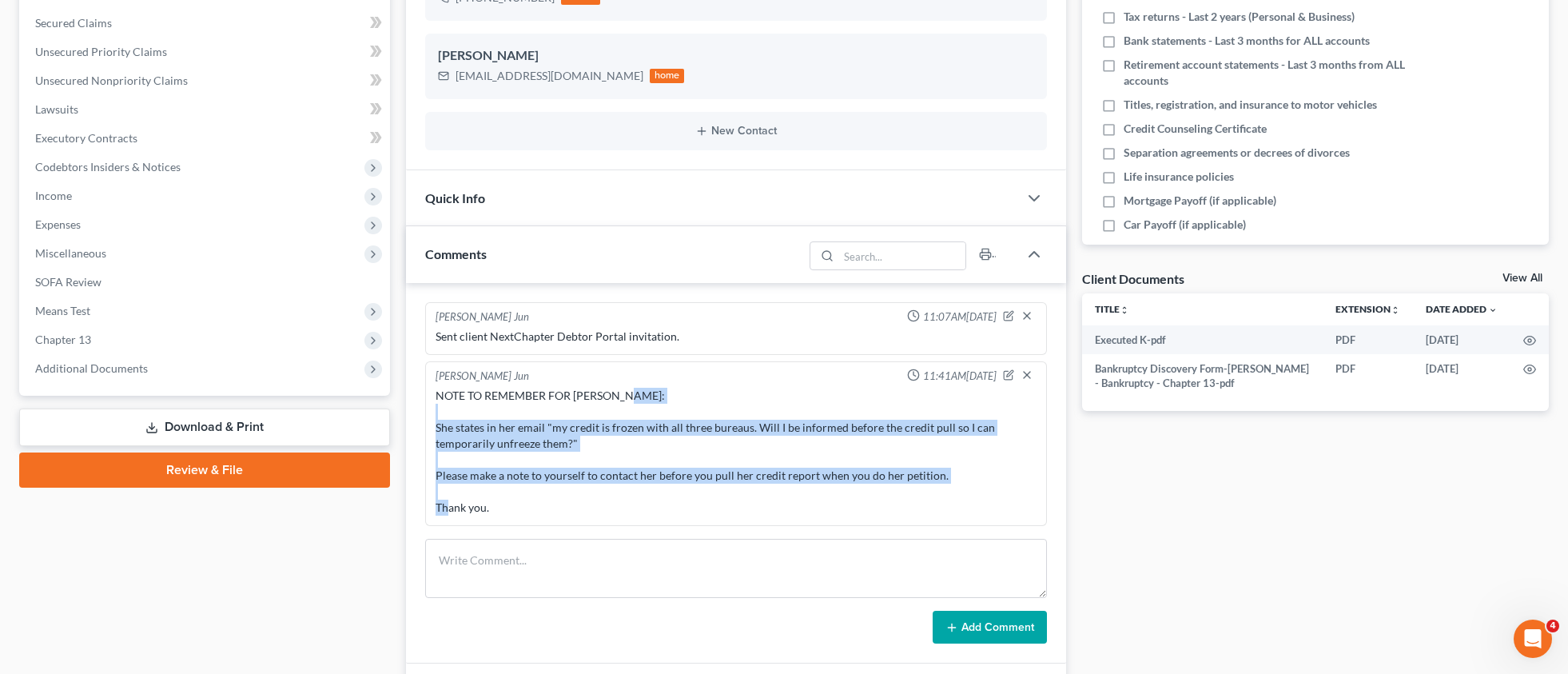
drag, startPoint x: 505, startPoint y: 505, endPoint x: 413, endPoint y: 390, distance: 147.3
click at [409, 390] on div "Myoung Jun 11:07AM, 09/05/2025 Sent client NextChapter Debtor Portal invitation…" at bounding box center [736, 473] width 660 height 382
drag, startPoint x: 510, startPoint y: 400, endPoint x: 473, endPoint y: 403, distance: 37.1
click at [473, 403] on div "NOTE TO REMEMBER FOR AARON: She states in her email "my credit is frozen with a…" at bounding box center [736, 451] width 602 height 128
click at [442, 394] on div "NOTE TO REMEMBER FOR AARON: She states in her email "my credit is frozen with a…" at bounding box center [736, 451] width 602 height 128
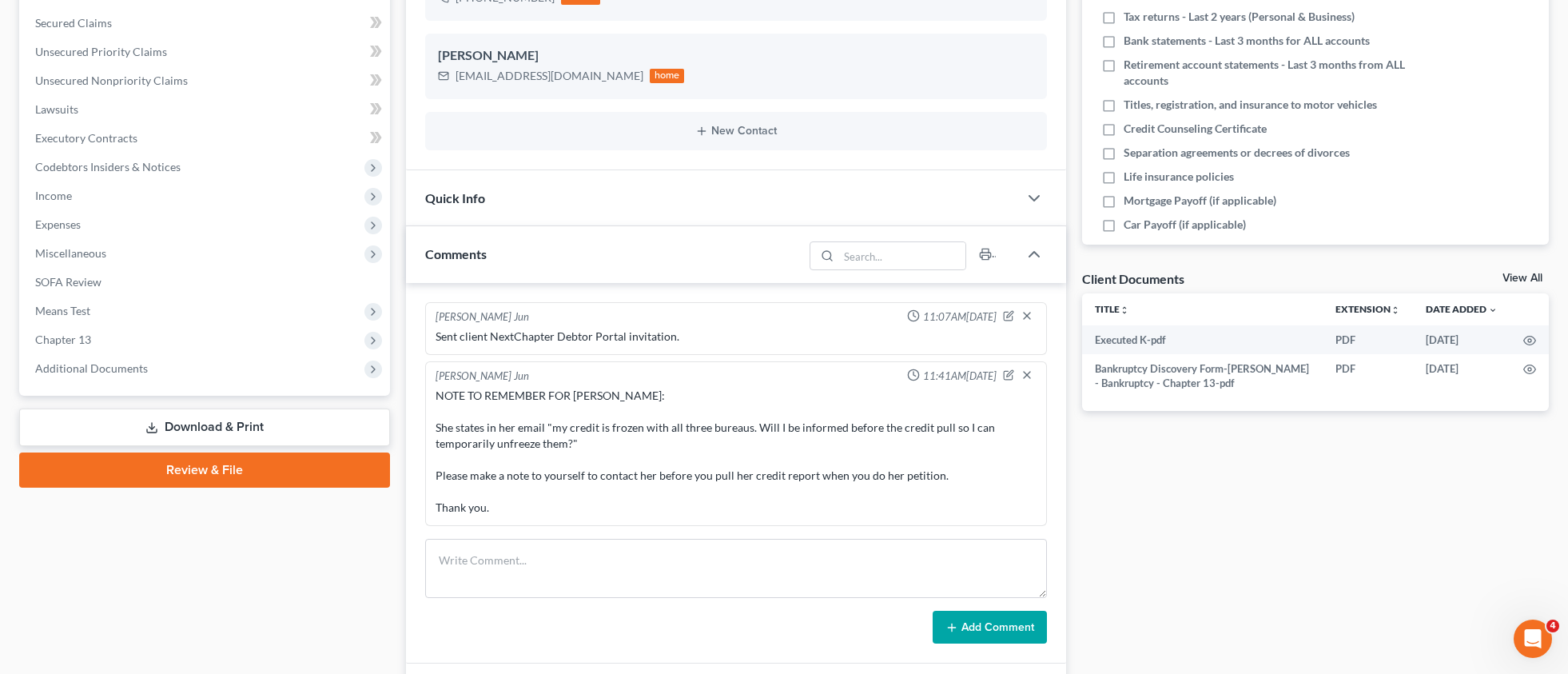
click at [438, 393] on div "NOTE TO REMEMBER FOR AARON: She states in her email "my credit is frozen with a…" at bounding box center [736, 451] width 602 height 128
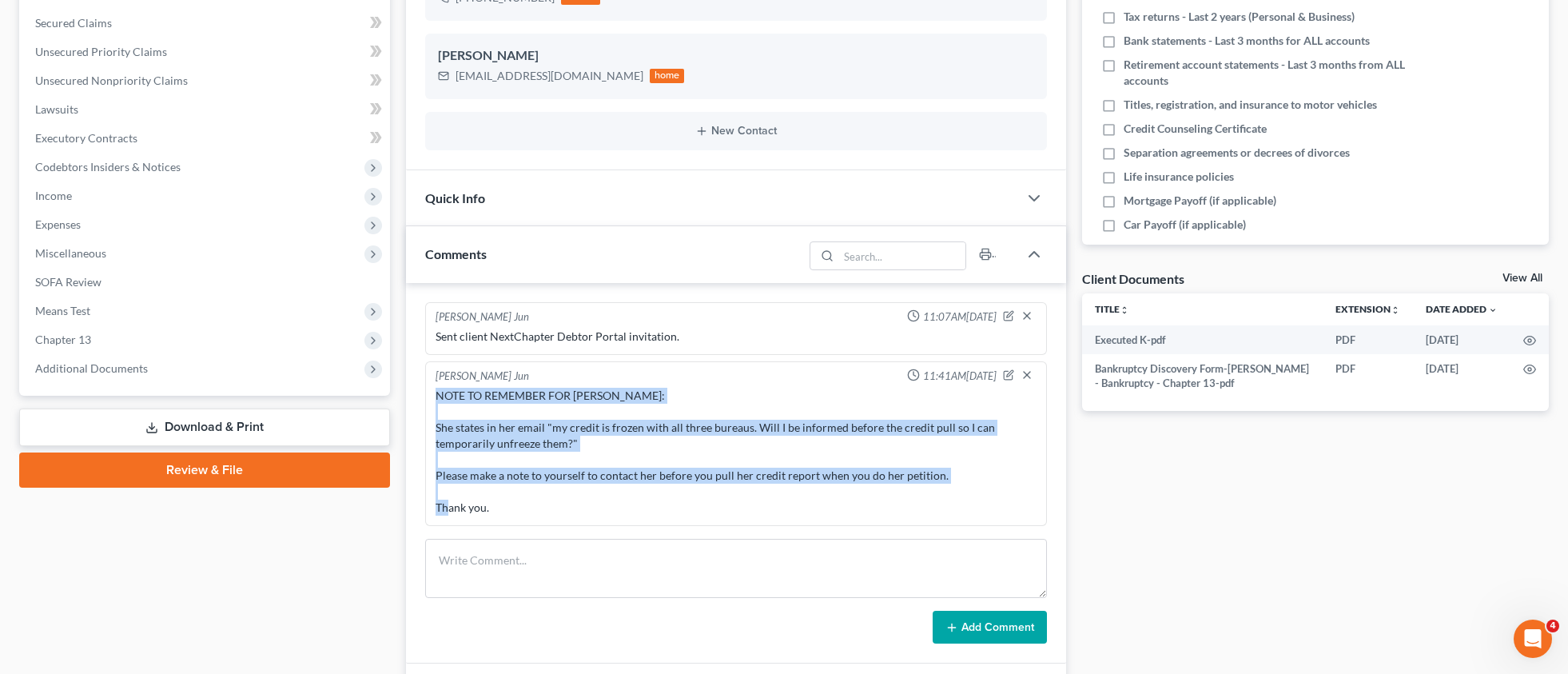
drag, startPoint x: 435, startPoint y: 396, endPoint x: 493, endPoint y: 504, distance: 122.6
click at [493, 504] on div "NOTE TO REMEMBER FOR AARON: She states in her email "my credit is frozen with a…" at bounding box center [736, 451] width 602 height 128
copy div "NOTE TO REMEMBER FOR AARON: She states in her email "my credit is frozen with a…"
click at [1021, 374] on icon "button" at bounding box center [1027, 375] width 13 height 13
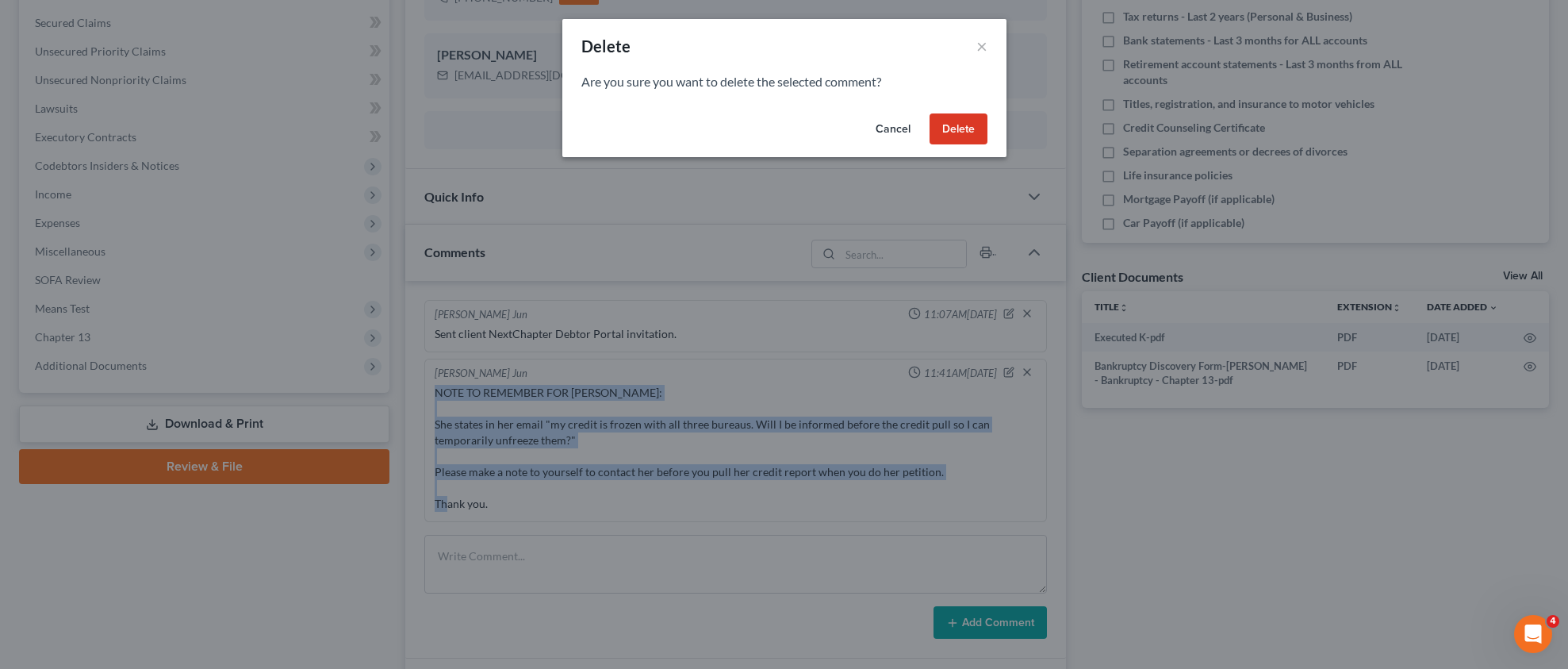
click at [969, 131] on button "Delete" at bounding box center [959, 129] width 58 height 32
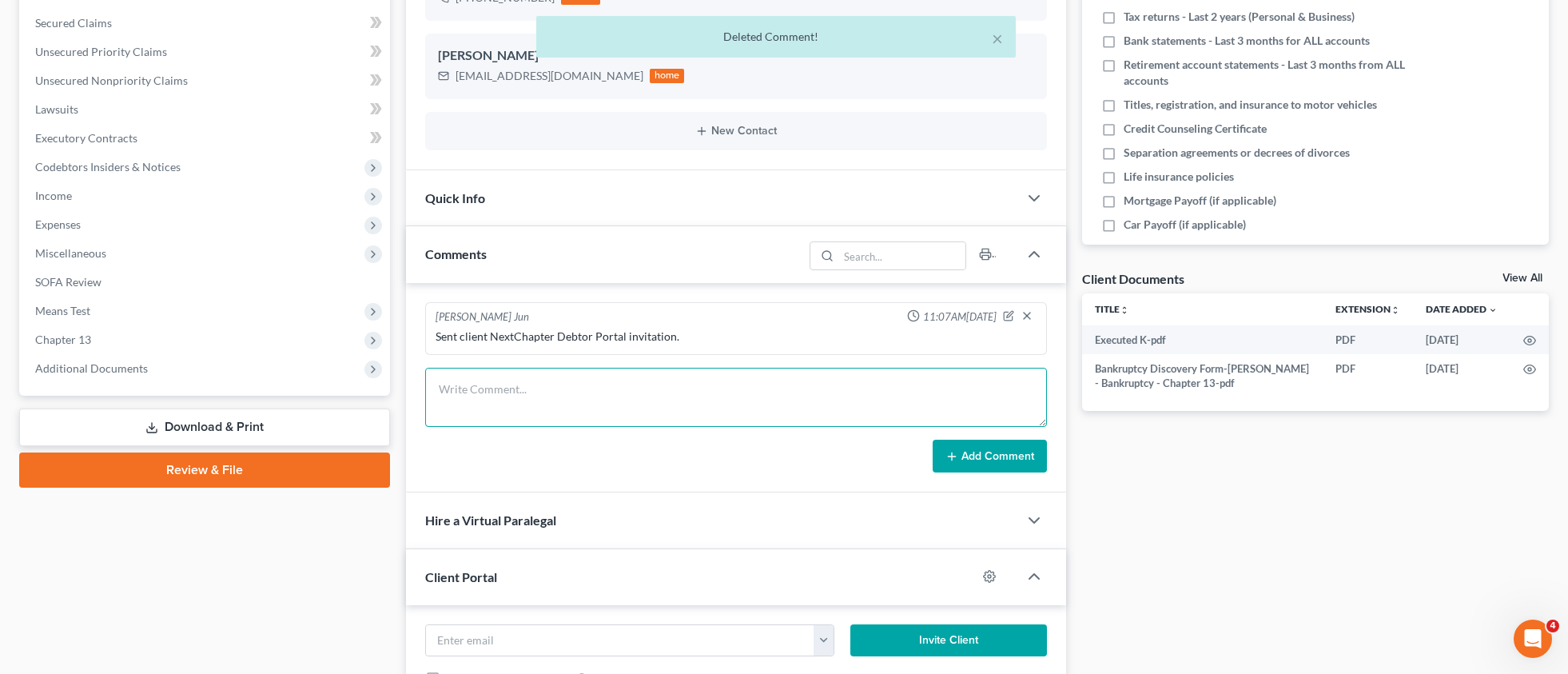
click at [525, 394] on textarea at bounding box center [737, 397] width 622 height 59
paste textarea "NOTE TO REMEMBER FOR AARON: She states in her email "my credit is frozen with a…"
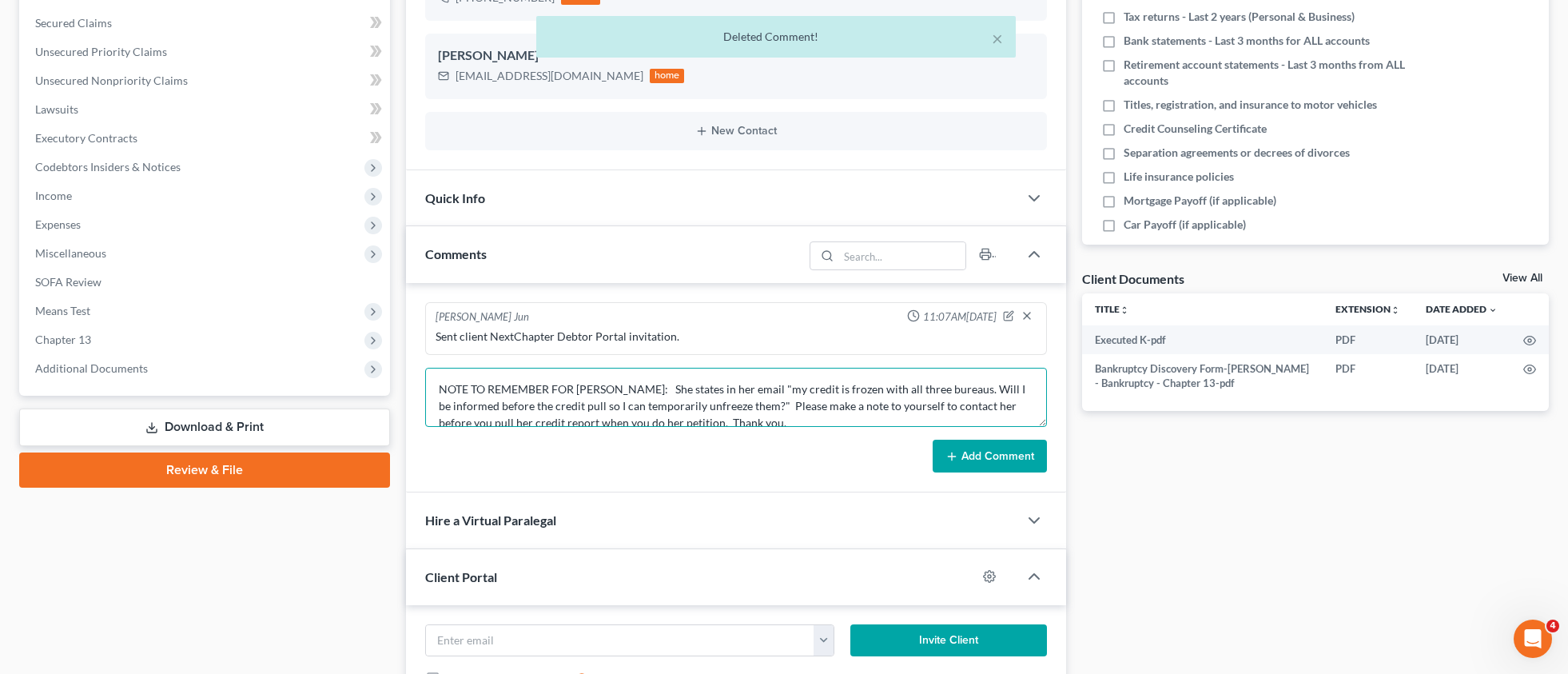
scroll to position [3, 0]
click at [624, 385] on textarea "NOTE TO REMEMBER FOR AARON: She states in her email "my credit is frozen with a…" at bounding box center [737, 397] width 622 height 59
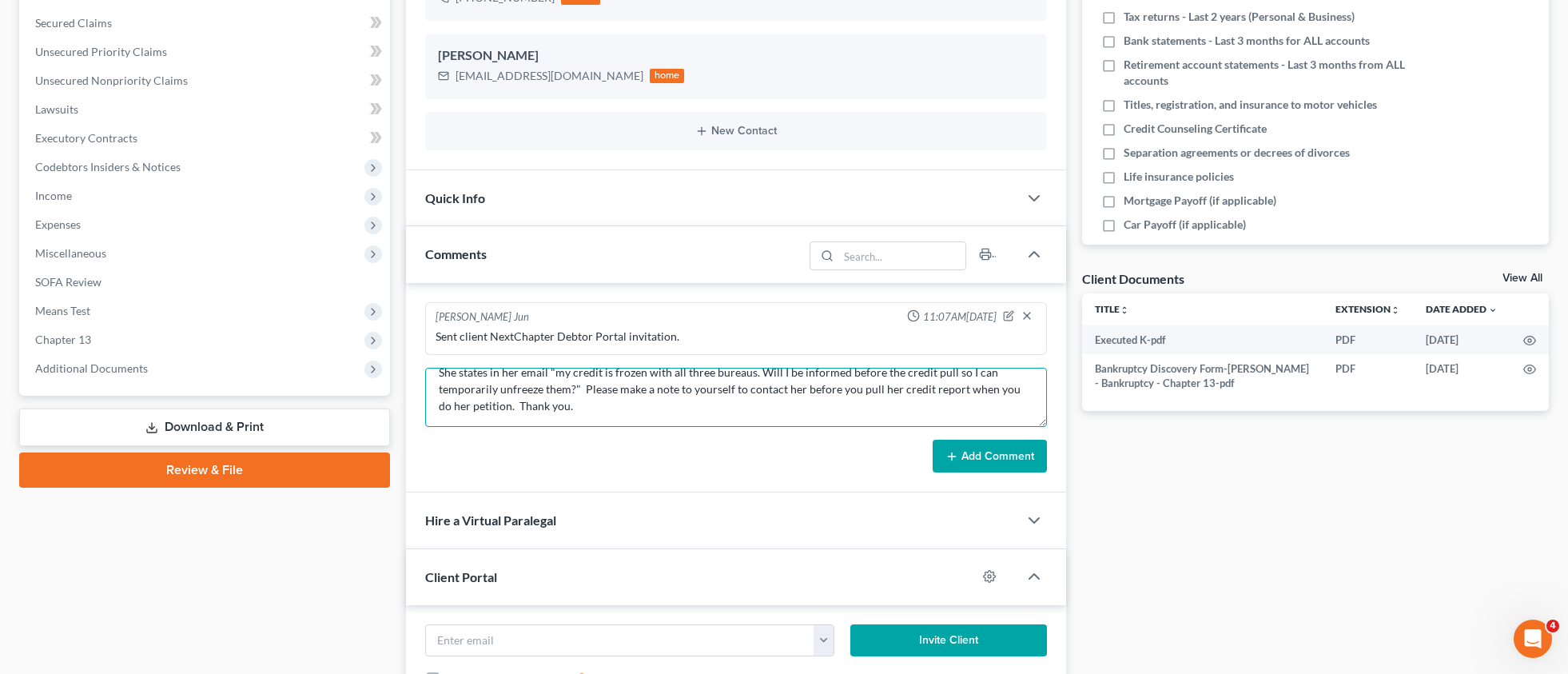
scroll to position [41, 0]
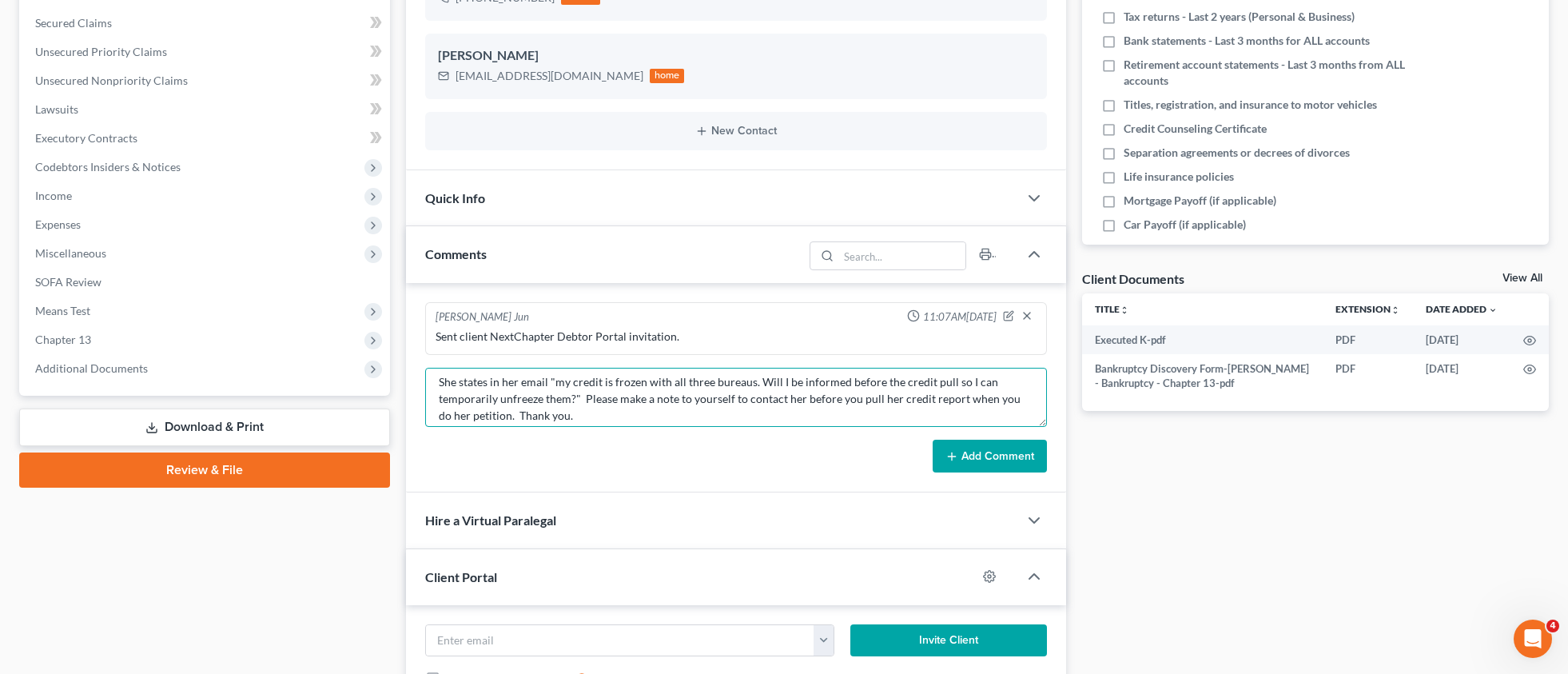
click at [584, 396] on textarea "NOTE TO REMEMBER FOR AARON: She states in her email "my credit is frozen with a…" at bounding box center [737, 397] width 622 height 59
drag, startPoint x: 1003, startPoint y: 414, endPoint x: 440, endPoint y: 416, distance: 563.0
click at [440, 416] on textarea "NOTE TO REMEMBER FOR AARON: She states in her email "my credit is frozen with a…" at bounding box center [737, 397] width 622 height 59
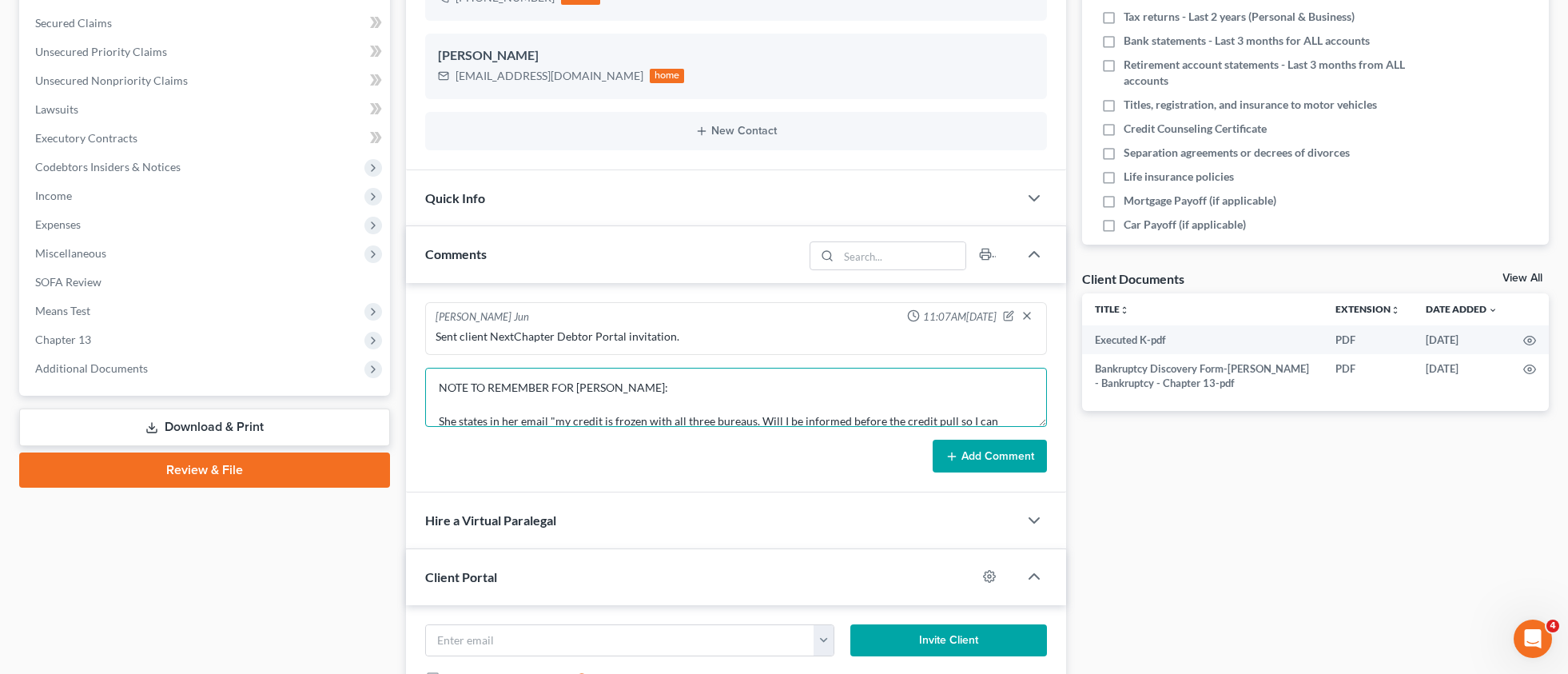
click at [681, 382] on textarea "NOTE TO REMEMBER FOR AARON: She states in her email "my credit is frozen with a…" at bounding box center [737, 397] width 622 height 59
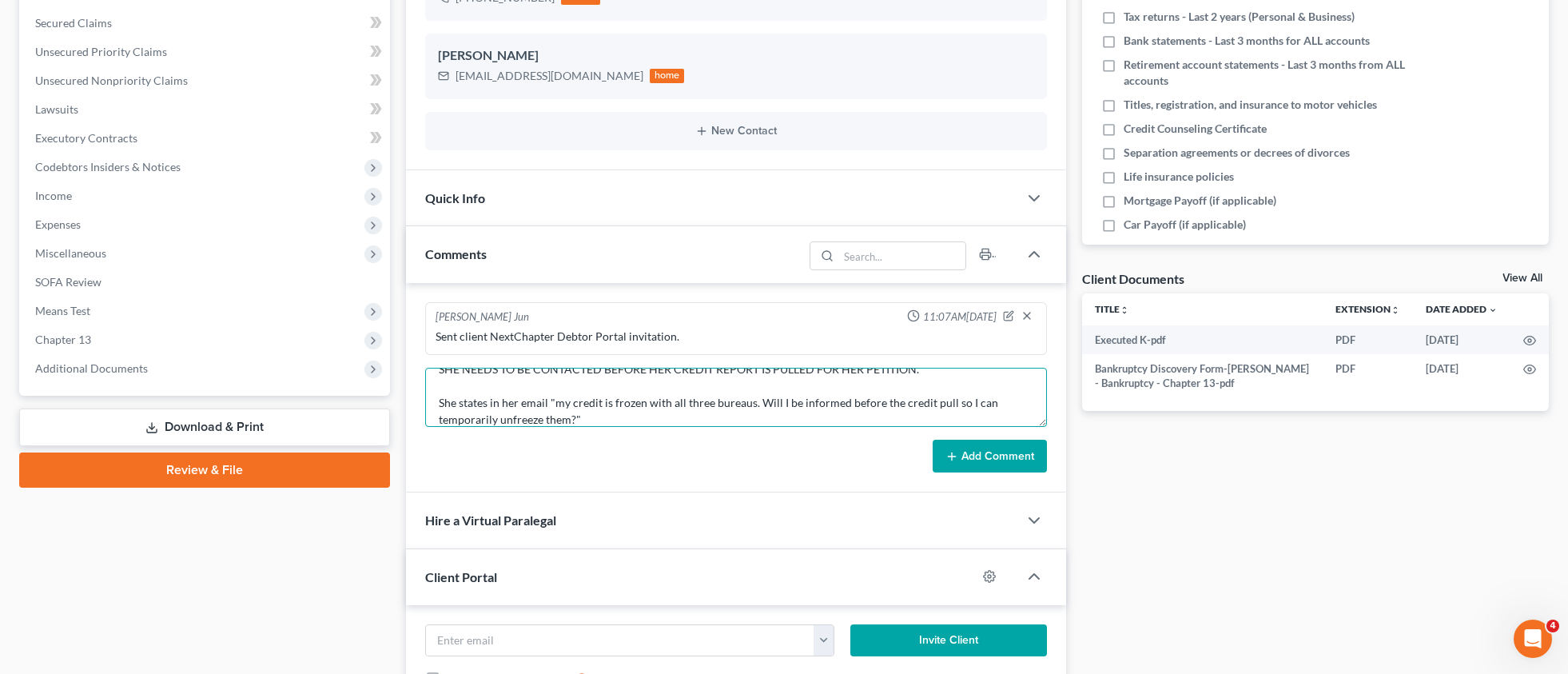
scroll to position [70, 0]
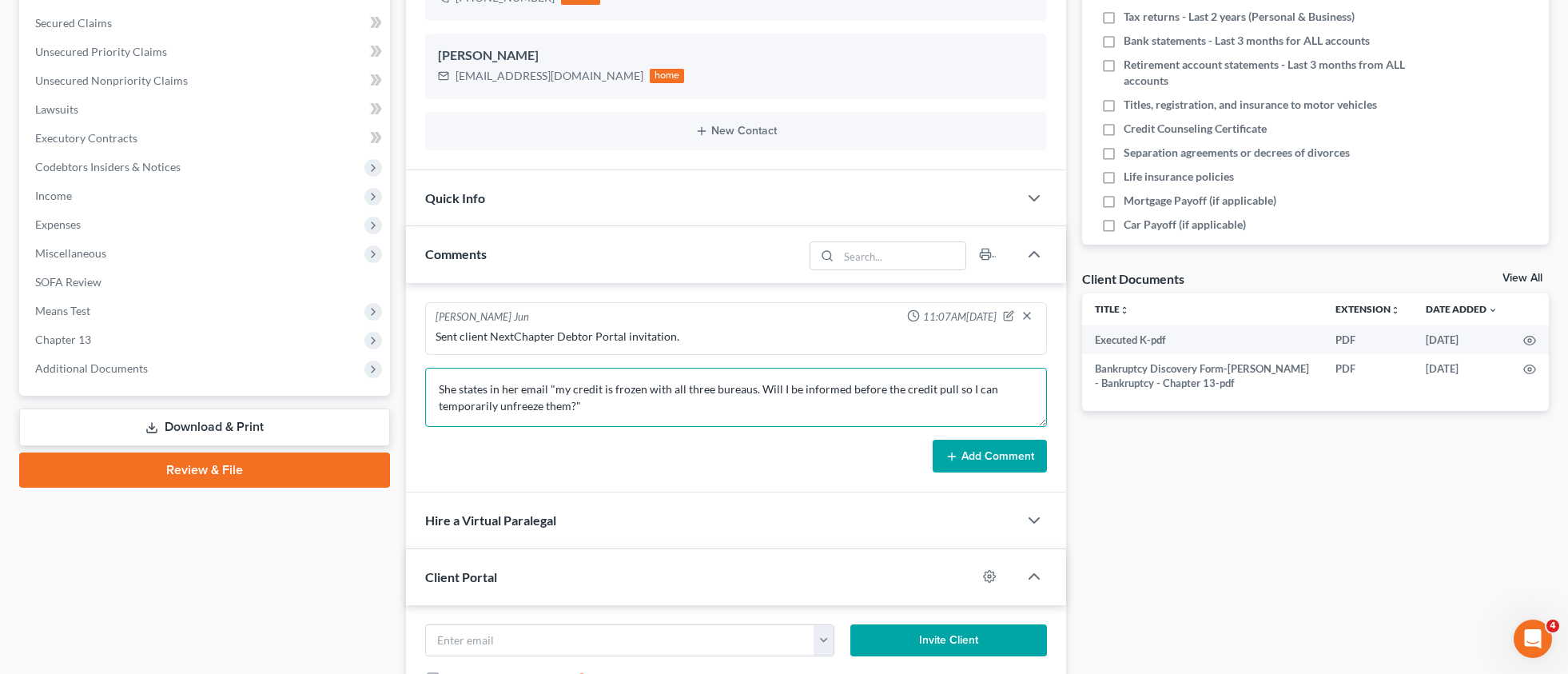
type textarea "NOTE TO REMEMBER FOR AARON: SHE NEEDS TO BE CONTACTED BEFORE HER CREDIT REPORT …"
click at [1013, 450] on button "Add Comment" at bounding box center [990, 456] width 114 height 33
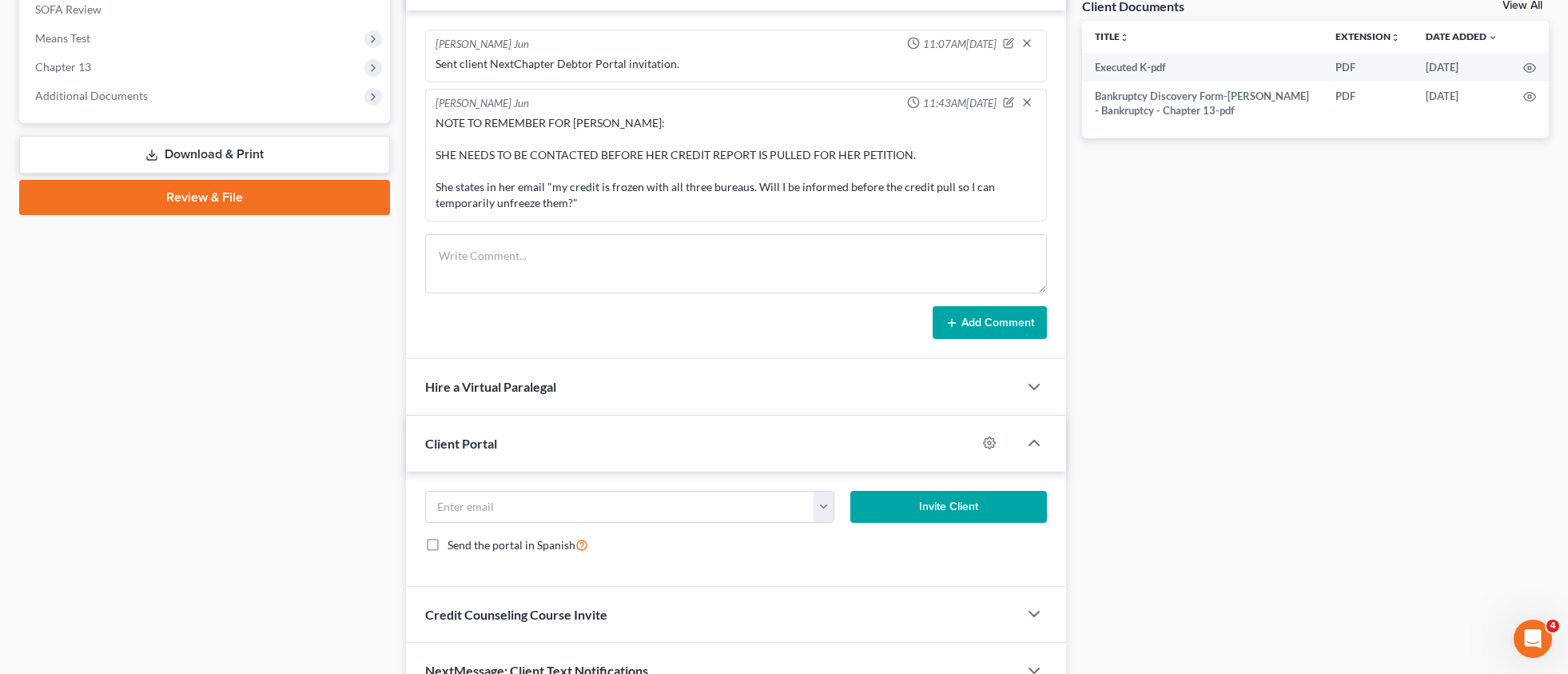
scroll to position [607, 0]
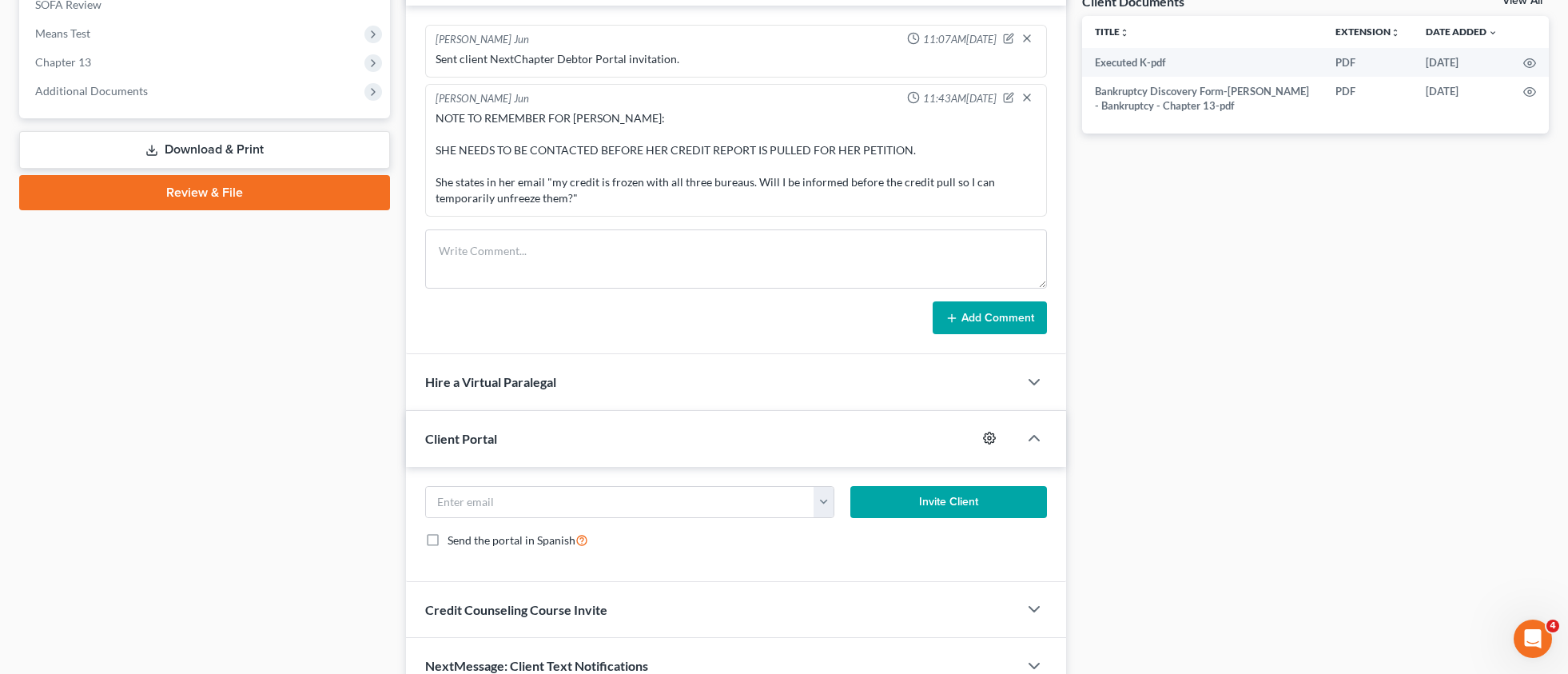
click at [988, 436] on circle "button" at bounding box center [989, 437] width 3 height 3
select select "5"
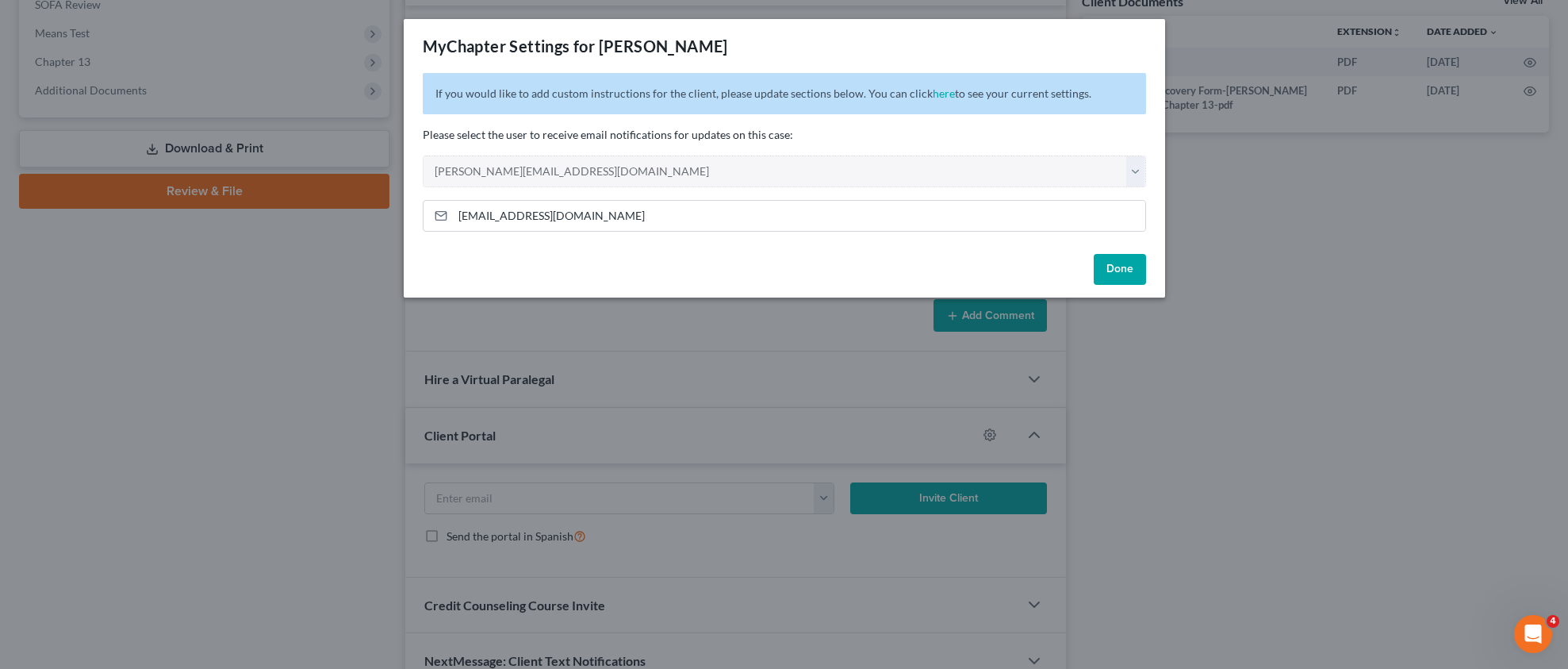
click at [1121, 265] on button "Done" at bounding box center [1120, 270] width 52 height 32
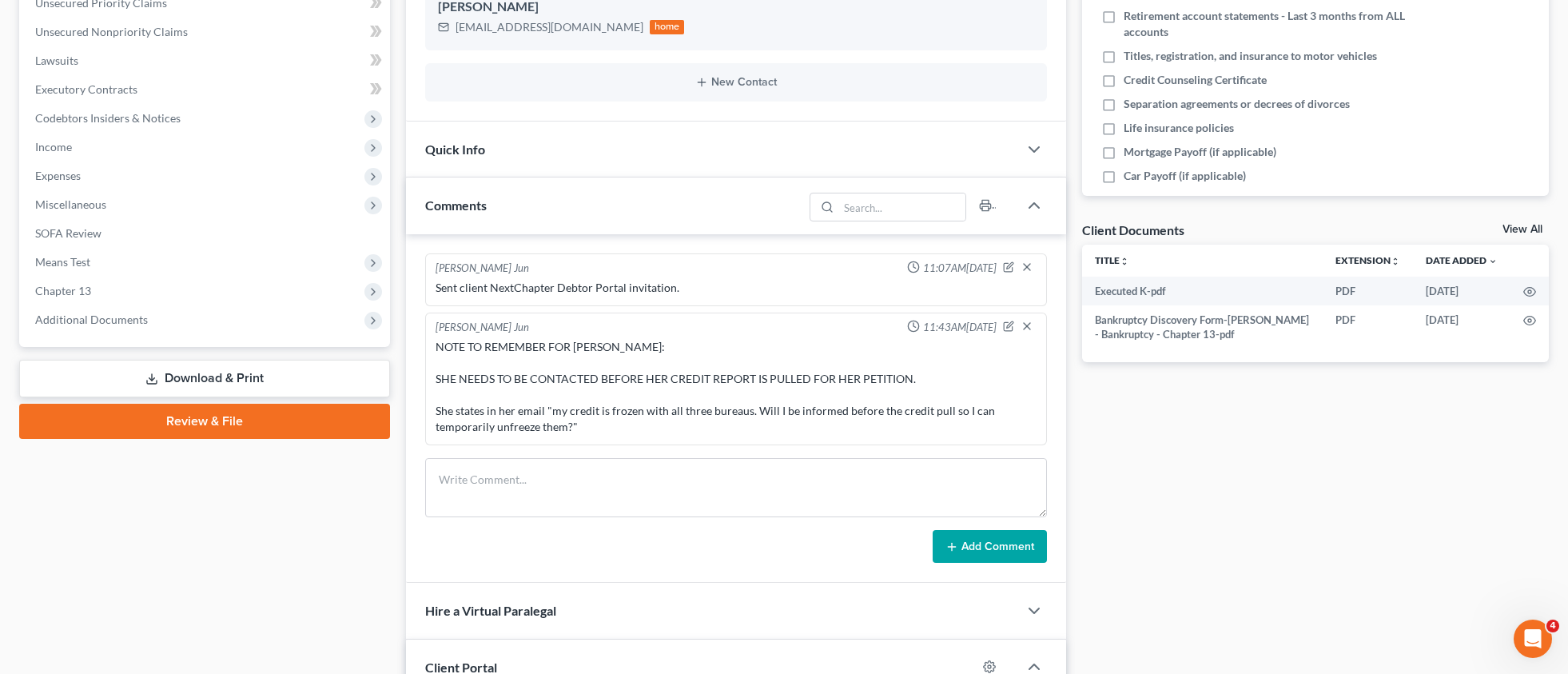
scroll to position [419, 0]
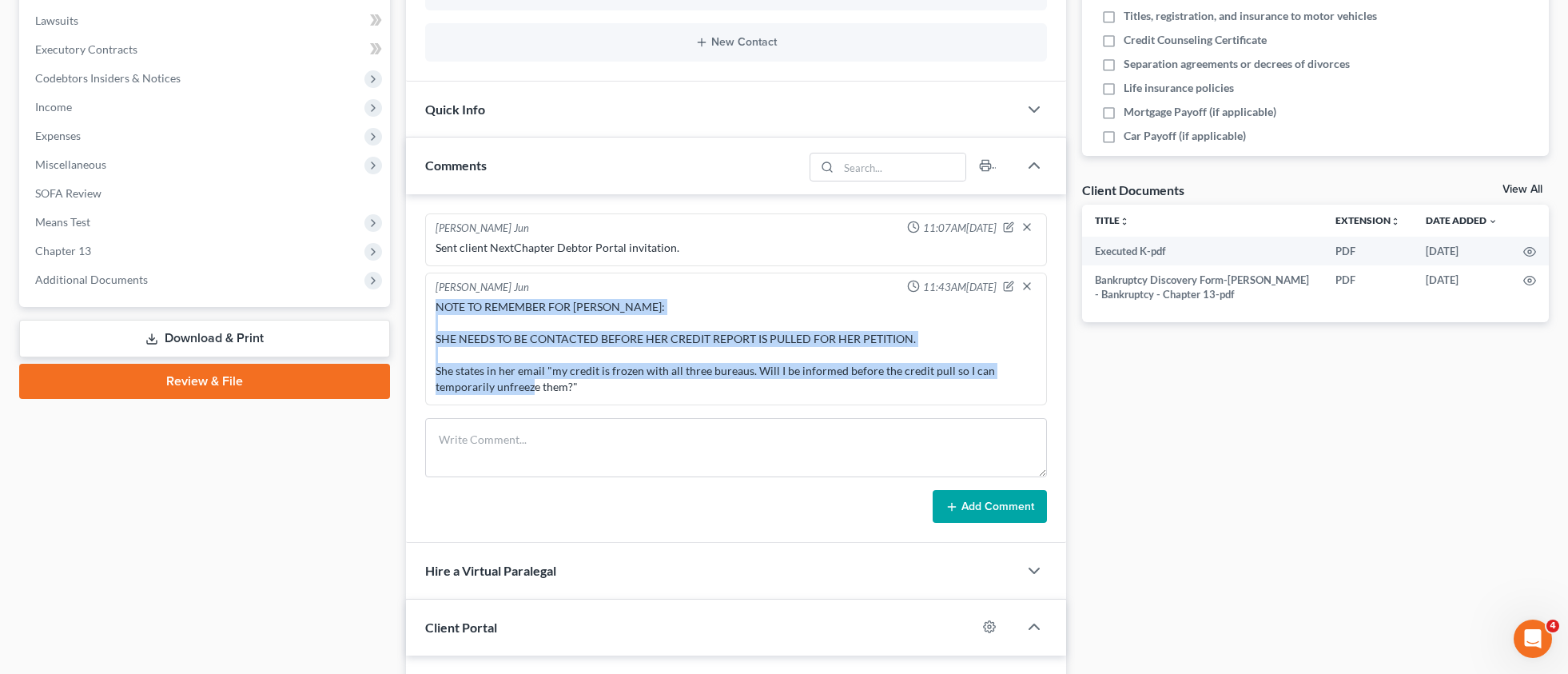
drag, startPoint x: 601, startPoint y: 380, endPoint x: 425, endPoint y: 304, distance: 191.7
